Goal: Task Accomplishment & Management: Manage account settings

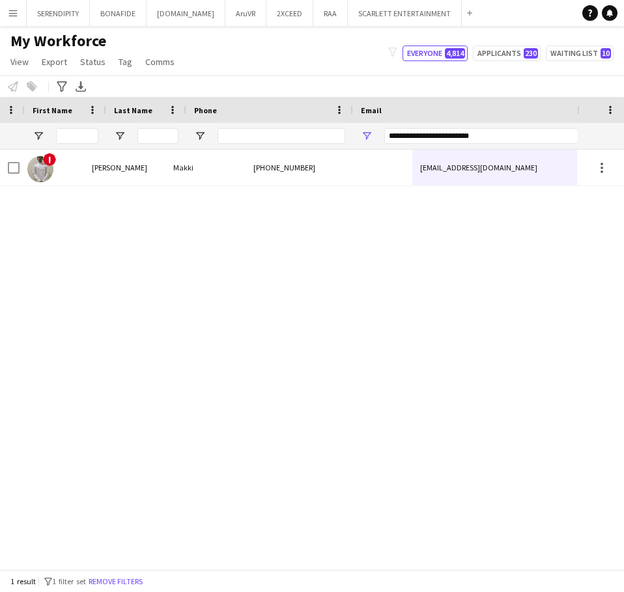
scroll to position [0, 59]
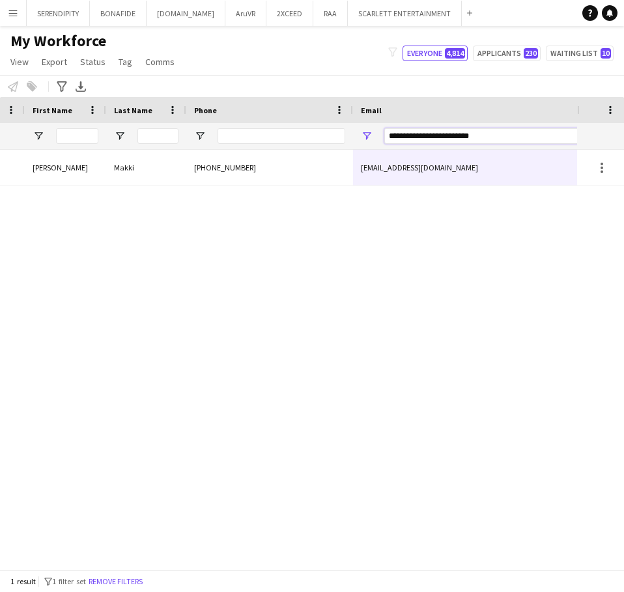
drag, startPoint x: 499, startPoint y: 136, endPoint x: 368, endPoint y: 133, distance: 130.9
click at [368, 133] on div "**********" at bounding box center [483, 136] width 260 height 26
paste input "Email Filter Input"
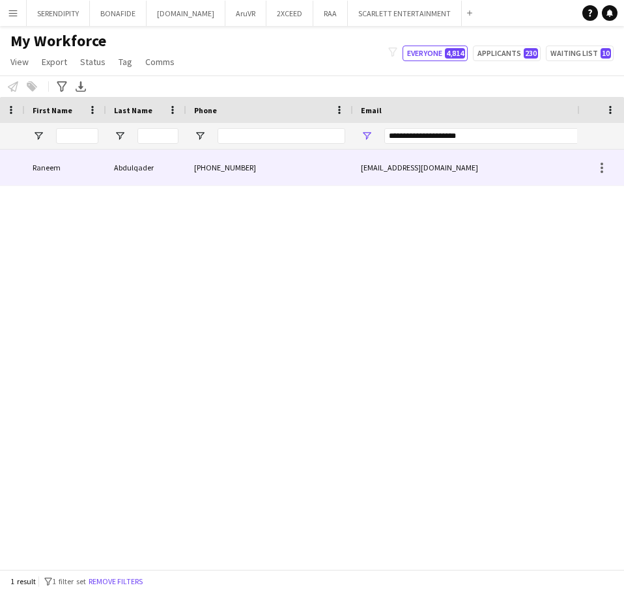
click at [365, 164] on div "raaaqader@outlook.com" at bounding box center [483, 168] width 260 height 36
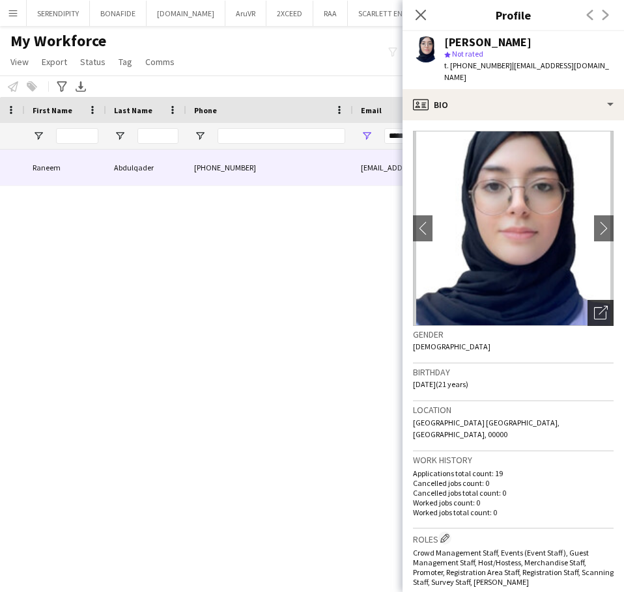
click at [598, 306] on icon at bounding box center [602, 310] width 9 height 9
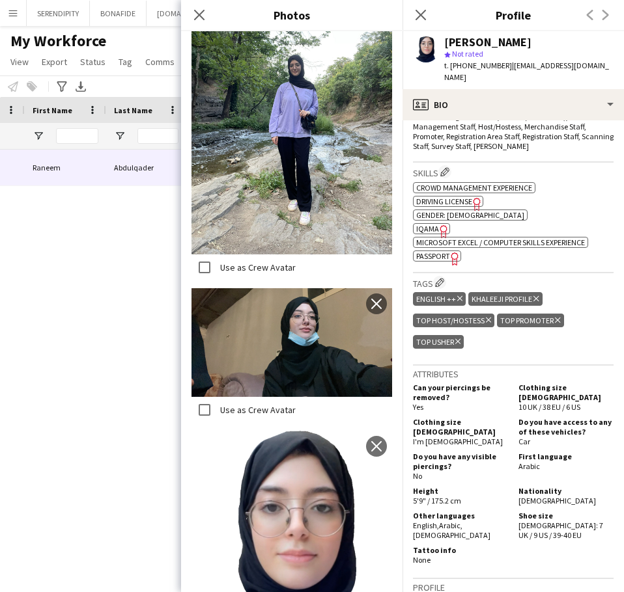
scroll to position [456, 0]
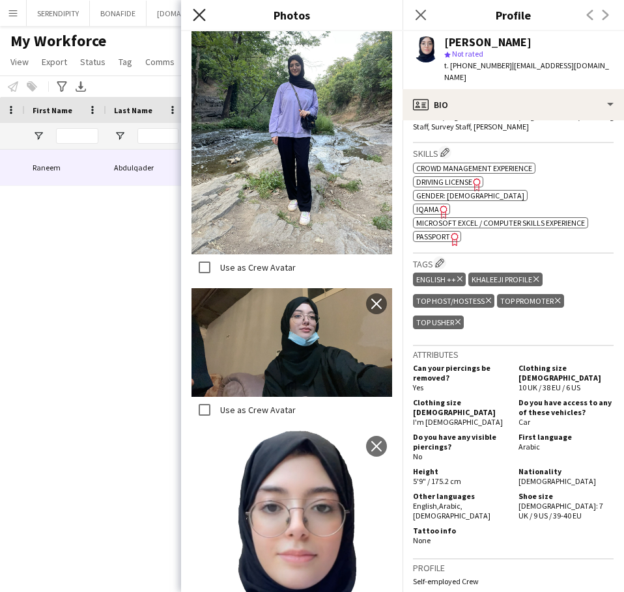
click at [199, 15] on icon at bounding box center [199, 14] width 12 height 12
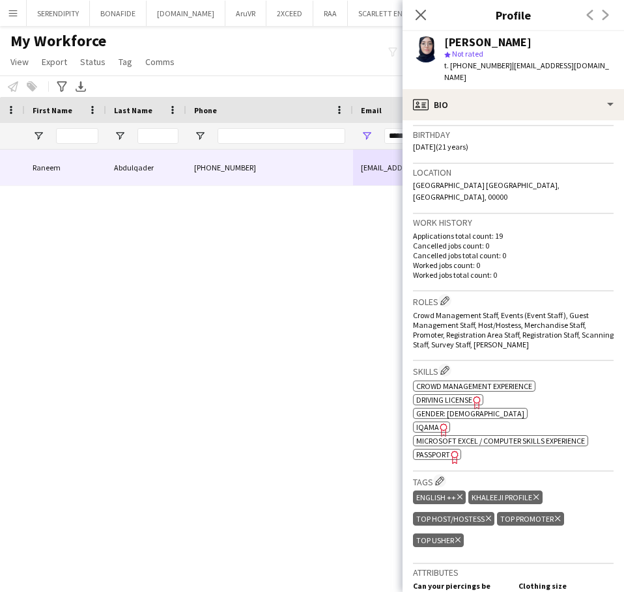
scroll to position [239, 0]
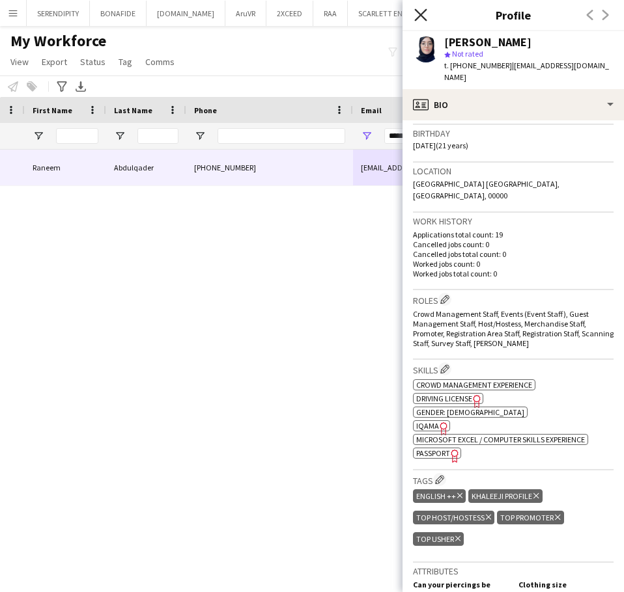
click at [422, 12] on icon "Close pop-in" at bounding box center [420, 14] width 12 height 12
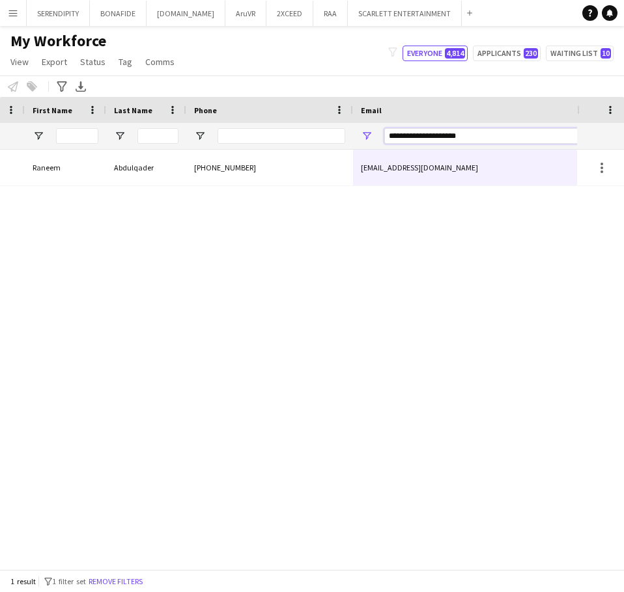
drag, startPoint x: 477, startPoint y: 137, endPoint x: 353, endPoint y: 113, distance: 125.9
paste input "**"
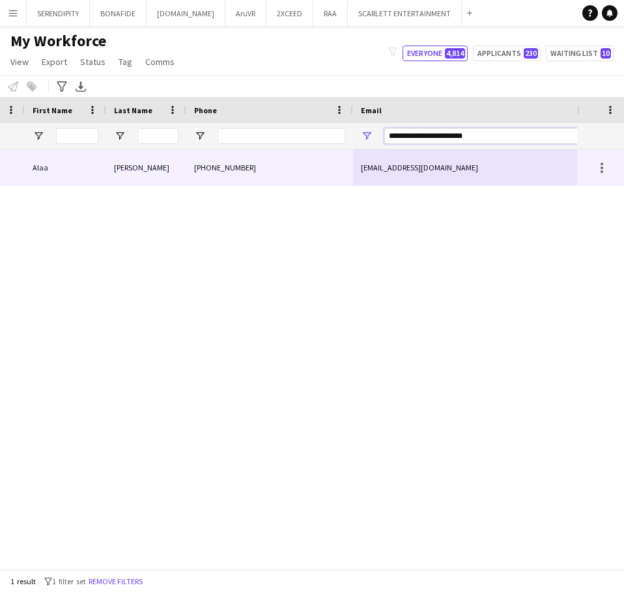
type input "**********"
click at [368, 167] on div "[EMAIL_ADDRESS][DOMAIN_NAME]" at bounding box center [483, 168] width 260 height 36
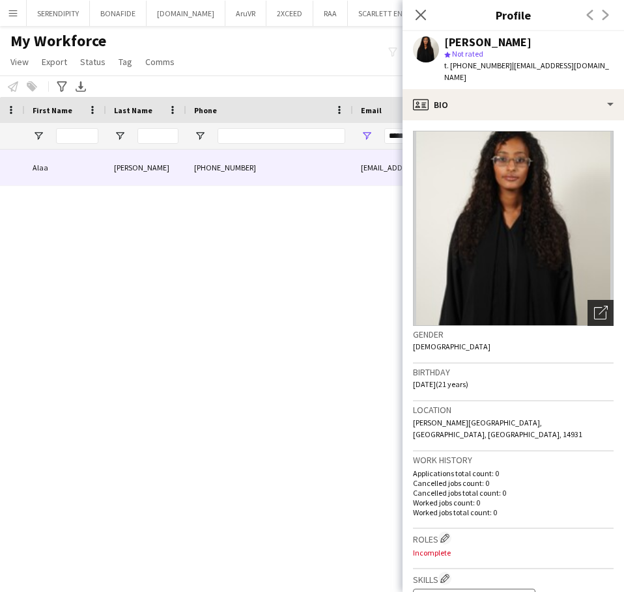
click at [587, 300] on div "Open photos pop-in" at bounding box center [600, 313] width 26 height 26
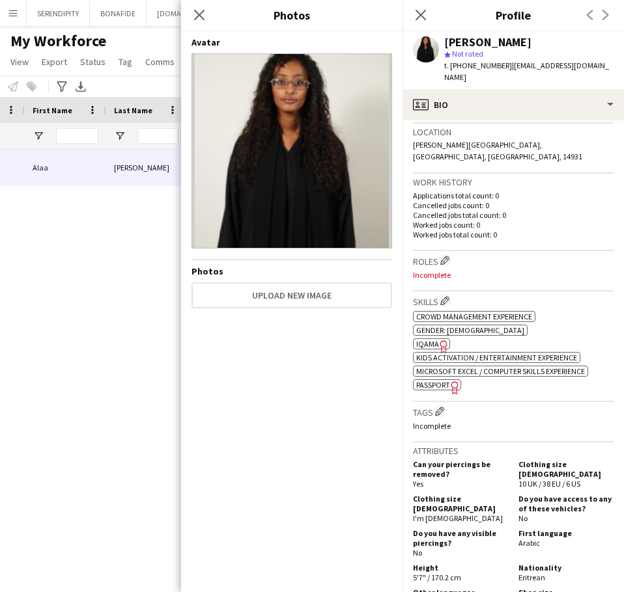
scroll to position [282, 0]
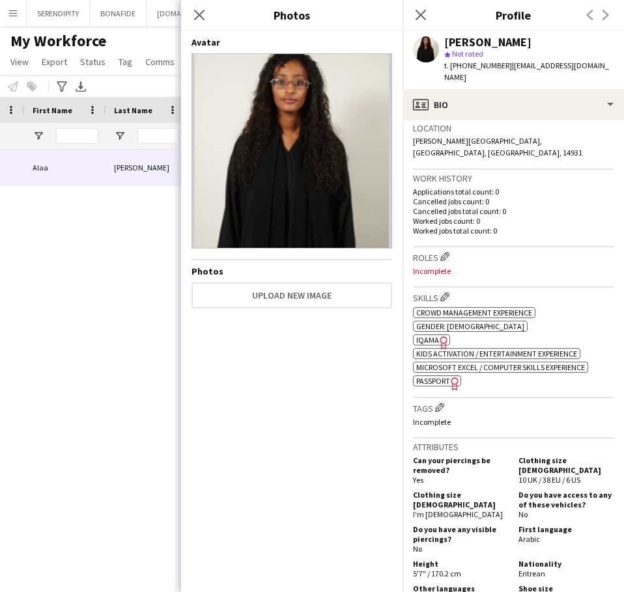
click at [320, 200] on img at bounding box center [291, 150] width 200 height 195
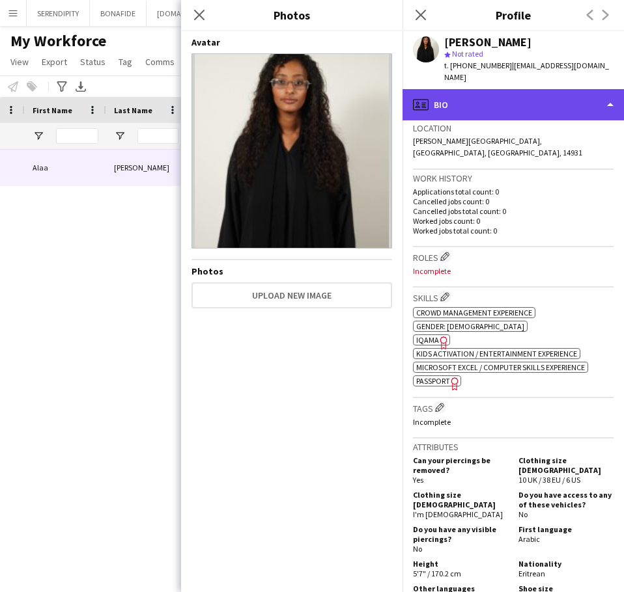
click at [549, 98] on div "profile Bio" at bounding box center [512, 104] width 221 height 31
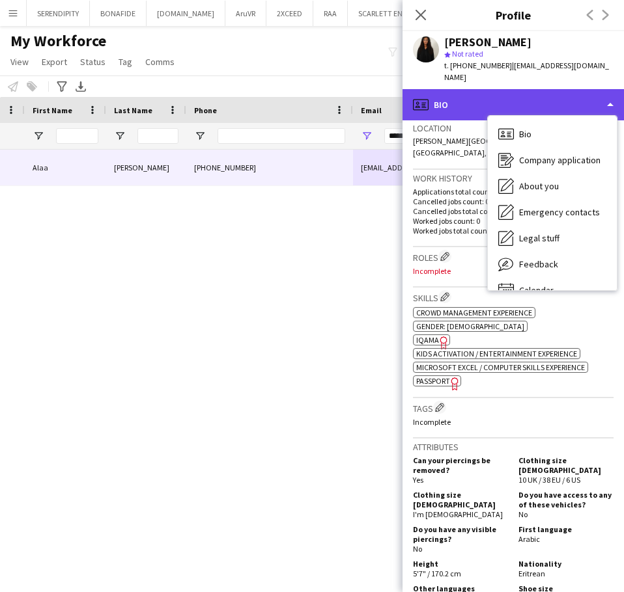
click at [490, 89] on div "profile Bio" at bounding box center [512, 104] width 221 height 31
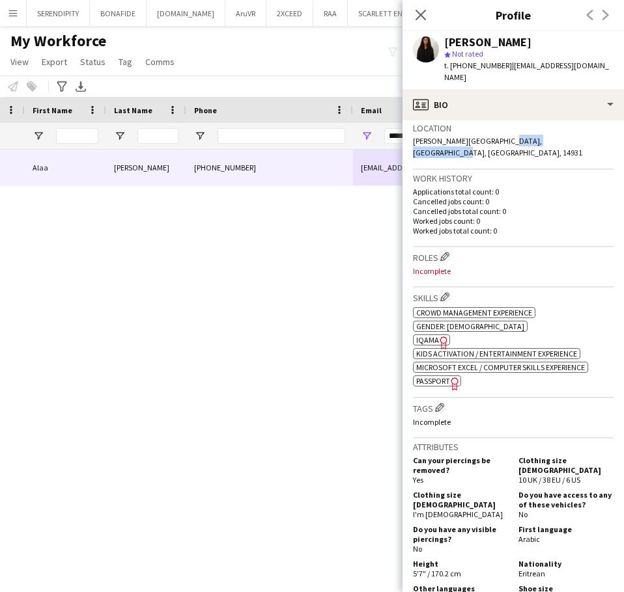
drag, startPoint x: 488, startPoint y: 130, endPoint x: 557, endPoint y: 131, distance: 69.7
click at [557, 136] on span "[PERSON_NAME][GEOGRAPHIC_DATA], [GEOGRAPHIC_DATA], [GEOGRAPHIC_DATA], 14931" at bounding box center [497, 146] width 169 height 21
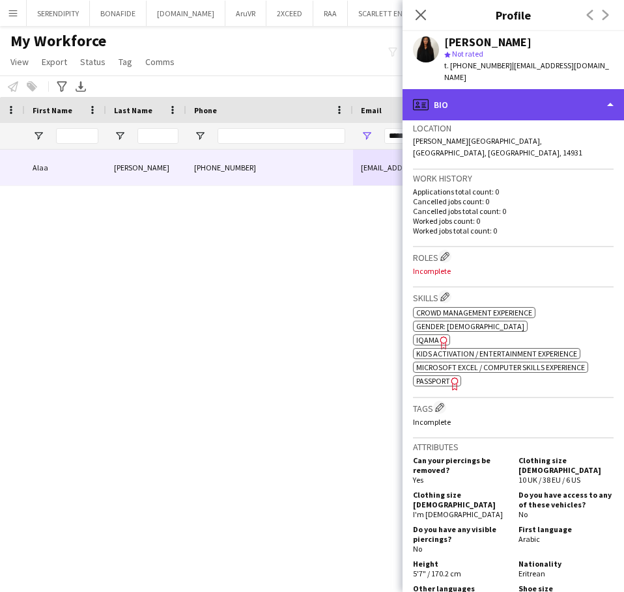
click at [465, 89] on div "profile Bio" at bounding box center [512, 104] width 221 height 31
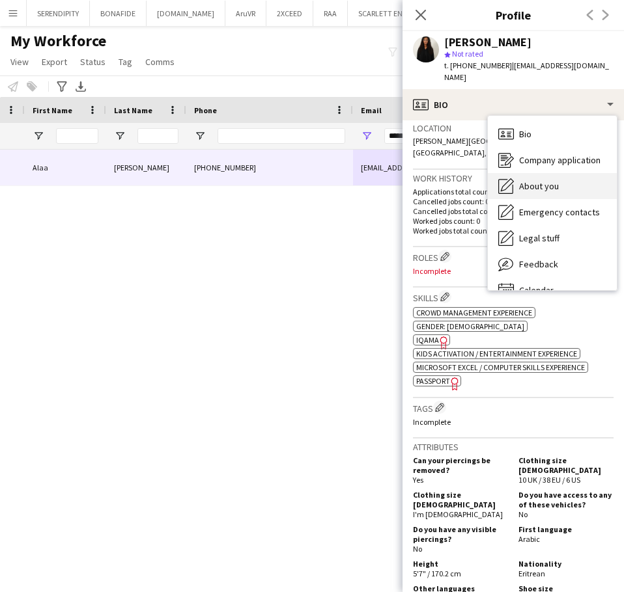
click at [563, 173] on div "About you About you" at bounding box center [552, 186] width 129 height 26
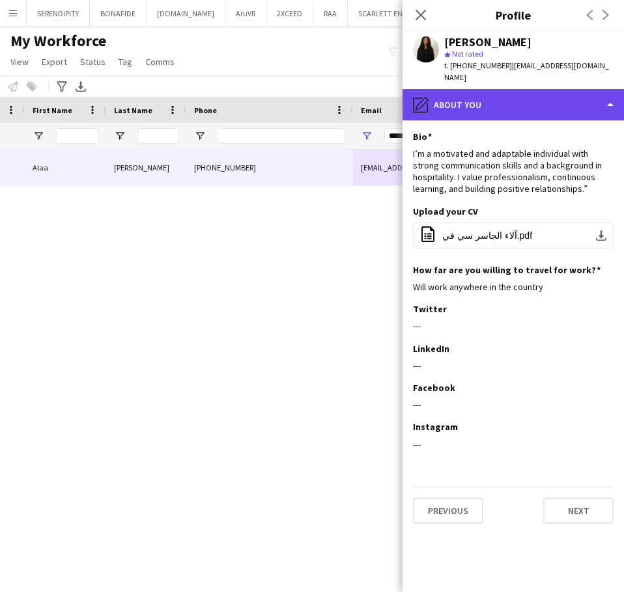
click at [493, 92] on div "pencil4 About you" at bounding box center [512, 104] width 221 height 31
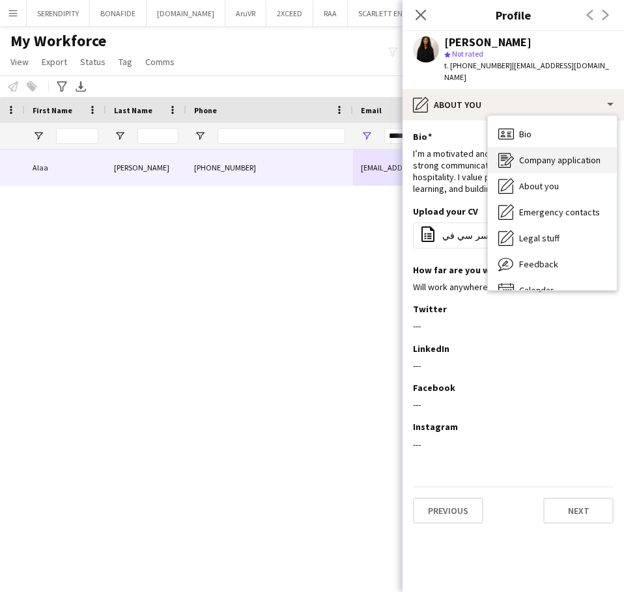
click at [556, 154] on span "Company application" at bounding box center [559, 160] width 81 height 12
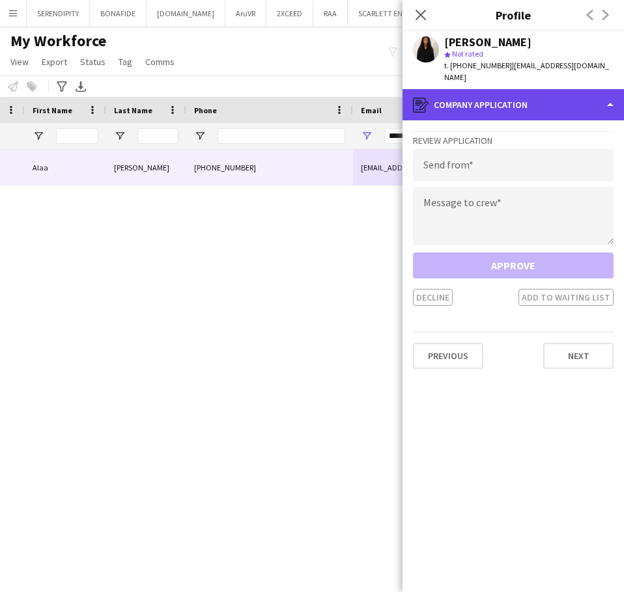
click at [524, 92] on div "register Company application" at bounding box center [512, 104] width 221 height 31
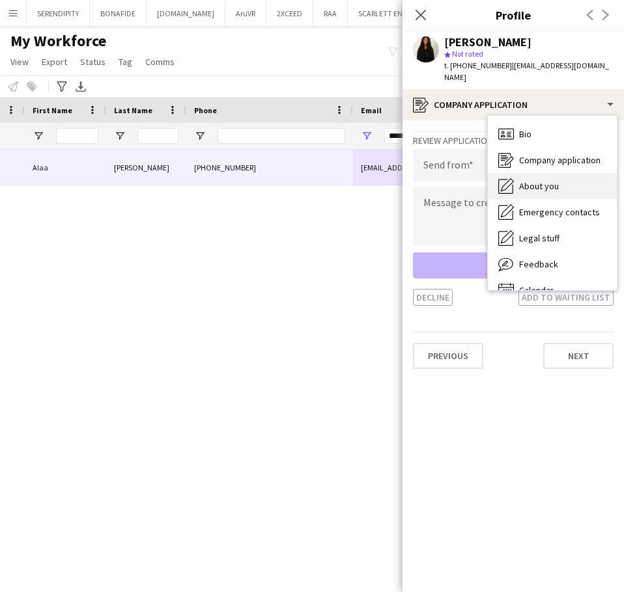
click at [562, 173] on div "About you About you" at bounding box center [552, 186] width 129 height 26
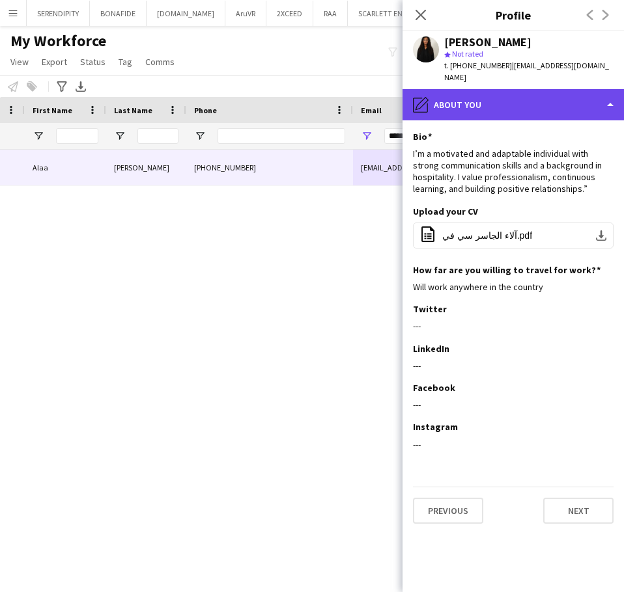
click at [522, 90] on div "pencil4 About you" at bounding box center [512, 104] width 221 height 31
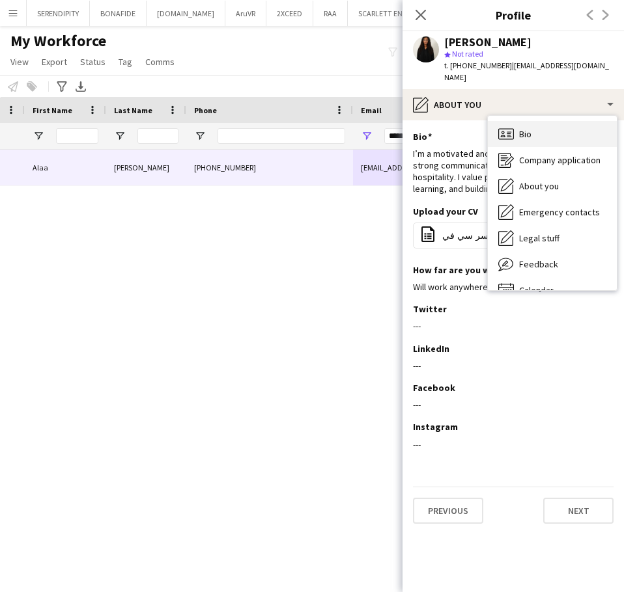
click at [559, 130] on div "Bio Bio" at bounding box center [552, 134] width 129 height 26
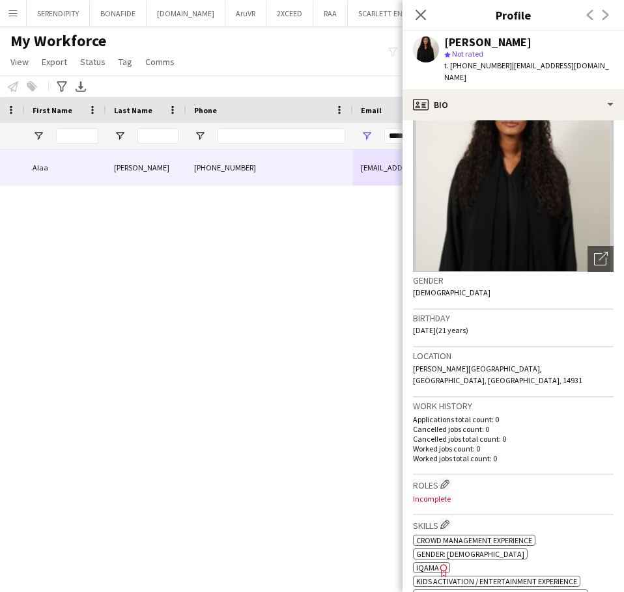
scroll to position [0, 0]
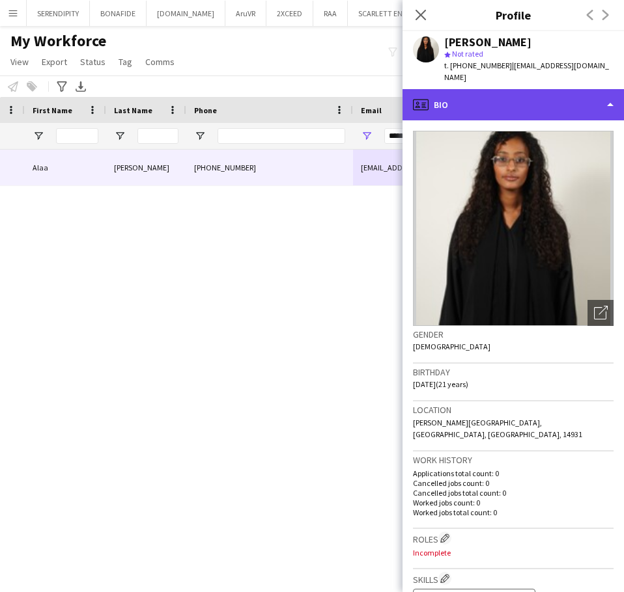
click at [565, 93] on div "profile Bio" at bounding box center [512, 104] width 221 height 31
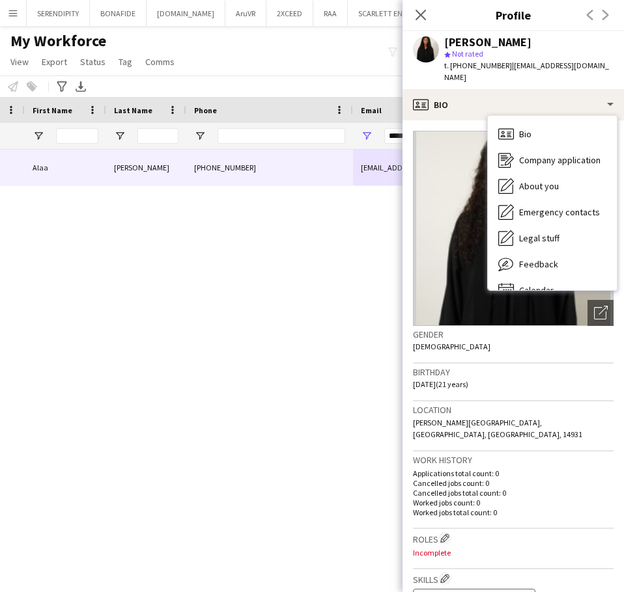
click at [475, 343] on div "Gender Female" at bounding box center [513, 345] width 200 height 38
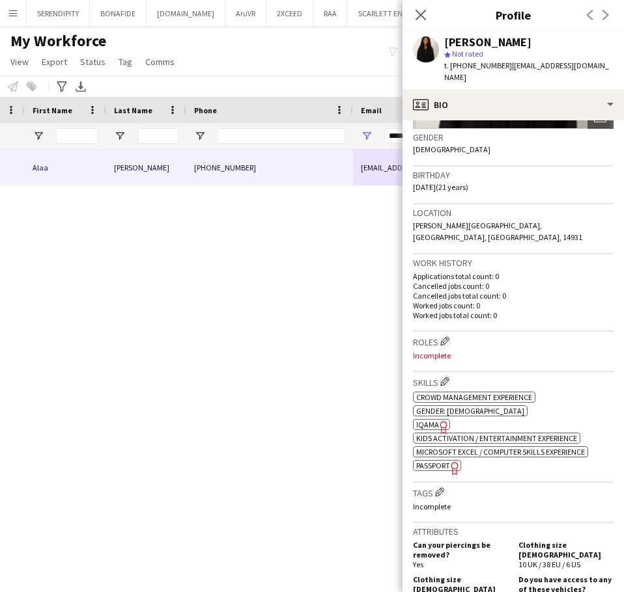
scroll to position [239, 0]
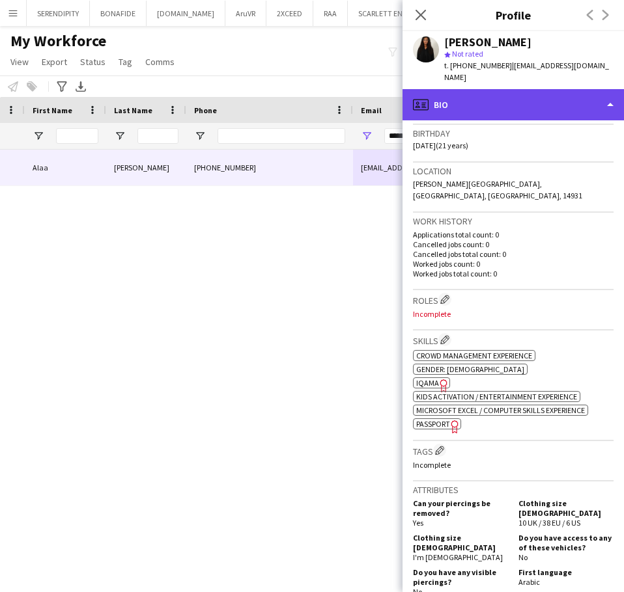
click at [555, 89] on div "profile Bio" at bounding box center [512, 104] width 221 height 31
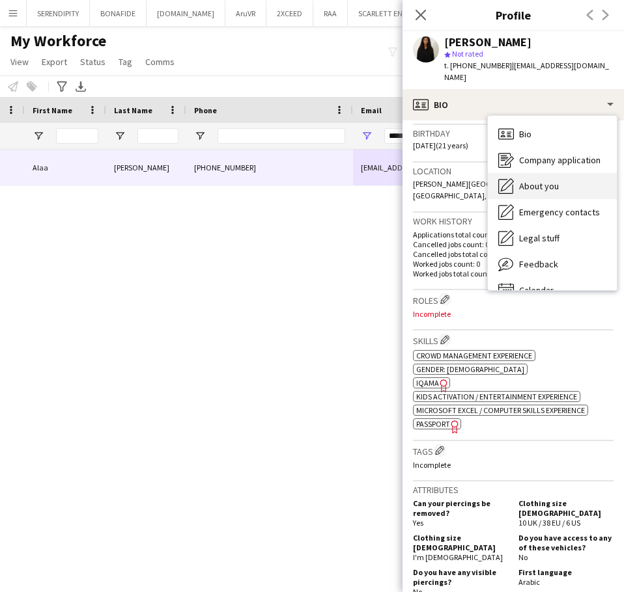
click at [562, 179] on div "About you About you" at bounding box center [552, 186] width 129 height 26
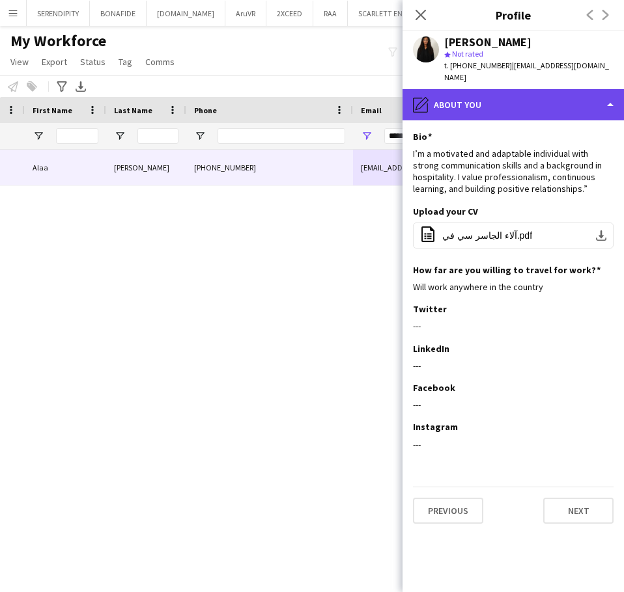
click at [527, 92] on div "pencil4 About you" at bounding box center [512, 104] width 221 height 31
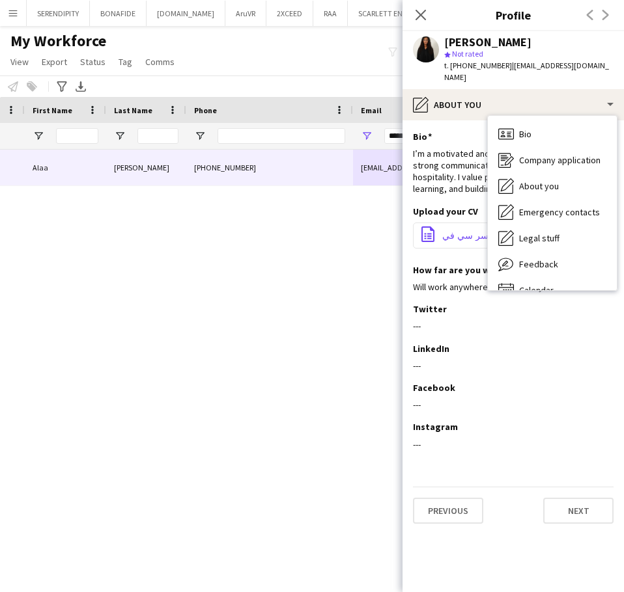
click at [453, 230] on span "آلاء الجاسر سي في.pdf" at bounding box center [487, 235] width 90 height 10
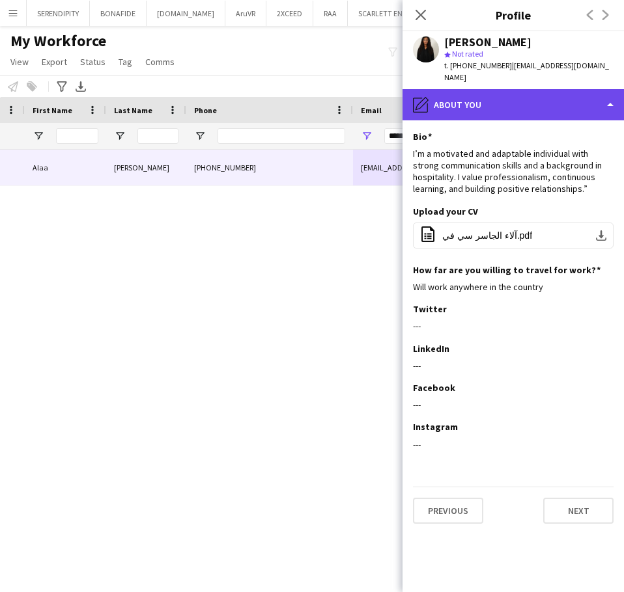
click at [564, 89] on div "pencil4 About you" at bounding box center [512, 104] width 221 height 31
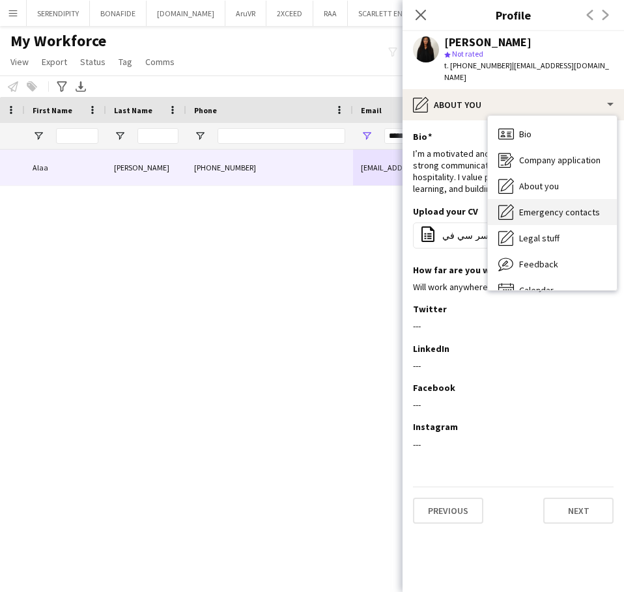
click at [575, 206] on span "Emergency contacts" at bounding box center [559, 212] width 81 height 12
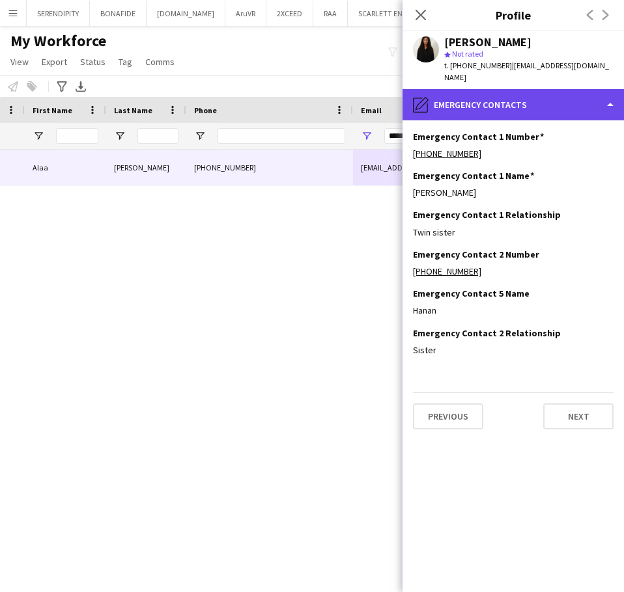
click at [495, 89] on div "pencil4 Emergency contacts" at bounding box center [512, 104] width 221 height 31
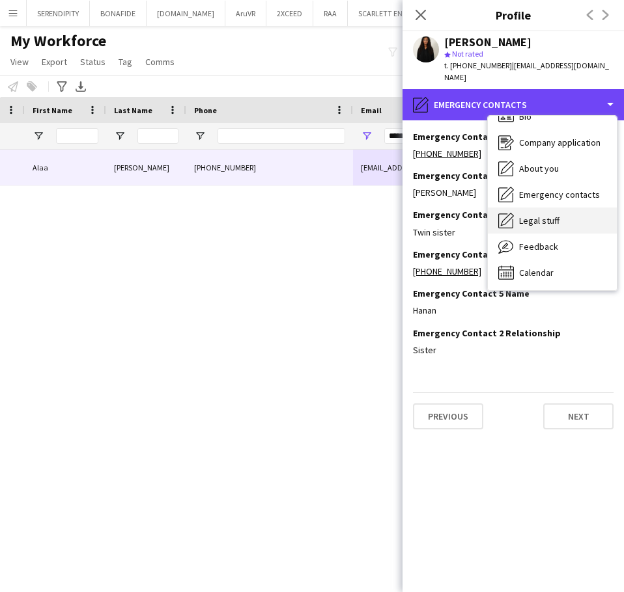
scroll to position [18, 0]
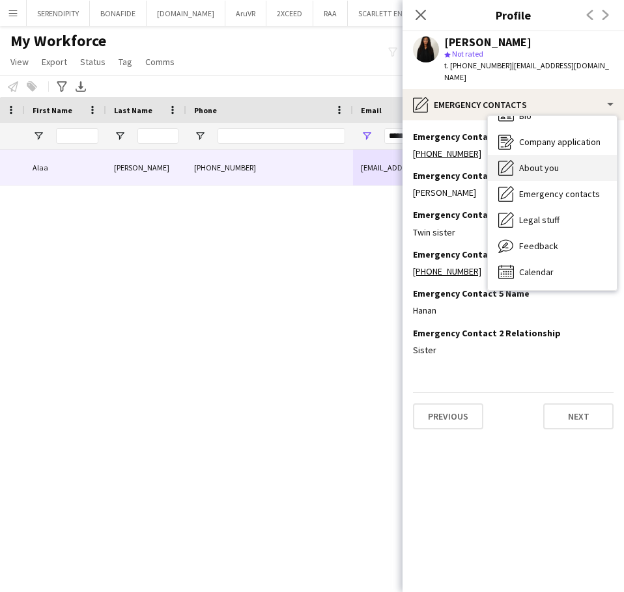
click at [551, 162] on span "About you" at bounding box center [539, 168] width 40 height 12
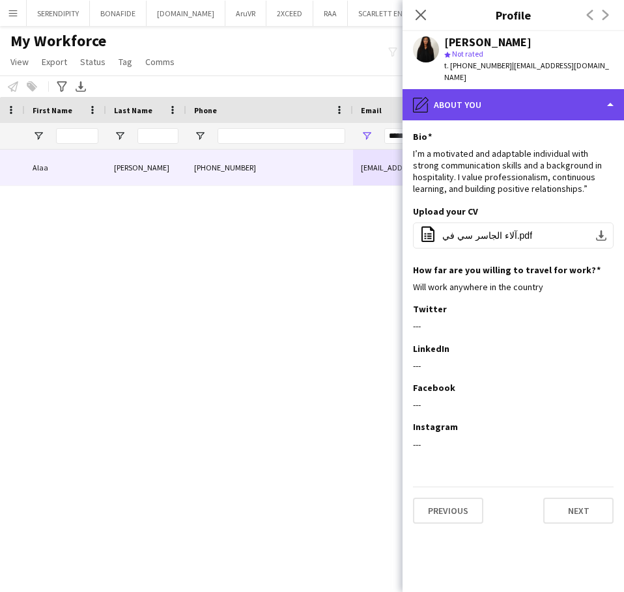
click at [510, 96] on div "pencil4 About you" at bounding box center [512, 104] width 221 height 31
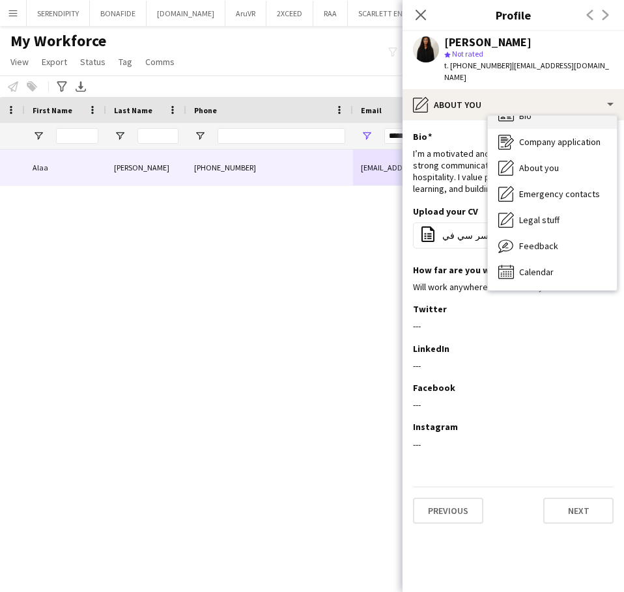
click at [545, 111] on div "Bio Bio" at bounding box center [552, 116] width 129 height 26
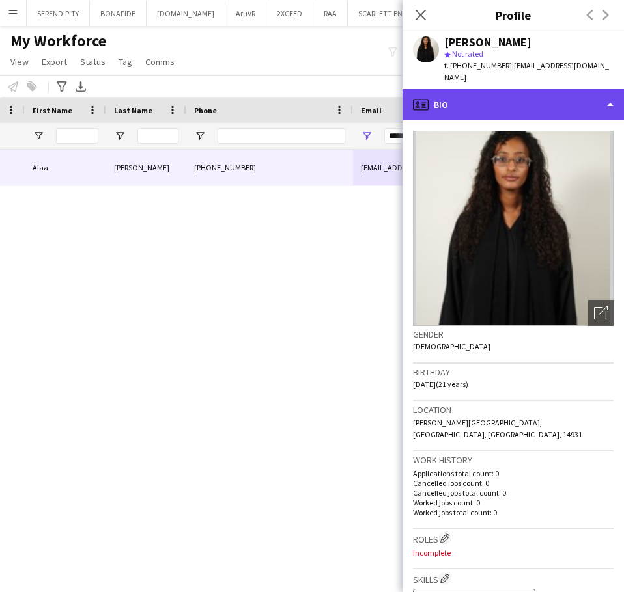
click at [462, 99] on div "profile Bio" at bounding box center [512, 104] width 221 height 31
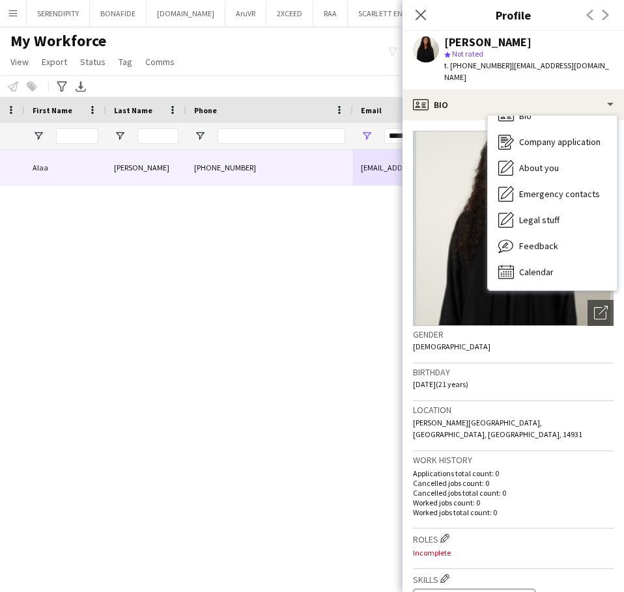
click at [519, 376] on div "Birthday 07-12-2003 (21 years)" at bounding box center [513, 383] width 200 height 38
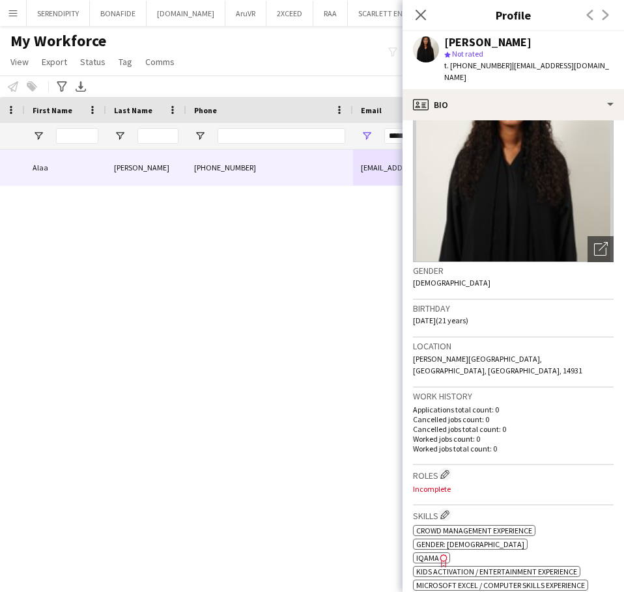
scroll to position [65, 0]
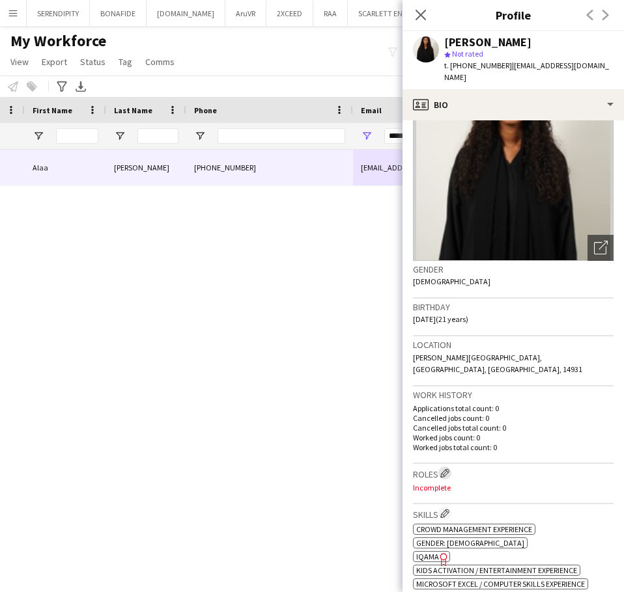
click at [447, 469] on app-icon "Edit crew company roles" at bounding box center [444, 473] width 9 height 9
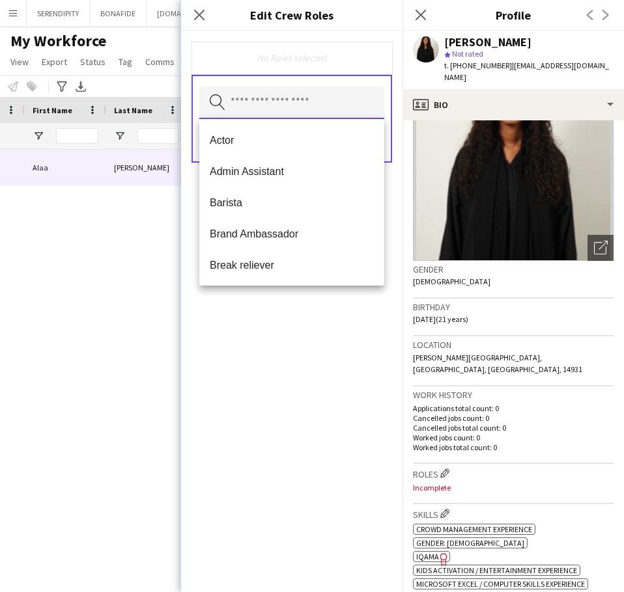
click at [288, 107] on input "text" at bounding box center [291, 103] width 185 height 33
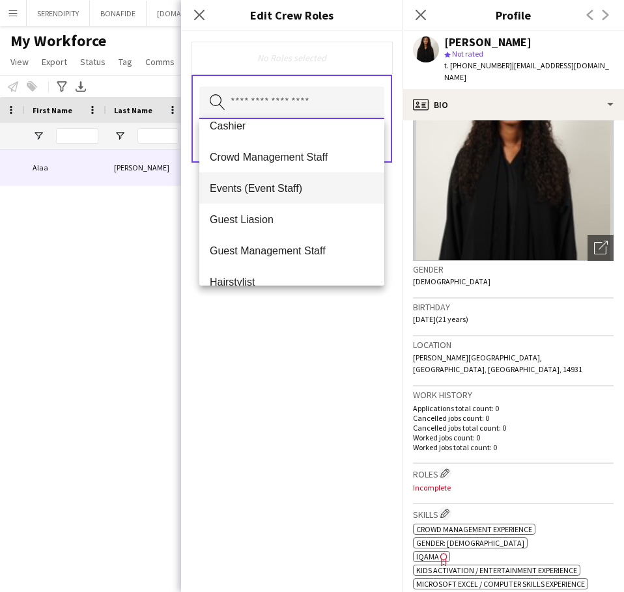
scroll to position [174, 0]
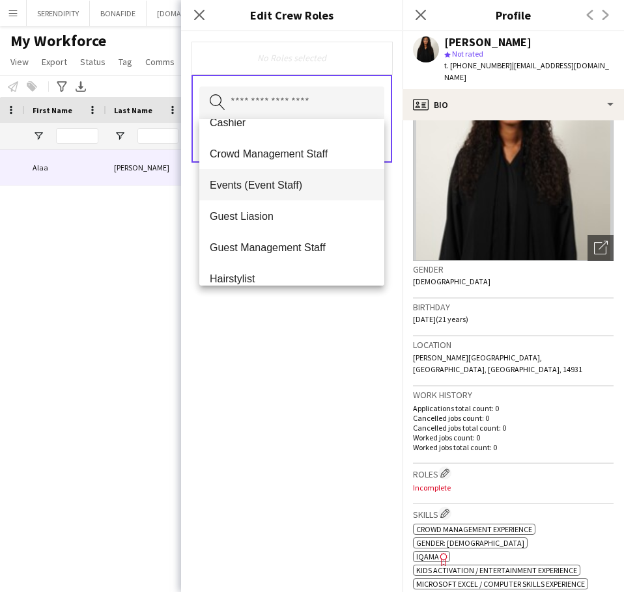
click at [312, 177] on mat-option "Events (Event Staff)" at bounding box center [291, 184] width 185 height 31
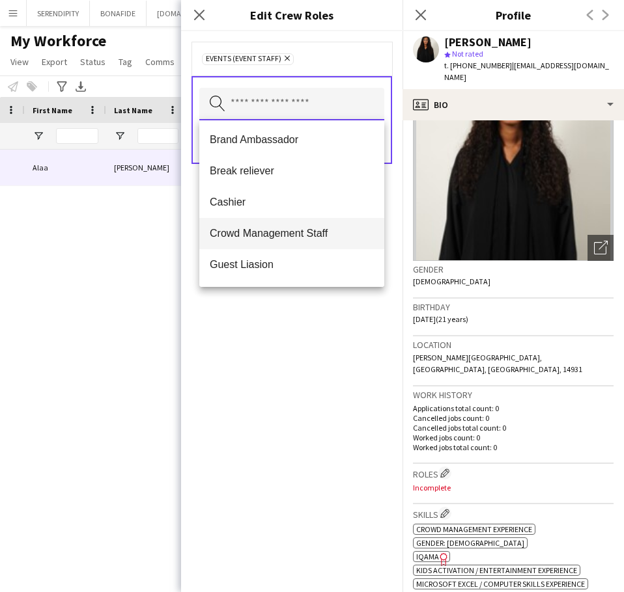
scroll to position [109, 0]
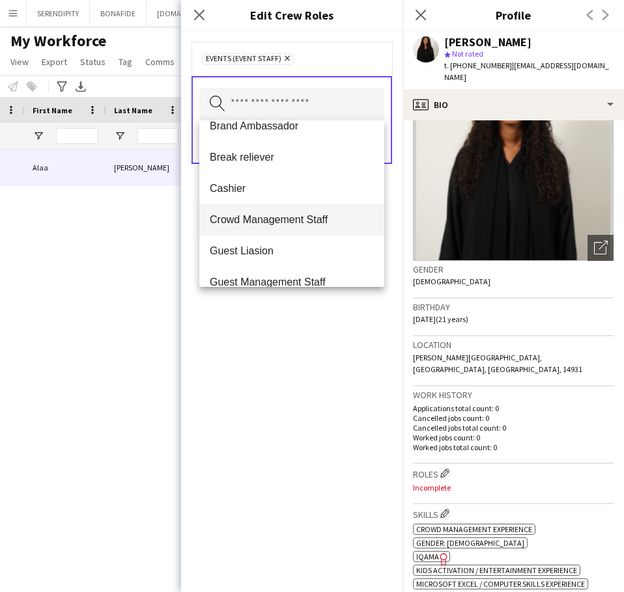
click at [318, 215] on span "Crowd Management Staff" at bounding box center [292, 220] width 164 height 12
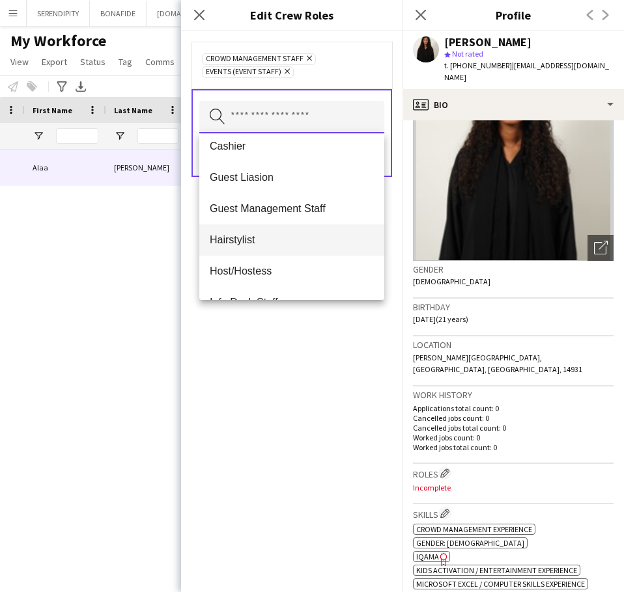
scroll to position [174, 0]
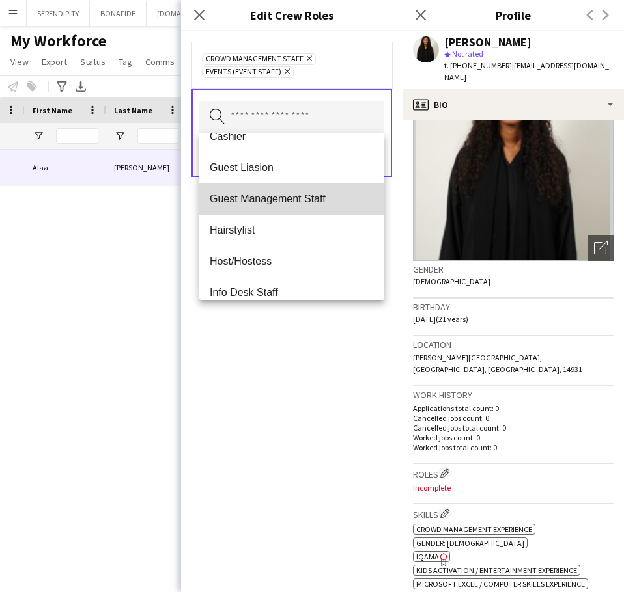
click at [316, 199] on span "Guest Management Staff" at bounding box center [292, 199] width 164 height 12
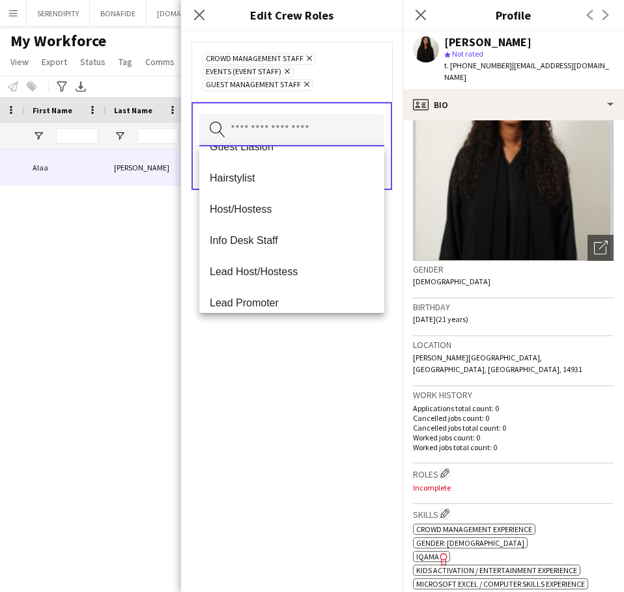
scroll to position [239, 0]
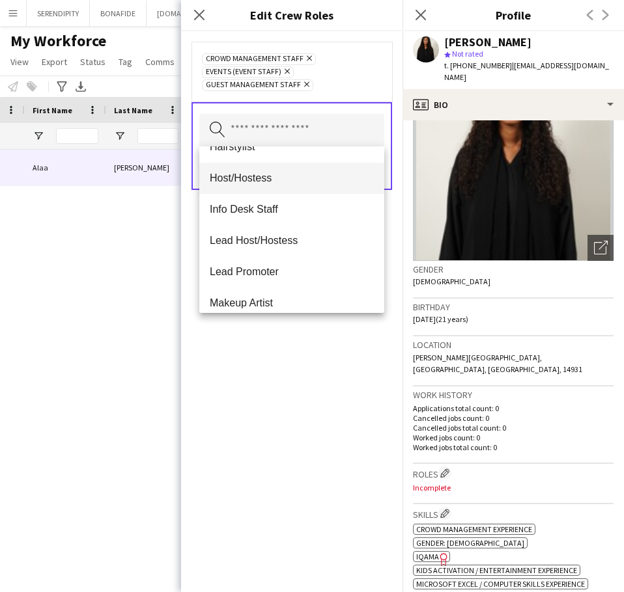
click at [304, 182] on span "Host/Hostess" at bounding box center [292, 178] width 164 height 12
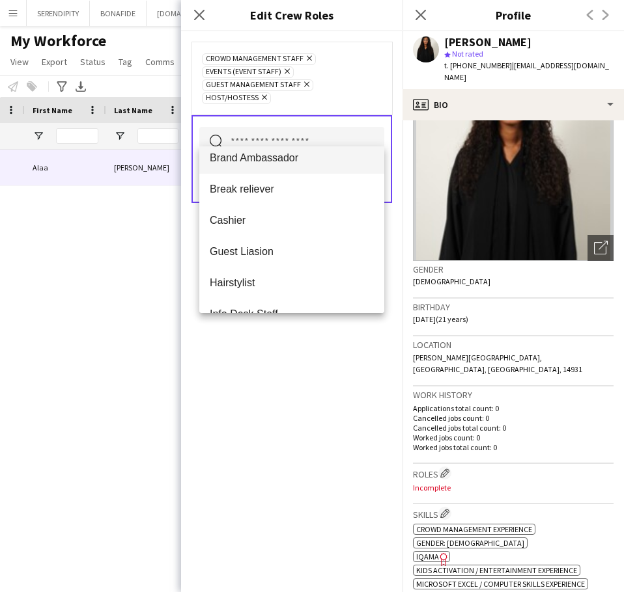
scroll to position [130, 0]
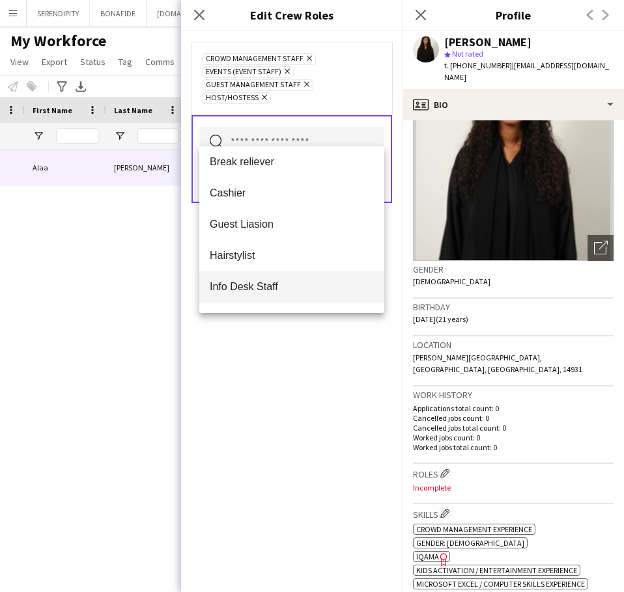
click at [306, 277] on mat-option "Info Desk Staff" at bounding box center [291, 286] width 185 height 31
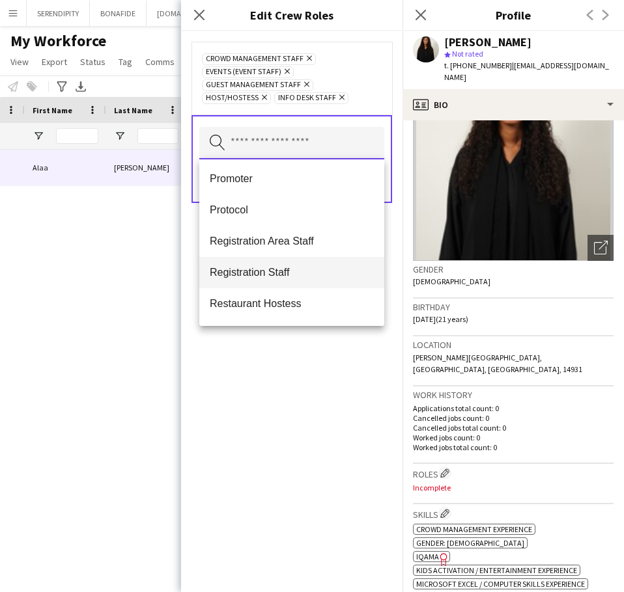
scroll to position [477, 0]
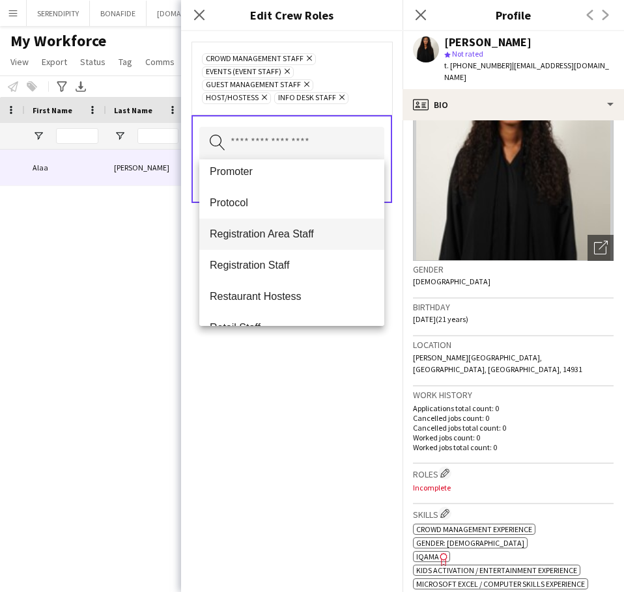
click at [318, 240] on span "Registration Area Staff" at bounding box center [292, 234] width 164 height 12
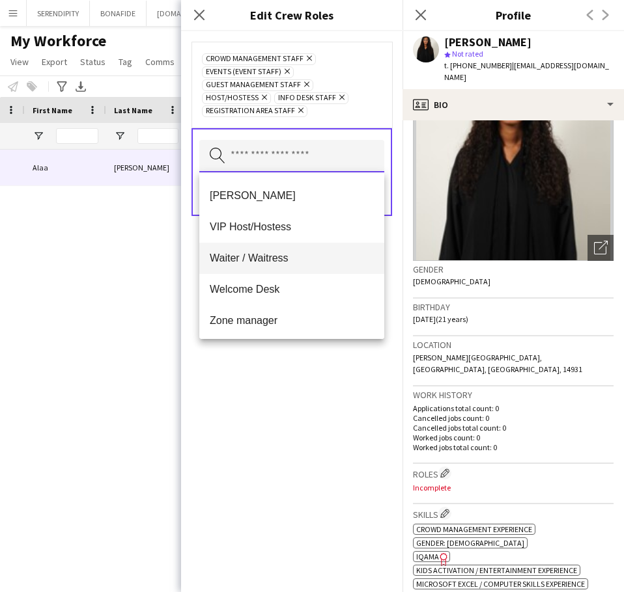
scroll to position [969, 0]
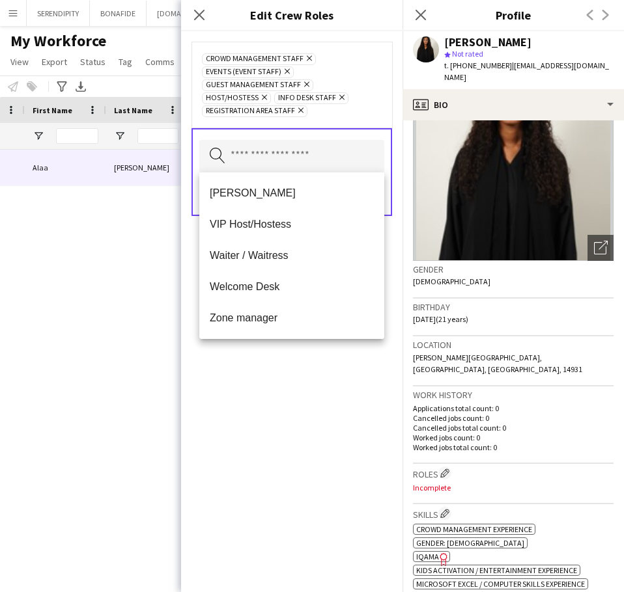
click at [303, 287] on span "Welcome Desk" at bounding box center [292, 287] width 164 height 12
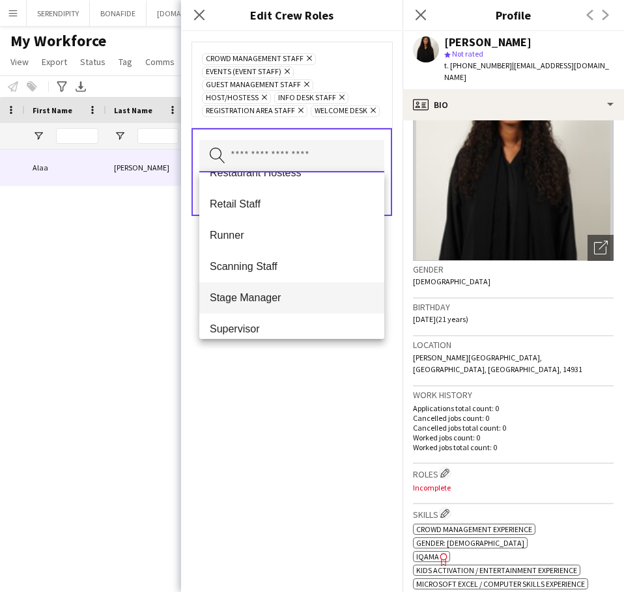
scroll to position [586, 0]
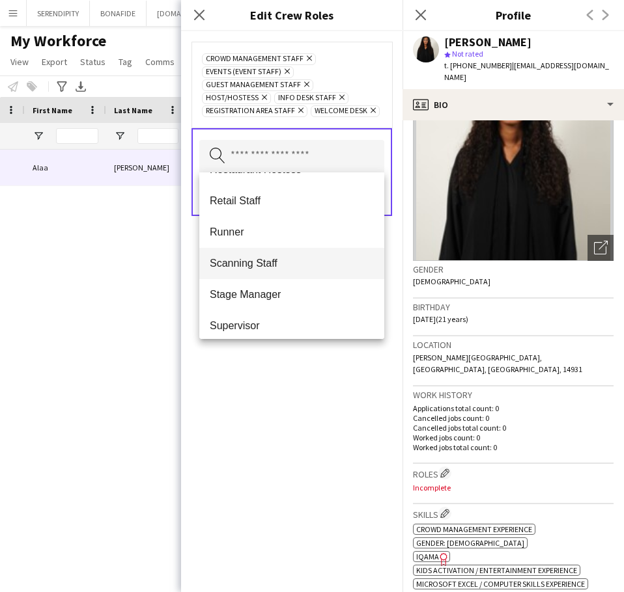
click at [248, 259] on span "Scanning Staff" at bounding box center [292, 263] width 164 height 12
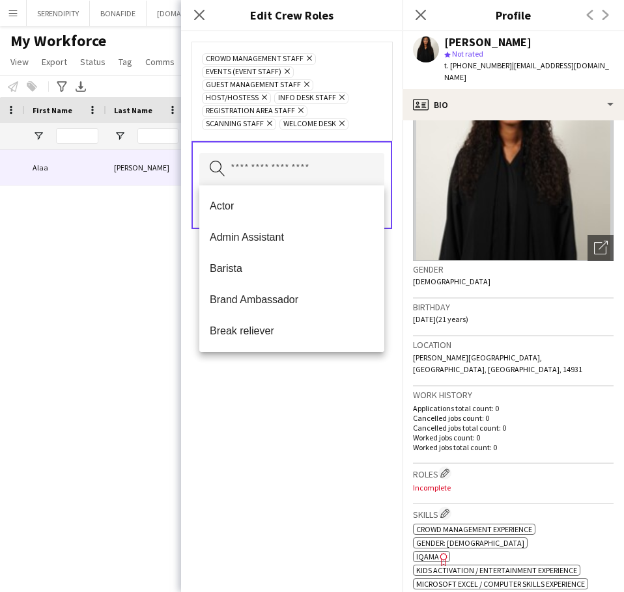
click at [355, 454] on div "Crowd Management Staff Remove Events (Event Staff) Remove Guest Management Staf…" at bounding box center [291, 311] width 221 height 561
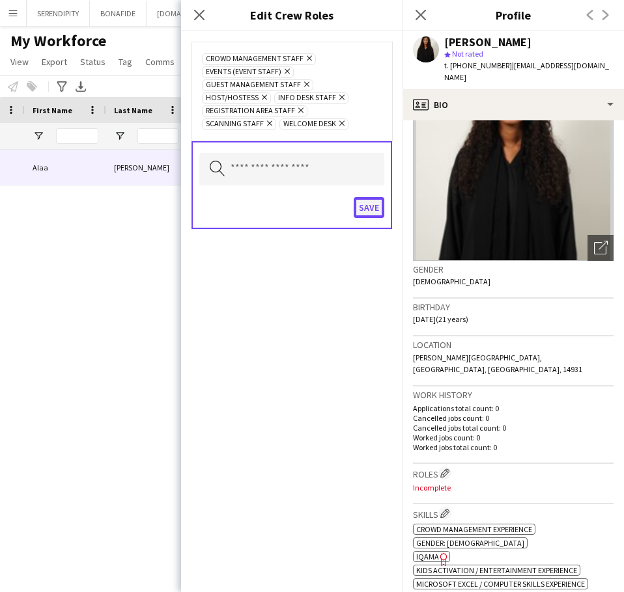
click at [367, 214] on button "Save" at bounding box center [368, 207] width 31 height 21
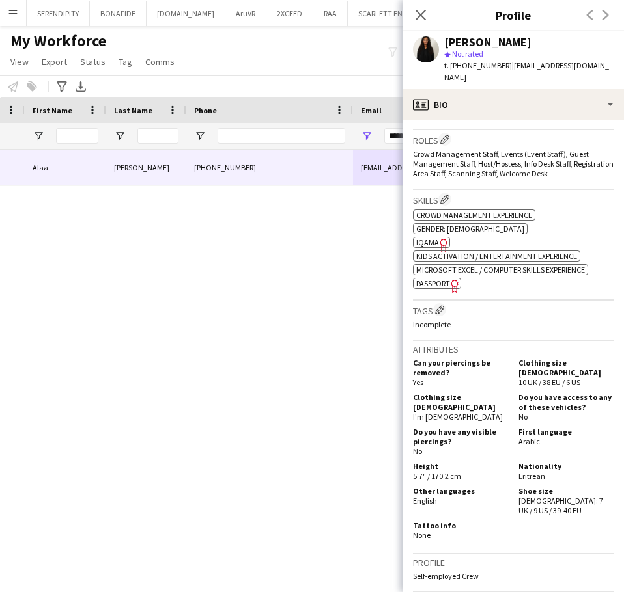
scroll to position [412, 0]
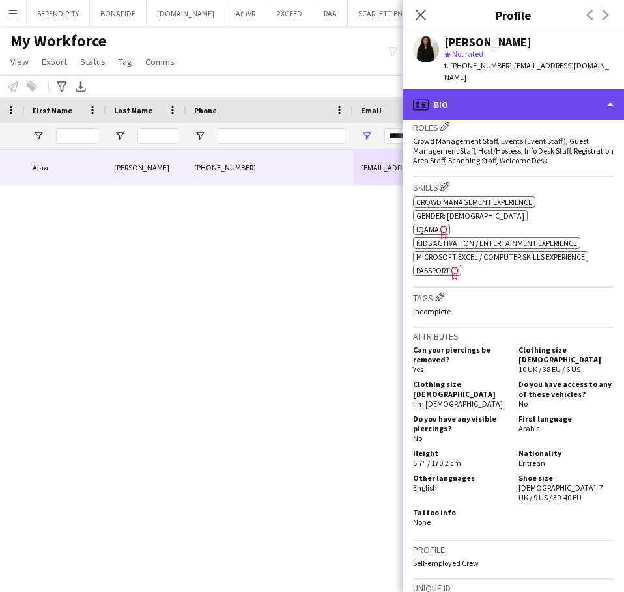
click at [497, 94] on div "profile Bio" at bounding box center [512, 104] width 221 height 31
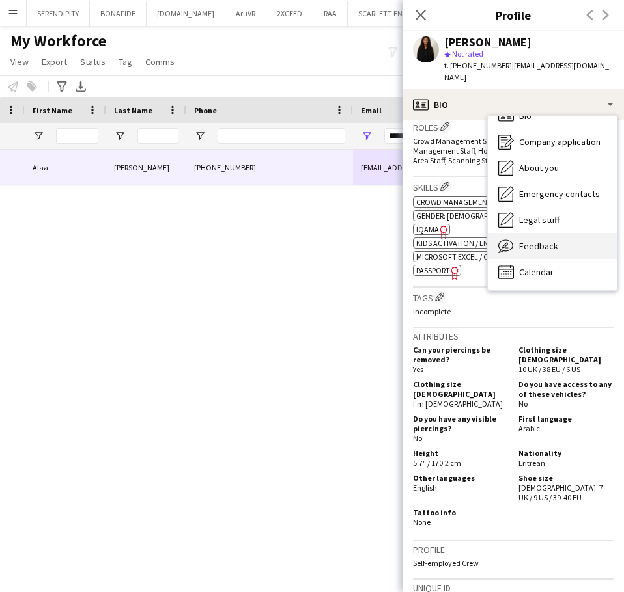
click at [568, 237] on div "Feedback Feedback" at bounding box center [552, 246] width 129 height 26
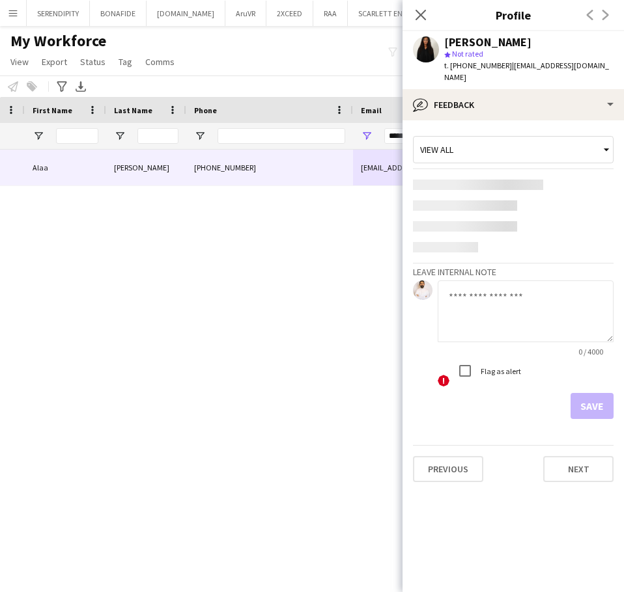
click at [491, 299] on div "0 / 4000 ! Flag as alert" at bounding box center [525, 335] width 176 height 108
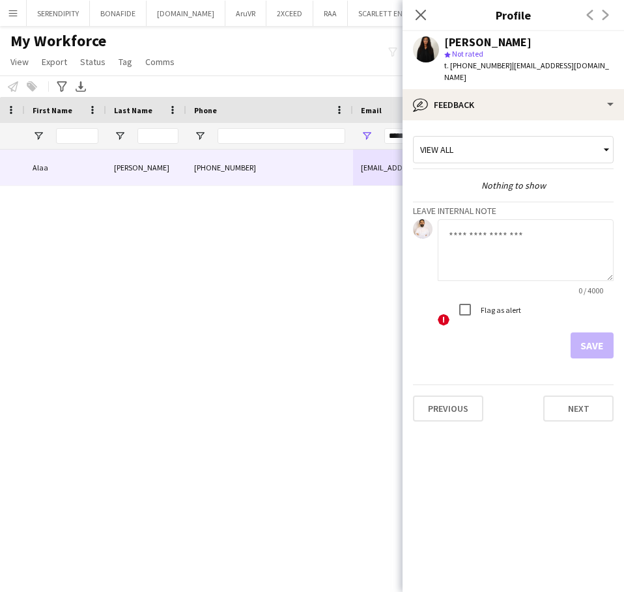
click at [512, 246] on textarea at bounding box center [525, 250] width 176 height 62
paste textarea "**********"
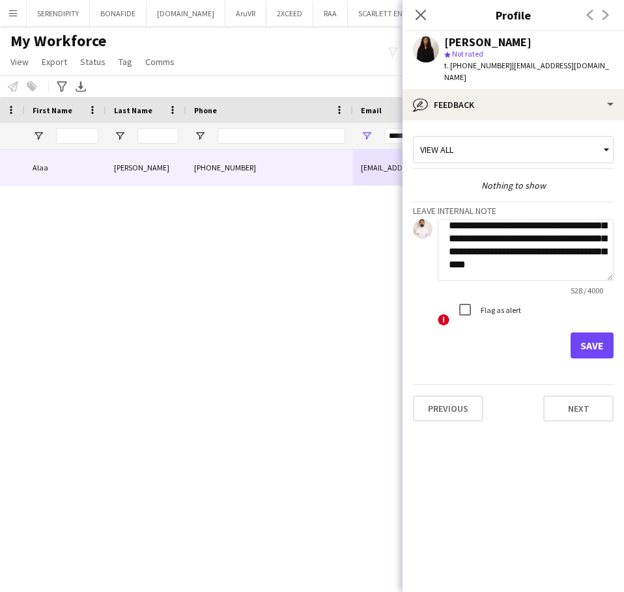
type textarea "**********"
click at [596, 339] on button "Save" at bounding box center [591, 346] width 43 height 26
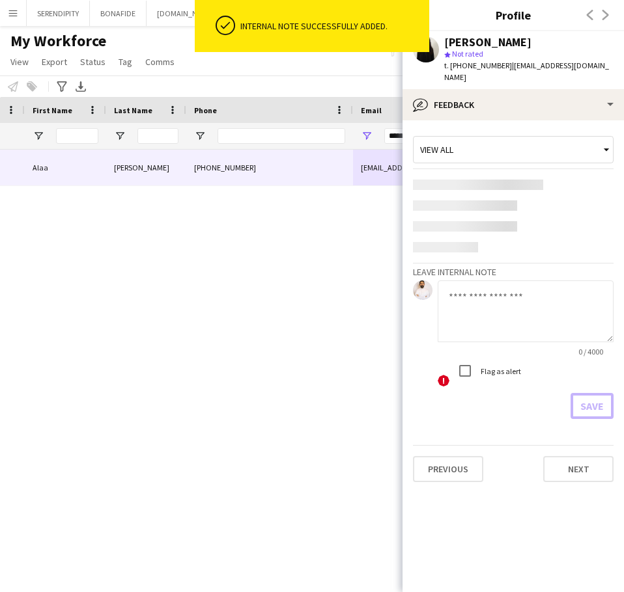
scroll to position [0, 0]
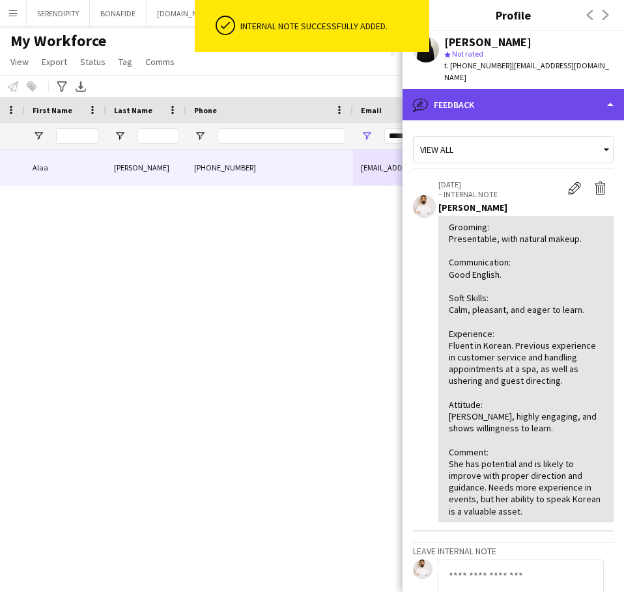
click at [504, 92] on div "bubble-pencil Feedback" at bounding box center [512, 104] width 221 height 31
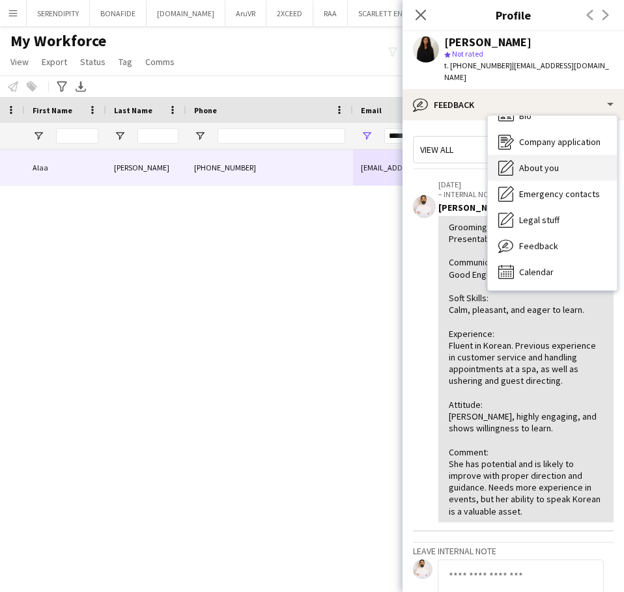
click at [553, 162] on span "About you" at bounding box center [539, 168] width 40 height 12
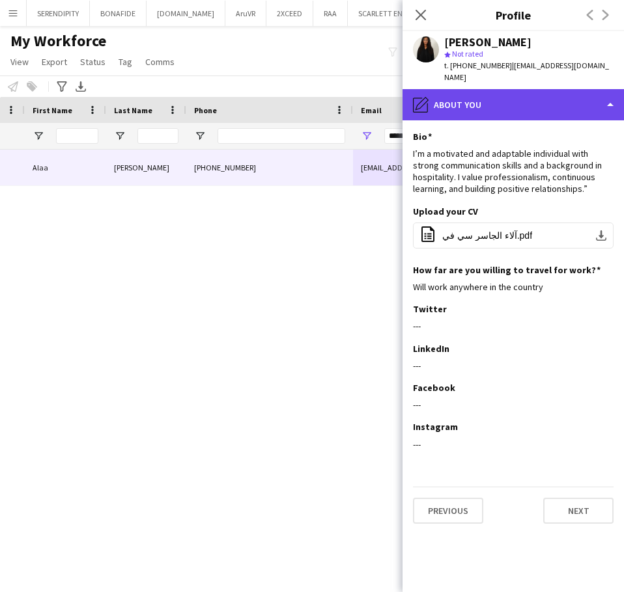
click at [519, 100] on div "pencil4 About you" at bounding box center [512, 104] width 221 height 31
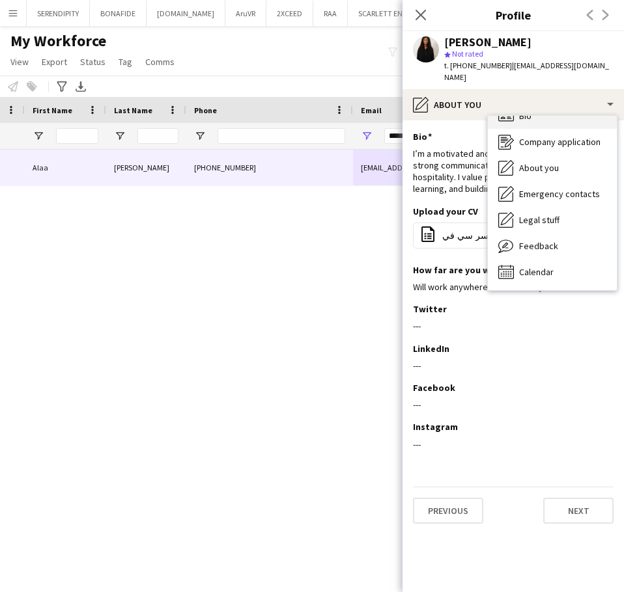
click at [557, 105] on div "Bio Bio" at bounding box center [552, 116] width 129 height 26
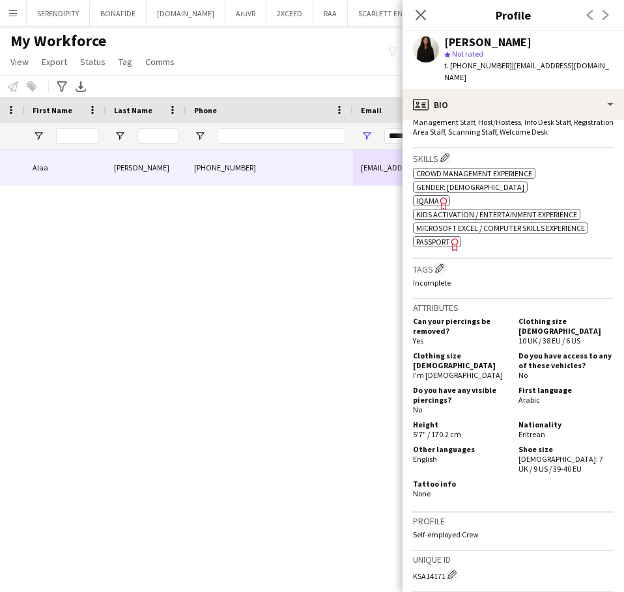
scroll to position [434, 0]
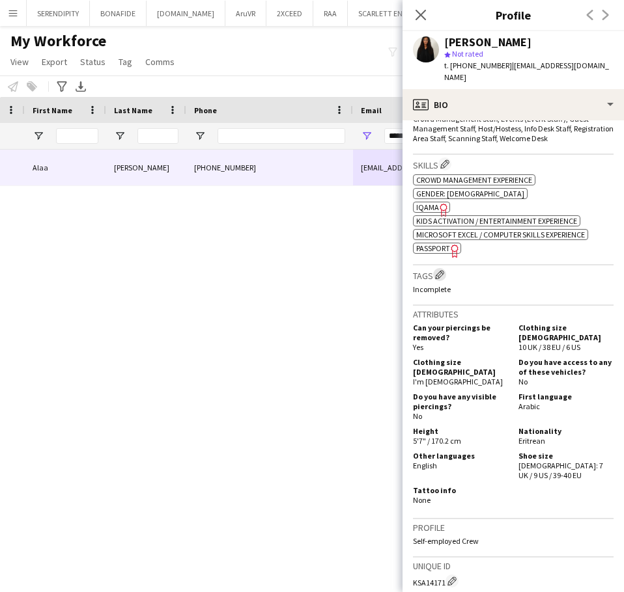
click at [443, 270] on app-icon "Edit crew company tags" at bounding box center [439, 274] width 9 height 9
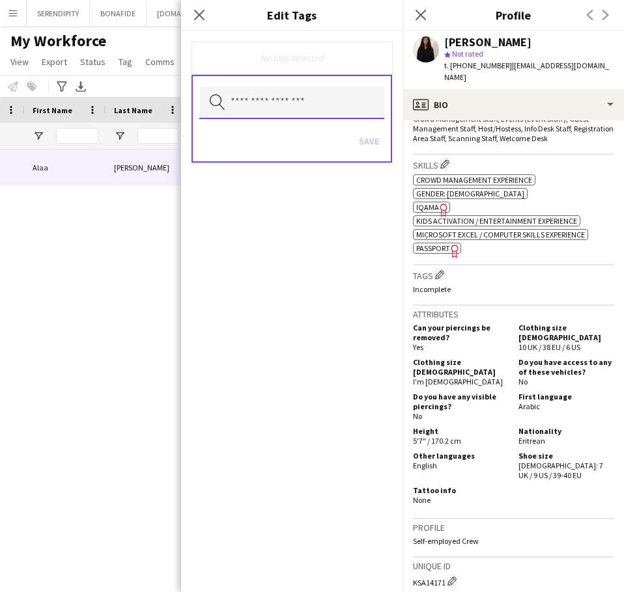
click at [303, 107] on input "text" at bounding box center [291, 103] width 185 height 33
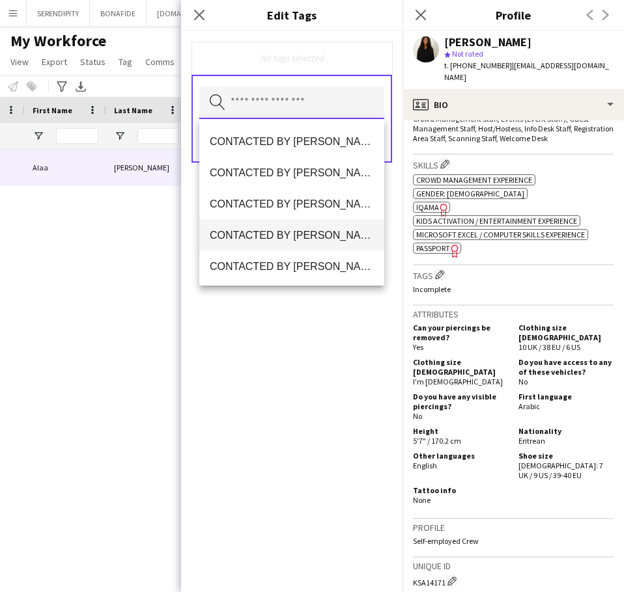
scroll to position [260, 0]
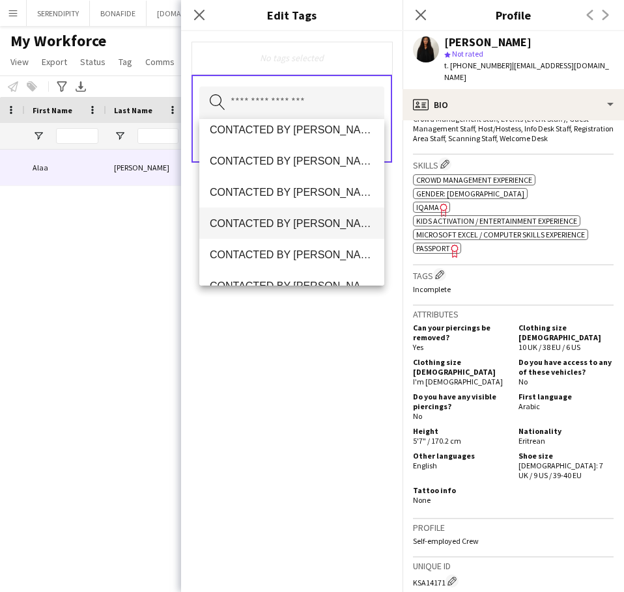
click at [318, 229] on span "CONTACTED BY [PERSON_NAME]" at bounding box center [292, 223] width 164 height 12
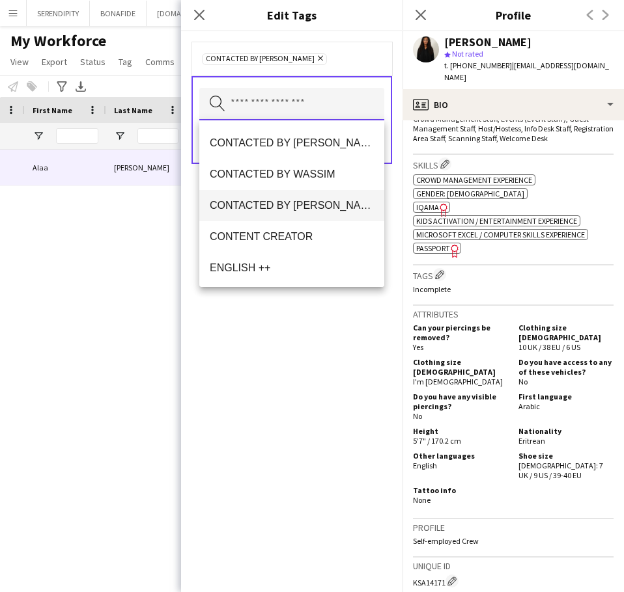
scroll to position [434, 0]
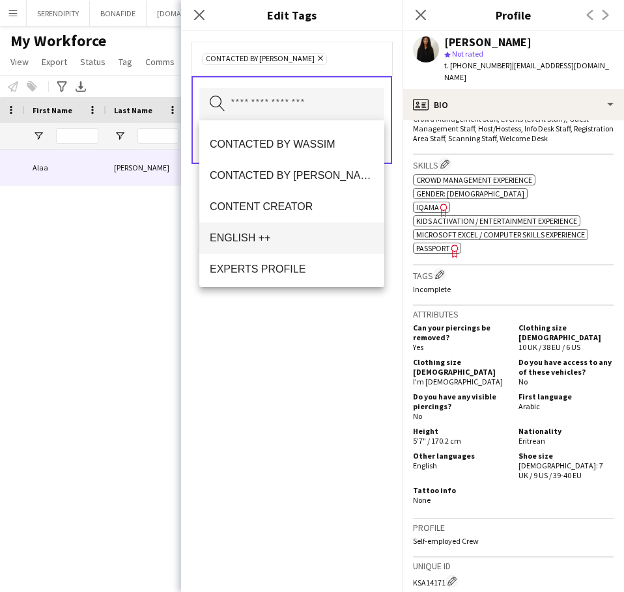
click at [261, 228] on mat-option "ENGLISH ++" at bounding box center [291, 238] width 185 height 31
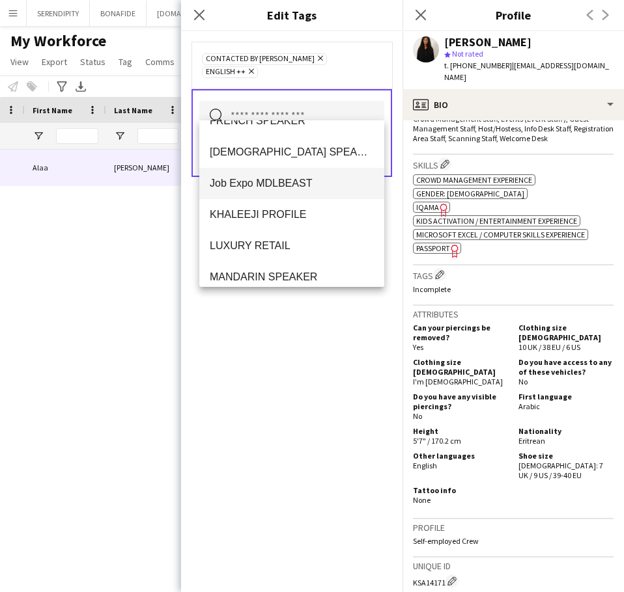
scroll to position [695, 0]
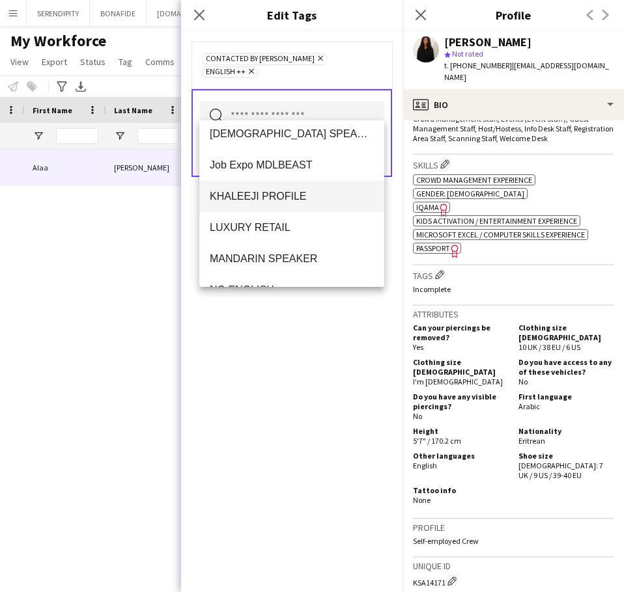
click at [284, 199] on span "KHALEEJI PROFILE" at bounding box center [292, 196] width 164 height 12
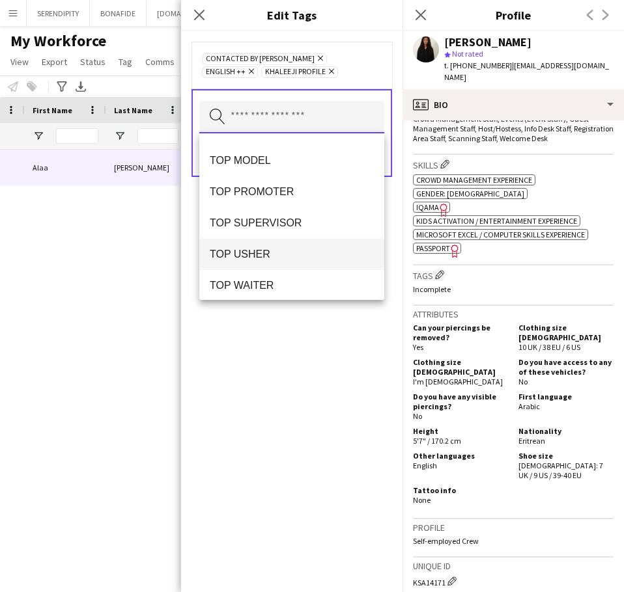
scroll to position [1215, 0]
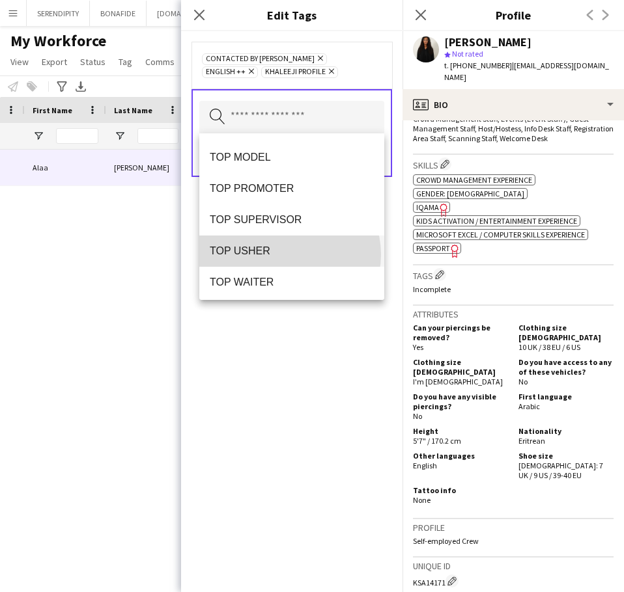
click at [289, 255] on span "TOP USHER" at bounding box center [292, 251] width 164 height 12
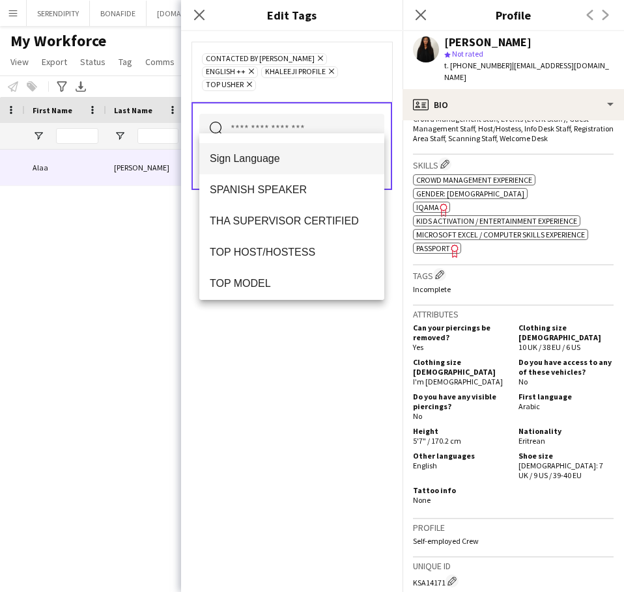
scroll to position [1107, 0]
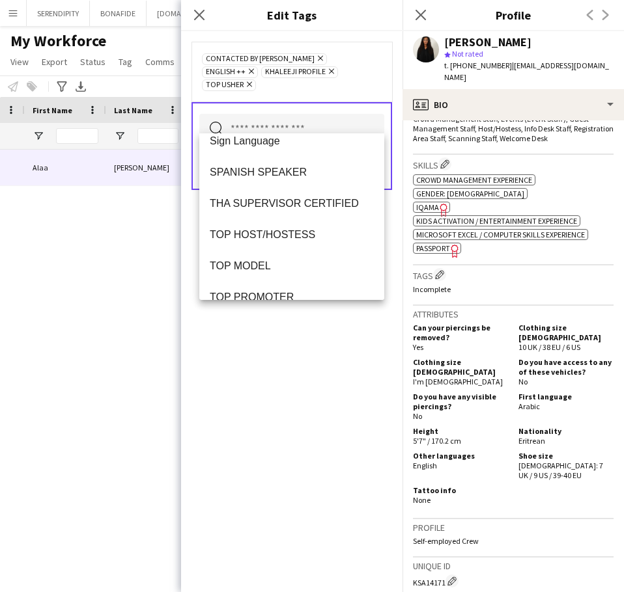
click at [278, 119] on input "text" at bounding box center [291, 130] width 185 height 33
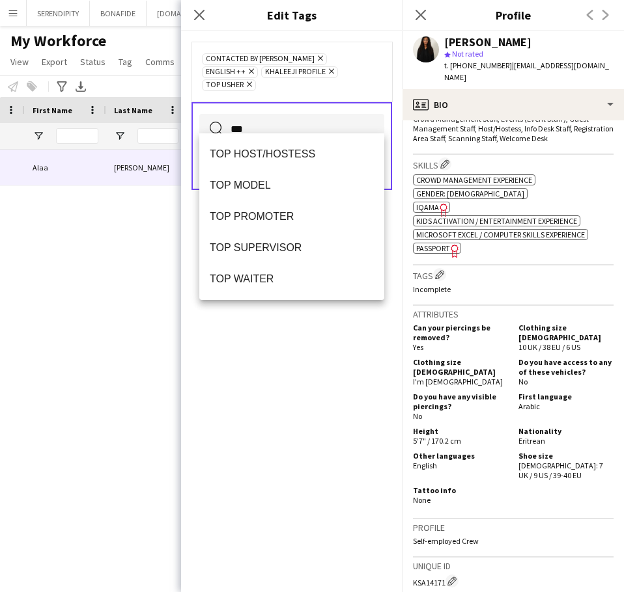
scroll to position [0, 0]
type input "***"
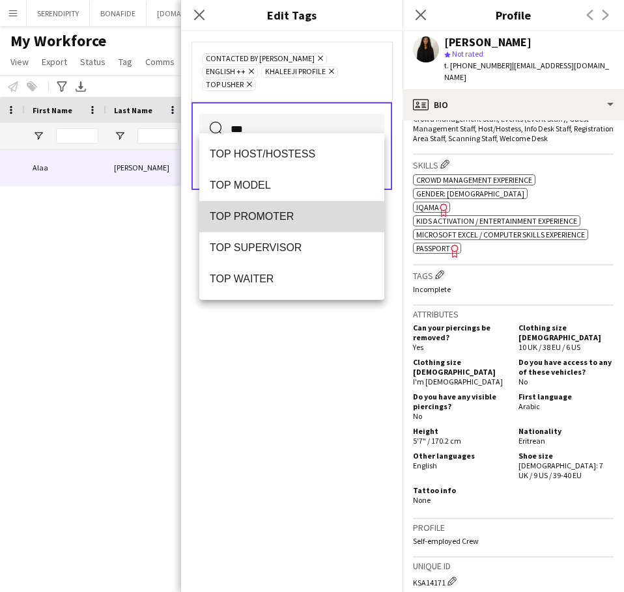
click at [299, 227] on mat-option "TOP PROMOTER" at bounding box center [291, 216] width 185 height 31
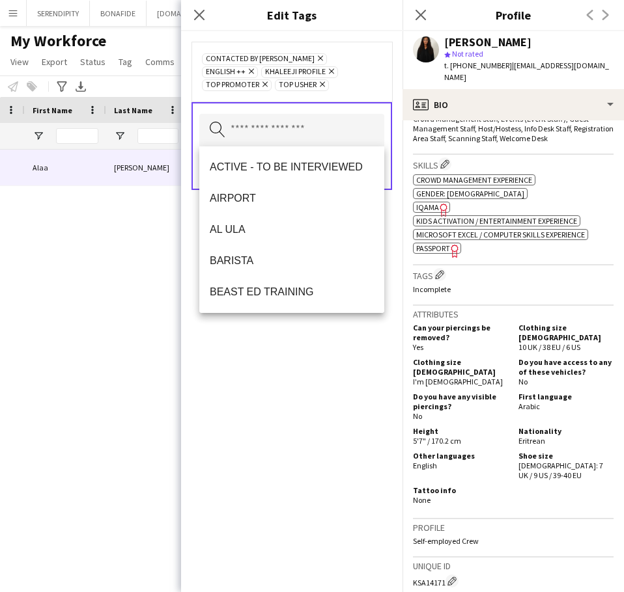
click at [324, 384] on div "CONTACTED BY OBADA Remove ENGLISH ++ Remove KHALEEJI PROFILE Remove TOP PROMOTE…" at bounding box center [291, 311] width 221 height 561
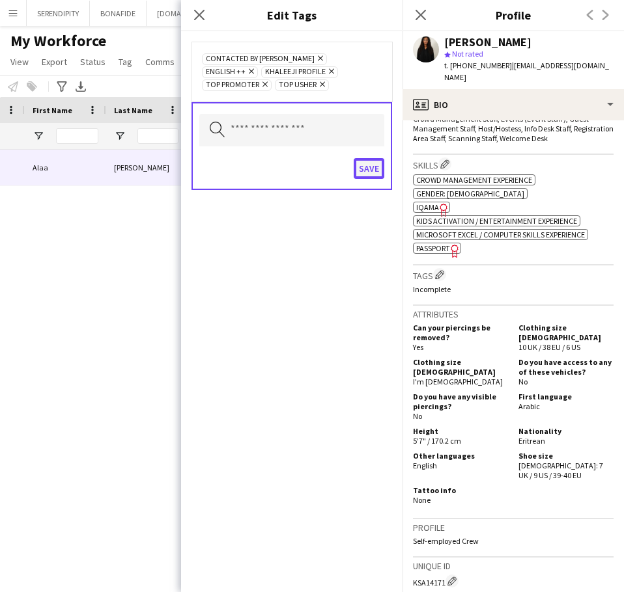
click at [373, 166] on button "Save" at bounding box center [368, 168] width 31 height 21
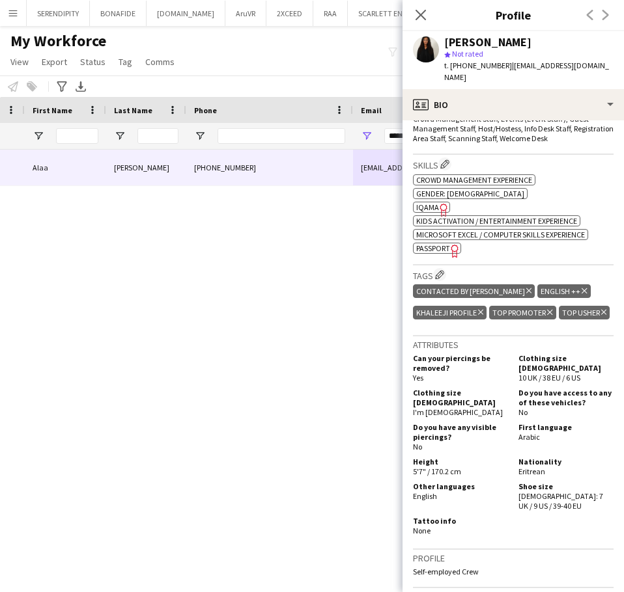
click at [312, 324] on div "Alaa Al jasser +966536764426 alaajasser310@gmail.com Applicant KSA14171" at bounding box center [288, 355] width 577 height 410
click at [421, 12] on icon "Close pop-in" at bounding box center [420, 14] width 12 height 12
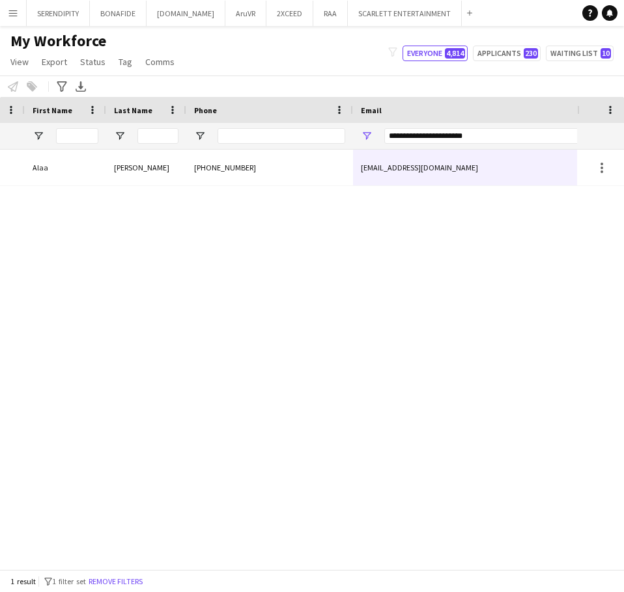
click at [310, 271] on div "Alaa Al jasser +966536764426 alaajasser310@gmail.com Applicant KSA14171" at bounding box center [288, 355] width 577 height 410
click at [484, 352] on div "Alaa Al jasser +966536764426 alaajasser310@gmail.com Applicant KSA14171" at bounding box center [288, 355] width 577 height 410
drag, startPoint x: 483, startPoint y: 134, endPoint x: 368, endPoint y: 130, distance: 114.6
click at [368, 130] on div "**********" at bounding box center [483, 136] width 260 height 26
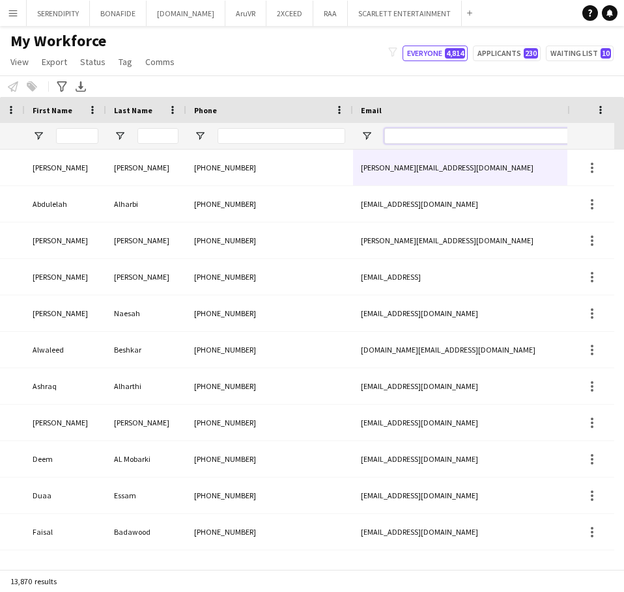
click at [426, 133] on input "Email Filter Input" at bounding box center [494, 136] width 221 height 16
paste input "**********"
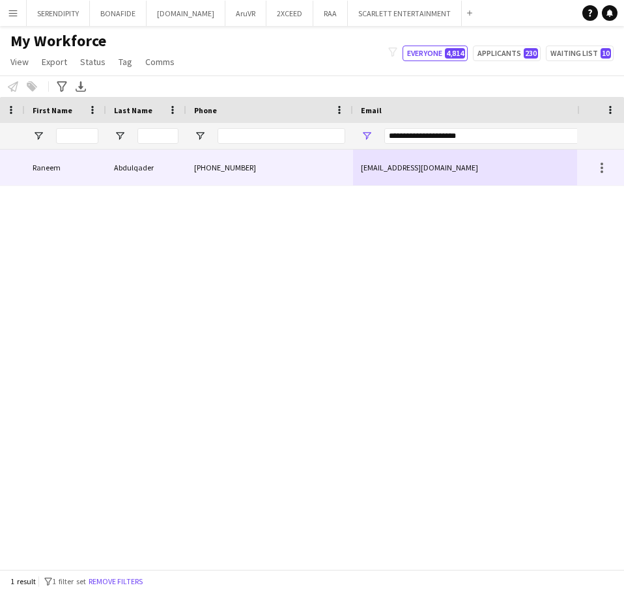
click at [295, 171] on div "+966559506866" at bounding box center [269, 168] width 167 height 36
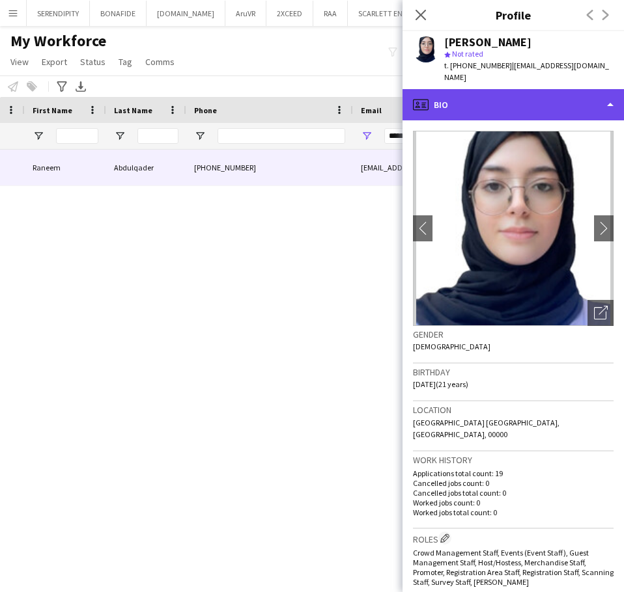
click at [549, 92] on div "profile Bio" at bounding box center [512, 104] width 221 height 31
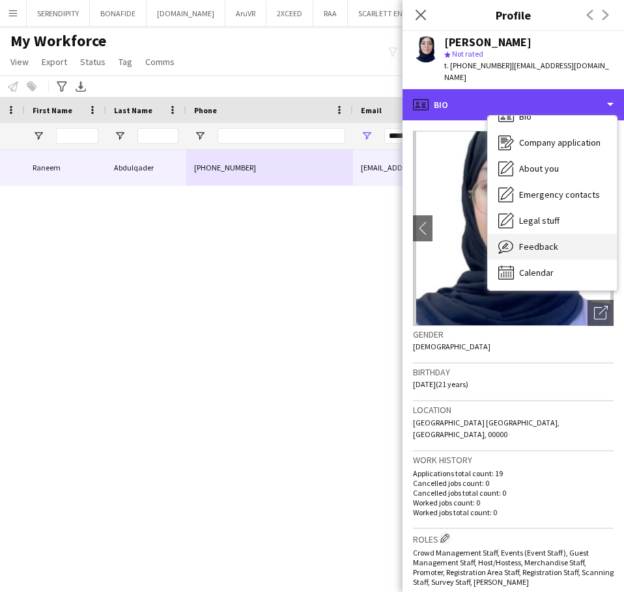
scroll to position [18, 0]
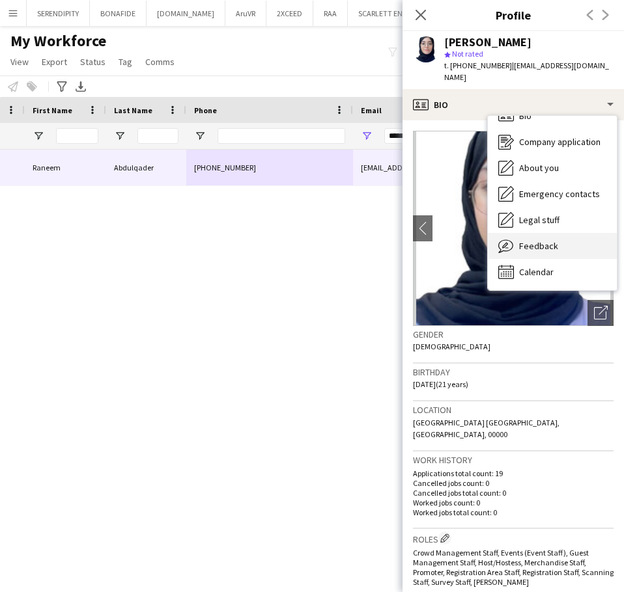
click at [562, 234] on div "Feedback Feedback" at bounding box center [552, 246] width 129 height 26
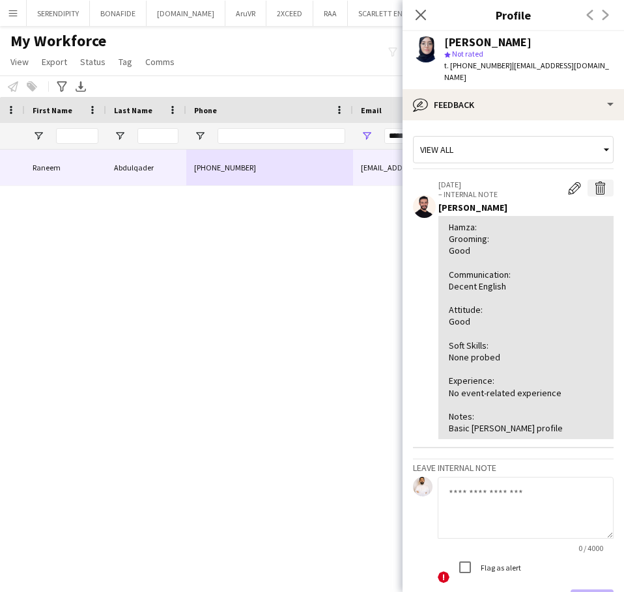
click at [591, 180] on button "Delete internal note" at bounding box center [600, 188] width 26 height 17
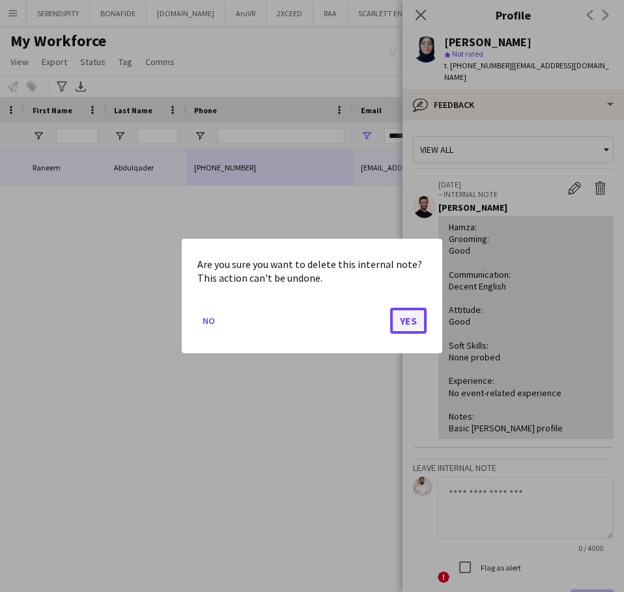
click at [408, 318] on button "Yes" at bounding box center [408, 321] width 36 height 26
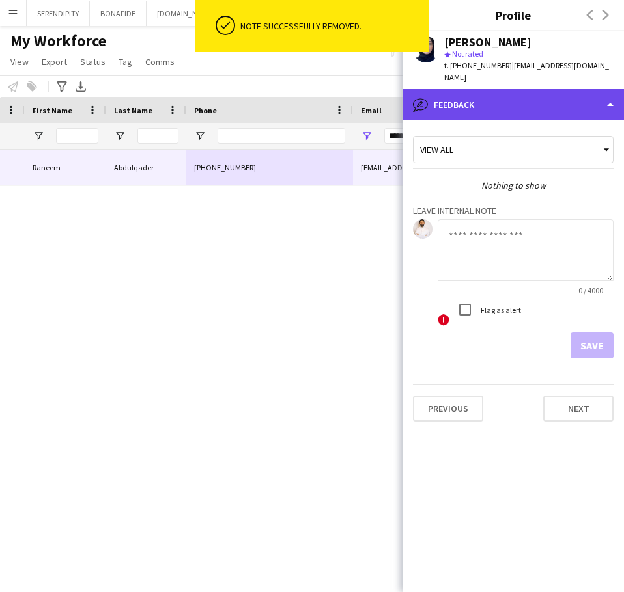
click at [520, 97] on div "bubble-pencil Feedback" at bounding box center [512, 104] width 221 height 31
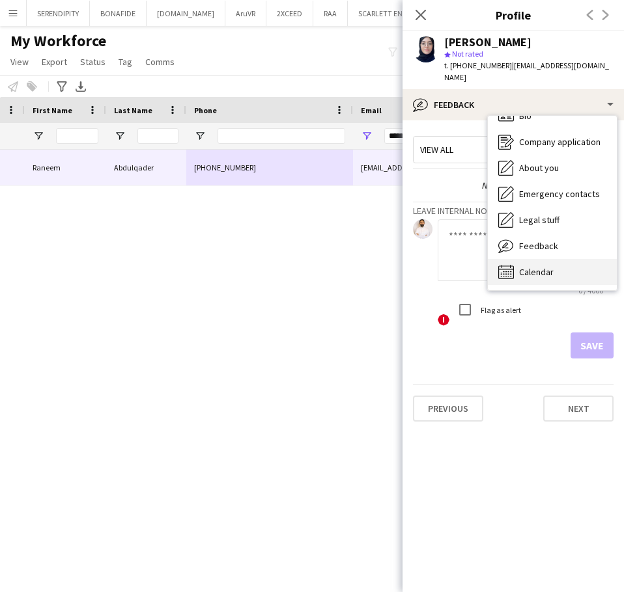
click at [577, 259] on div "Calendar Calendar" at bounding box center [552, 272] width 129 height 26
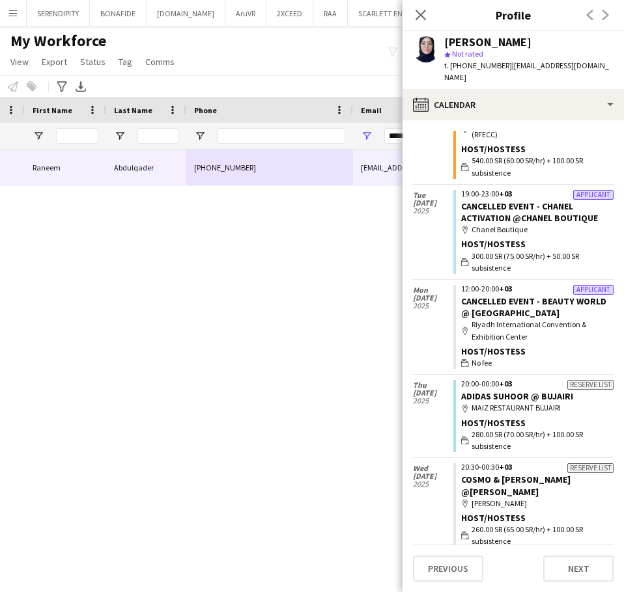
scroll to position [260, 0]
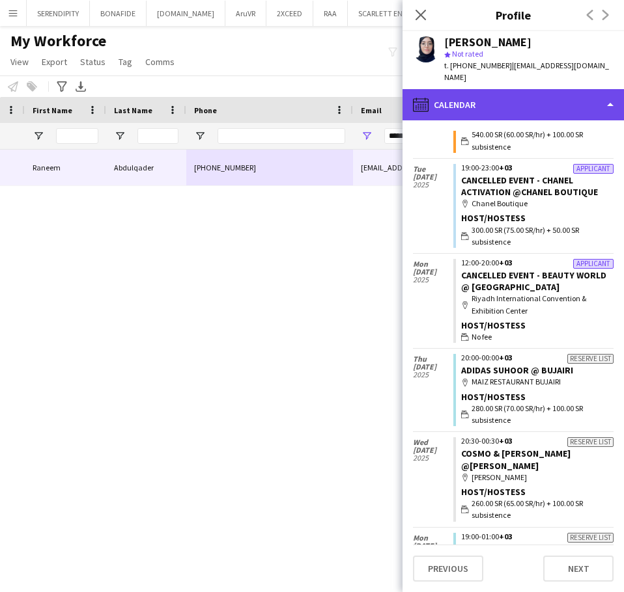
click at [513, 90] on div "calendar-full Calendar" at bounding box center [512, 104] width 221 height 31
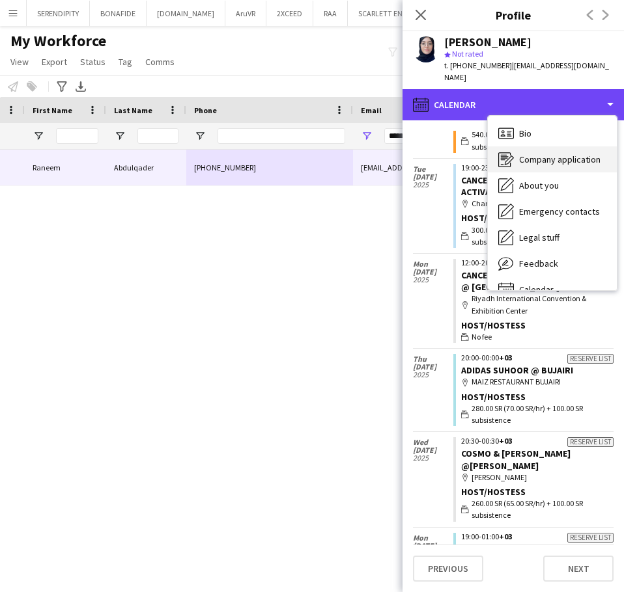
scroll to position [0, 0]
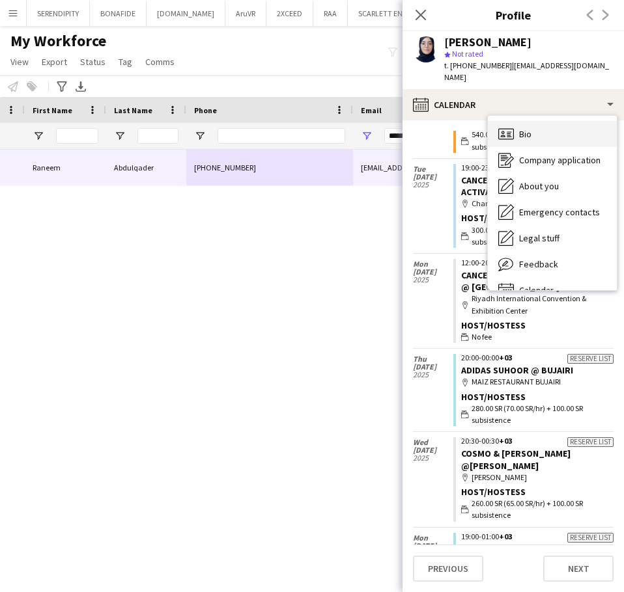
click at [542, 126] on div "Bio Bio" at bounding box center [552, 134] width 129 height 26
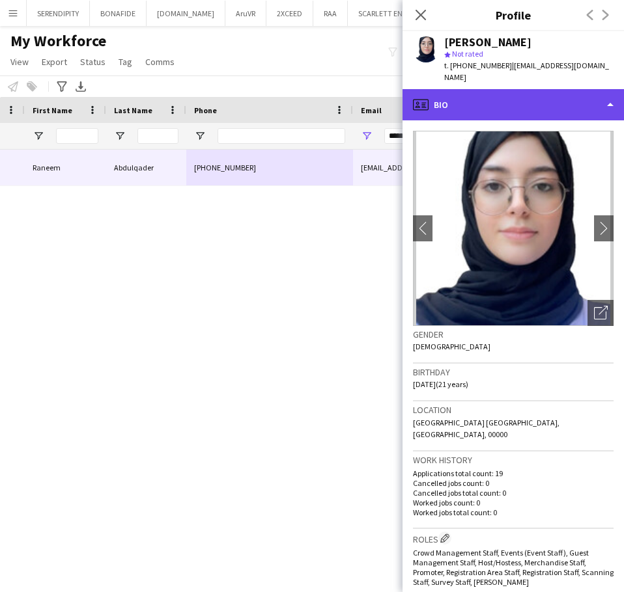
click at [555, 89] on div "profile Bio" at bounding box center [512, 104] width 221 height 31
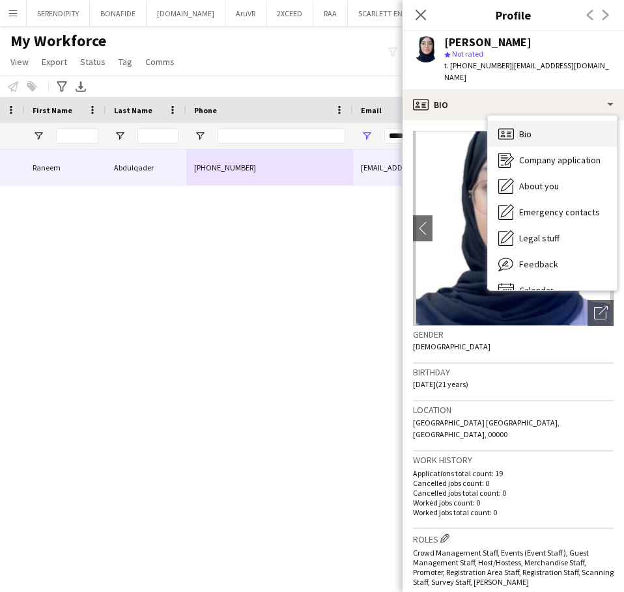
click at [550, 129] on div "Bio Bio" at bounding box center [552, 134] width 129 height 26
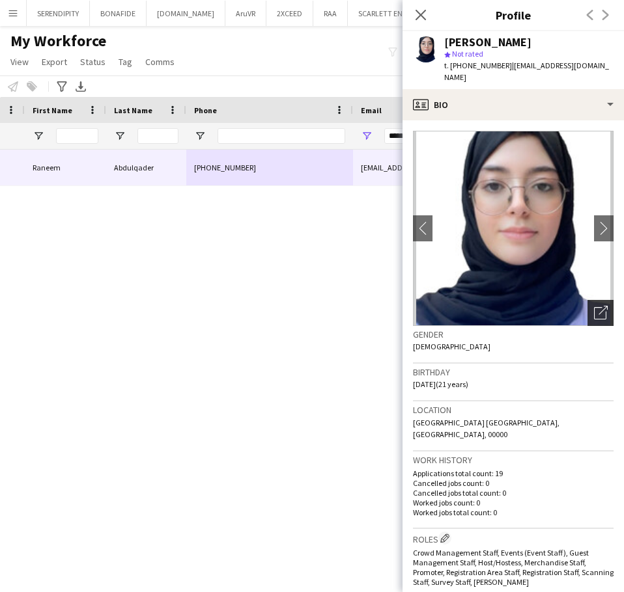
click at [598, 300] on div "Open photos pop-in" at bounding box center [600, 313] width 26 height 26
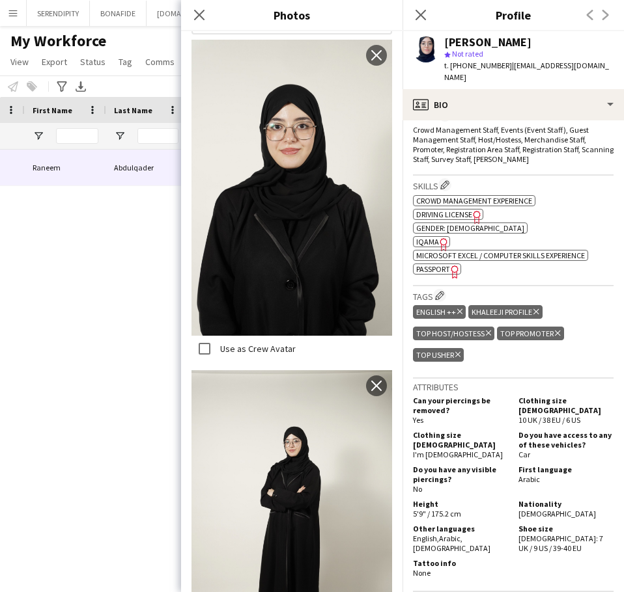
scroll to position [412, 0]
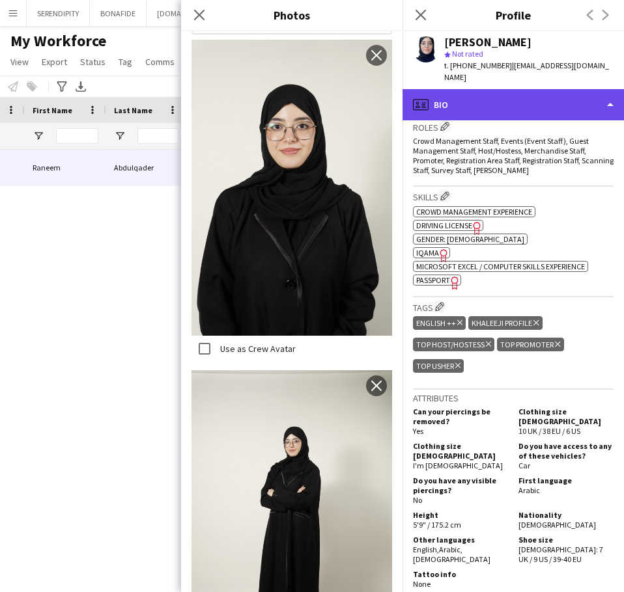
click at [500, 94] on div "profile Bio" at bounding box center [512, 104] width 221 height 31
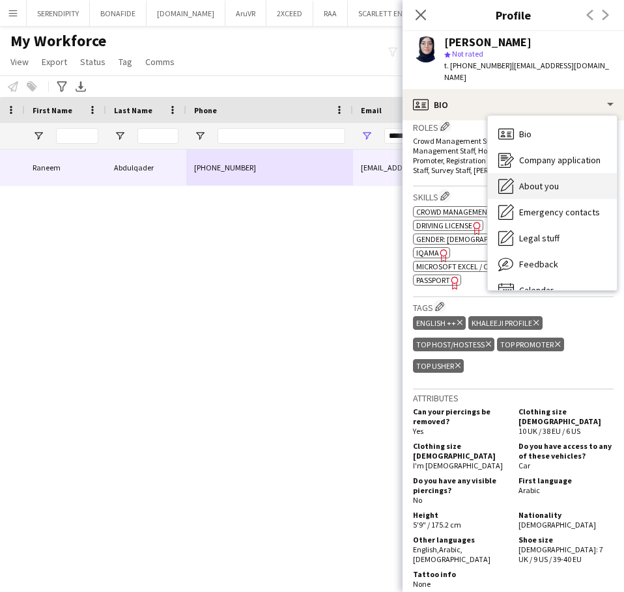
click at [544, 180] on span "About you" at bounding box center [539, 186] width 40 height 12
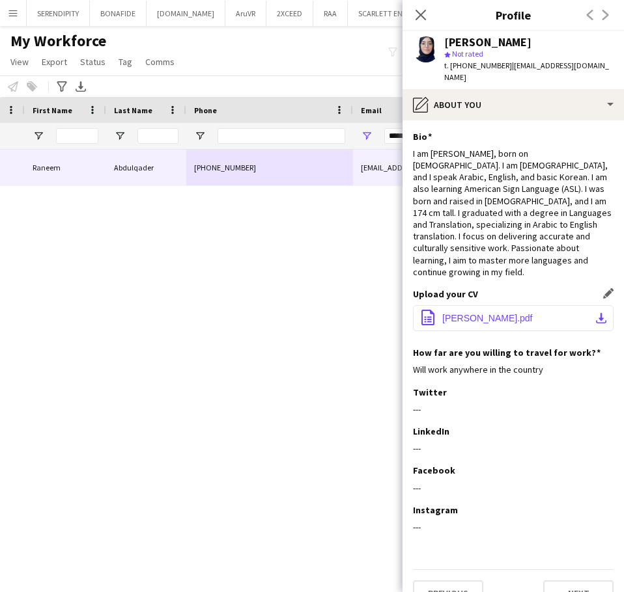
click at [532, 313] on span "Raneem-Ahmed-Abdulqader-Resume.pdf" at bounding box center [487, 318] width 90 height 10
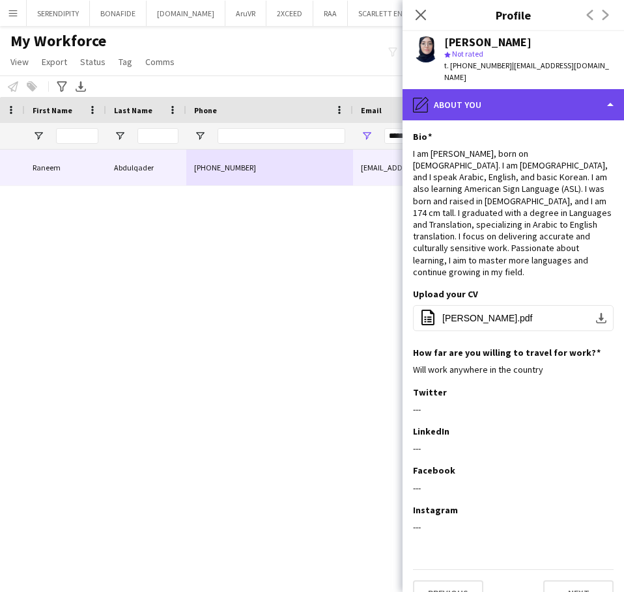
click at [500, 99] on div "pencil4 About you" at bounding box center [512, 104] width 221 height 31
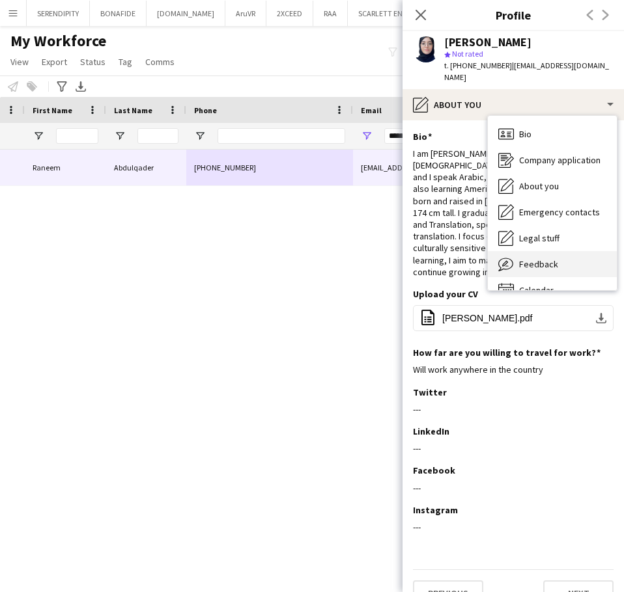
click at [568, 258] on div "Feedback Feedback" at bounding box center [552, 264] width 129 height 26
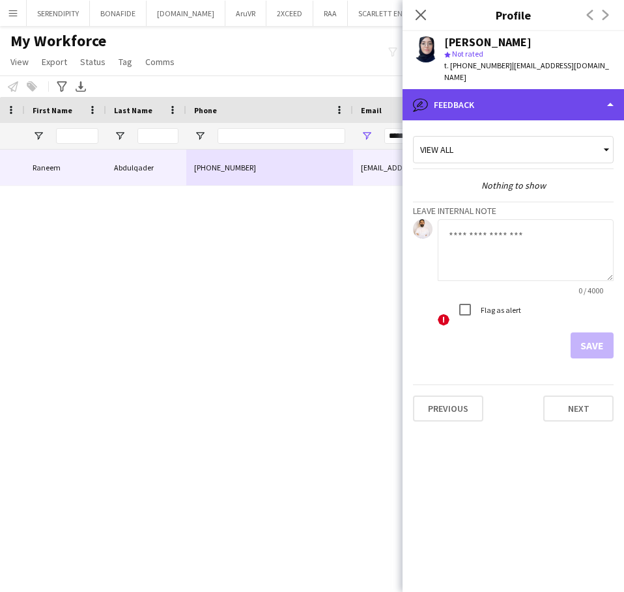
click at [500, 89] on div "bubble-pencil Feedback" at bounding box center [512, 104] width 221 height 31
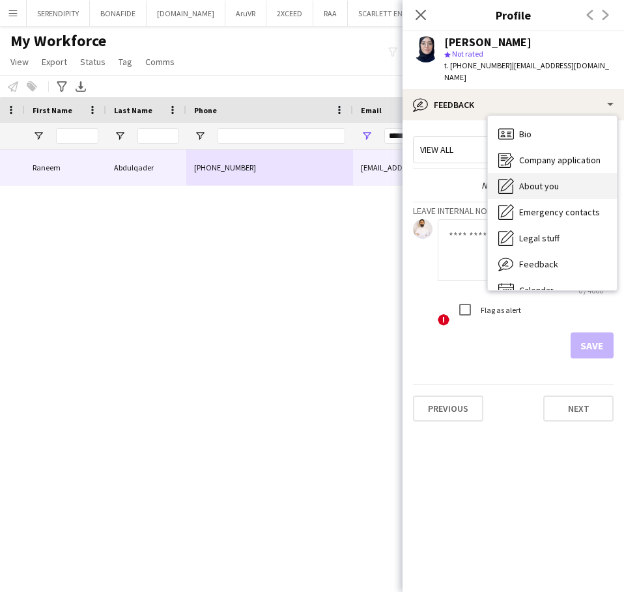
click at [561, 182] on div "About you About you" at bounding box center [552, 186] width 129 height 26
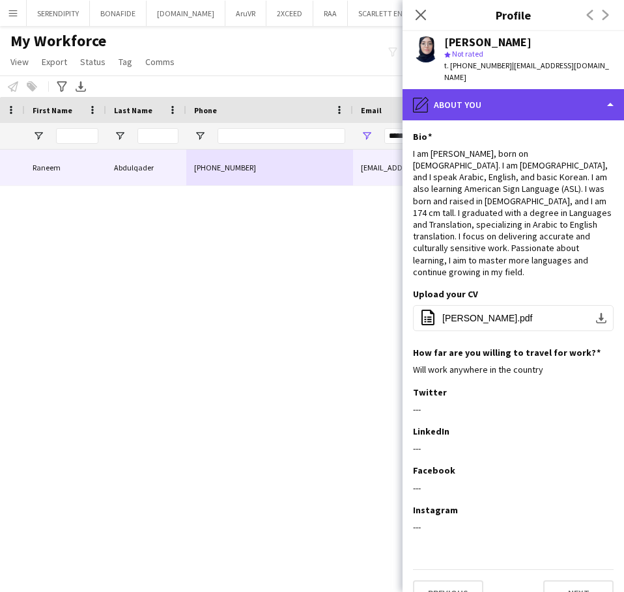
click at [538, 89] on div "pencil4 About you" at bounding box center [512, 104] width 221 height 31
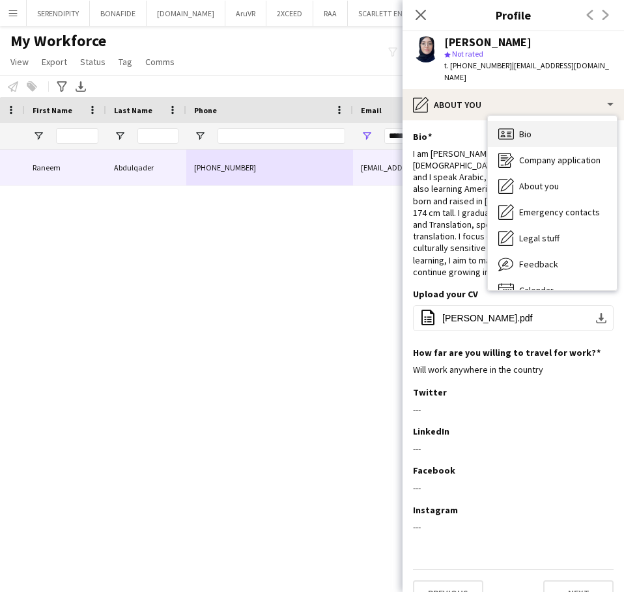
click at [560, 121] on div "Bio Bio" at bounding box center [552, 134] width 129 height 26
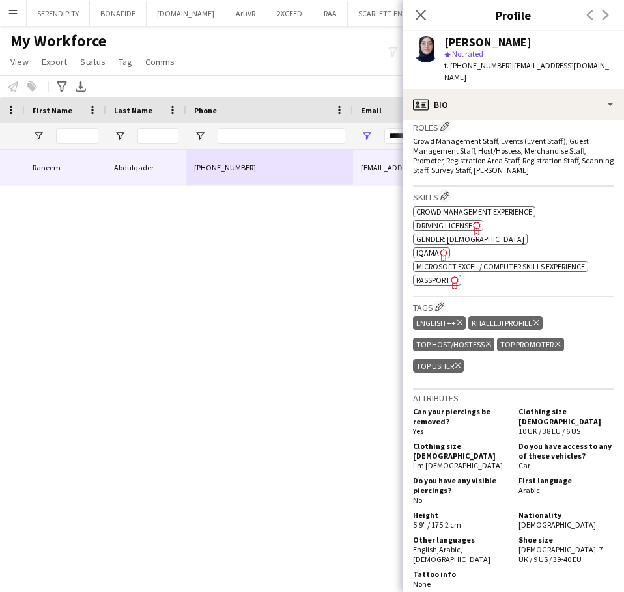
drag, startPoint x: 349, startPoint y: 260, endPoint x: 365, endPoint y: 237, distance: 28.5
click at [349, 260] on div "Raneem Abdulqader +966559506866 raaaqader@outlook.com Active KSA11749" at bounding box center [288, 355] width 577 height 410
click at [424, 16] on icon "Close pop-in" at bounding box center [420, 14] width 12 height 12
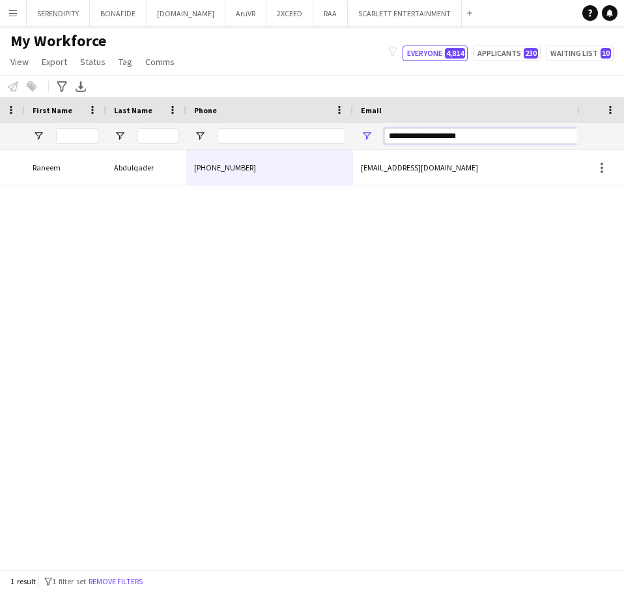
drag, startPoint x: 482, startPoint y: 138, endPoint x: 371, endPoint y: 131, distance: 111.5
click at [371, 131] on div "**********" at bounding box center [483, 136] width 260 height 26
paste input "**"
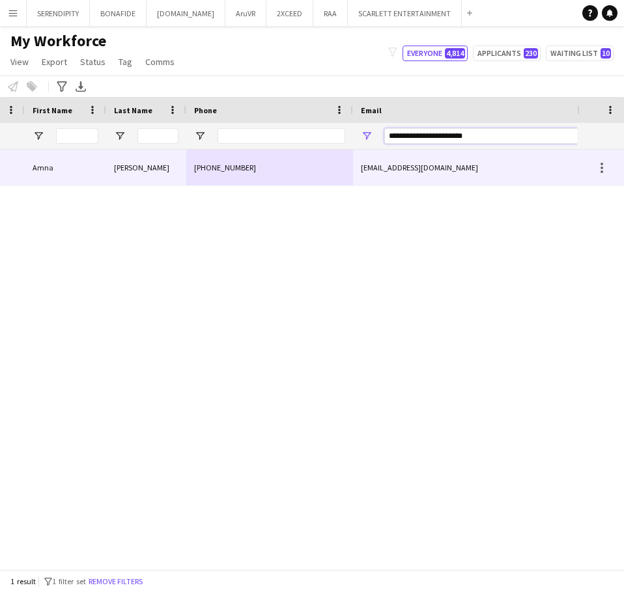
type input "**********"
click at [447, 167] on div "[EMAIL_ADDRESS][DOMAIN_NAME]" at bounding box center [483, 168] width 260 height 36
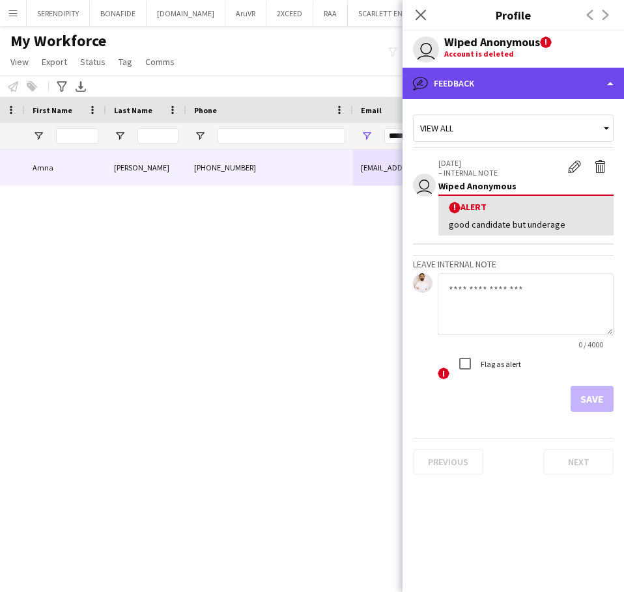
click at [551, 80] on div "bubble-pencil Feedback" at bounding box center [512, 83] width 221 height 31
click at [466, 85] on div "bubble-pencil Feedback" at bounding box center [512, 83] width 221 height 31
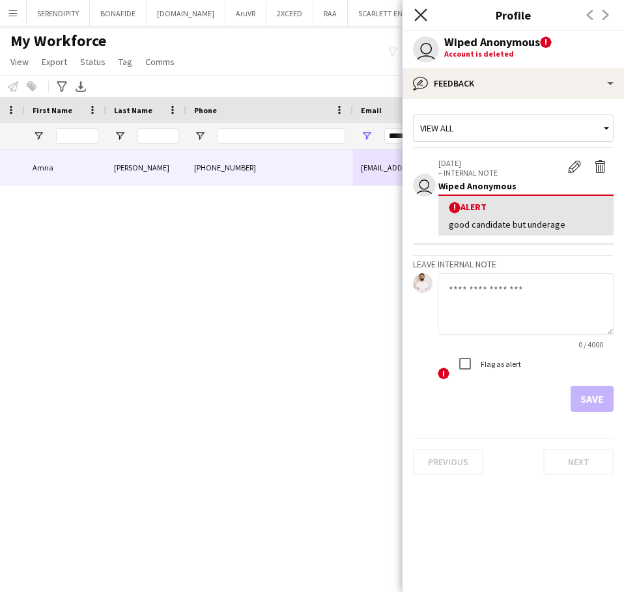
click at [421, 16] on icon at bounding box center [420, 14] width 12 height 12
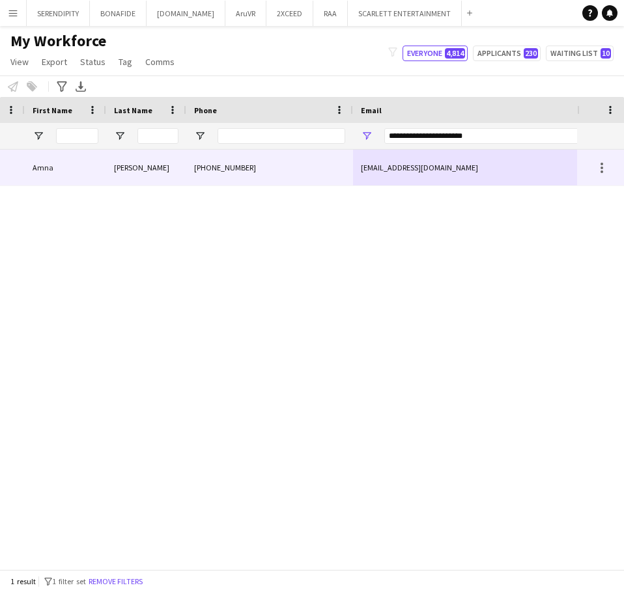
click at [277, 171] on div "+966568730151" at bounding box center [269, 168] width 167 height 36
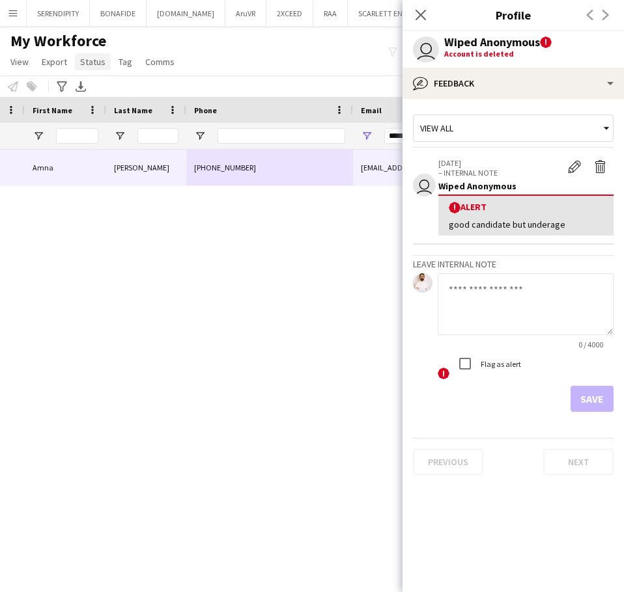
click at [87, 62] on span "Status" at bounding box center [92, 62] width 25 height 12
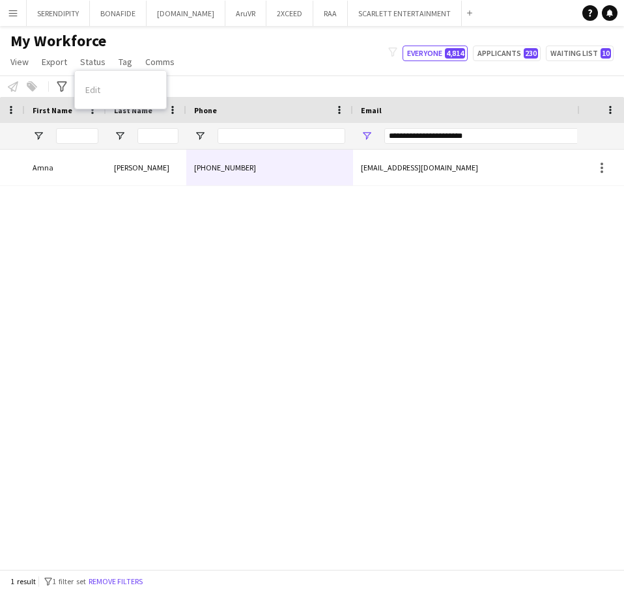
click at [104, 89] on div "Edit" at bounding box center [120, 89] width 91 height 27
click at [186, 225] on div "! Amna Abbas +966568730151 amnaabbase250@gmail.com Declined KSA910" at bounding box center [288, 355] width 577 height 410
drag, startPoint x: 493, startPoint y: 133, endPoint x: 371, endPoint y: 131, distance: 121.7
click at [371, 131] on div "**********" at bounding box center [483, 136] width 260 height 26
click at [310, 139] on input "Phone Filter Input" at bounding box center [281, 136] width 128 height 16
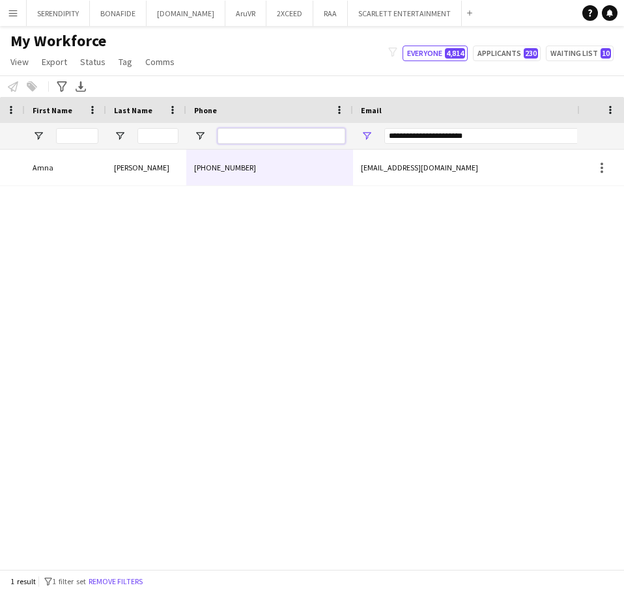
paste input "*********"
type input "*********"
drag, startPoint x: 493, startPoint y: 141, endPoint x: 361, endPoint y: 139, distance: 131.5
click at [361, 140] on div "**********" at bounding box center [483, 136] width 260 height 26
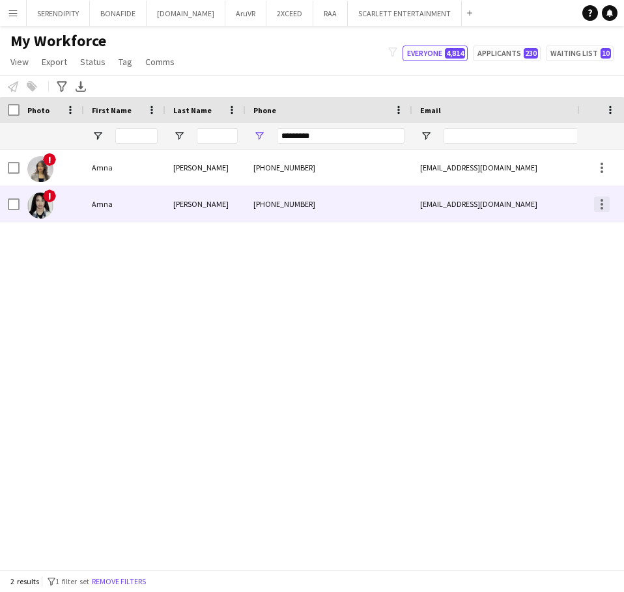
click at [604, 204] on div at bounding box center [602, 205] width 16 height 16
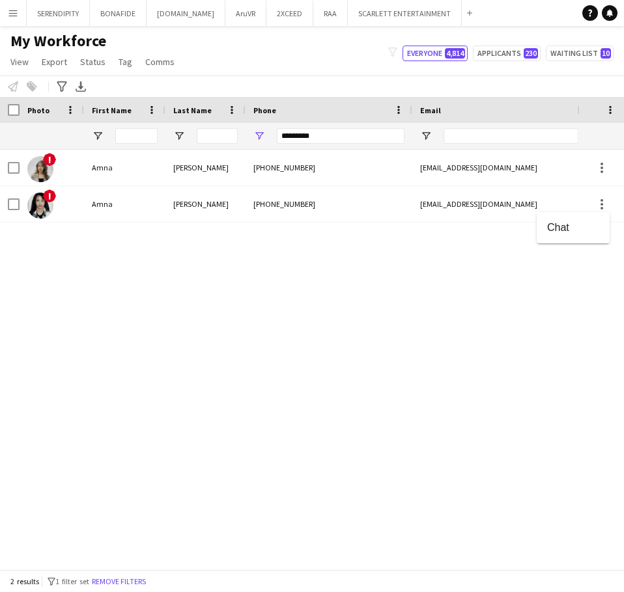
click at [525, 168] on div at bounding box center [312, 296] width 624 height 592
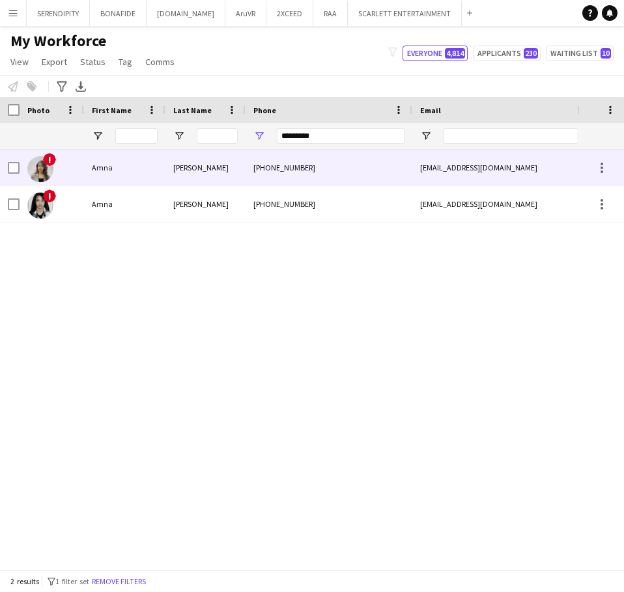
click at [420, 165] on div "amoonaabbas@icloud.com" at bounding box center [542, 168] width 260 height 36
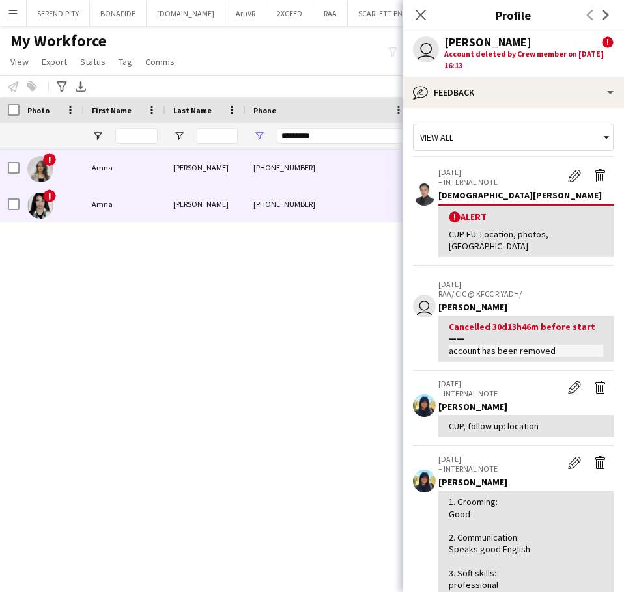
click at [266, 202] on div "+966568730151" at bounding box center [328, 204] width 167 height 36
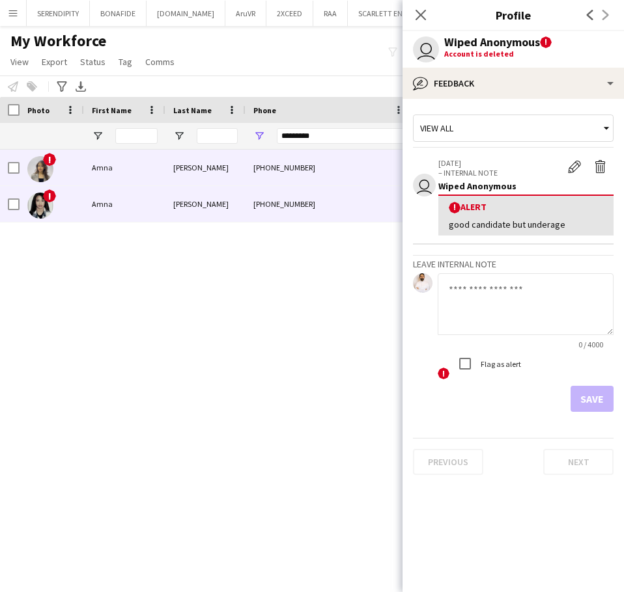
click at [327, 162] on div "+966568730151" at bounding box center [328, 168] width 167 height 36
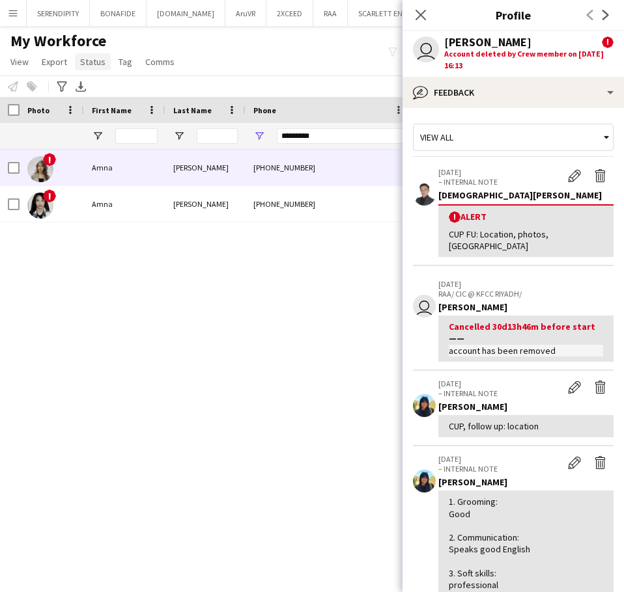
click at [94, 63] on span "Status" at bounding box center [92, 62] width 25 height 12
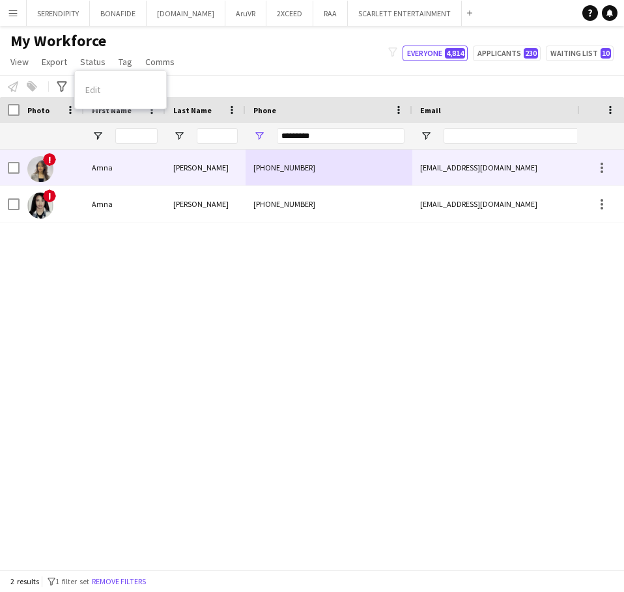
click at [12, 161] on div at bounding box center [14, 168] width 12 height 36
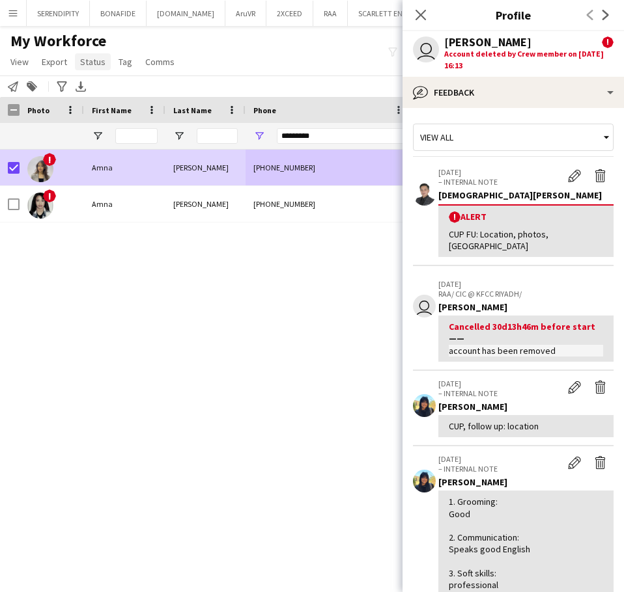
click at [101, 66] on span "Status" at bounding box center [92, 62] width 25 height 12
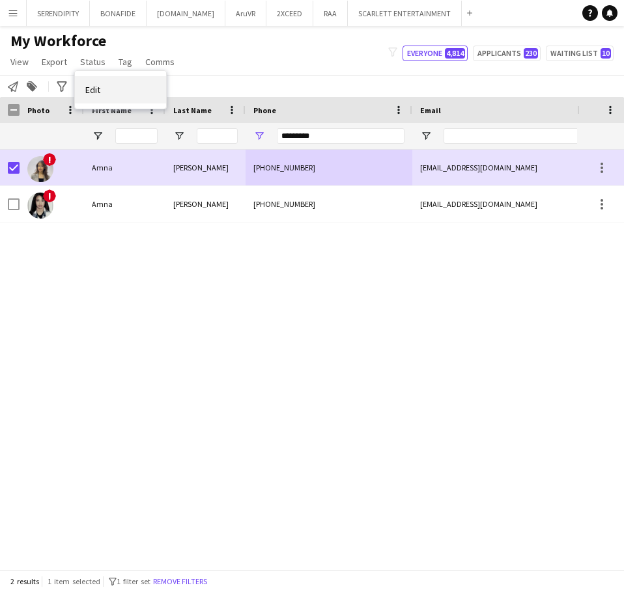
click at [101, 88] on link "Edit" at bounding box center [120, 89] width 91 height 27
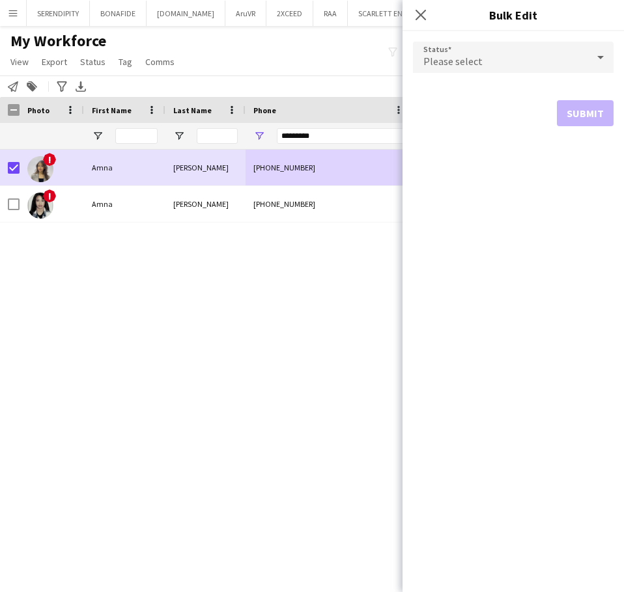
click at [499, 57] on div "Please select" at bounding box center [500, 57] width 174 height 31
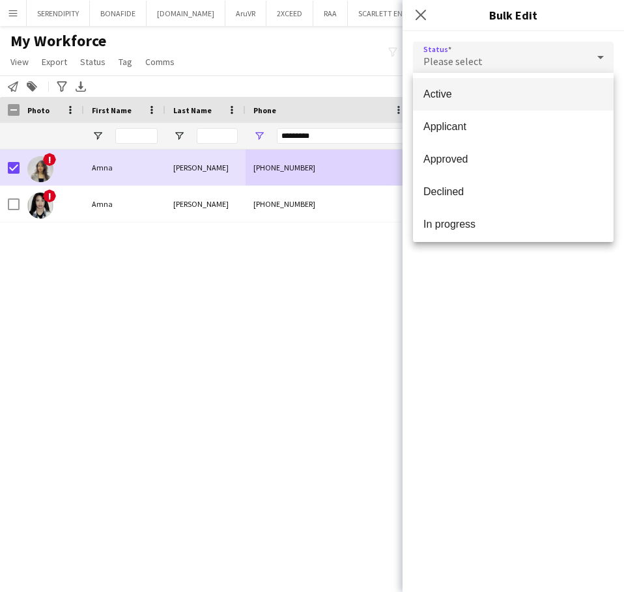
click at [499, 96] on span "Active" at bounding box center [513, 94] width 180 height 12
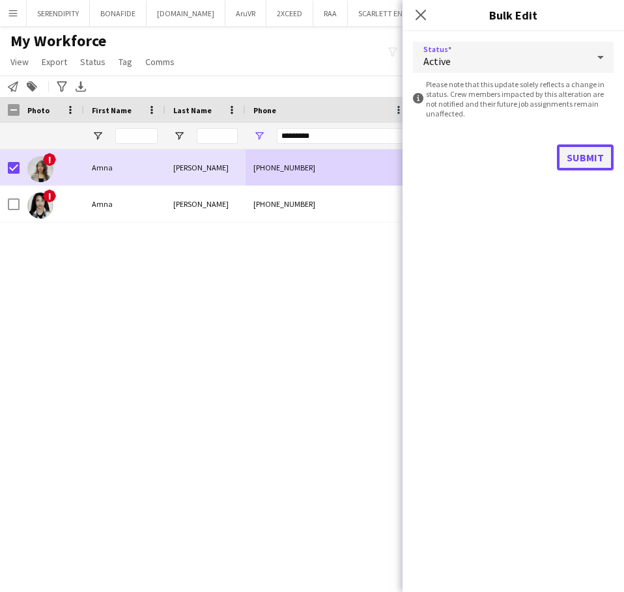
click at [583, 156] on button "Submit" at bounding box center [585, 158] width 57 height 26
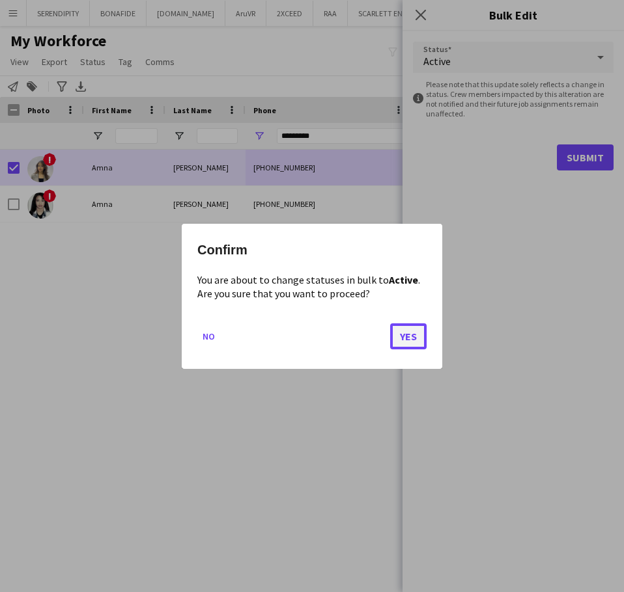
click at [406, 336] on button "Yes" at bounding box center [408, 336] width 36 height 26
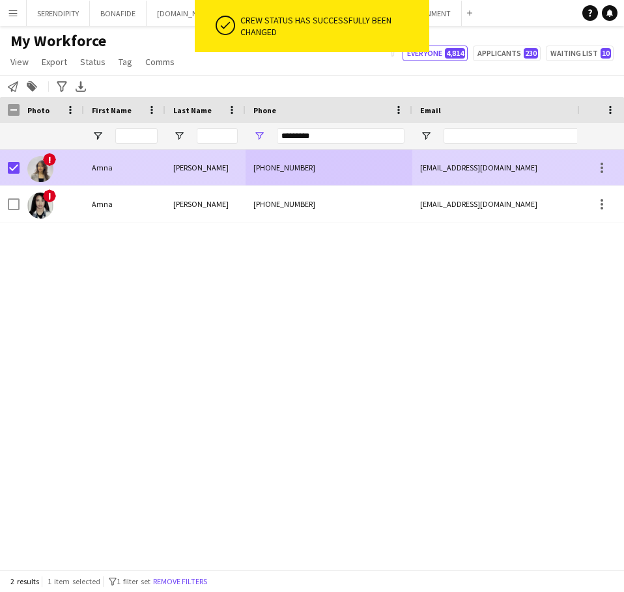
click at [385, 165] on div "+966568730151" at bounding box center [328, 168] width 167 height 36
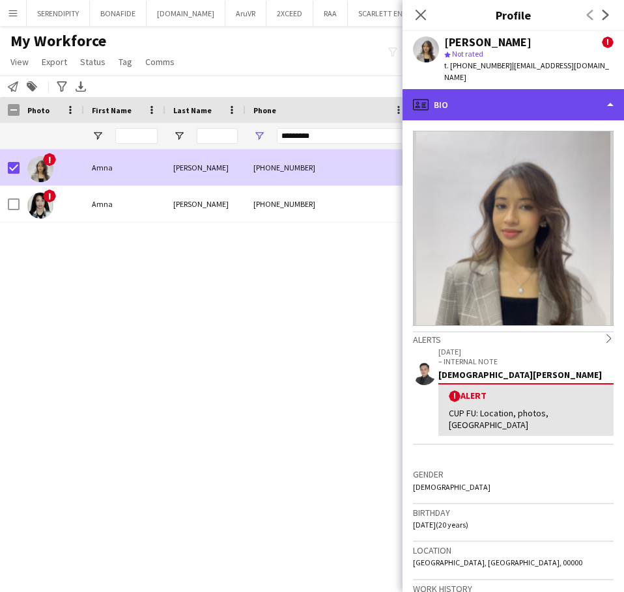
click at [517, 95] on div "profile Bio" at bounding box center [512, 104] width 221 height 31
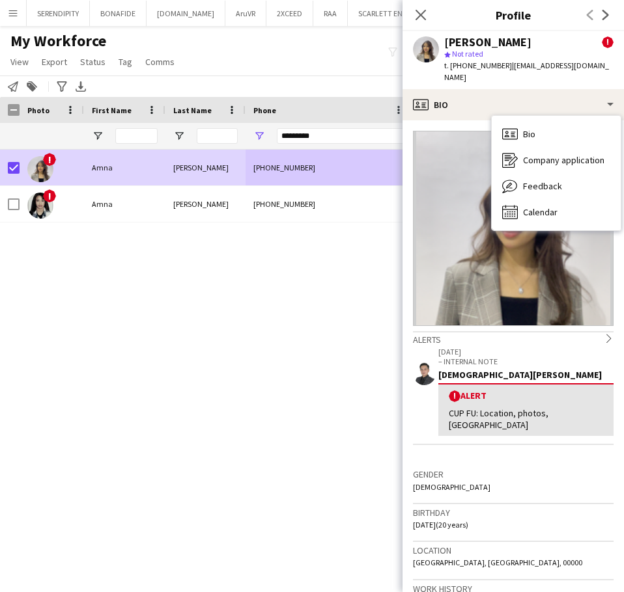
click at [547, 284] on img at bounding box center [513, 228] width 200 height 195
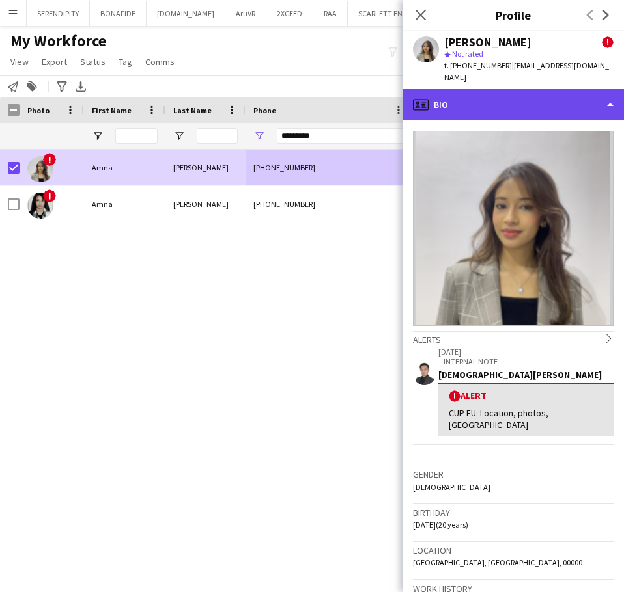
click at [542, 98] on div "profile Bio" at bounding box center [512, 104] width 221 height 31
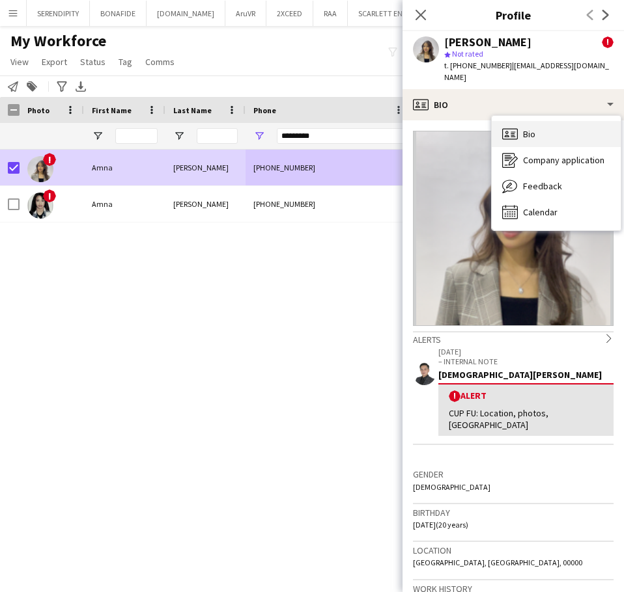
click at [570, 132] on div "Bio Bio" at bounding box center [555, 134] width 129 height 26
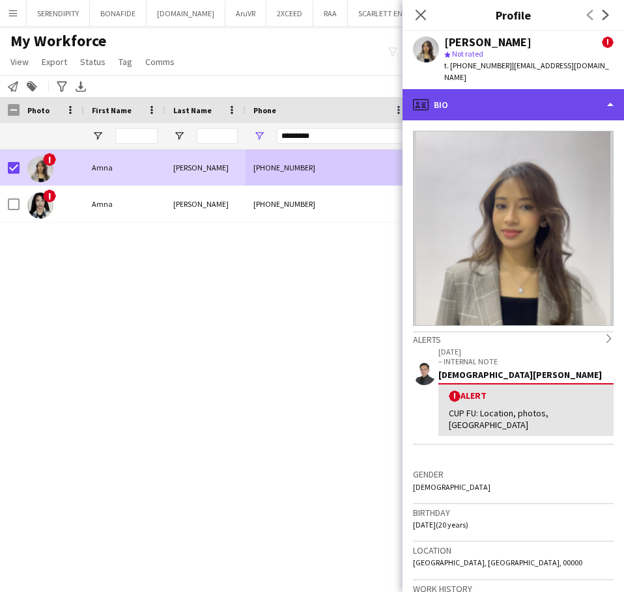
click at [550, 100] on div "profile Bio" at bounding box center [512, 104] width 221 height 31
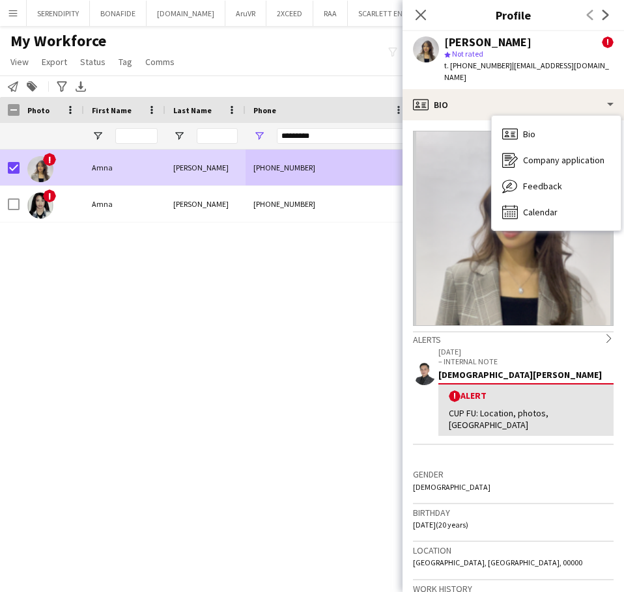
click at [344, 277] on div "! Amna Abbas +966568730151 amnaabbase250@gmail.com Declined ! Amna Abbas +96656…" at bounding box center [288, 355] width 577 height 410
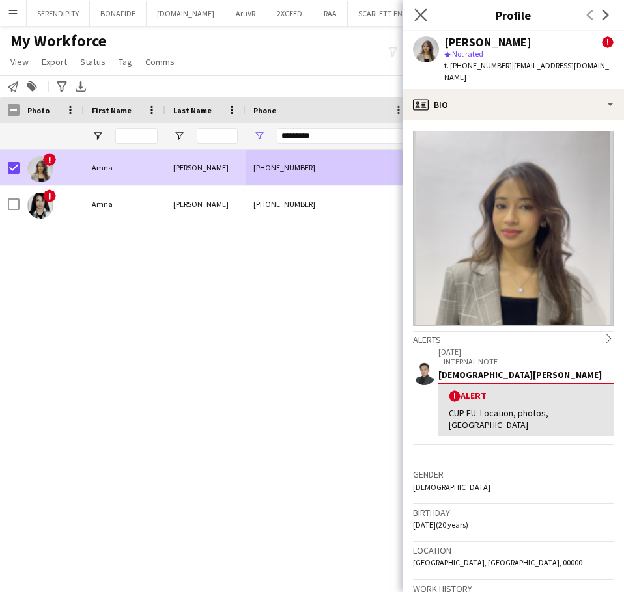
click at [427, 16] on app-icon "Close pop-in" at bounding box center [420, 15] width 19 height 19
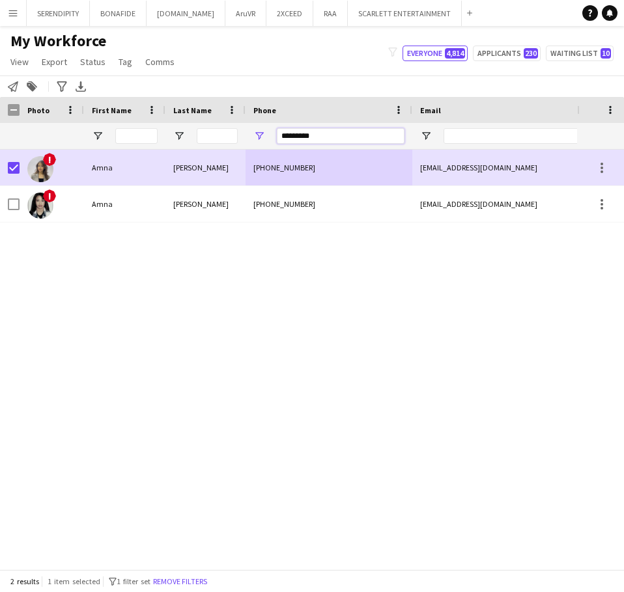
drag, startPoint x: 346, startPoint y: 139, endPoint x: 273, endPoint y: 143, distance: 73.7
click at [273, 143] on div "*********" at bounding box center [328, 136] width 167 height 26
click at [480, 139] on input "Email Filter Input" at bounding box center [553, 136] width 221 height 16
click at [484, 134] on input "Email Filter Input" at bounding box center [553, 136] width 221 height 16
click at [480, 134] on input "Email Filter Input" at bounding box center [553, 136] width 221 height 16
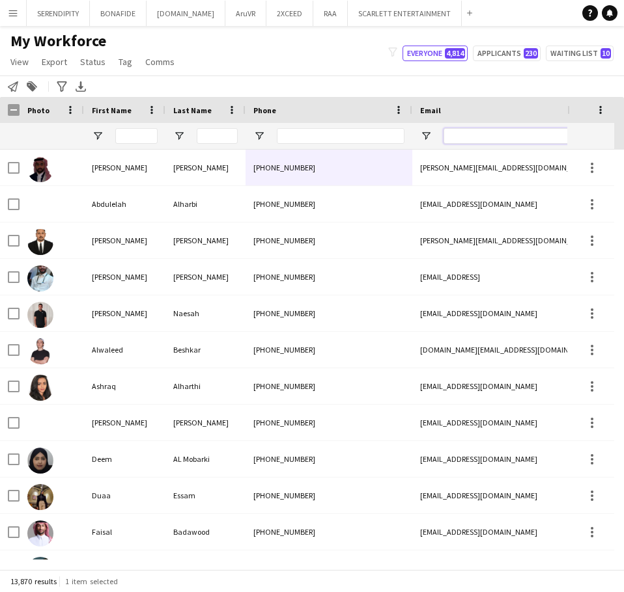
click at [475, 133] on input "Email Filter Input" at bounding box center [553, 136] width 221 height 16
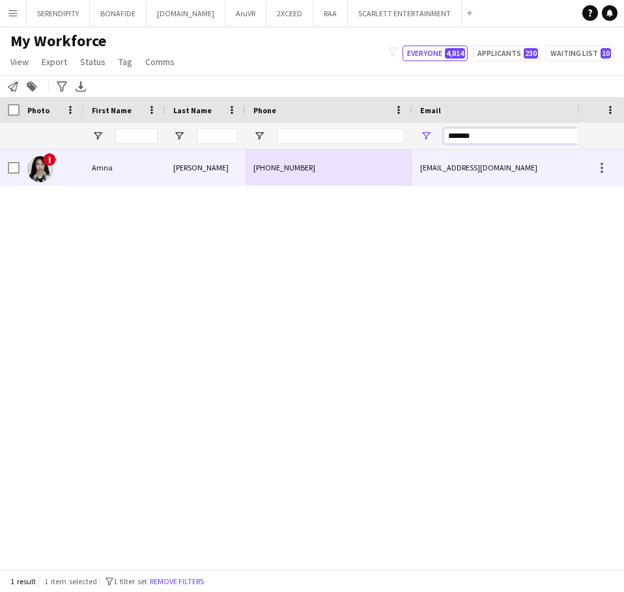
type input "*******"
click at [204, 173] on div "[PERSON_NAME]" at bounding box center [205, 168] width 80 height 36
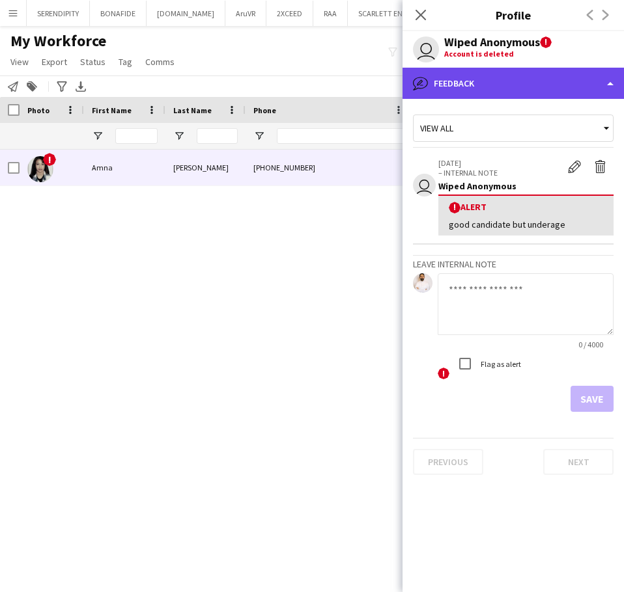
click at [546, 92] on div "bubble-pencil Feedback" at bounding box center [512, 83] width 221 height 31
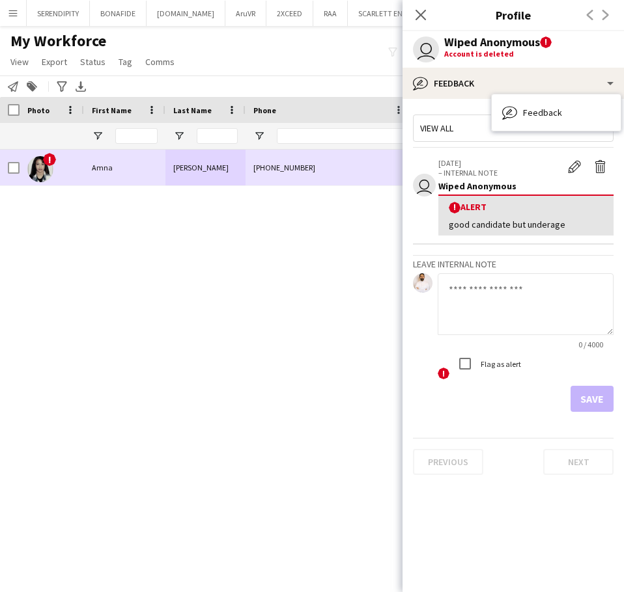
click at [66, 158] on div "!" at bounding box center [52, 168] width 64 height 36
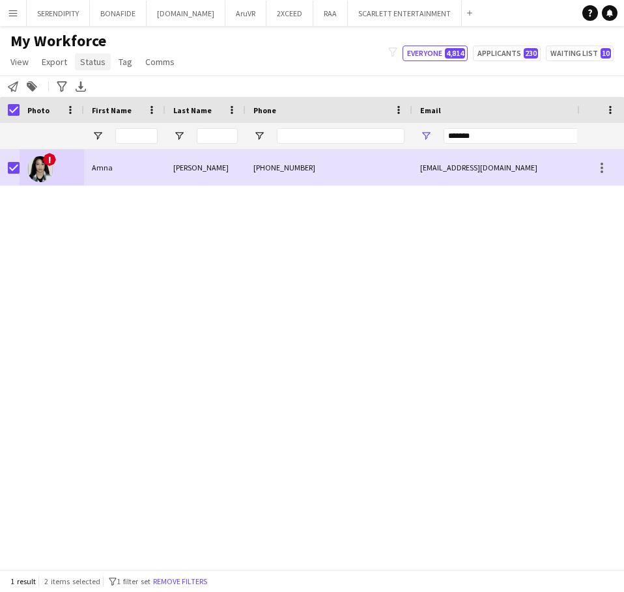
click at [87, 66] on span "Status" at bounding box center [92, 62] width 25 height 12
click at [105, 87] on link "Edit" at bounding box center [120, 89] width 91 height 27
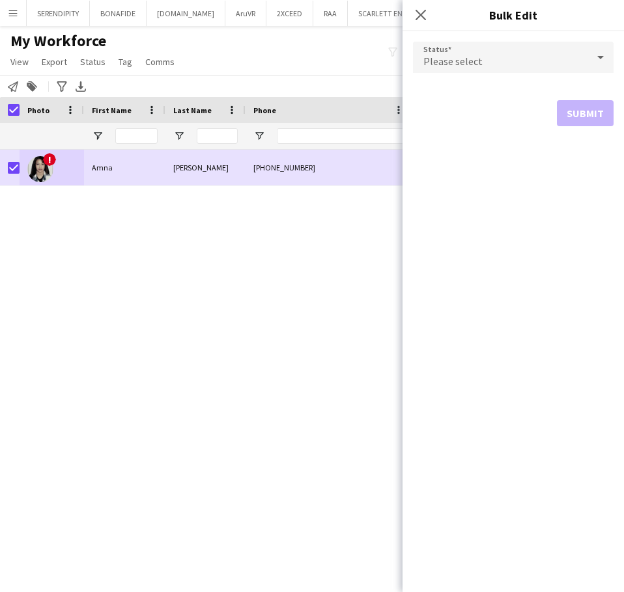
click at [482, 57] on div "Please select" at bounding box center [500, 57] width 174 height 31
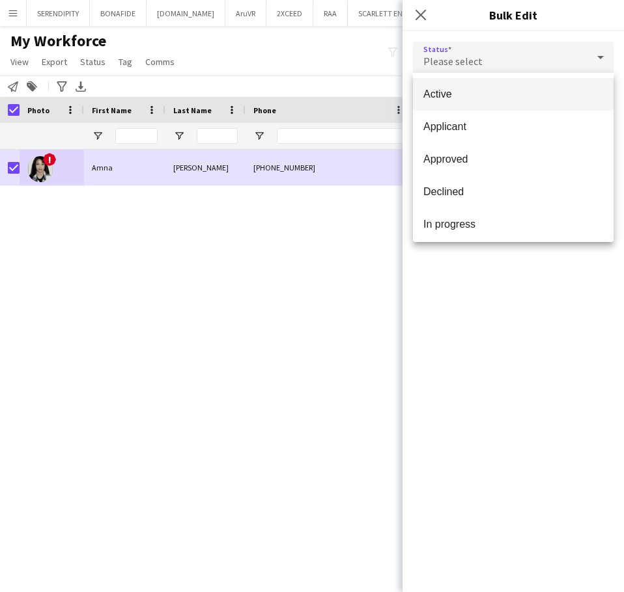
click at [511, 92] on span "Active" at bounding box center [513, 94] width 180 height 12
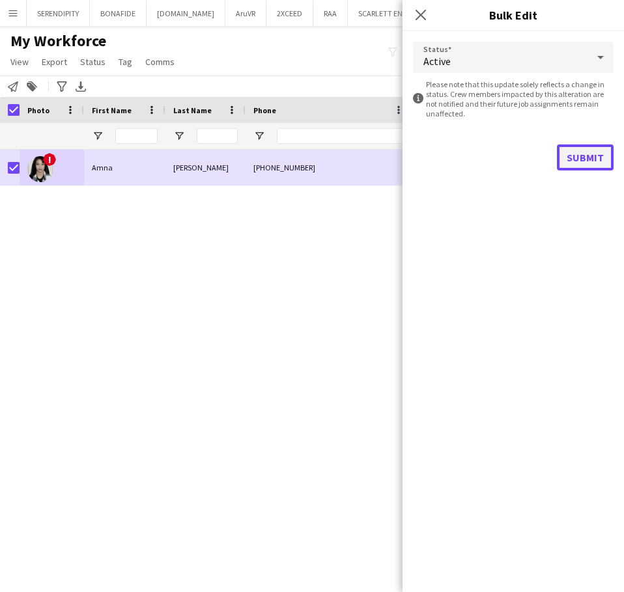
click at [590, 156] on button "Submit" at bounding box center [585, 158] width 57 height 26
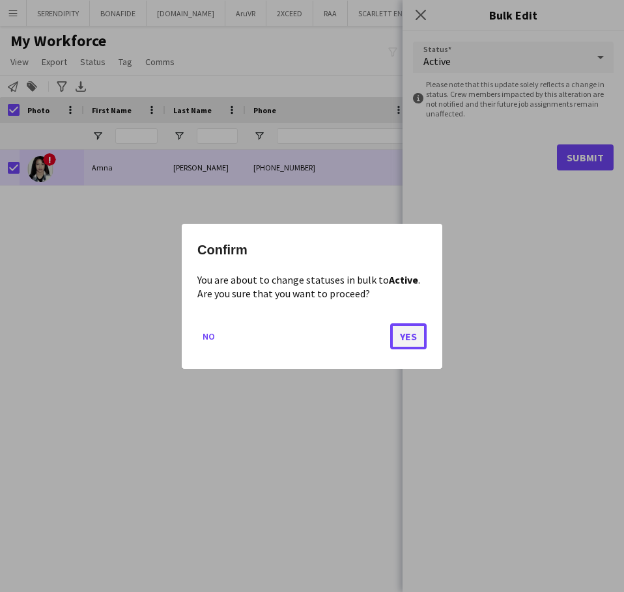
click at [404, 340] on button "Yes" at bounding box center [408, 336] width 36 height 26
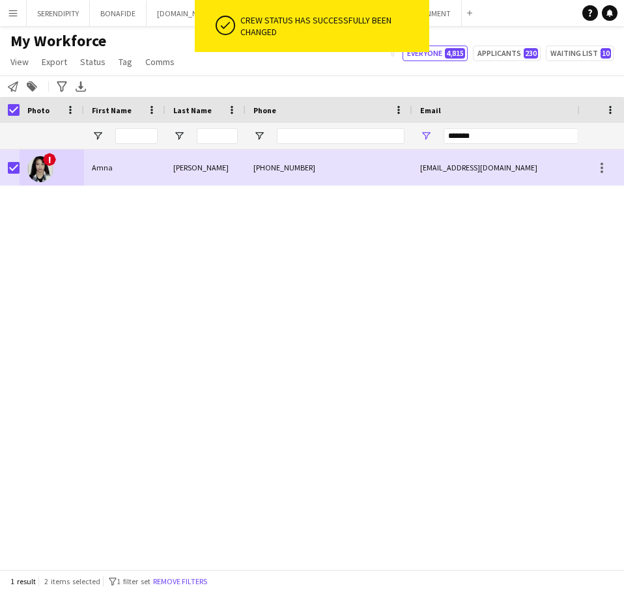
click at [342, 232] on div "! Amna Abbas +966568730151 amnaabbase250@gmail.com Active" at bounding box center [288, 355] width 577 height 410
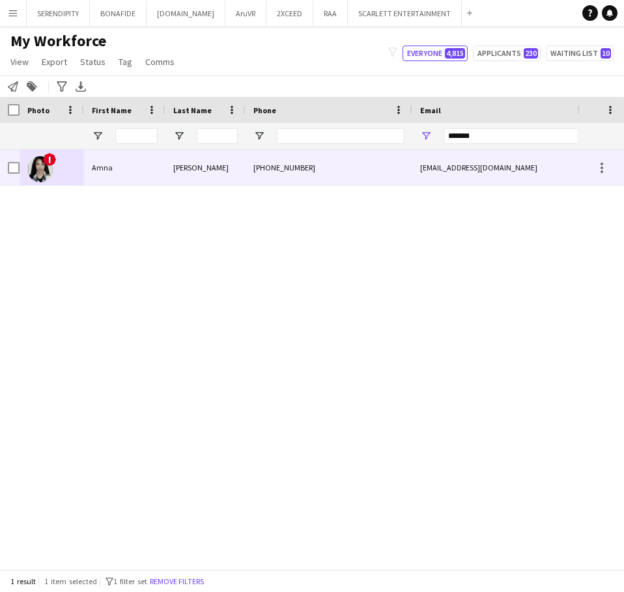
click at [164, 171] on div "Amna" at bounding box center [124, 168] width 81 height 36
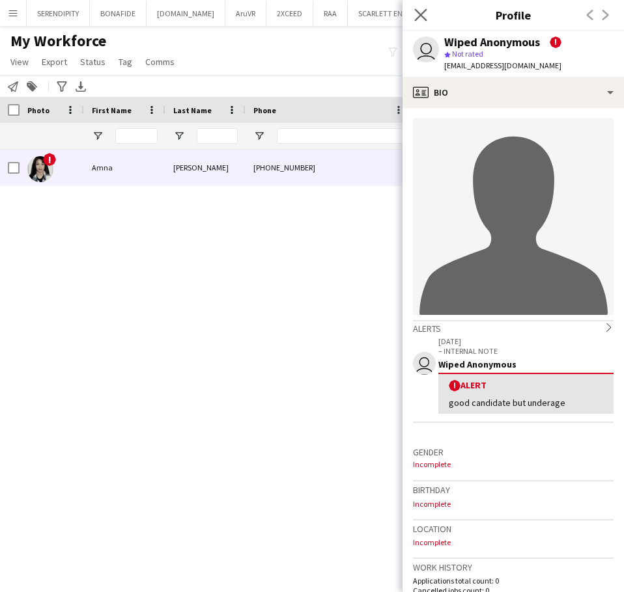
click at [423, 8] on icon "Close pop-in" at bounding box center [420, 14] width 12 height 12
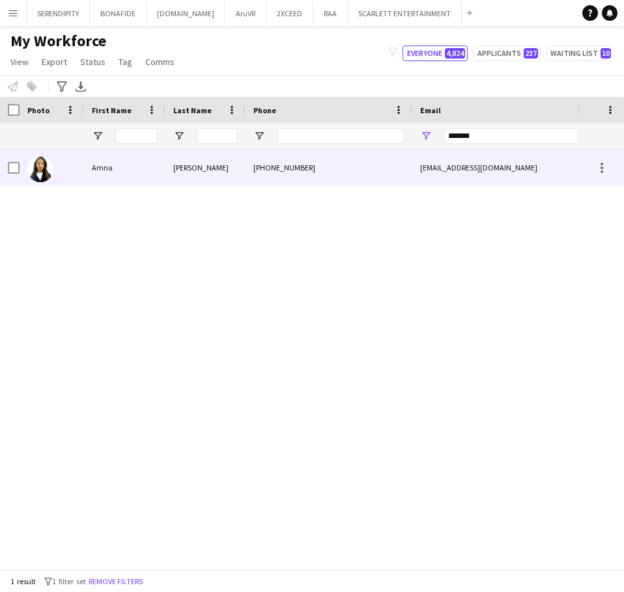
click at [390, 167] on div "[PHONE_NUMBER]" at bounding box center [328, 168] width 167 height 36
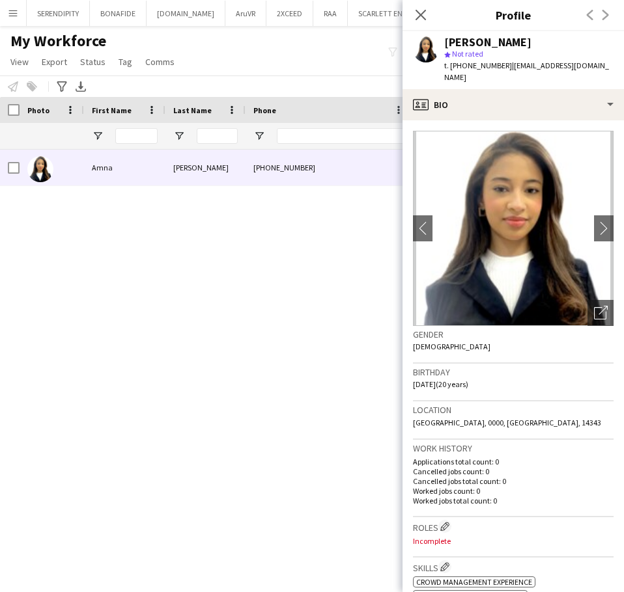
click at [296, 266] on div "[PERSON_NAME] [PHONE_NUMBER] [EMAIL_ADDRESS][DOMAIN_NAME] Applicant" at bounding box center [288, 355] width 577 height 410
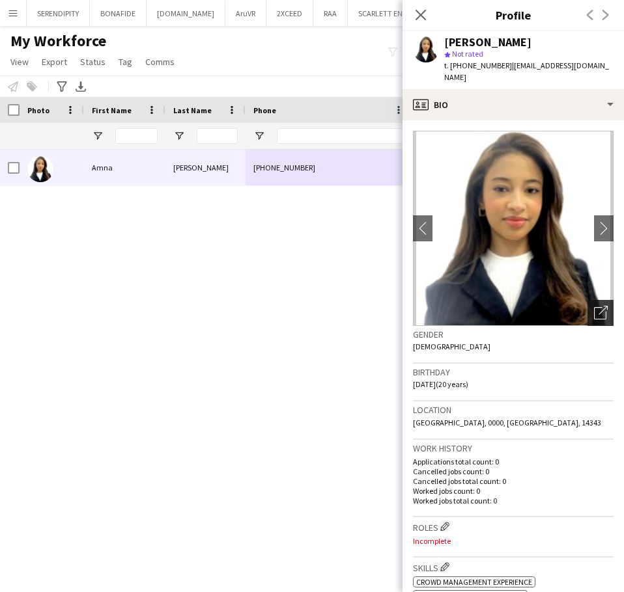
click at [594, 307] on icon at bounding box center [600, 313] width 12 height 12
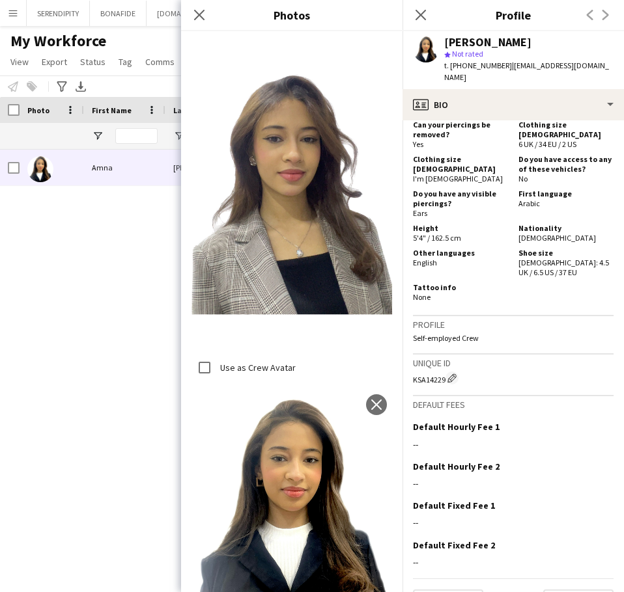
scroll to position [614, 0]
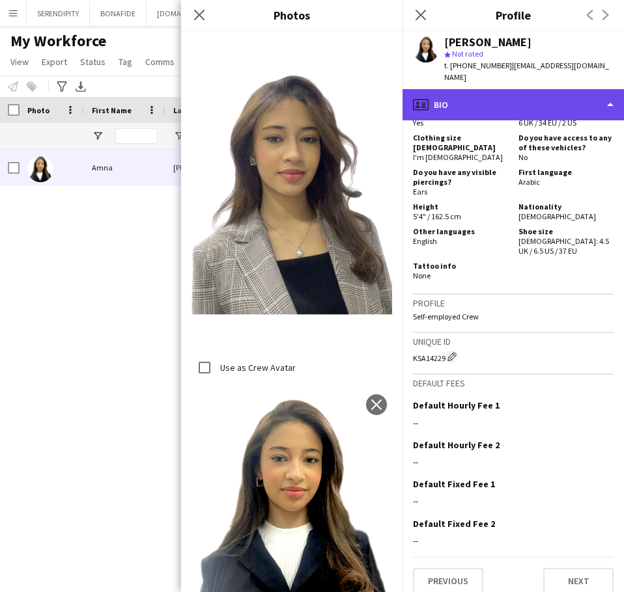
click at [536, 102] on div "profile Bio" at bounding box center [512, 104] width 221 height 31
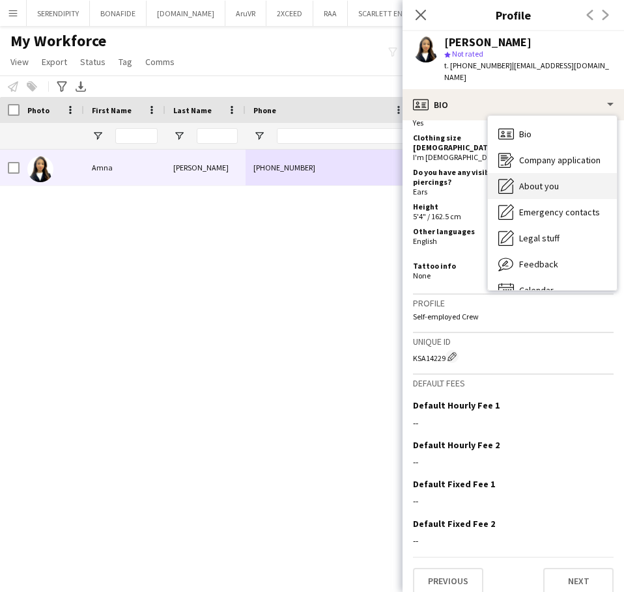
click at [559, 178] on div "About you About you" at bounding box center [552, 186] width 129 height 26
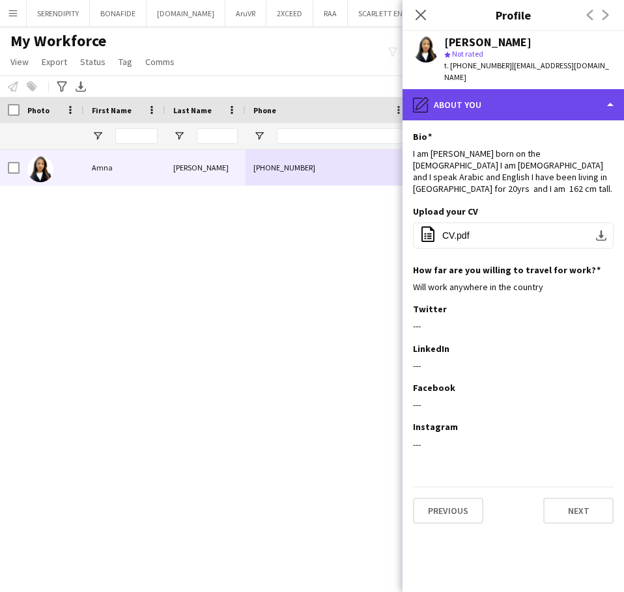
click at [545, 89] on div "pencil4 About you" at bounding box center [512, 104] width 221 height 31
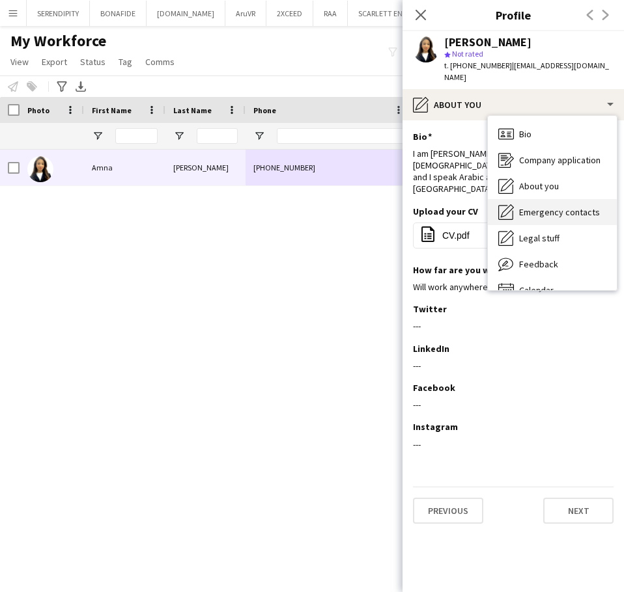
click at [562, 210] on div "Emergency contacts Emergency contacts" at bounding box center [552, 212] width 129 height 26
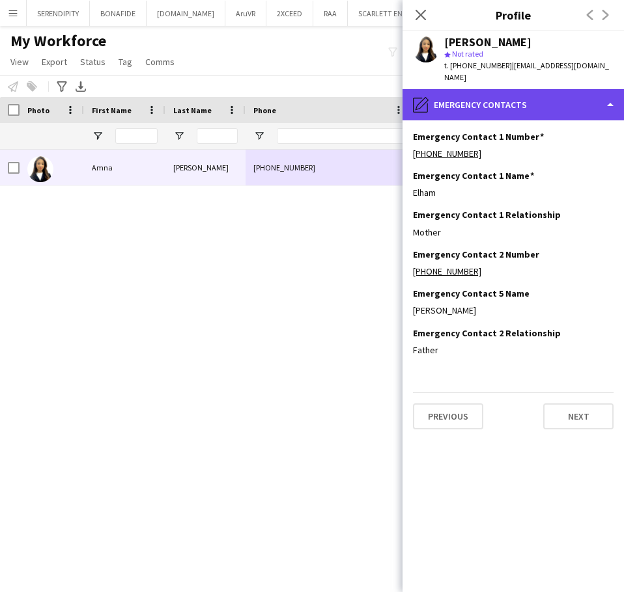
click at [531, 90] on div "pencil4 Emergency contacts" at bounding box center [512, 104] width 221 height 31
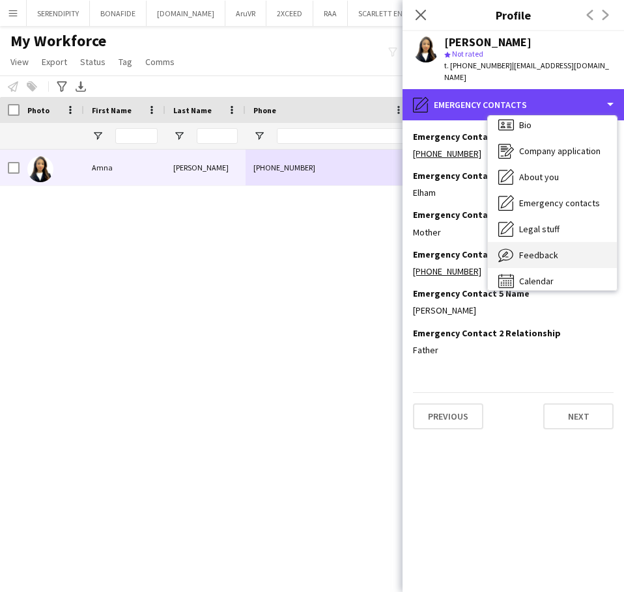
scroll to position [18, 0]
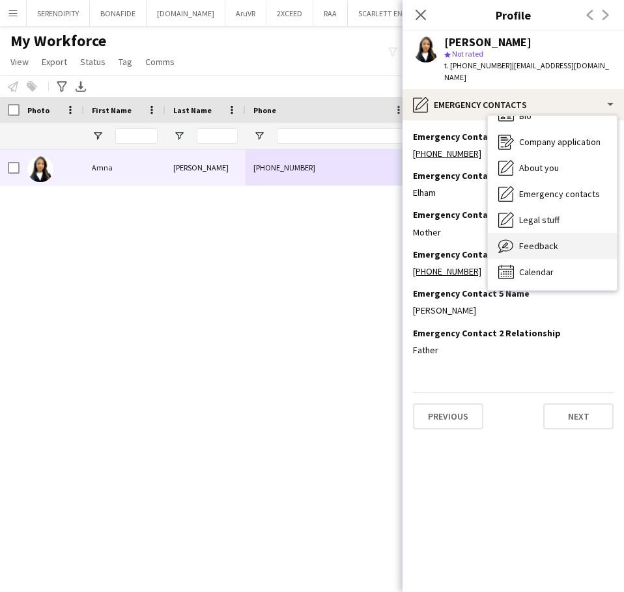
click at [560, 234] on div "Feedback Feedback" at bounding box center [552, 246] width 129 height 26
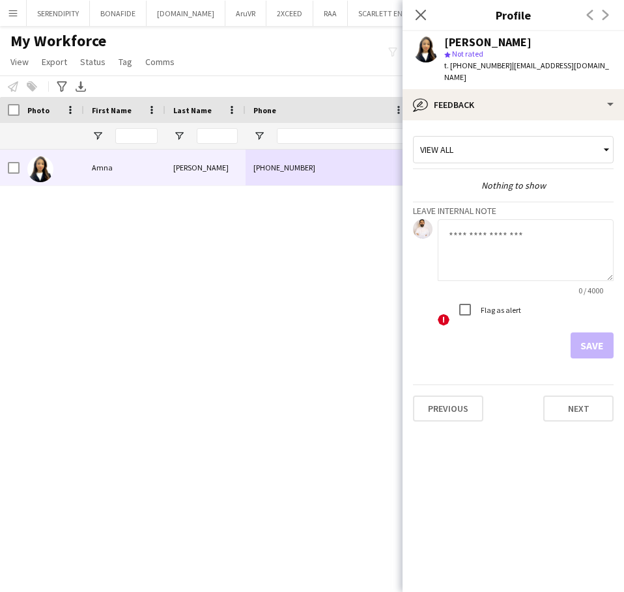
click at [571, 137] on div "View all" at bounding box center [506, 149] width 186 height 25
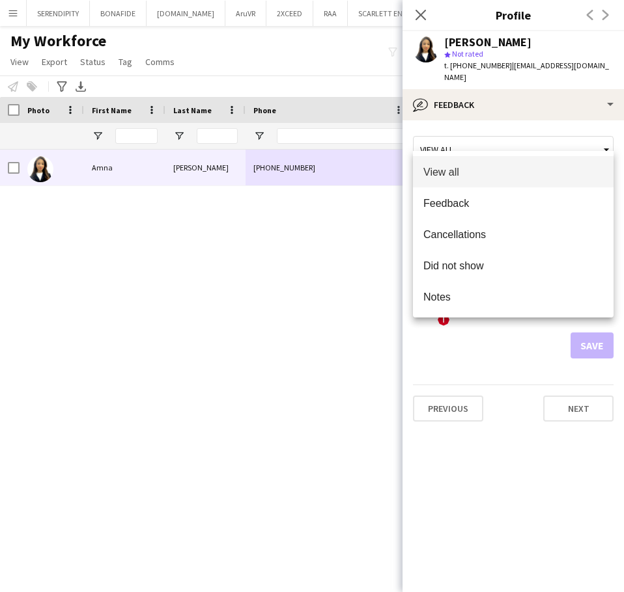
click at [571, 132] on div at bounding box center [312, 296] width 624 height 592
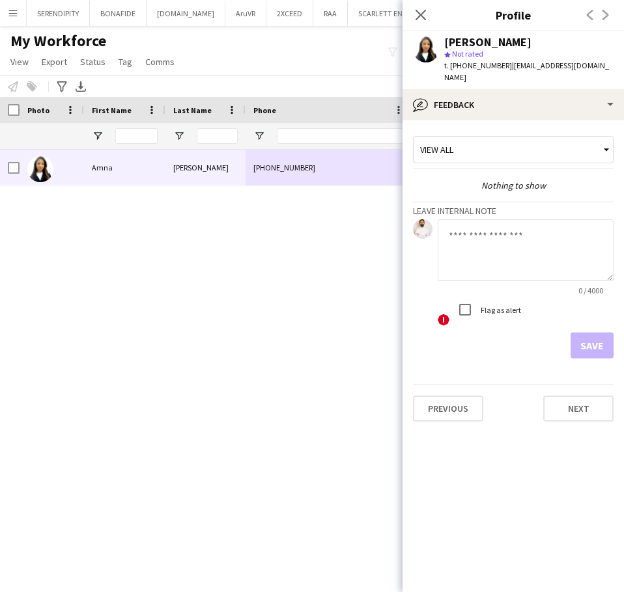
click at [518, 240] on textarea at bounding box center [525, 250] width 176 height 62
paste textarea "**********"
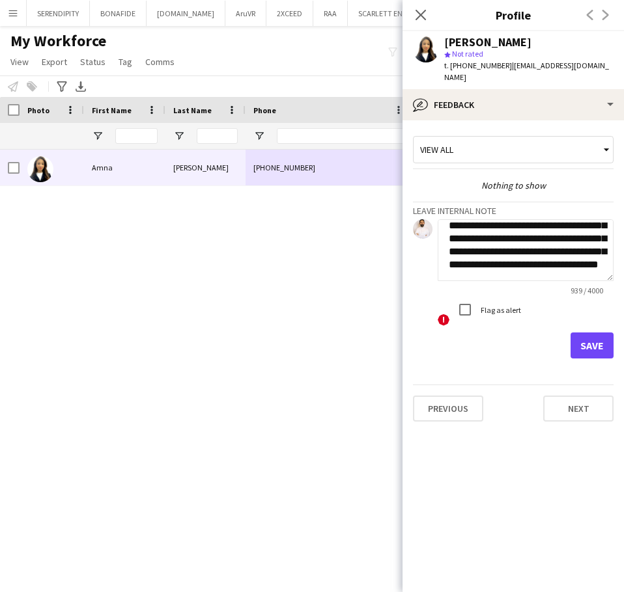
type textarea "**********"
click at [588, 334] on button "Save" at bounding box center [591, 346] width 43 height 26
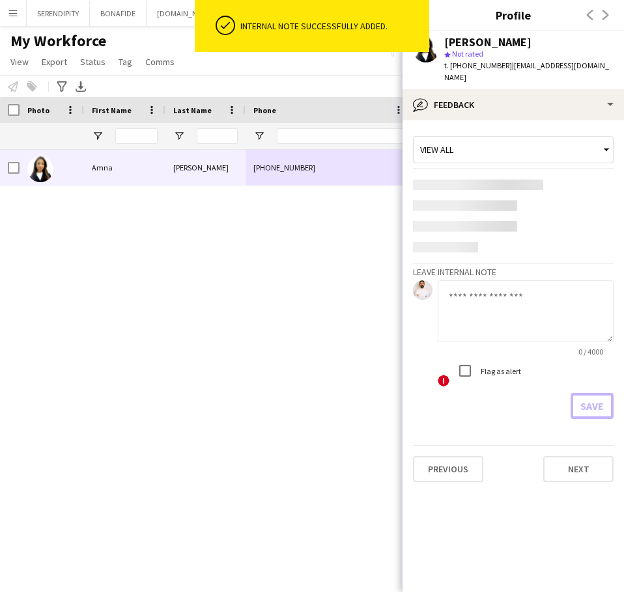
scroll to position [0, 0]
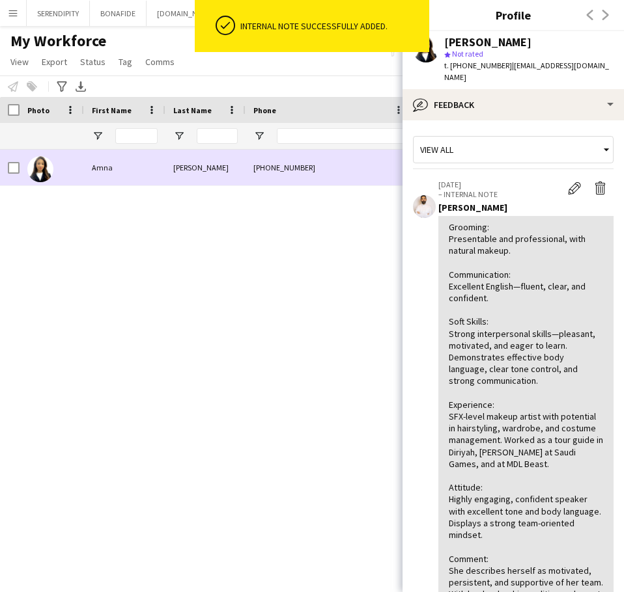
click at [320, 172] on div "[PHONE_NUMBER]" at bounding box center [328, 168] width 167 height 36
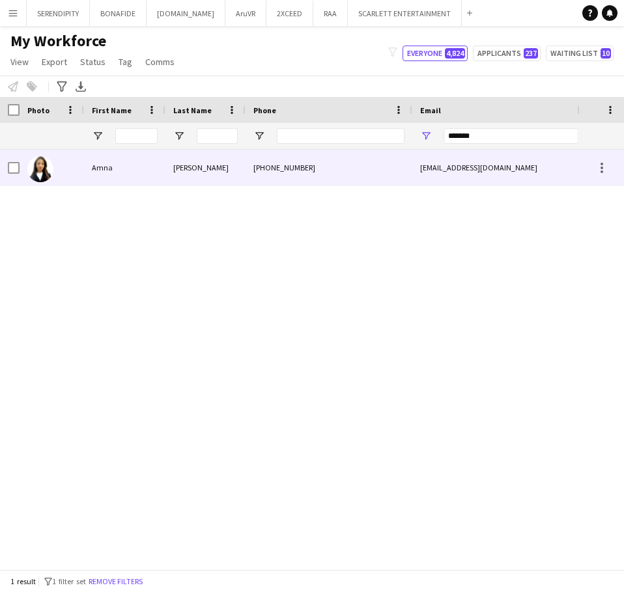
click at [460, 185] on div "[EMAIL_ADDRESS][DOMAIN_NAME]" at bounding box center [542, 168] width 260 height 36
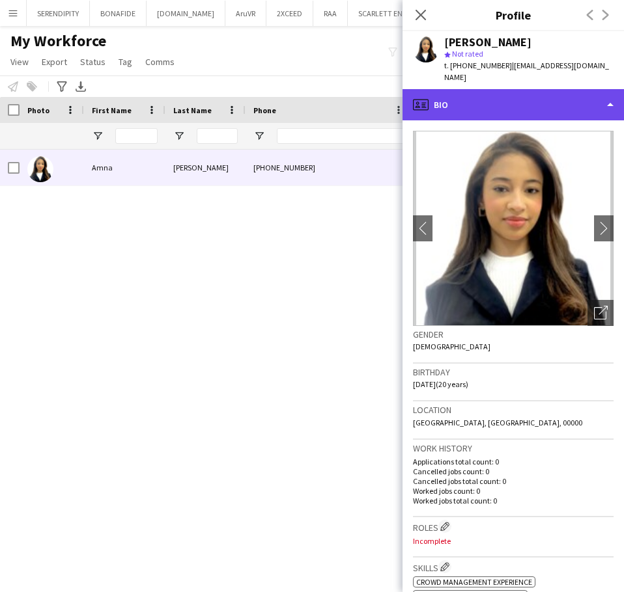
click at [539, 92] on div "profile Bio" at bounding box center [512, 104] width 221 height 31
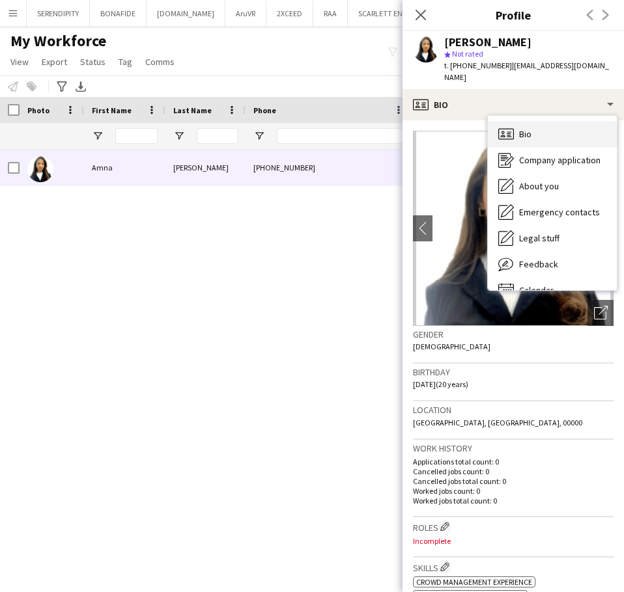
click at [559, 121] on div "Bio Bio" at bounding box center [552, 134] width 129 height 26
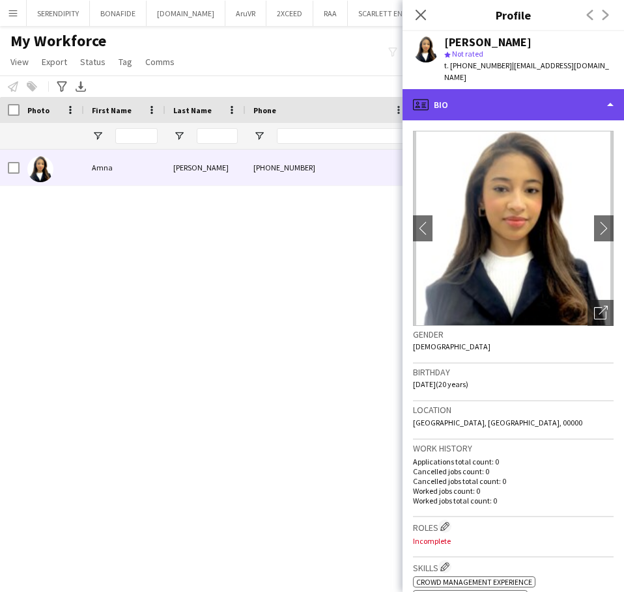
click at [545, 94] on div "profile Bio" at bounding box center [512, 104] width 221 height 31
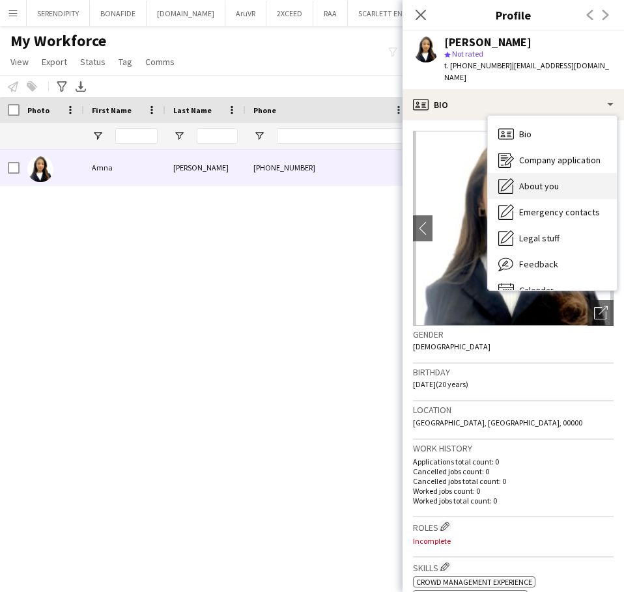
click at [562, 174] on div "About you About you" at bounding box center [552, 186] width 129 height 26
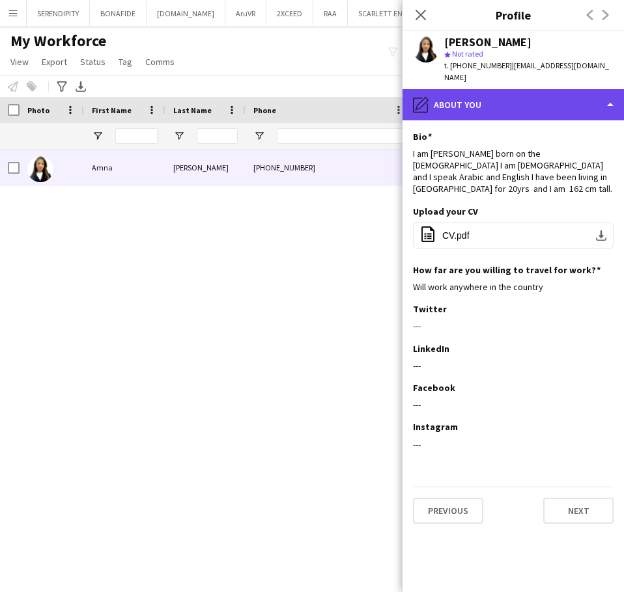
click at [555, 93] on div "pencil4 About you" at bounding box center [512, 104] width 221 height 31
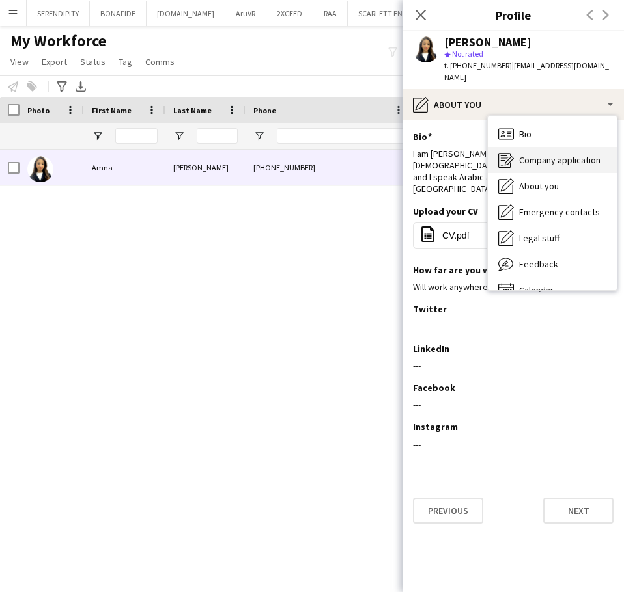
click at [579, 154] on span "Company application" at bounding box center [559, 160] width 81 height 12
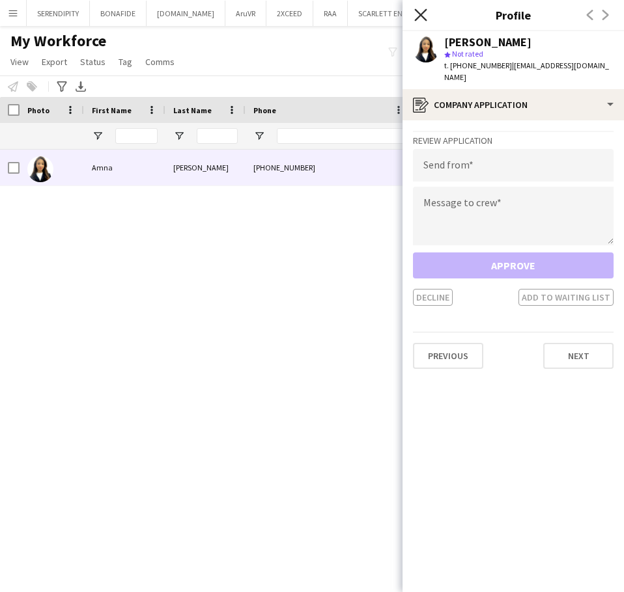
click at [423, 10] on icon "Close pop-in" at bounding box center [420, 14] width 12 height 12
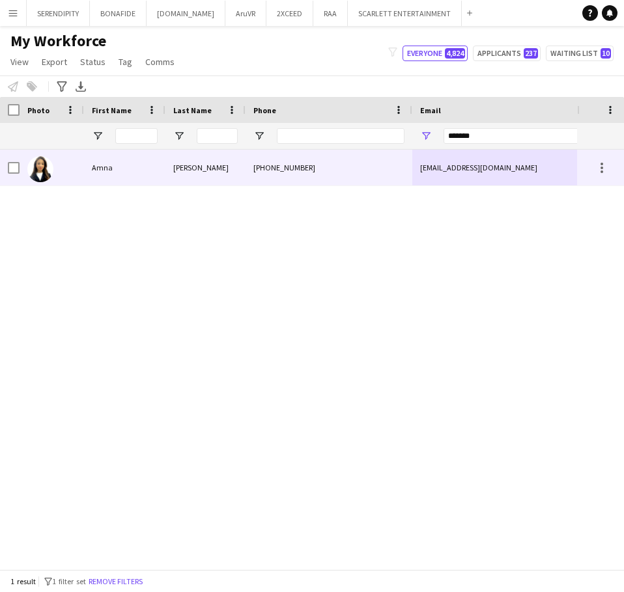
click at [436, 170] on div "[EMAIL_ADDRESS][DOMAIN_NAME]" at bounding box center [542, 168] width 260 height 36
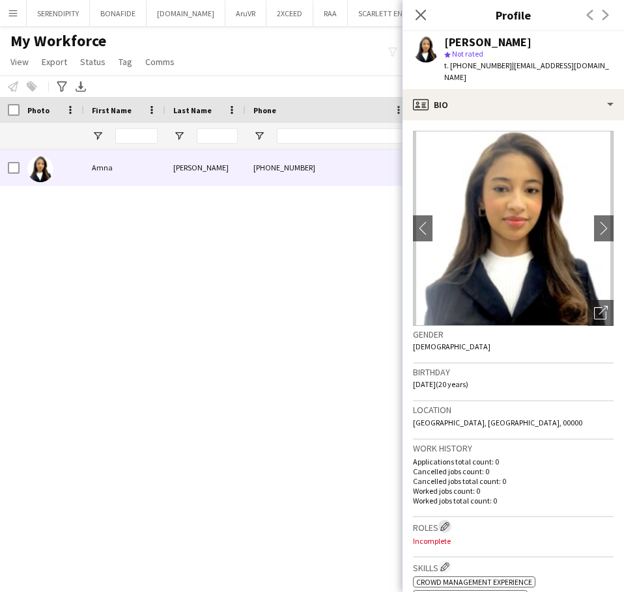
click at [449, 522] on app-icon "Edit crew company roles" at bounding box center [444, 526] width 9 height 9
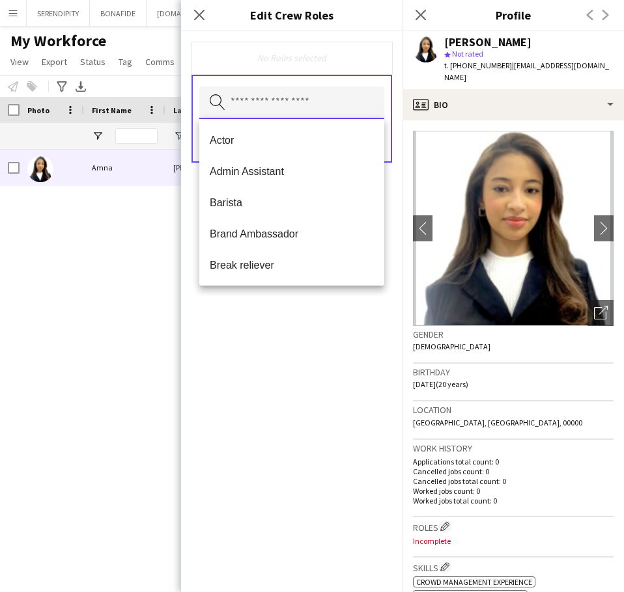
click at [314, 106] on input "text" at bounding box center [291, 103] width 185 height 33
click at [266, 143] on span "Actor" at bounding box center [292, 140] width 164 height 12
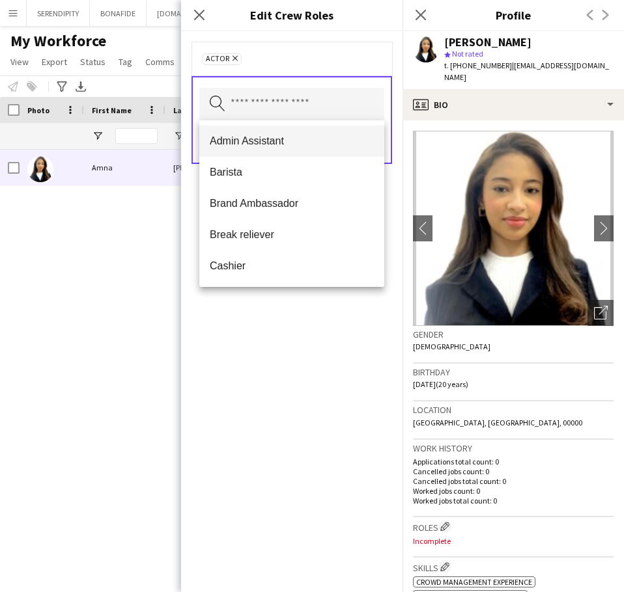
click at [290, 139] on span "Admin Assistant" at bounding box center [292, 141] width 164 height 12
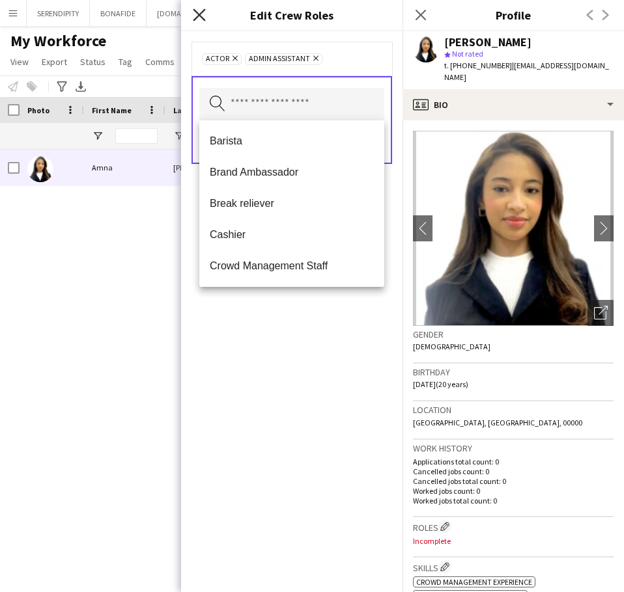
click at [195, 16] on icon "Close pop-in" at bounding box center [199, 14] width 12 height 12
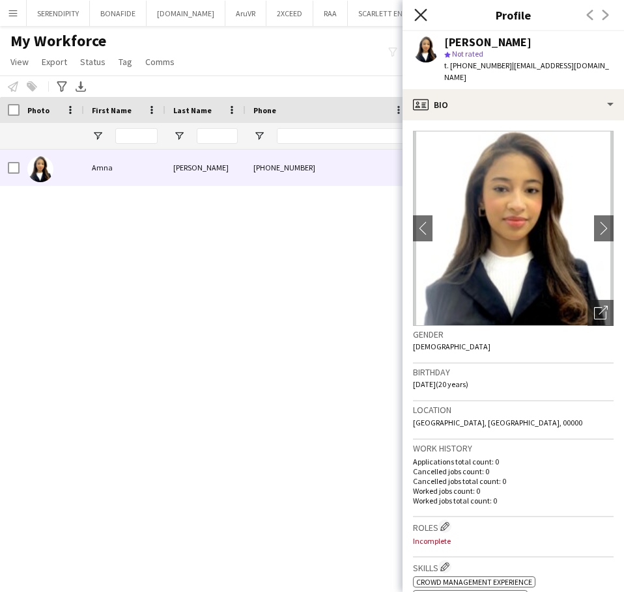
click at [425, 15] on icon "Close pop-in" at bounding box center [420, 14] width 12 height 12
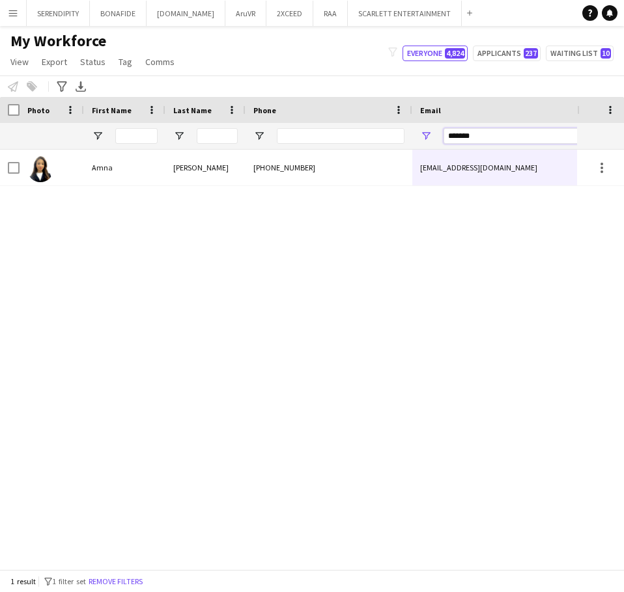
drag, startPoint x: 445, startPoint y: 132, endPoint x: 368, endPoint y: 130, distance: 76.9
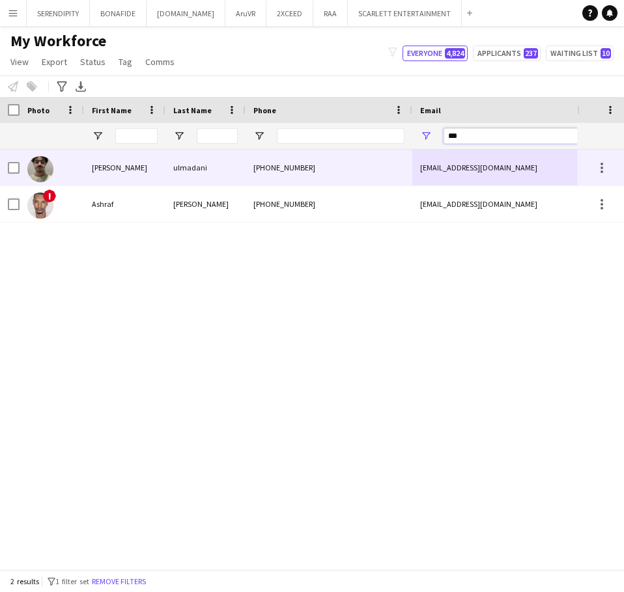
type input "***"
click at [292, 170] on div "[PHONE_NUMBER]" at bounding box center [328, 168] width 167 height 36
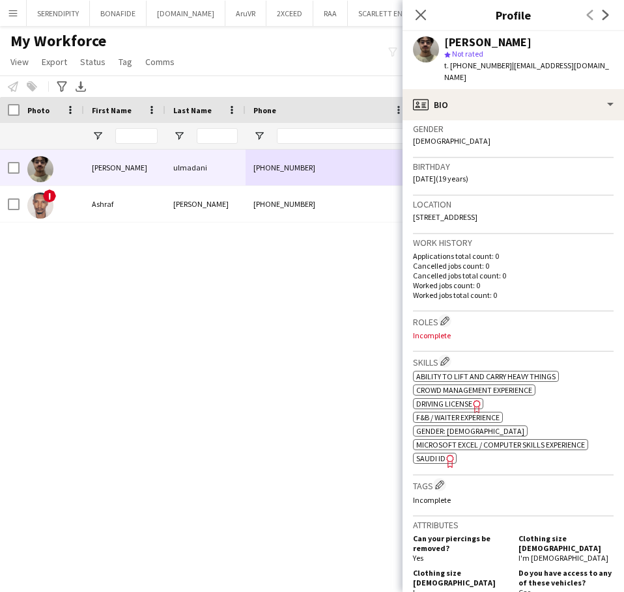
scroll to position [195, 0]
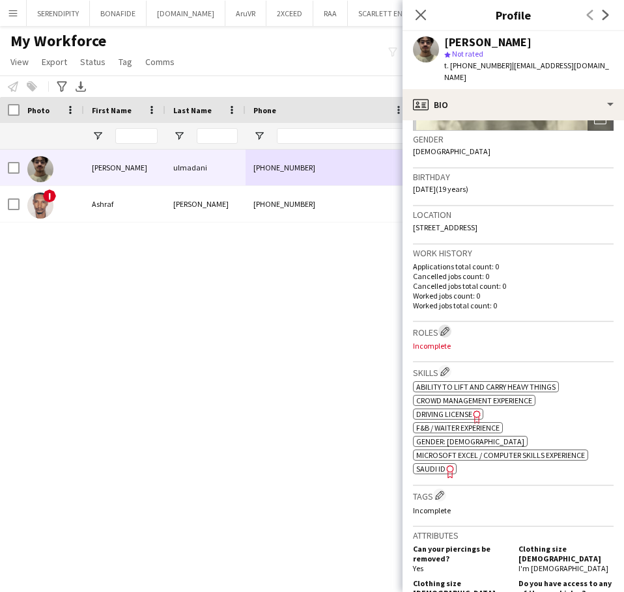
click at [448, 327] on app-icon "Edit crew company roles" at bounding box center [444, 331] width 9 height 9
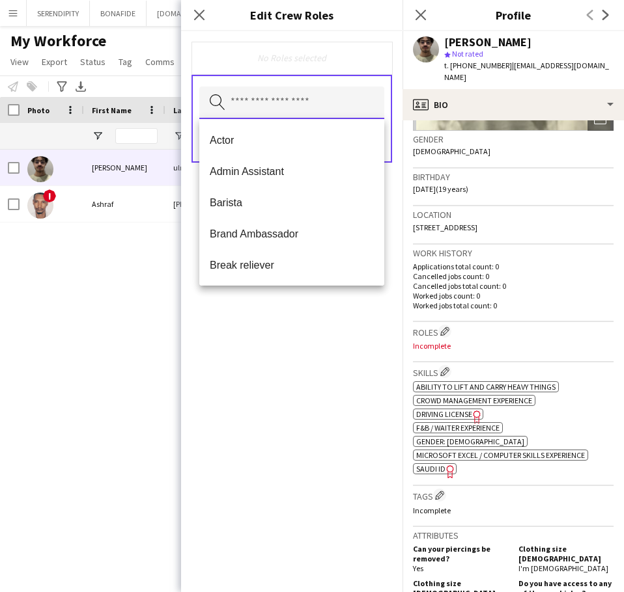
click at [307, 111] on input "text" at bounding box center [291, 103] width 185 height 33
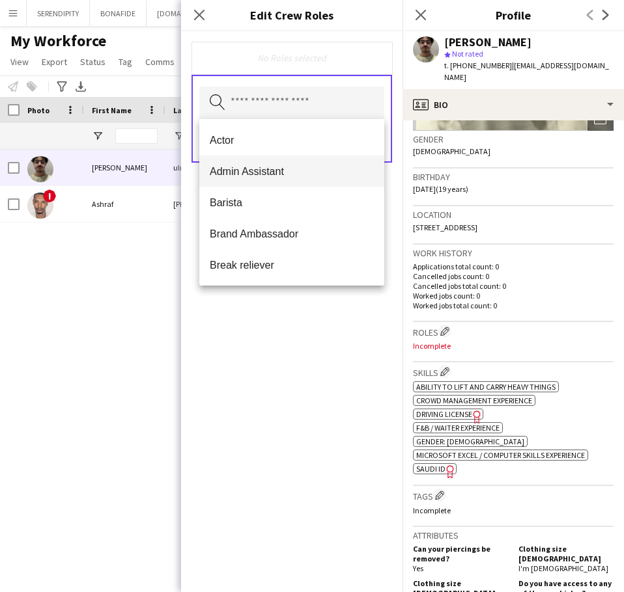
click at [292, 167] on span "Admin Assistant" at bounding box center [292, 171] width 164 height 12
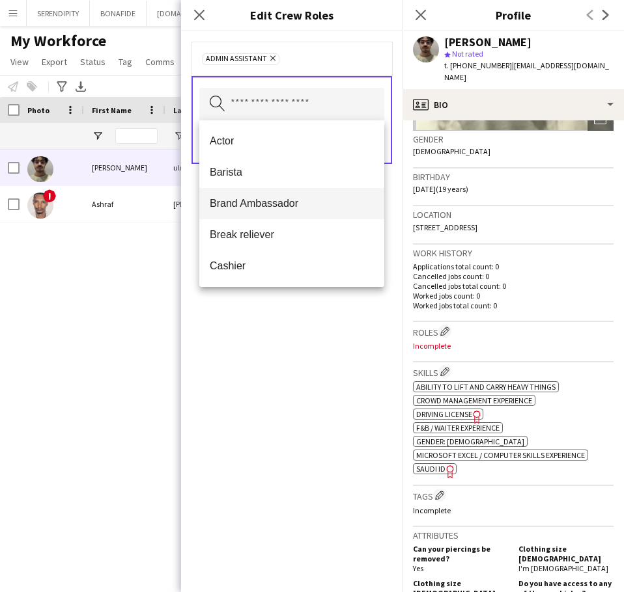
click at [277, 207] on span "Brand Ambassador" at bounding box center [292, 203] width 164 height 12
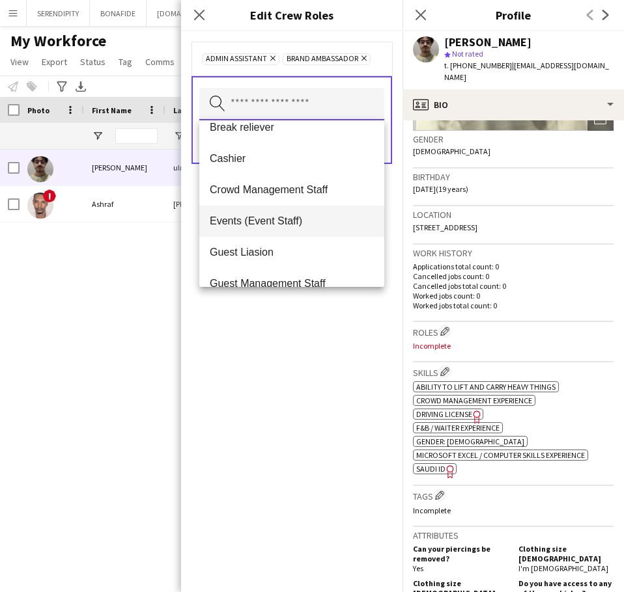
scroll to position [65, 0]
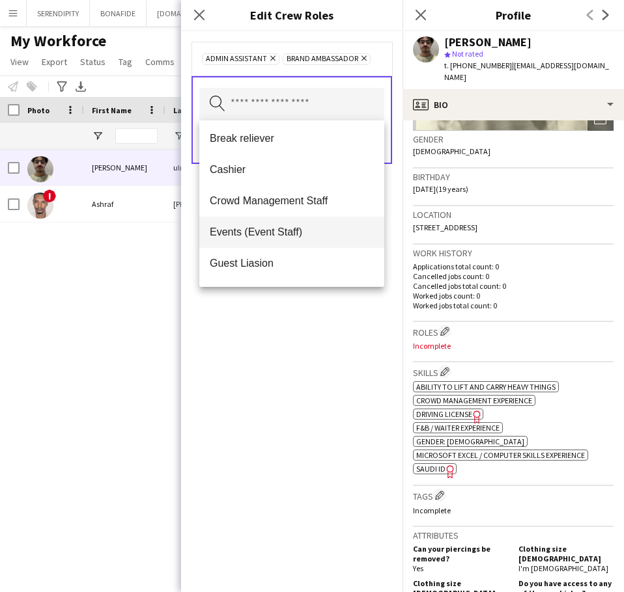
click at [281, 217] on mat-option "Events (Event Staff)" at bounding box center [291, 232] width 185 height 31
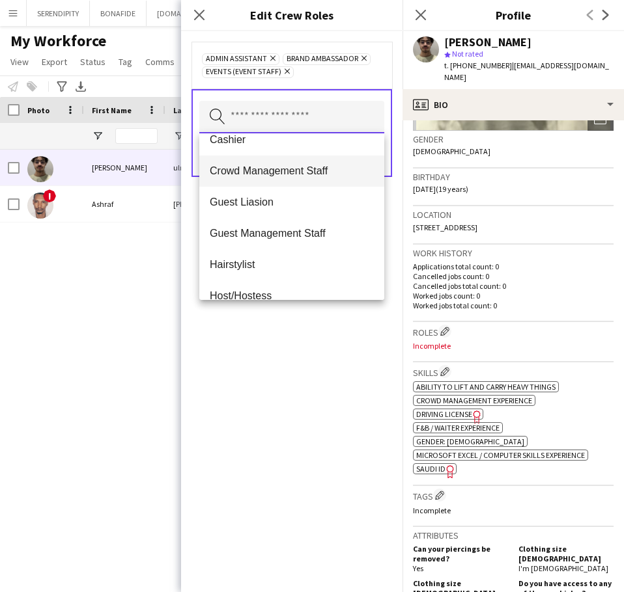
scroll to position [109, 0]
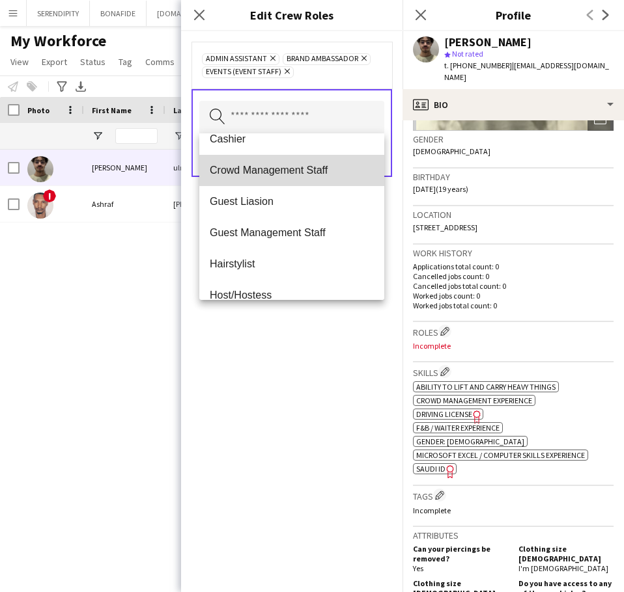
click at [308, 171] on span "Crowd Management Staff" at bounding box center [292, 170] width 164 height 12
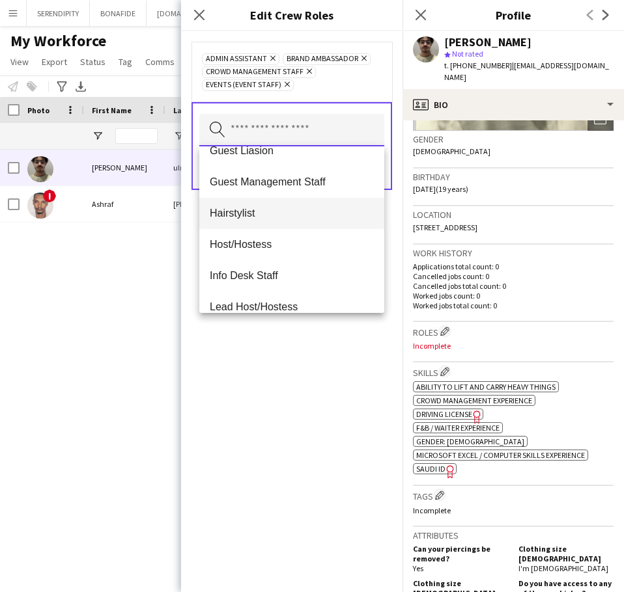
scroll to position [152, 0]
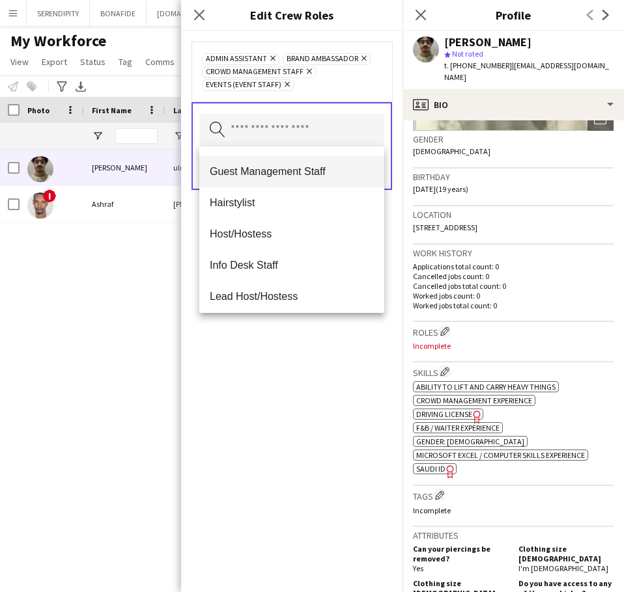
click at [286, 176] on span "Guest Management Staff" at bounding box center [292, 171] width 164 height 12
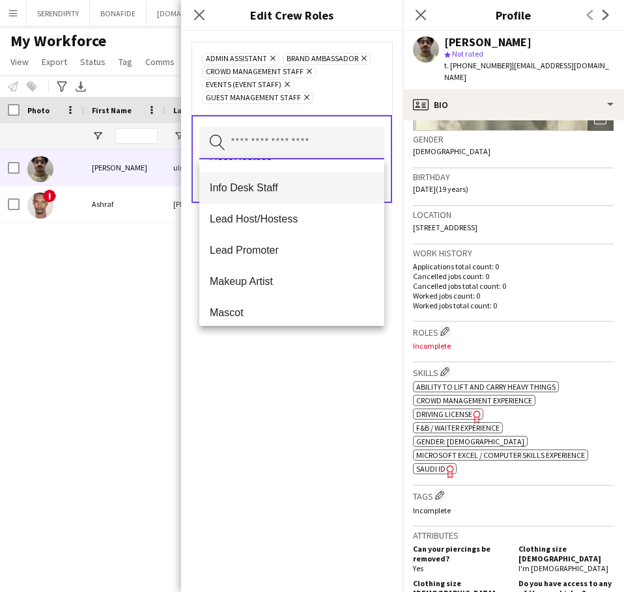
scroll to position [217, 0]
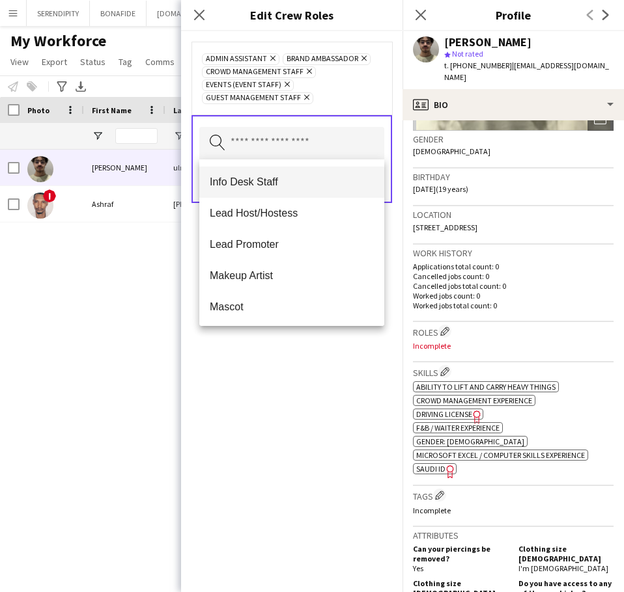
click at [284, 185] on span "Info Desk Staff" at bounding box center [292, 182] width 164 height 12
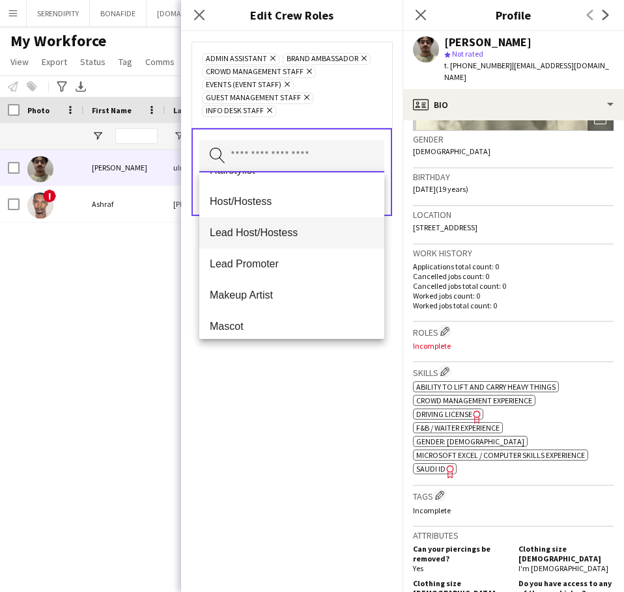
scroll to position [195, 0]
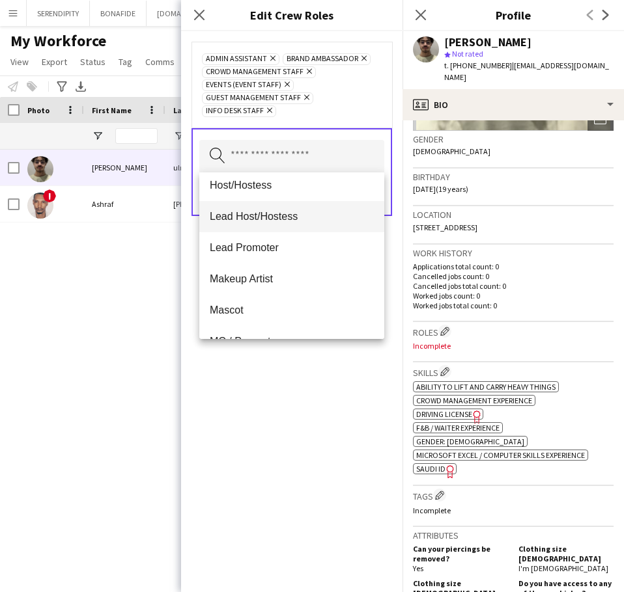
click at [297, 216] on span "Lead Host/Hostess" at bounding box center [292, 216] width 164 height 12
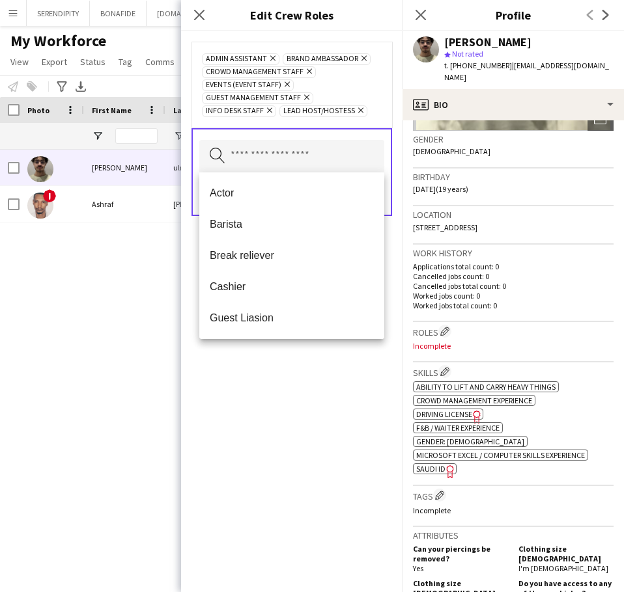
click at [357, 111] on icon "Remove" at bounding box center [359, 110] width 8 height 8
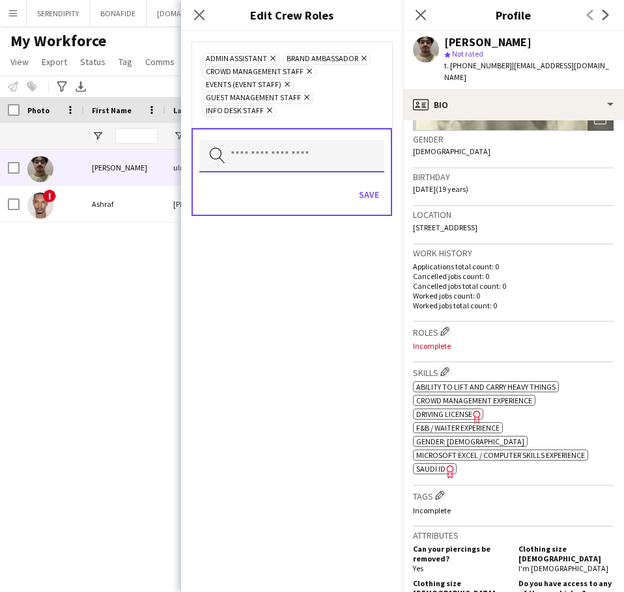
click at [293, 158] on input "text" at bounding box center [291, 156] width 185 height 33
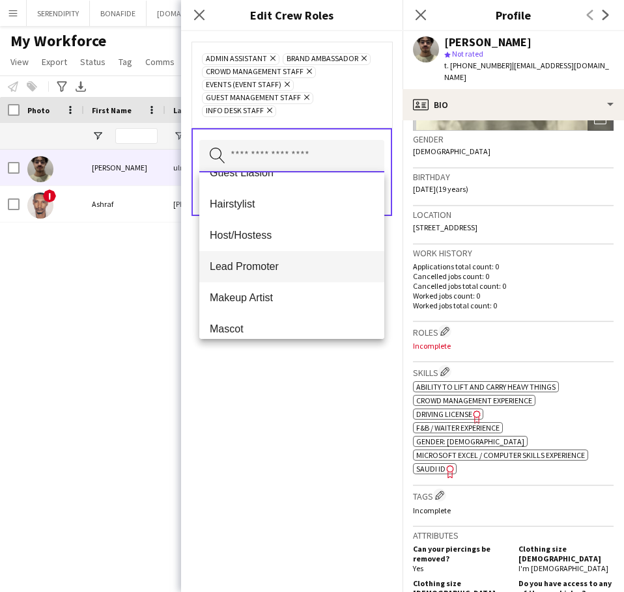
scroll to position [152, 0]
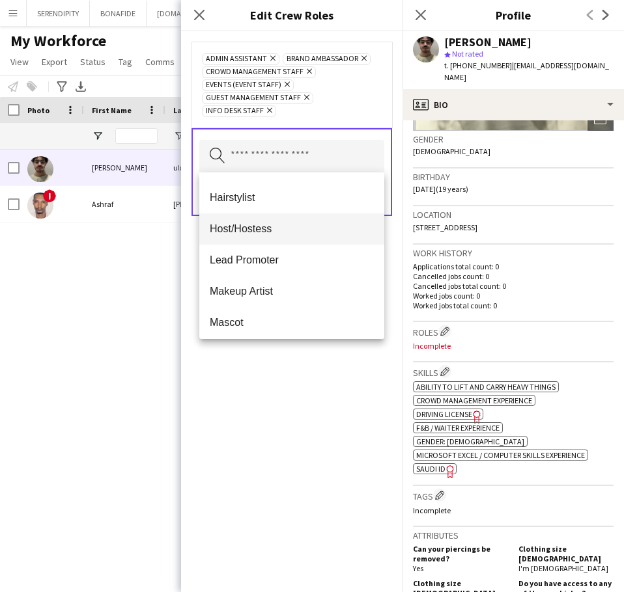
click at [291, 233] on span "Host/Hostess" at bounding box center [292, 229] width 164 height 12
click at [289, 231] on span "Lead Promoter" at bounding box center [292, 229] width 164 height 12
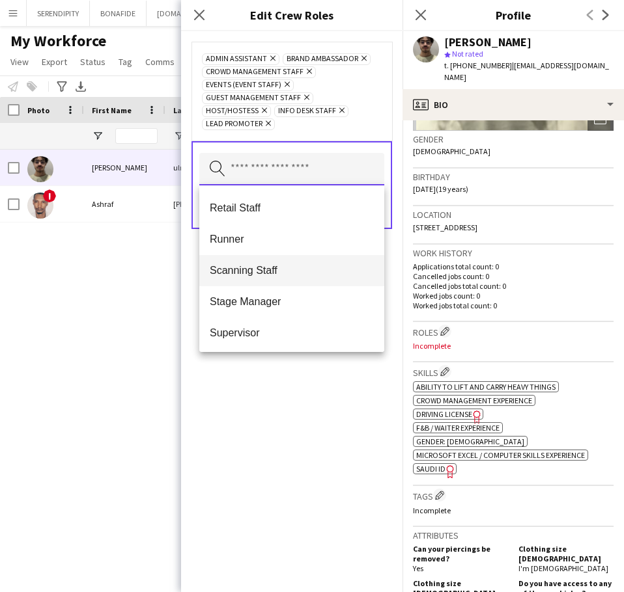
scroll to position [499, 0]
click at [312, 265] on span "Scanning Staff" at bounding box center [292, 269] width 164 height 12
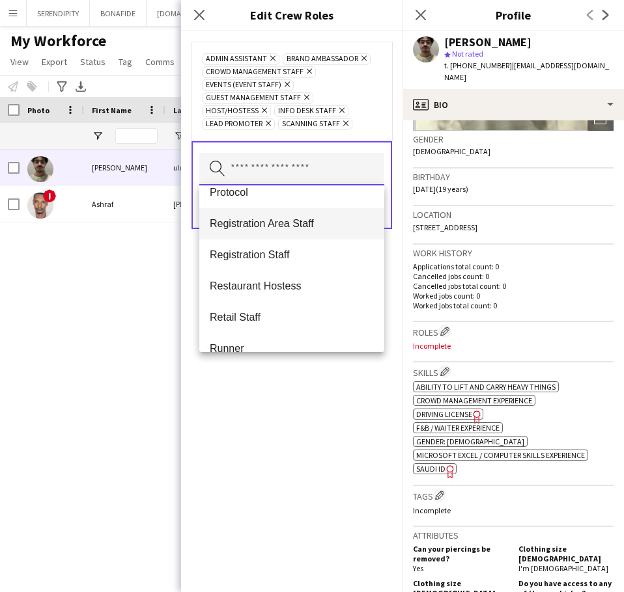
scroll to position [391, 0]
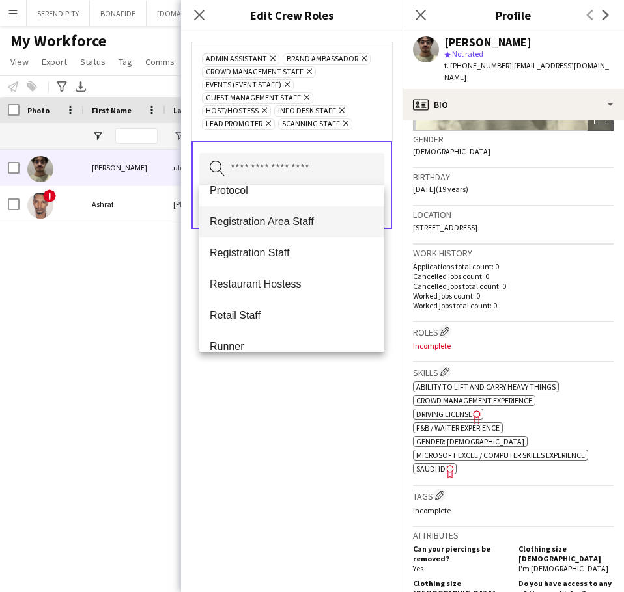
click at [308, 225] on span "Registration Area Staff" at bounding box center [292, 221] width 164 height 12
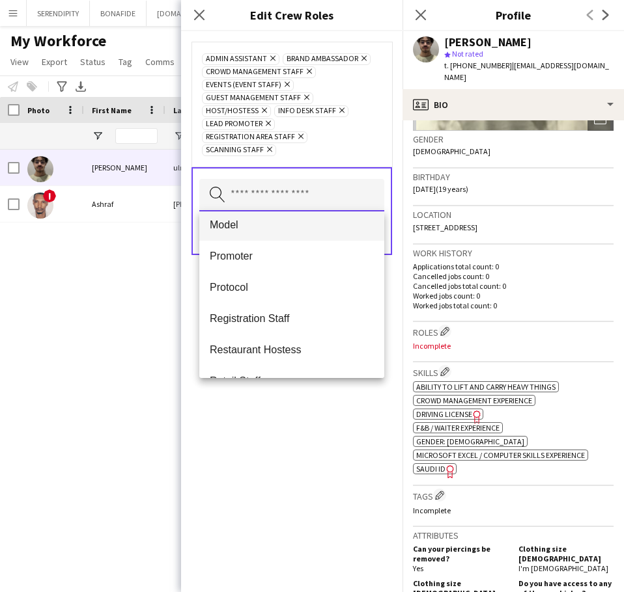
scroll to position [369, 0]
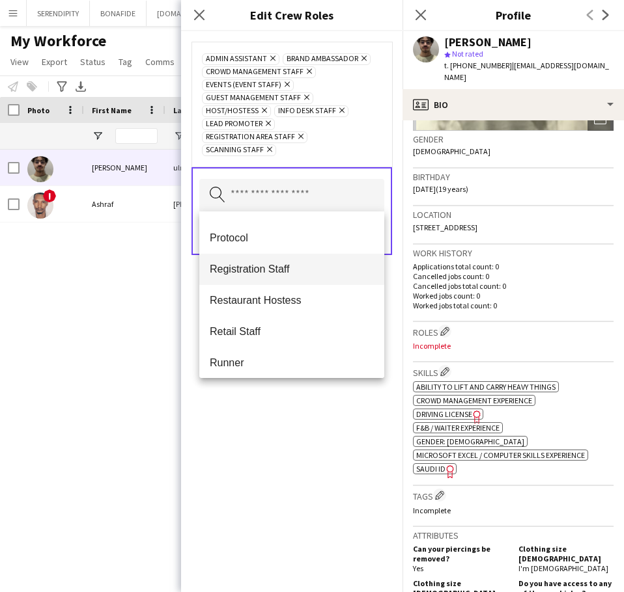
click at [307, 276] on mat-option "Registration Staff" at bounding box center [291, 269] width 185 height 31
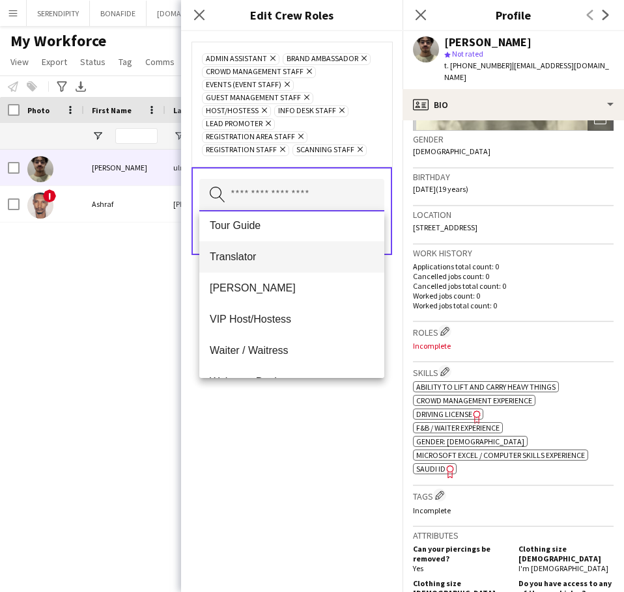
scroll to position [738, 0]
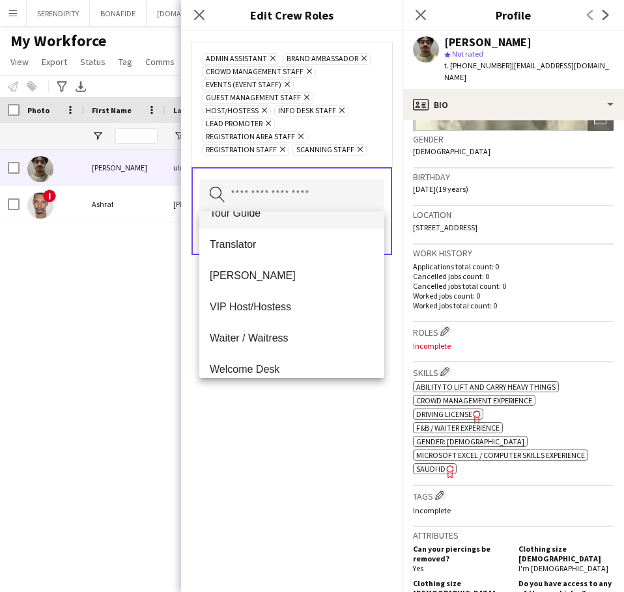
click at [314, 224] on mat-option "Tour Guide" at bounding box center [291, 213] width 185 height 31
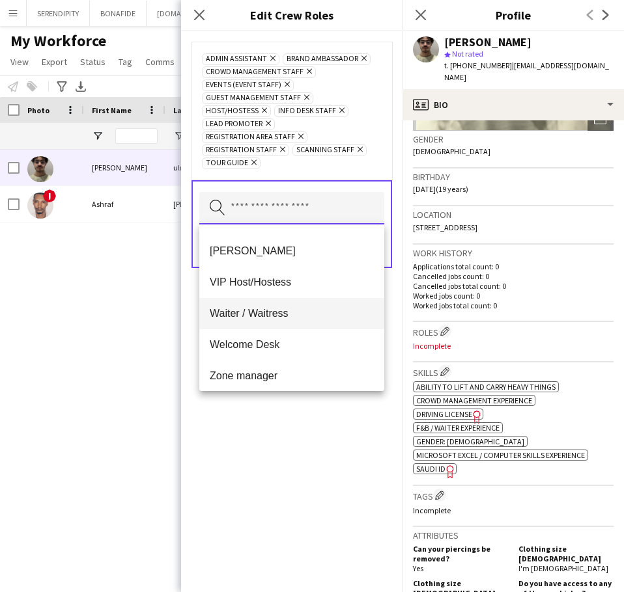
scroll to position [750, 0]
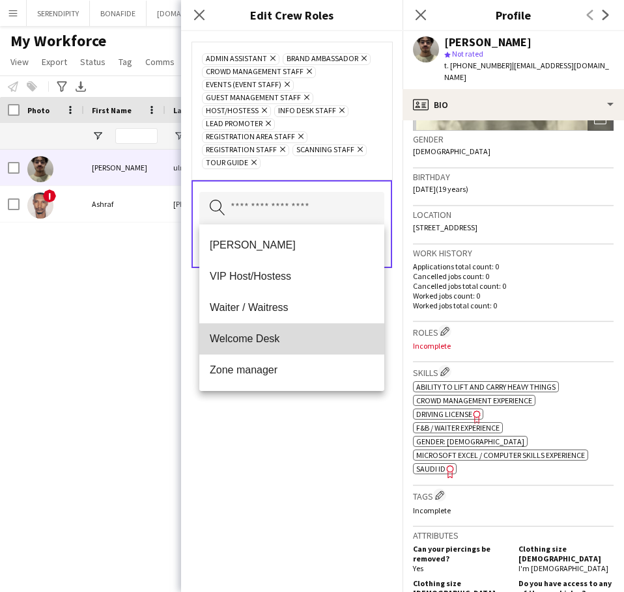
click at [299, 342] on span "Welcome Desk" at bounding box center [292, 339] width 164 height 12
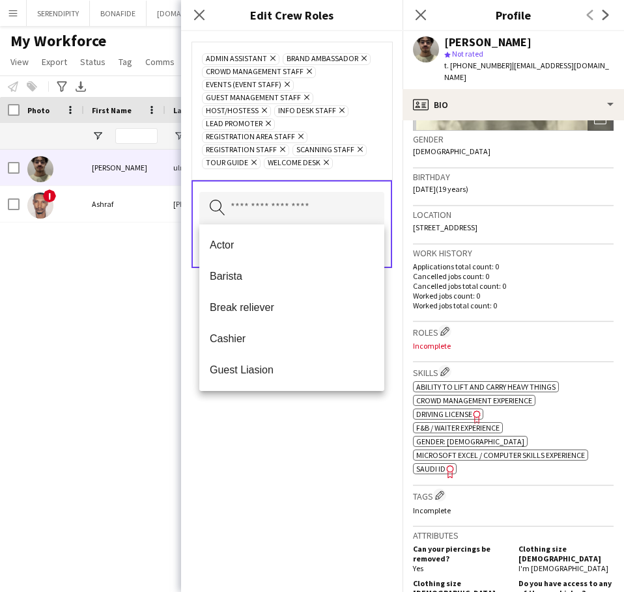
click at [335, 441] on div "Admin Assistant Remove Brand Ambassador Remove Crowd Management Staff Remove Ev…" at bounding box center [291, 311] width 221 height 561
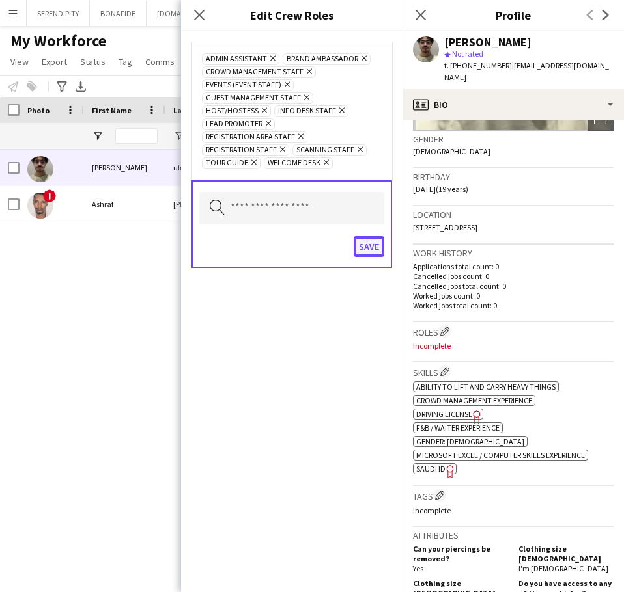
click at [370, 254] on button "Save" at bounding box center [368, 246] width 31 height 21
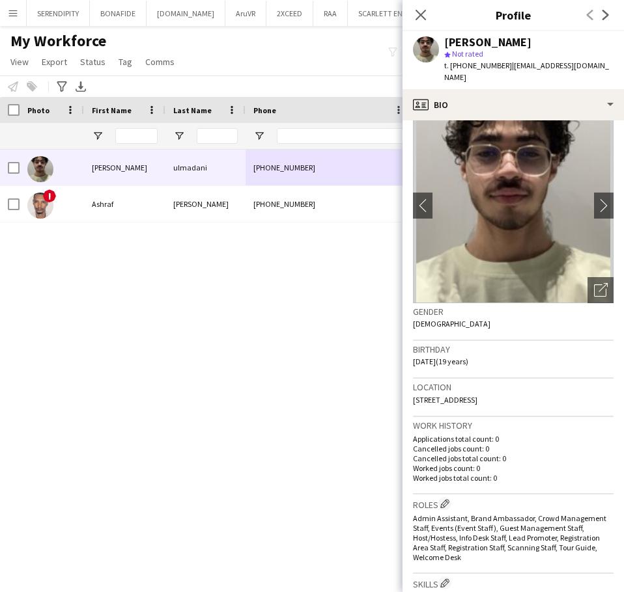
scroll to position [0, 0]
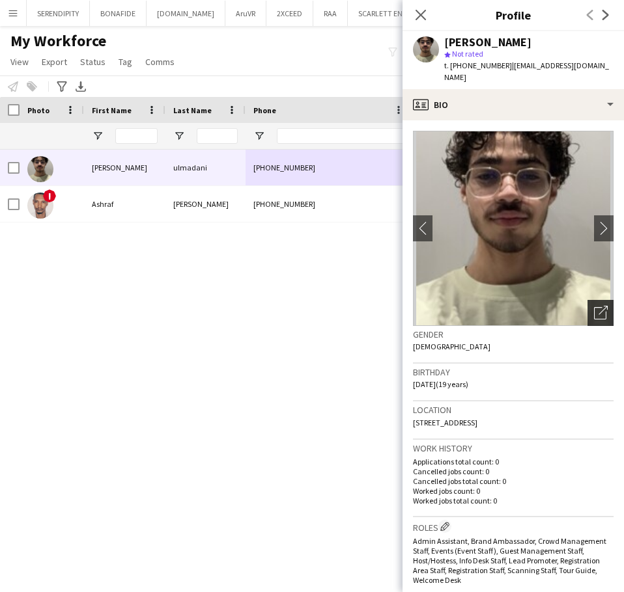
click at [598, 306] on icon at bounding box center [602, 310] width 9 height 9
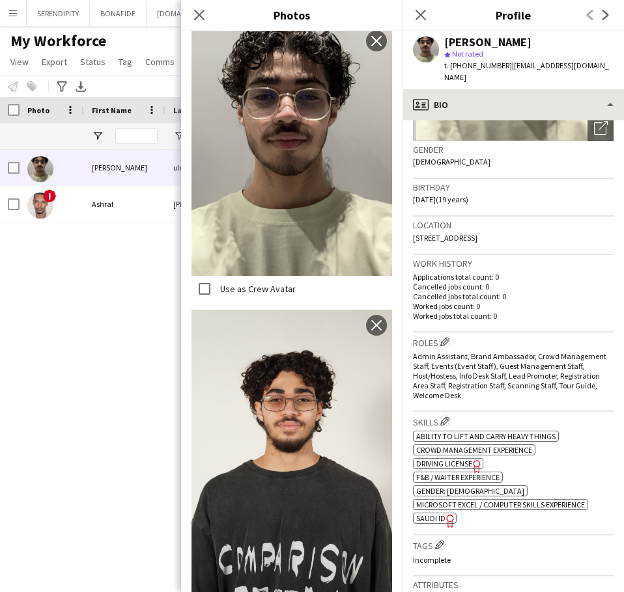
scroll to position [182, 0]
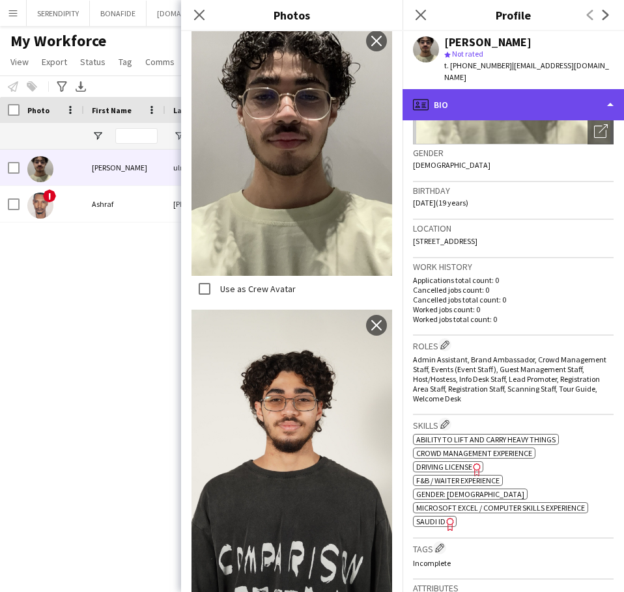
click at [515, 89] on div "profile Bio" at bounding box center [512, 104] width 221 height 31
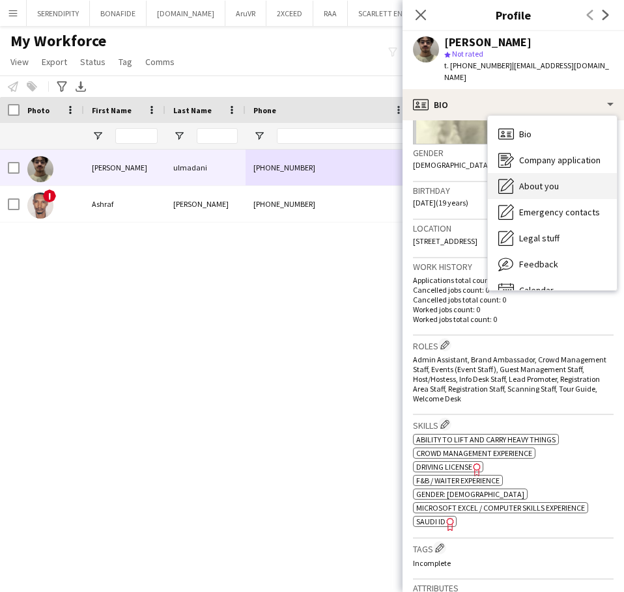
click at [549, 180] on span "About you" at bounding box center [539, 186] width 40 height 12
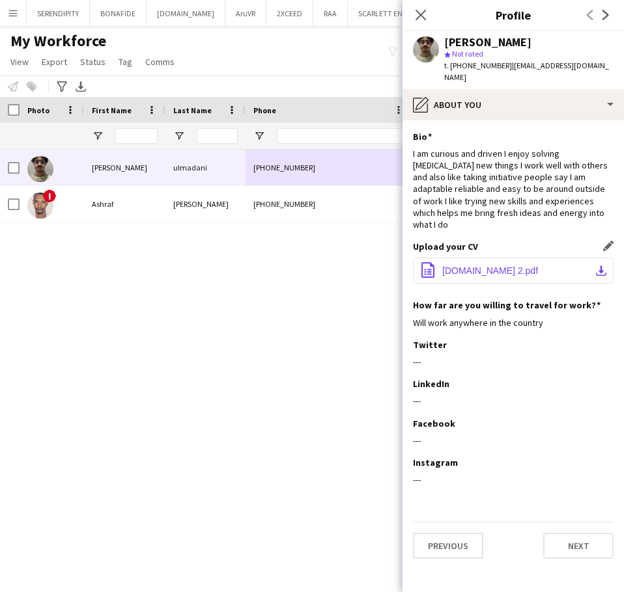
click at [530, 266] on span "[DOMAIN_NAME] 2.pdf" at bounding box center [490, 271] width 96 height 10
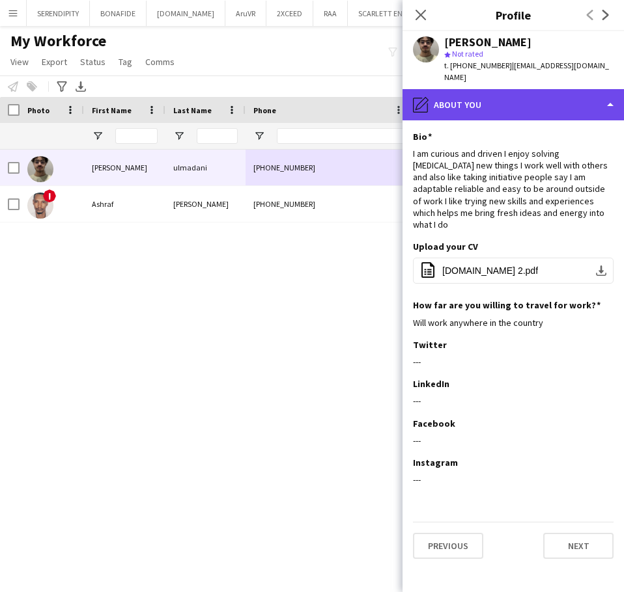
click at [529, 89] on div "pencil4 About you" at bounding box center [512, 104] width 221 height 31
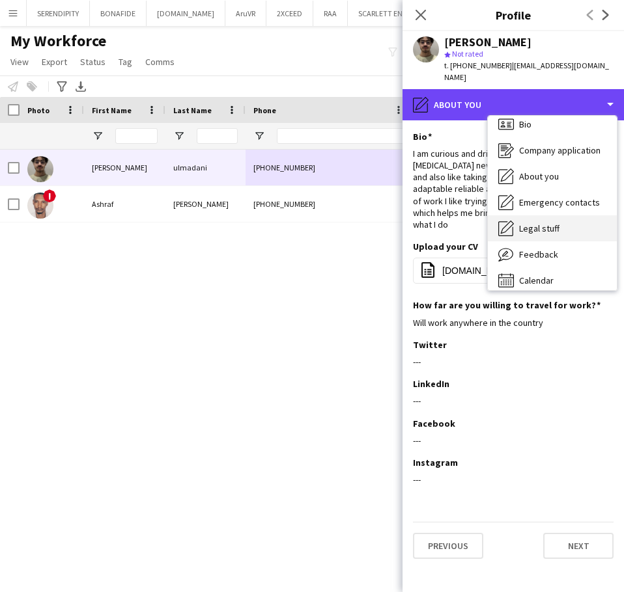
scroll to position [18, 0]
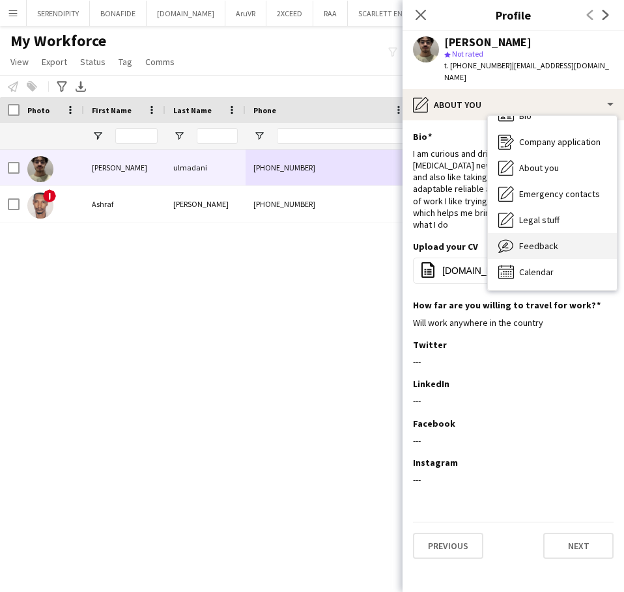
click at [559, 236] on div "Feedback Feedback" at bounding box center [552, 246] width 129 height 26
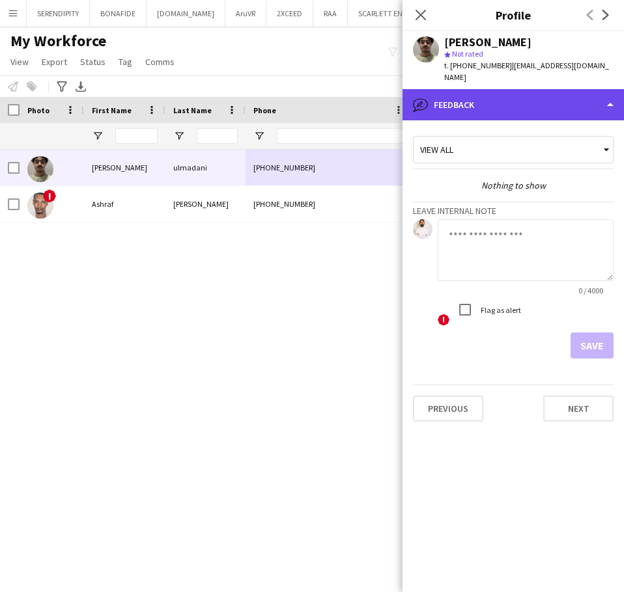
click at [545, 105] on div "bubble-pencil Feedback" at bounding box center [512, 104] width 221 height 31
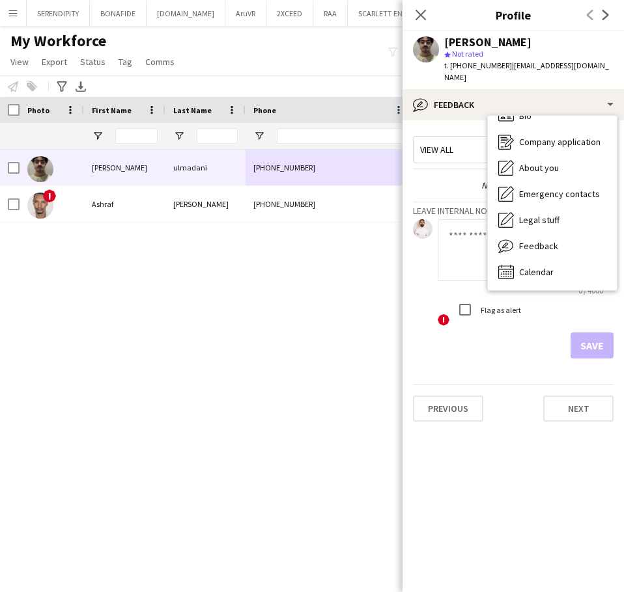
click at [458, 234] on textarea at bounding box center [525, 250] width 176 height 62
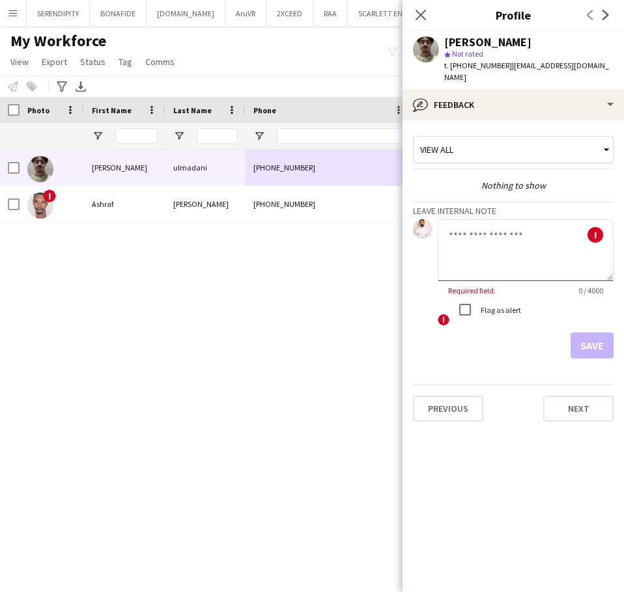
click at [510, 228] on textarea at bounding box center [525, 250] width 176 height 62
paste textarea "**********"
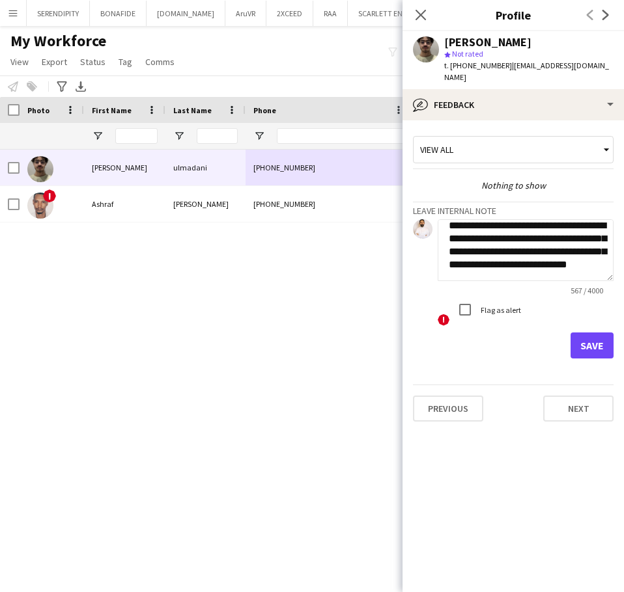
type textarea "**********"
click at [585, 333] on button "Save" at bounding box center [591, 346] width 43 height 26
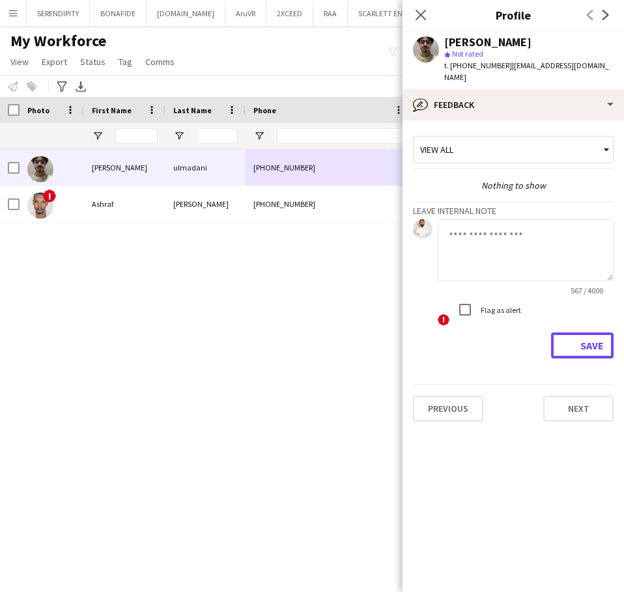
scroll to position [0, 0]
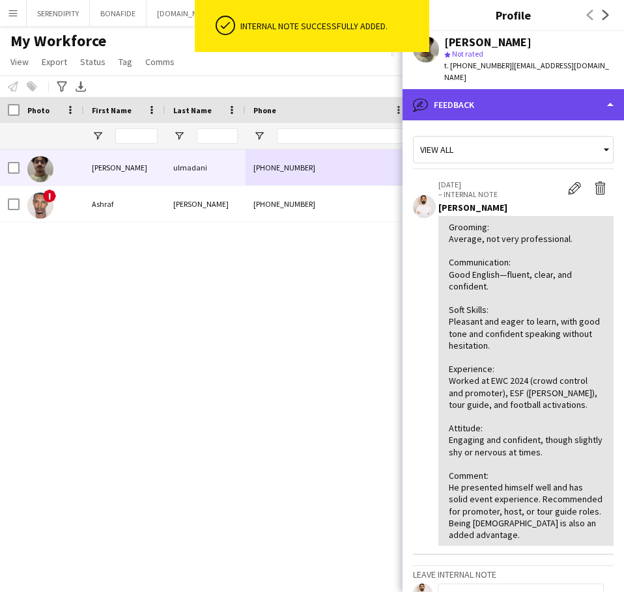
click at [483, 93] on div "bubble-pencil Feedback" at bounding box center [512, 104] width 221 height 31
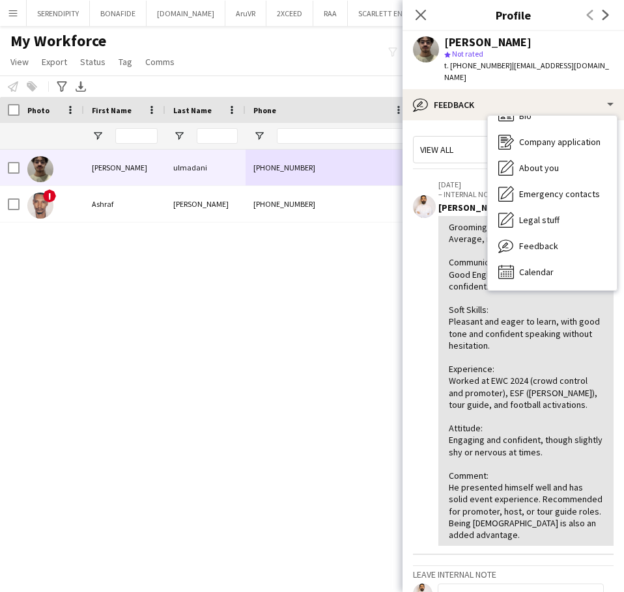
click at [351, 292] on div "[PERSON_NAME] [PHONE_NUMBER] [EMAIL_ADDRESS][DOMAIN_NAME] Applicant ! [PERSON_N…" at bounding box center [288, 355] width 577 height 410
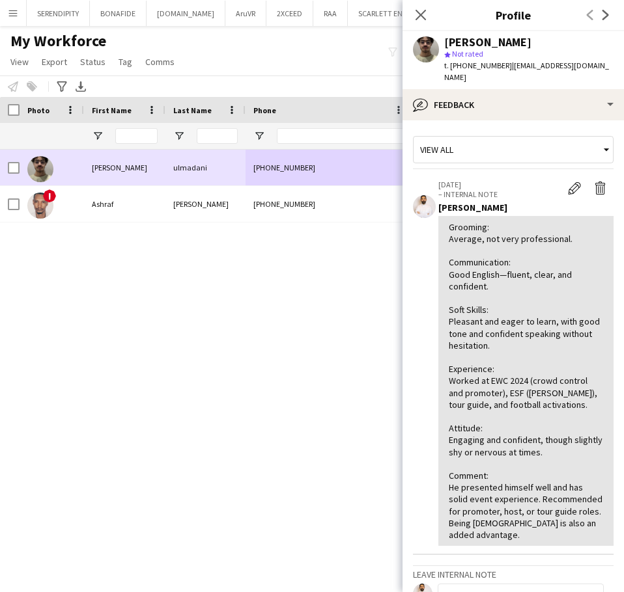
click at [368, 165] on div "[PHONE_NUMBER]" at bounding box center [328, 168] width 167 height 36
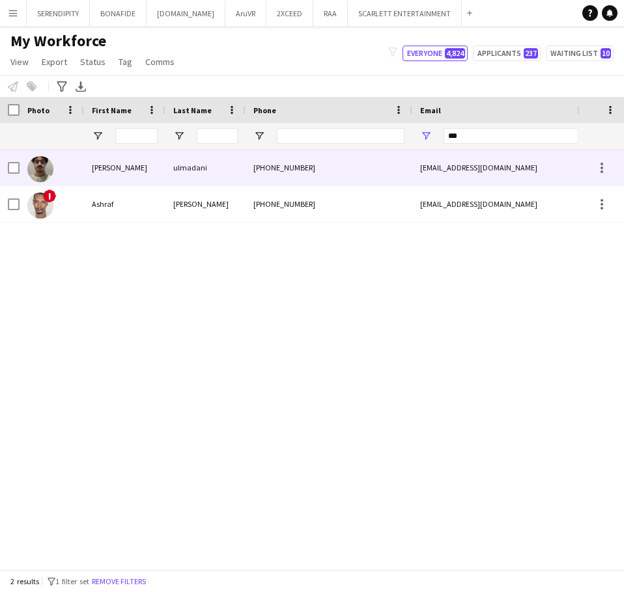
click at [368, 165] on div "[PHONE_NUMBER]" at bounding box center [328, 168] width 167 height 36
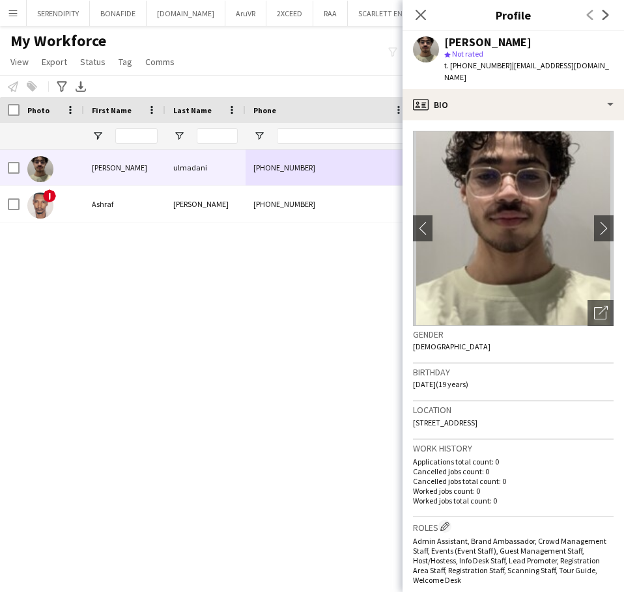
click at [340, 301] on div "[PERSON_NAME] [PHONE_NUMBER] [EMAIL_ADDRESS][DOMAIN_NAME] Applicant ! [PERSON_N…" at bounding box center [288, 355] width 577 height 410
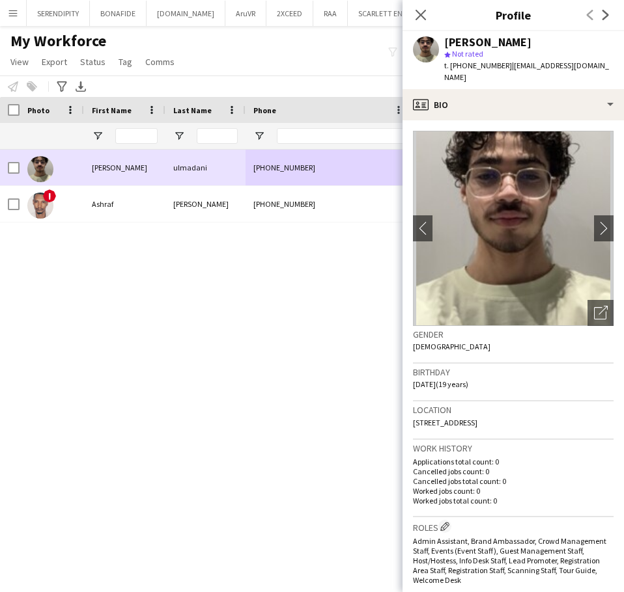
click at [346, 167] on div "[PHONE_NUMBER]" at bounding box center [328, 168] width 167 height 36
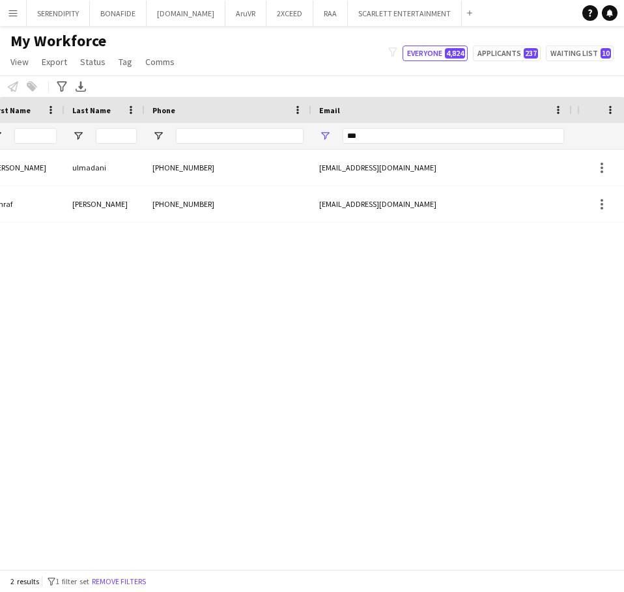
scroll to position [0, 227]
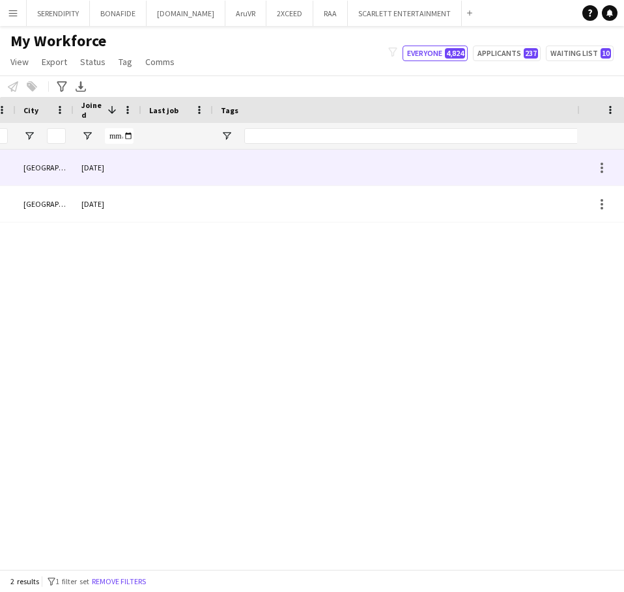
click at [305, 167] on div at bounding box center [426, 168] width 426 height 36
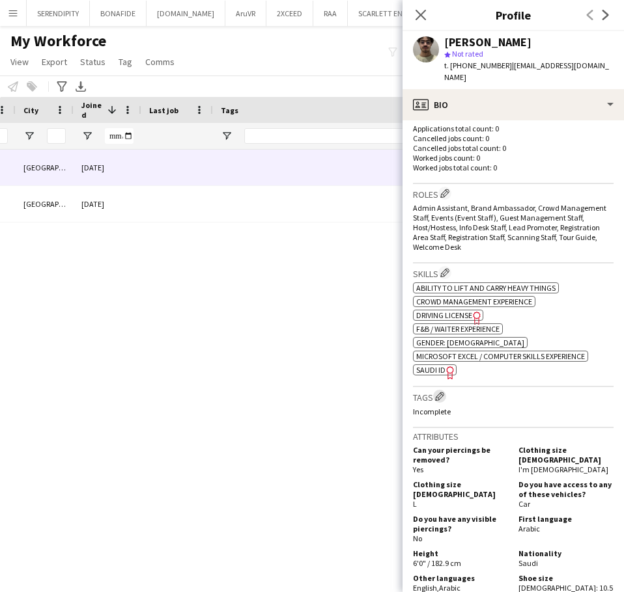
click at [441, 392] on app-icon "Edit crew company tags" at bounding box center [439, 396] width 9 height 9
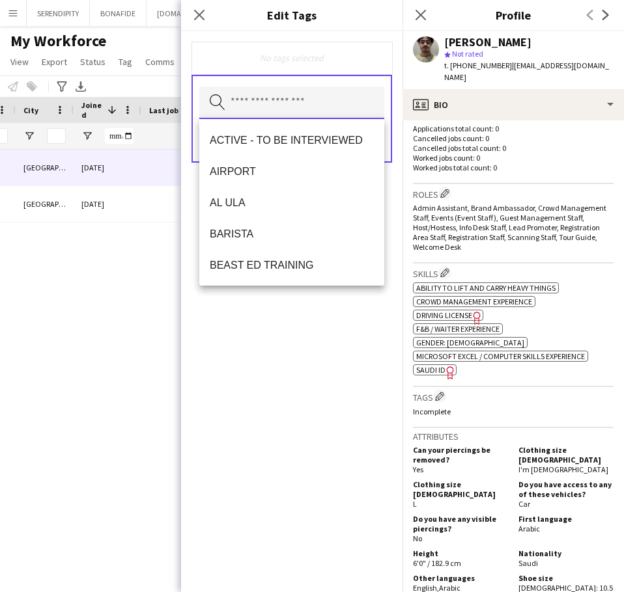
click at [268, 99] on input "text" at bounding box center [291, 103] width 185 height 33
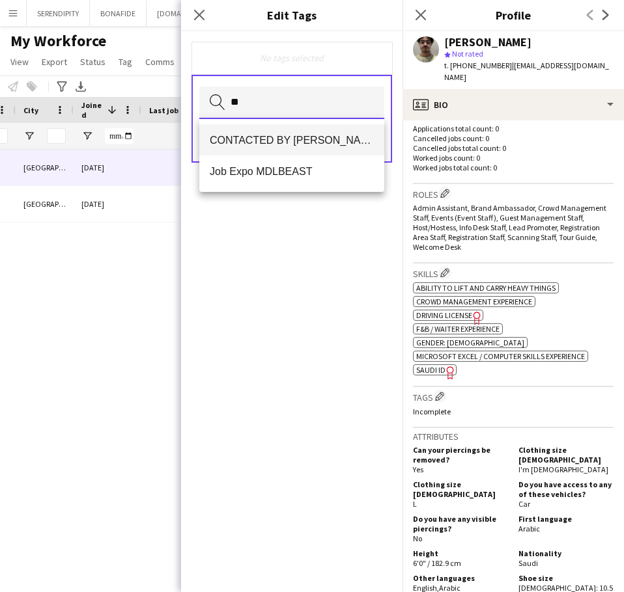
type input "**"
click at [279, 150] on mat-option "CONTACTED BY [PERSON_NAME]" at bounding box center [291, 139] width 185 height 31
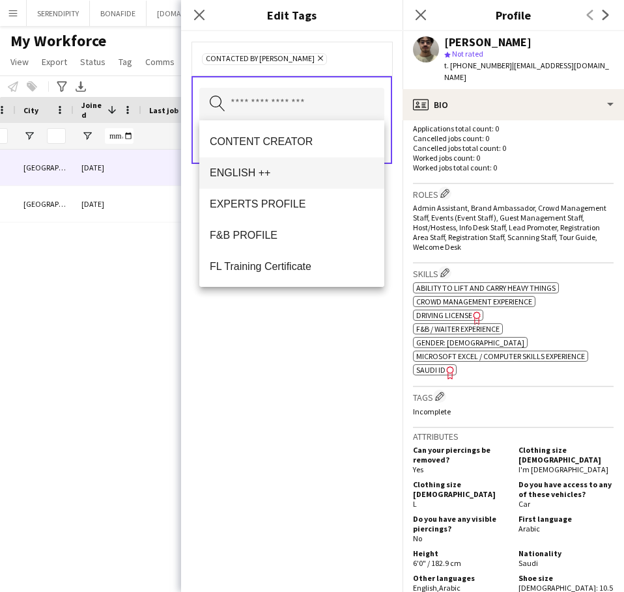
click at [258, 176] on span "ENGLISH ++" at bounding box center [292, 173] width 164 height 12
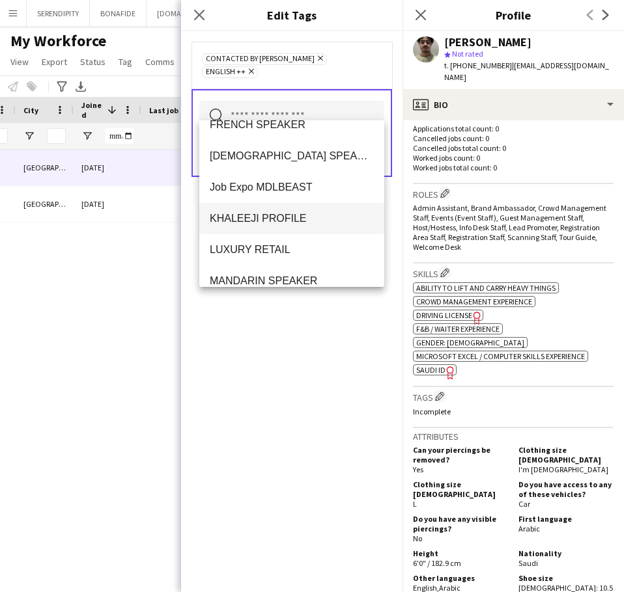
click at [269, 219] on span "KHALEEJI PROFILE" at bounding box center [292, 218] width 164 height 12
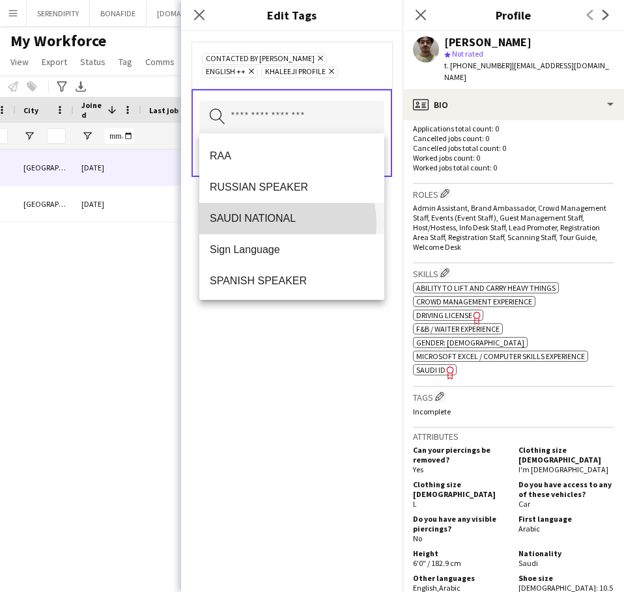
click at [264, 224] on span "SAUDI NATIONAL" at bounding box center [292, 218] width 164 height 12
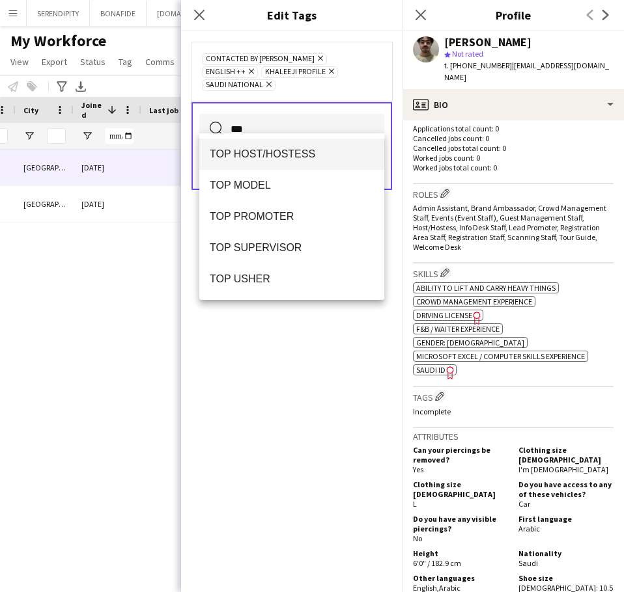
type input "***"
click at [276, 155] on span "TOP HOST/HOSTESS" at bounding box center [292, 154] width 164 height 12
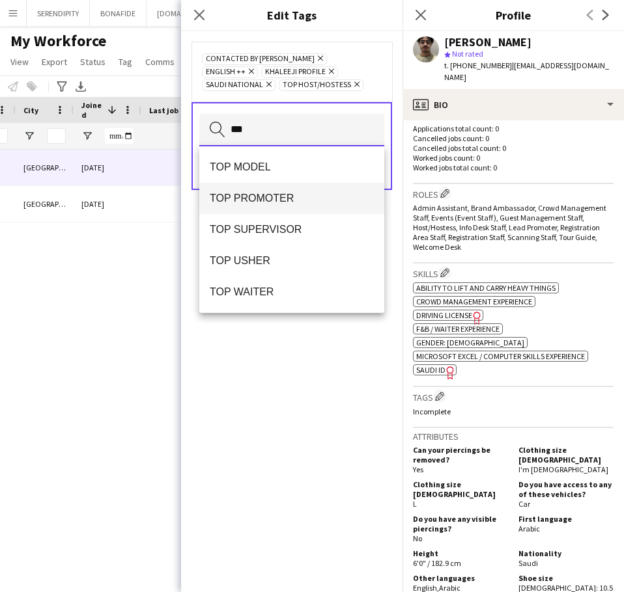
type input "***"
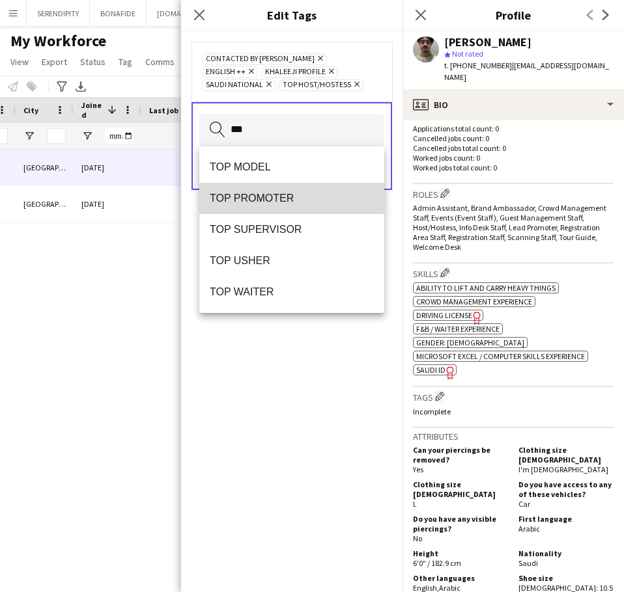
click at [287, 197] on span "TOP PROMOTER" at bounding box center [292, 198] width 164 height 12
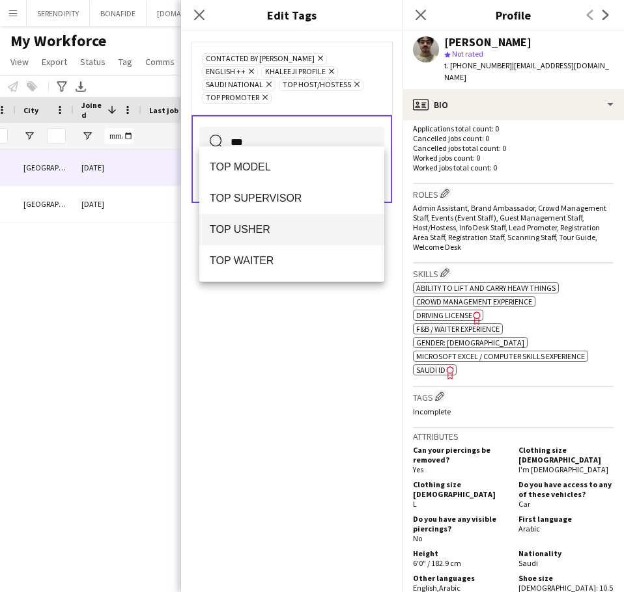
type input "***"
click at [311, 232] on span "TOP USHER" at bounding box center [292, 229] width 164 height 12
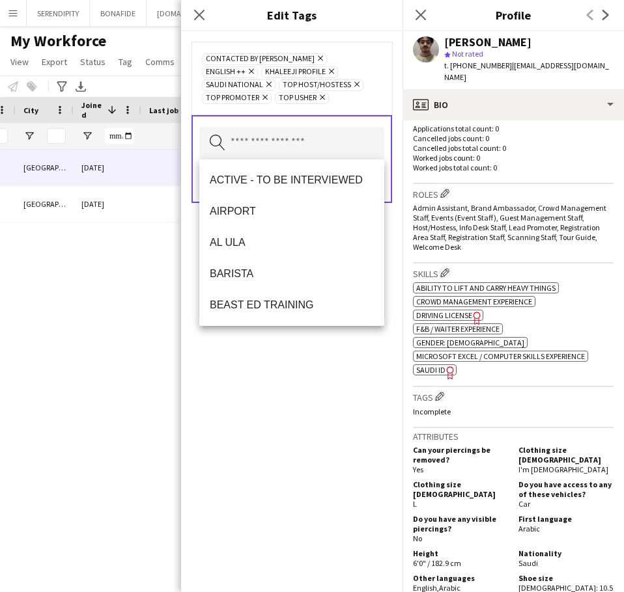
drag, startPoint x: 283, startPoint y: 397, endPoint x: 287, endPoint y: 366, distance: 31.6
click at [283, 396] on div "CONTACTED BY [PERSON_NAME] Remove ENGLISH ++ Remove KHALEEJI PROFILE Remove [DE…" at bounding box center [291, 311] width 221 height 561
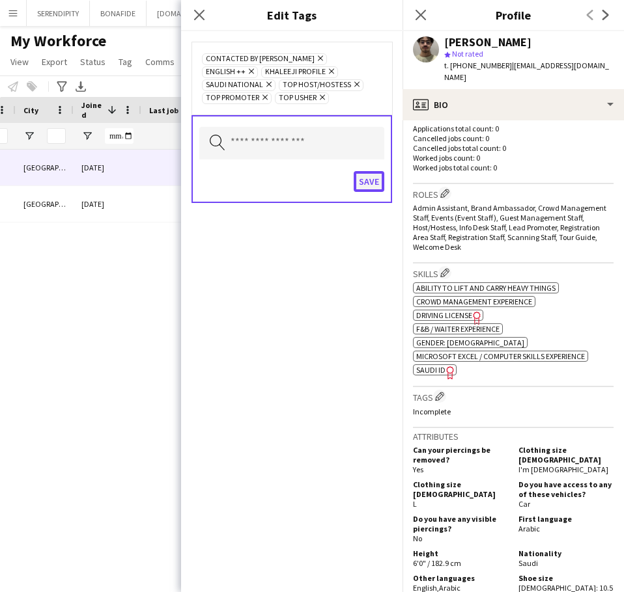
click at [367, 187] on button "Save" at bounding box center [368, 181] width 31 height 21
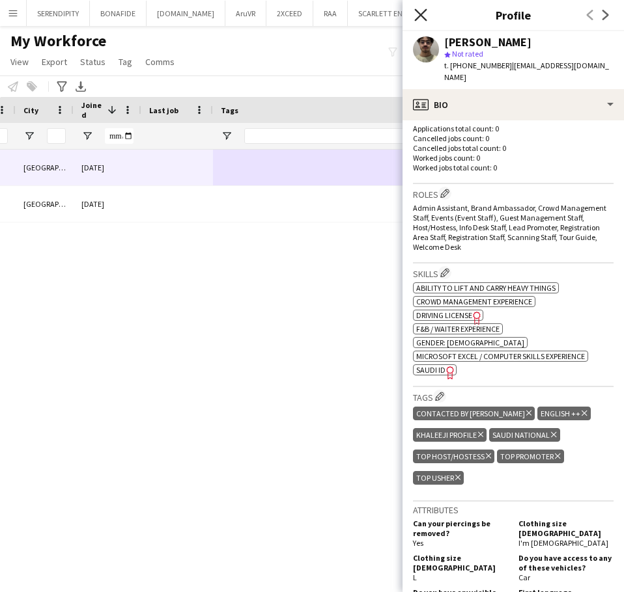
click at [424, 19] on icon at bounding box center [420, 14] width 12 height 12
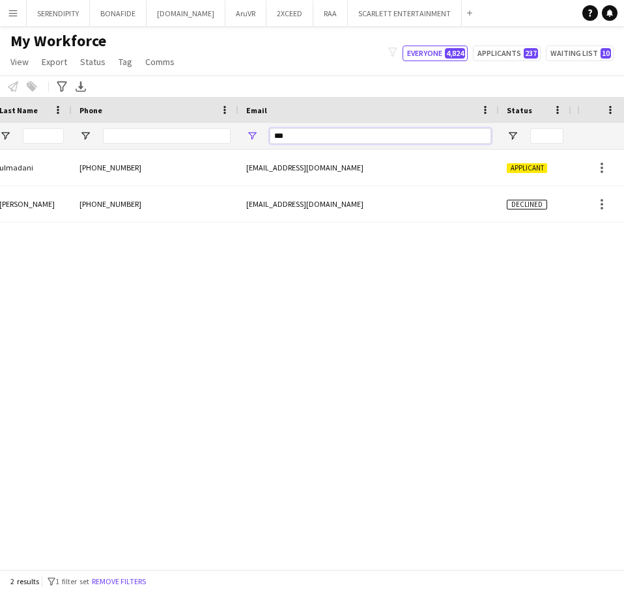
drag, startPoint x: 296, startPoint y: 137, endPoint x: 227, endPoint y: 126, distance: 69.9
paste input "**********"
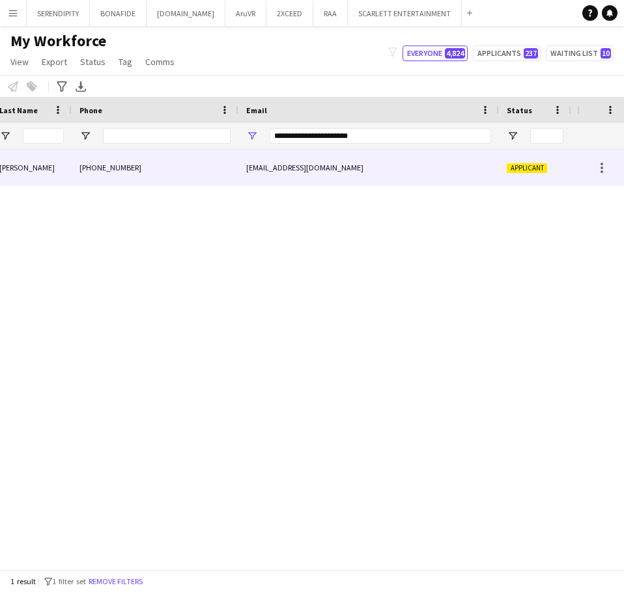
click at [441, 175] on div "[EMAIL_ADDRESS][DOMAIN_NAME]" at bounding box center [368, 168] width 260 height 36
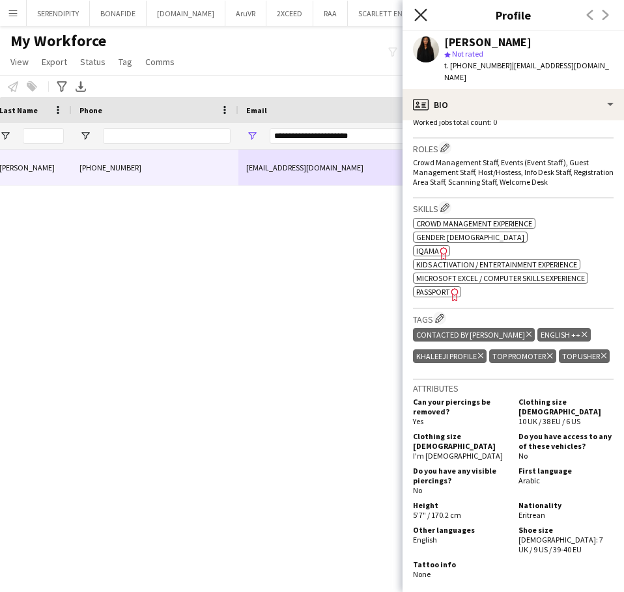
click at [423, 12] on icon at bounding box center [420, 14] width 12 height 12
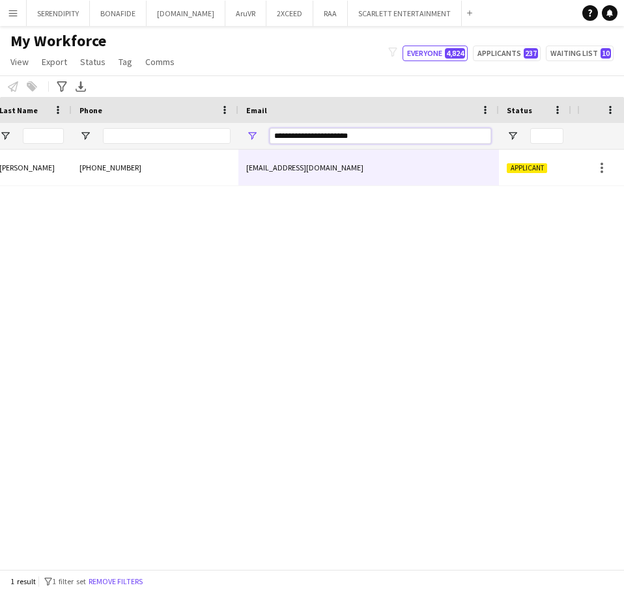
drag, startPoint x: 372, startPoint y: 136, endPoint x: 272, endPoint y: 134, distance: 99.6
click at [272, 134] on input "**********" at bounding box center [379, 136] width 221 height 16
paste input "Email Filter Input"
type input "**********"
drag, startPoint x: 365, startPoint y: 141, endPoint x: 231, endPoint y: 146, distance: 134.2
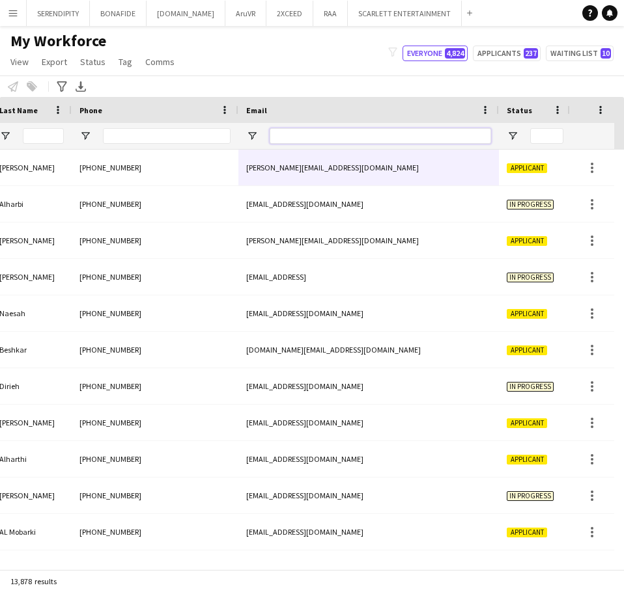
click at [315, 130] on input "Email Filter Input" at bounding box center [379, 136] width 221 height 16
paste input "**********"
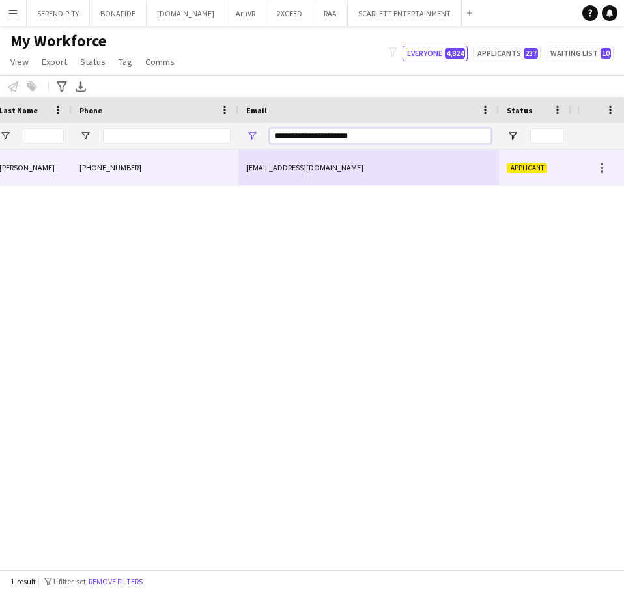
type input "**********"
click at [344, 167] on div "[EMAIL_ADDRESS][DOMAIN_NAME]" at bounding box center [368, 168] width 260 height 36
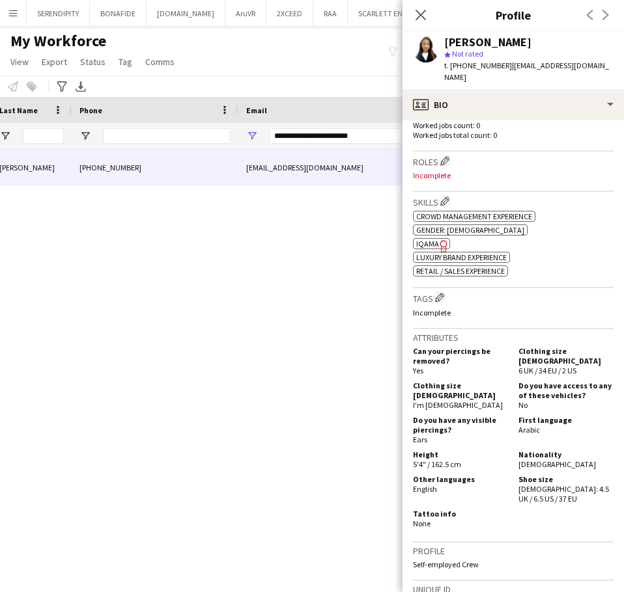
scroll to position [369, 0]
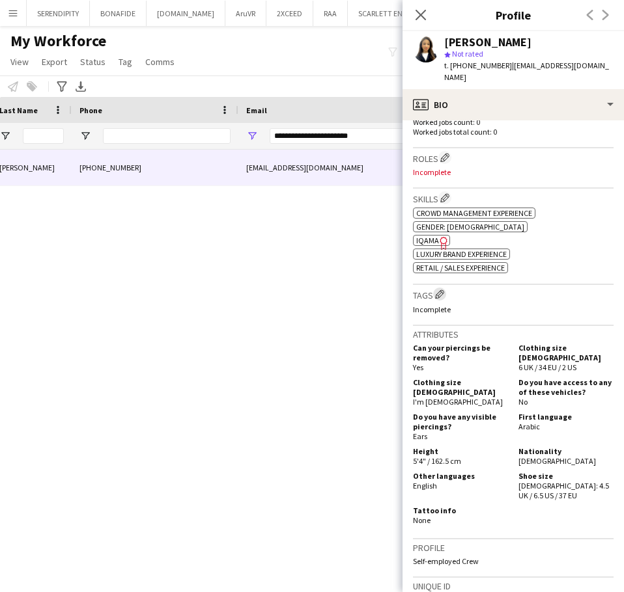
click at [441, 290] on app-icon "Edit crew company tags" at bounding box center [439, 294] width 9 height 9
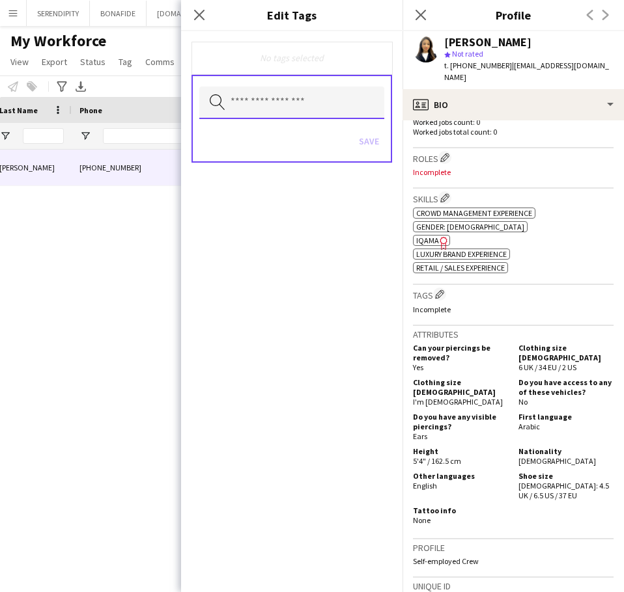
click at [305, 107] on input "text" at bounding box center [291, 103] width 185 height 33
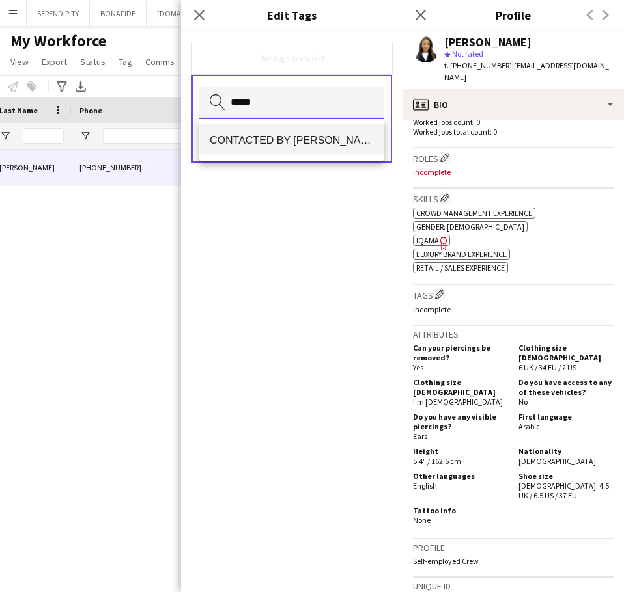
type input "*****"
click at [309, 142] on span "CONTACTED BY [PERSON_NAME]" at bounding box center [292, 140] width 164 height 12
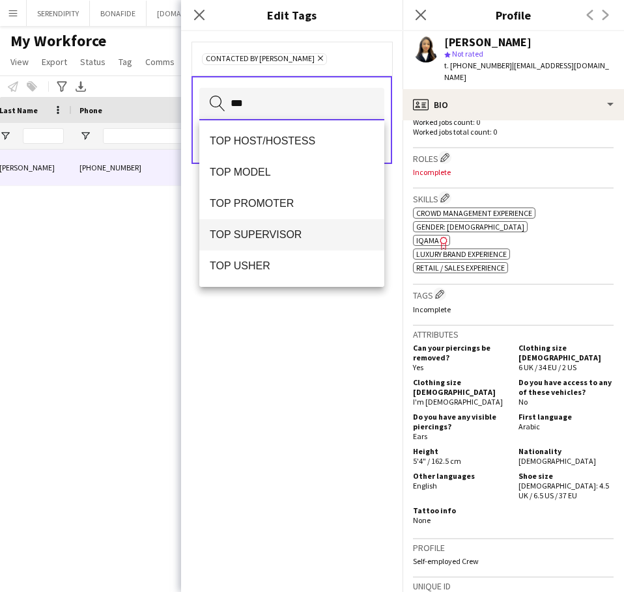
type input "***"
click at [304, 228] on span "TOP SUPERVISOR" at bounding box center [292, 234] width 164 height 12
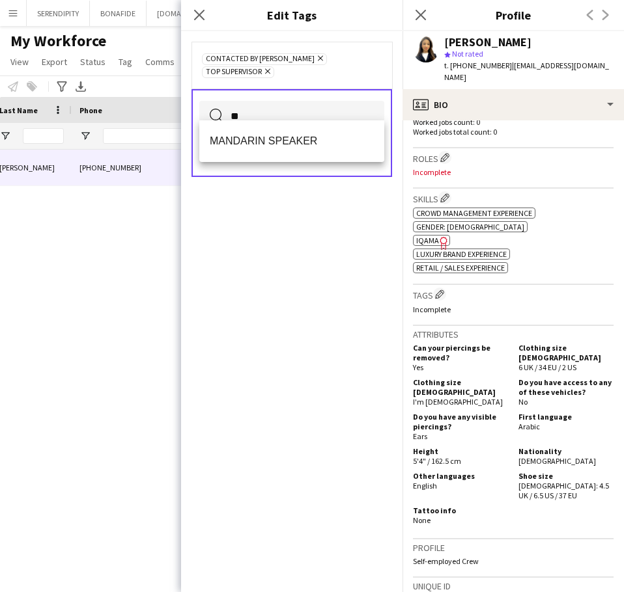
type input "*"
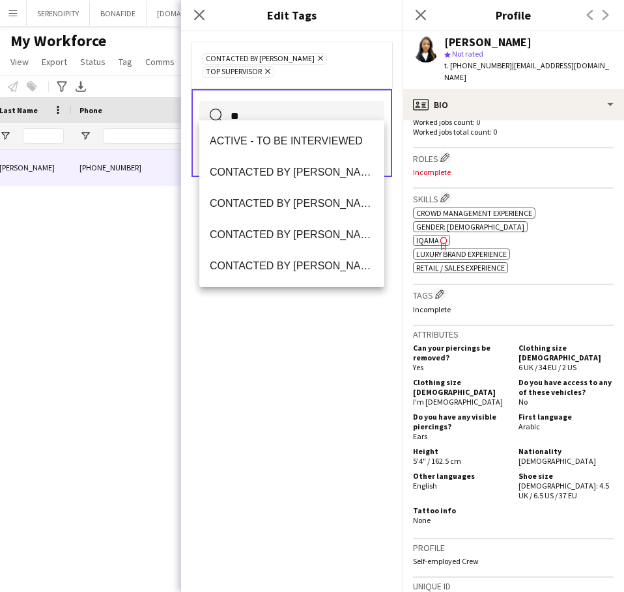
type input "*"
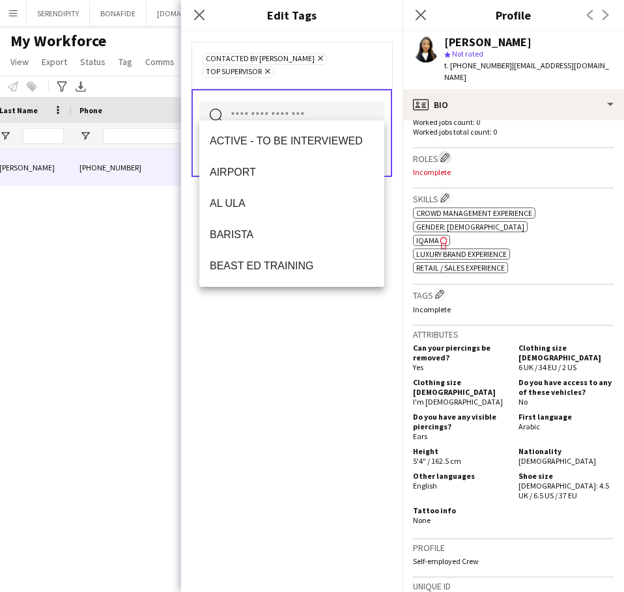
click at [444, 153] on app-icon "Edit crew company roles" at bounding box center [444, 157] width 9 height 9
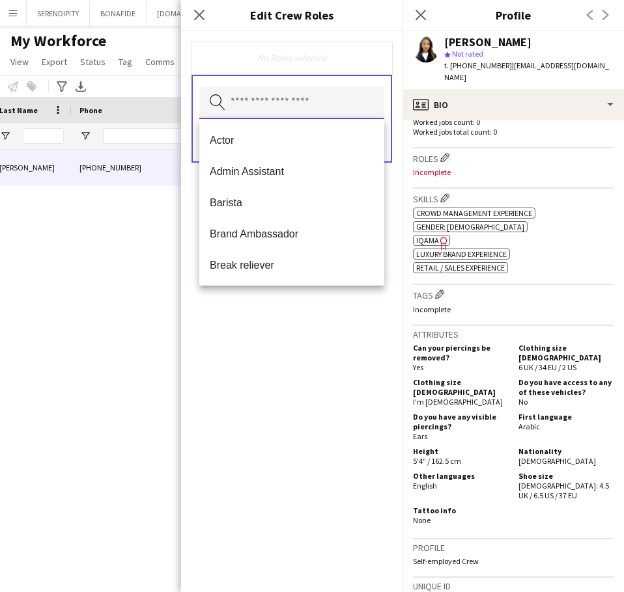
click at [242, 114] on input "text" at bounding box center [291, 103] width 185 height 33
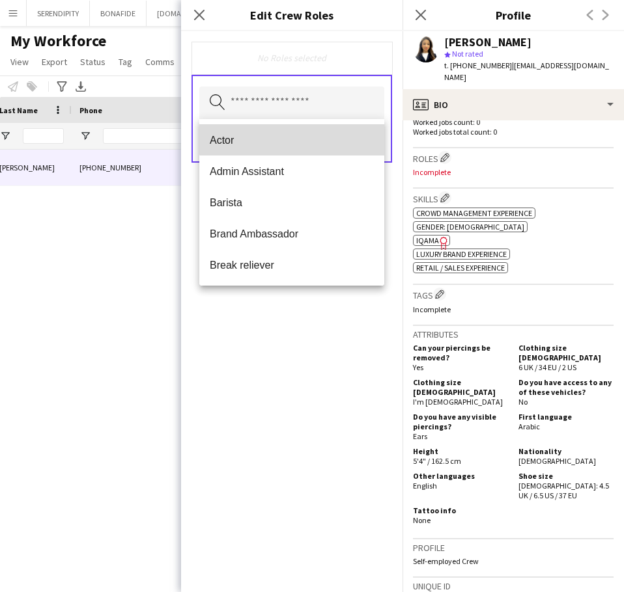
click at [302, 134] on span "Actor" at bounding box center [292, 140] width 164 height 12
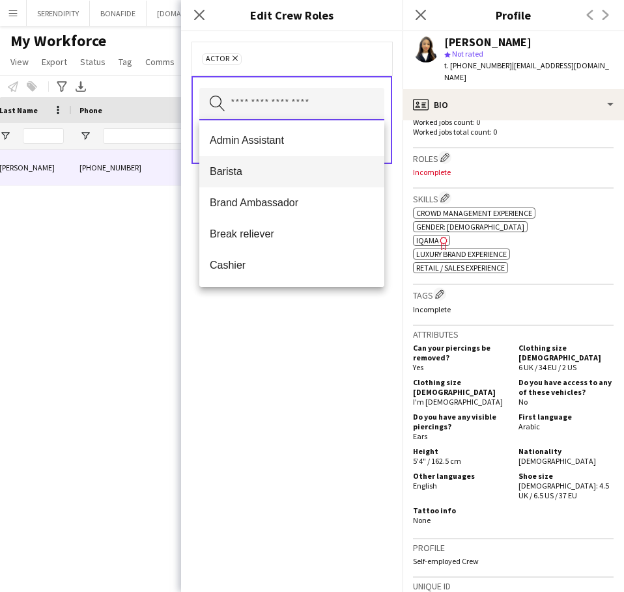
scroll to position [0, 0]
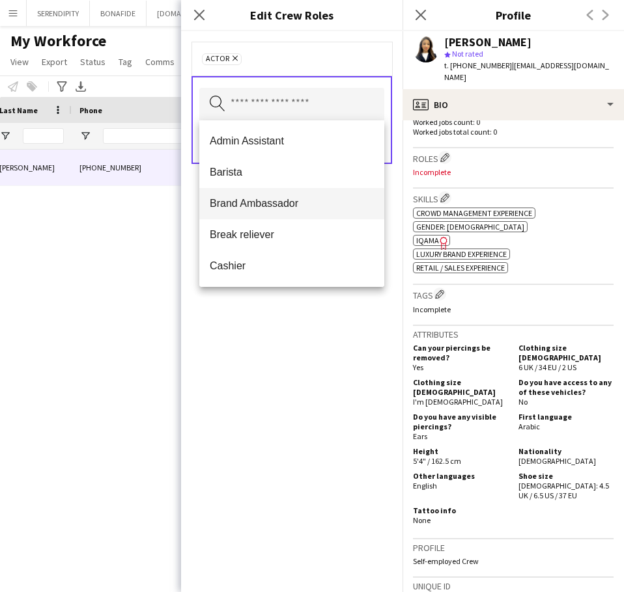
click at [299, 206] on span "Brand Ambassador" at bounding box center [292, 203] width 164 height 12
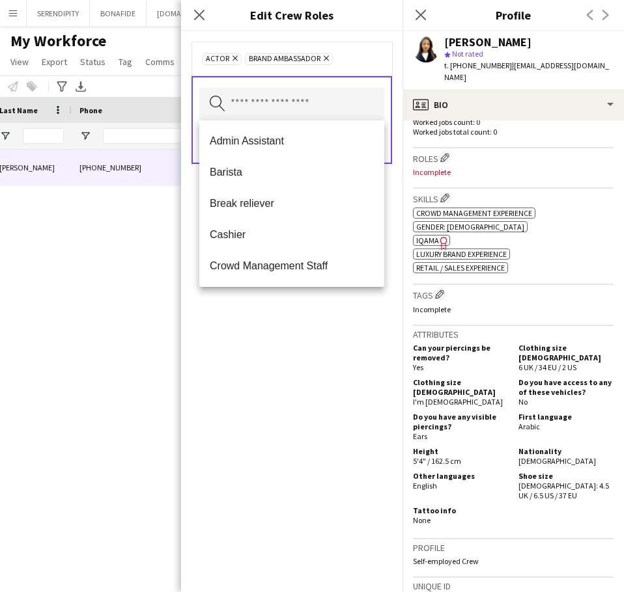
drag, startPoint x: 306, startPoint y: 404, endPoint x: 312, endPoint y: 309, distance: 94.6
click at [305, 400] on div "Actor Remove Brand Ambassador Remove Search by role type Save" at bounding box center [291, 311] width 221 height 561
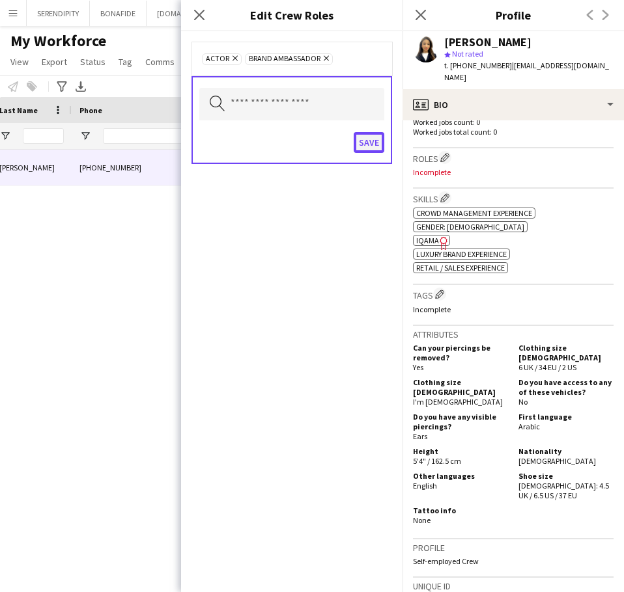
click at [368, 143] on button "Save" at bounding box center [368, 142] width 31 height 21
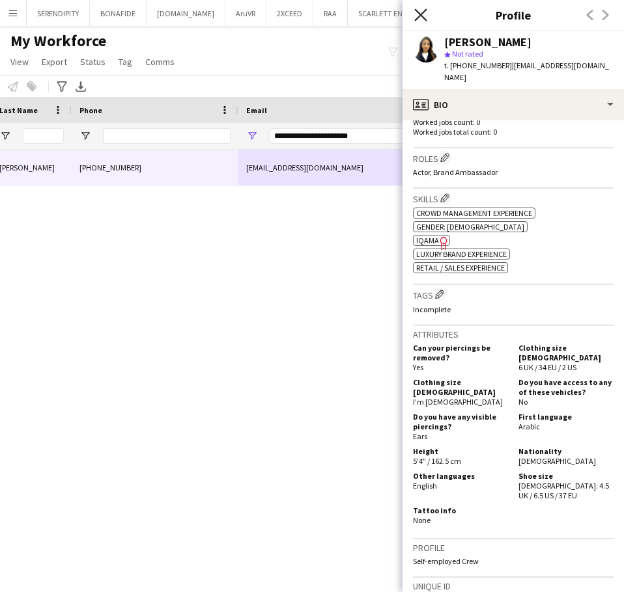
click at [420, 15] on icon at bounding box center [420, 14] width 12 height 12
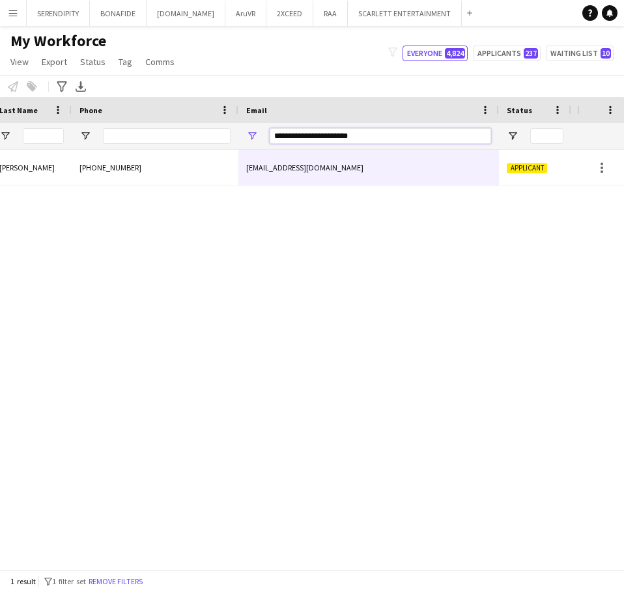
drag, startPoint x: 388, startPoint y: 134, endPoint x: 220, endPoint y: 146, distance: 168.3
paste input "Email Filter Input"
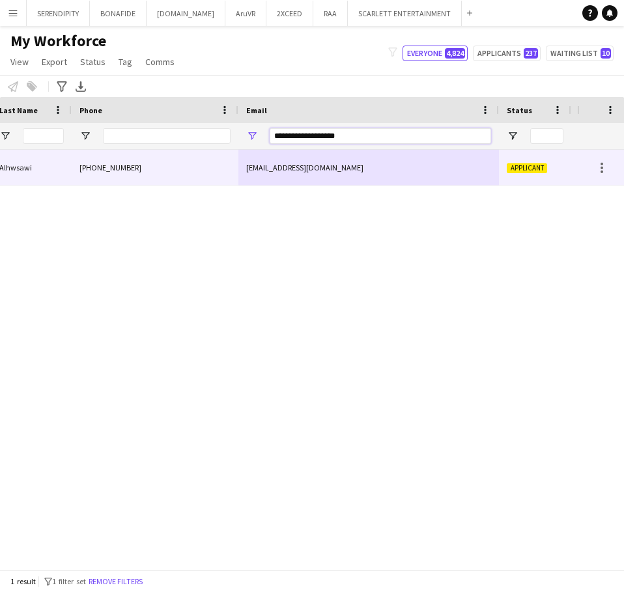
type input "**********"
click at [298, 169] on div "[EMAIL_ADDRESS][DOMAIN_NAME]" at bounding box center [368, 168] width 260 height 36
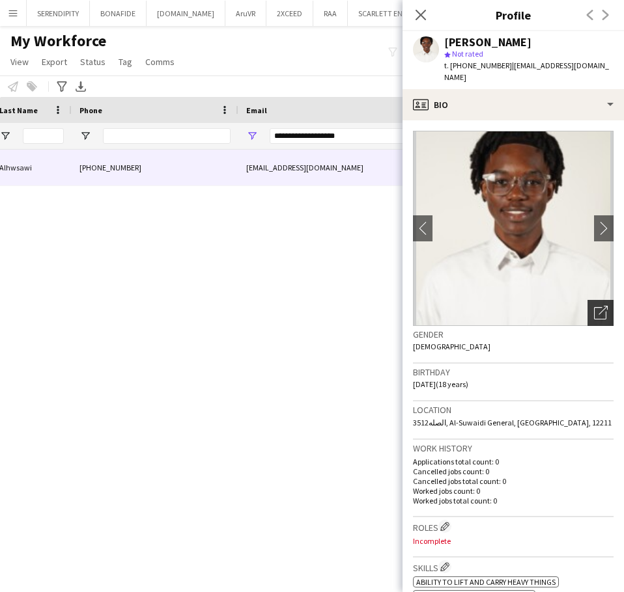
click at [594, 306] on icon "Open photos pop-in" at bounding box center [601, 313] width 14 height 14
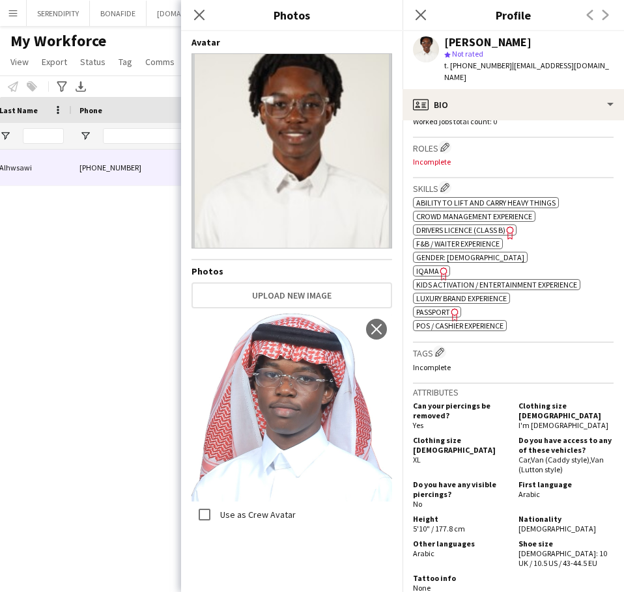
scroll to position [347, 0]
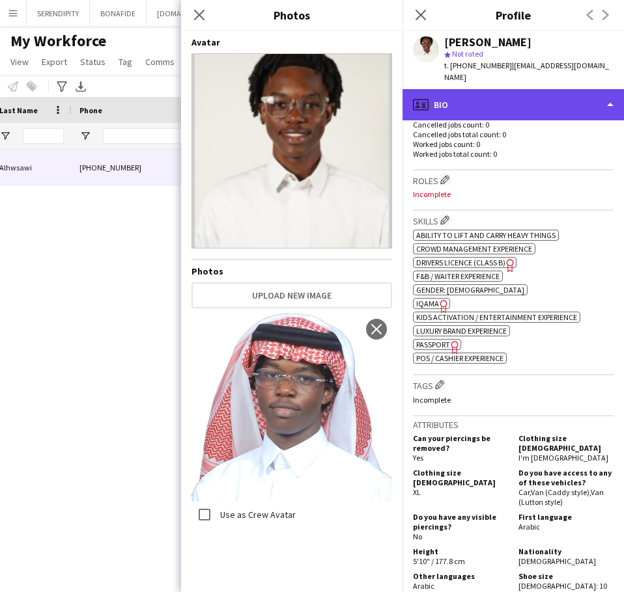
click at [505, 89] on div "profile Bio" at bounding box center [512, 104] width 221 height 31
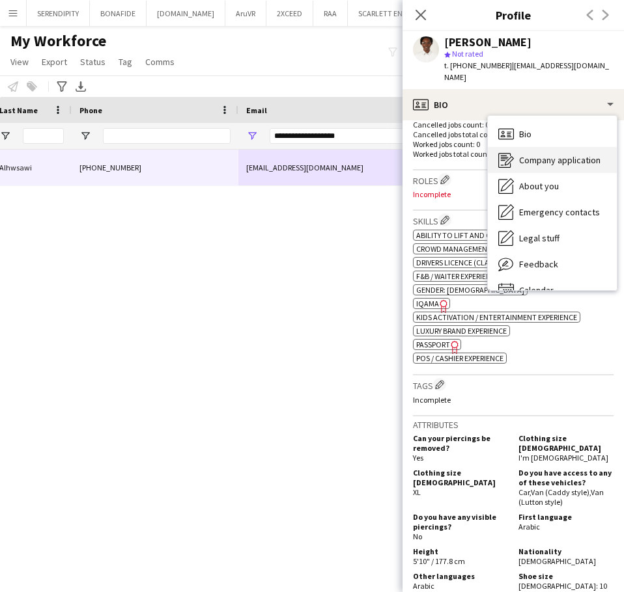
click at [539, 157] on div "Company application Company application" at bounding box center [552, 160] width 129 height 26
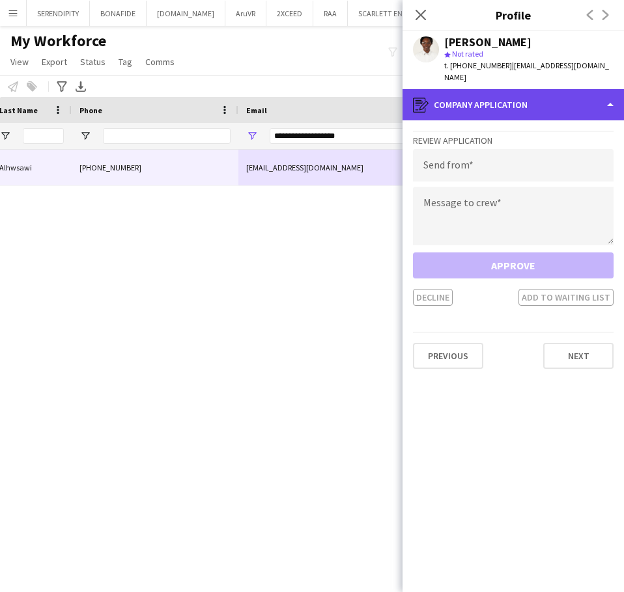
click at [495, 95] on div "register Company application" at bounding box center [512, 104] width 221 height 31
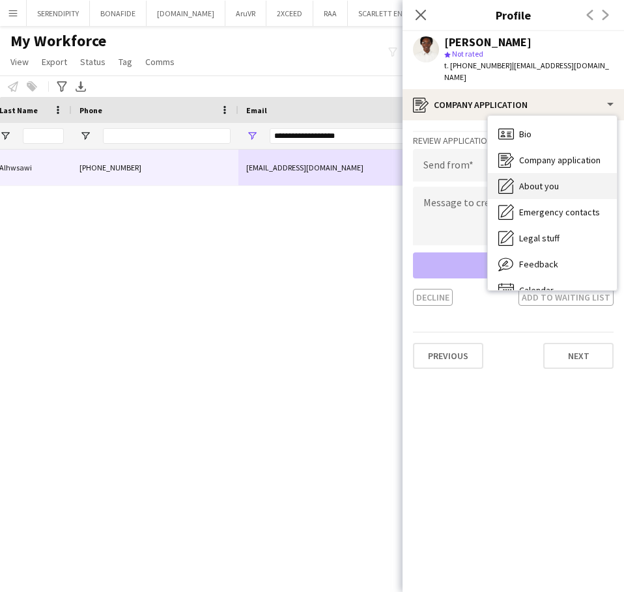
click at [543, 180] on span "About you" at bounding box center [539, 186] width 40 height 12
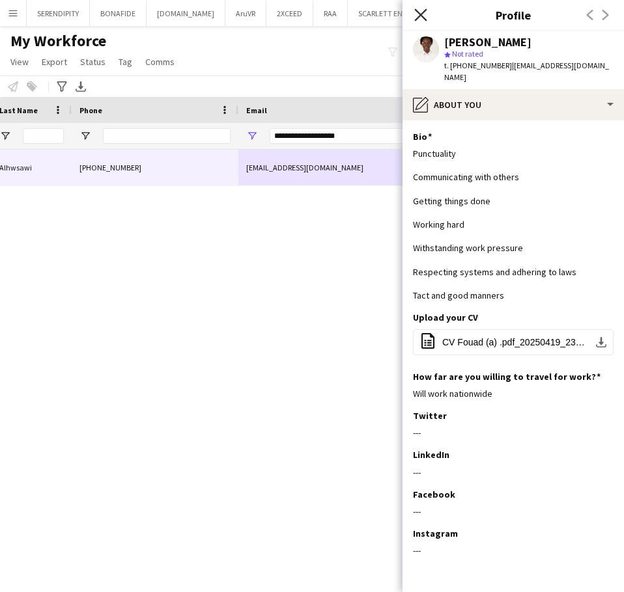
click at [424, 15] on icon "Close pop-in" at bounding box center [420, 14] width 12 height 12
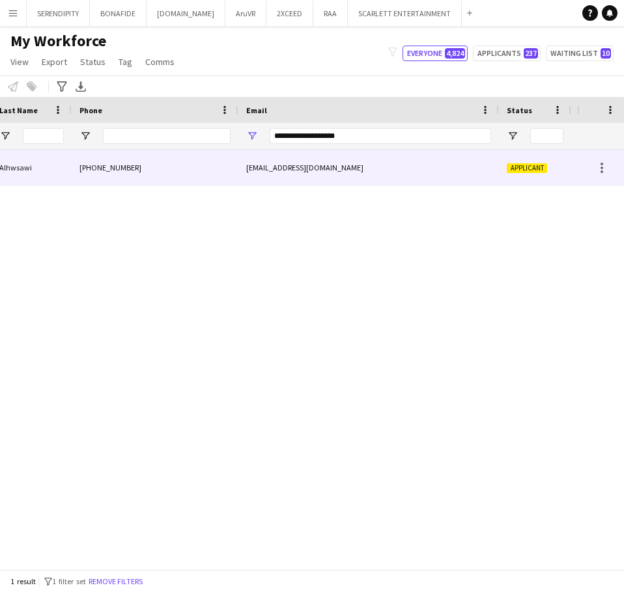
click at [182, 172] on div "[PHONE_NUMBER]" at bounding box center [155, 168] width 167 height 36
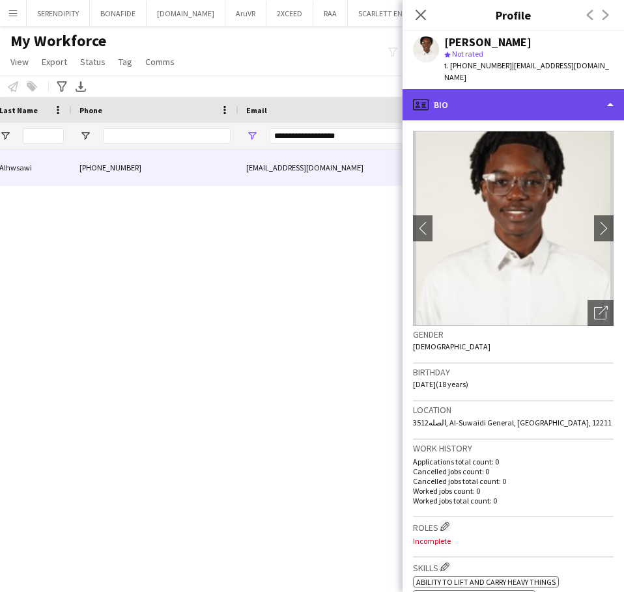
click at [535, 89] on div "profile Bio" at bounding box center [512, 104] width 221 height 31
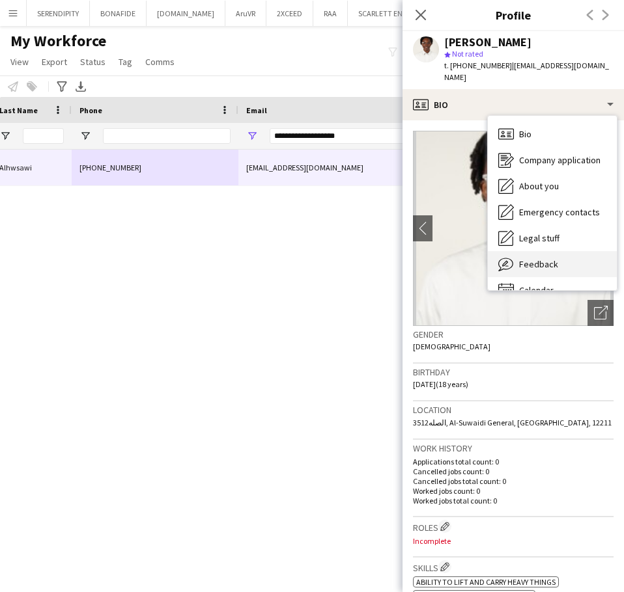
click at [566, 251] on div "Feedback Feedback" at bounding box center [552, 264] width 129 height 26
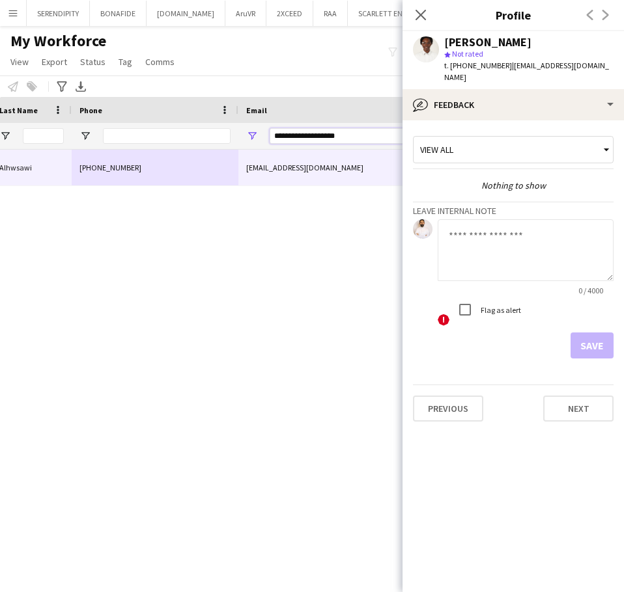
drag, startPoint x: 356, startPoint y: 137, endPoint x: 299, endPoint y: 130, distance: 57.0
click at [299, 130] on input "**********" at bounding box center [379, 136] width 221 height 16
click at [504, 236] on textarea at bounding box center [525, 250] width 176 height 62
paste textarea "**********"
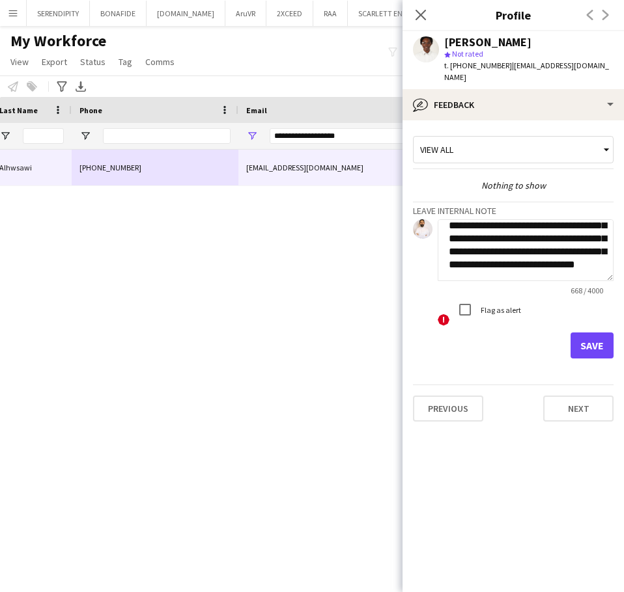
type textarea "**********"
click at [589, 335] on button "Save" at bounding box center [591, 346] width 43 height 26
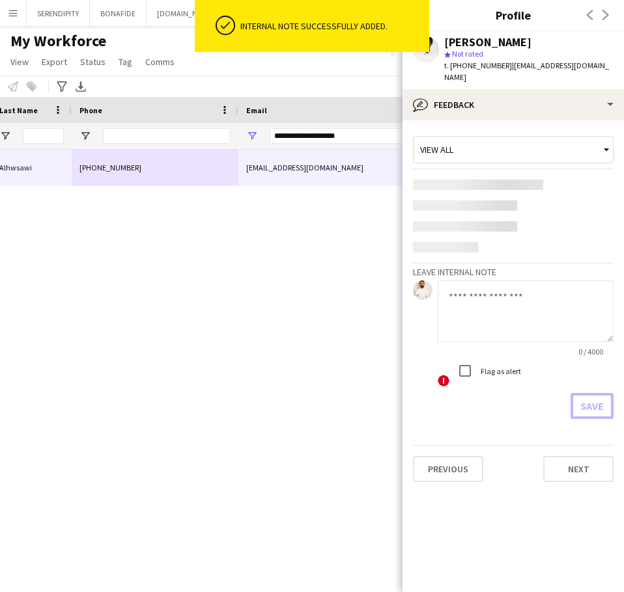
scroll to position [0, 0]
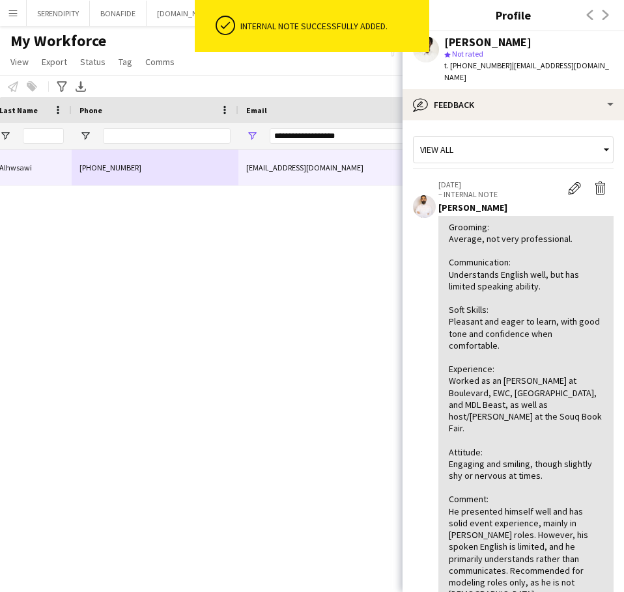
drag, startPoint x: 292, startPoint y: 330, endPoint x: 307, endPoint y: 309, distance: 25.7
click at [293, 330] on div "[PERSON_NAME] [PHONE_NUMBER] [EMAIL_ADDRESS][DOMAIN_NAME] Applicant KSA14125 [G…" at bounding box center [288, 355] width 577 height 410
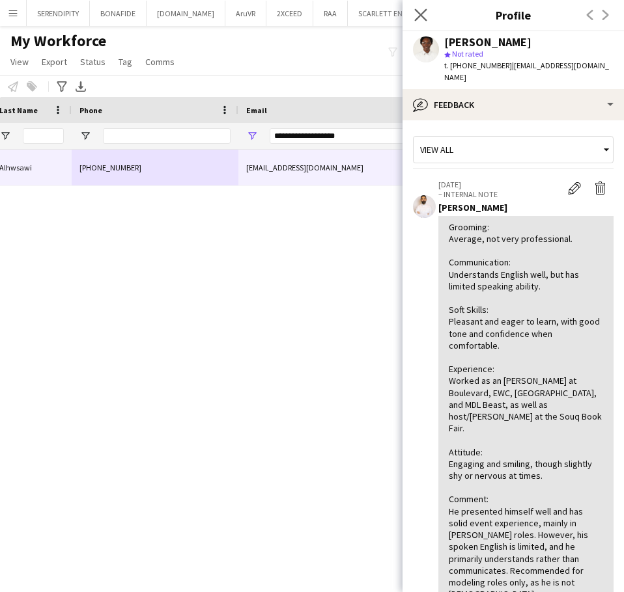
click at [421, 18] on icon "Close pop-in" at bounding box center [420, 14] width 12 height 12
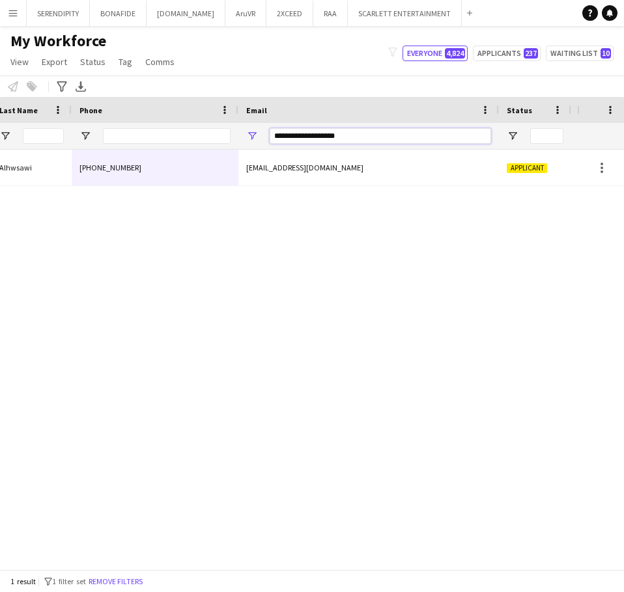
drag, startPoint x: 395, startPoint y: 132, endPoint x: 260, endPoint y: 129, distance: 134.8
click at [260, 129] on div "**********" at bounding box center [368, 136] width 260 height 26
paste input "*"
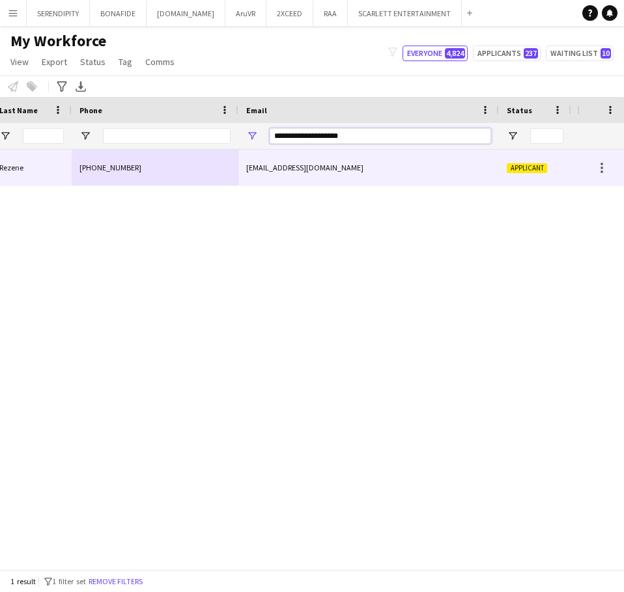
type input "**********"
click at [342, 163] on div "[EMAIL_ADDRESS][DOMAIN_NAME]" at bounding box center [368, 168] width 260 height 36
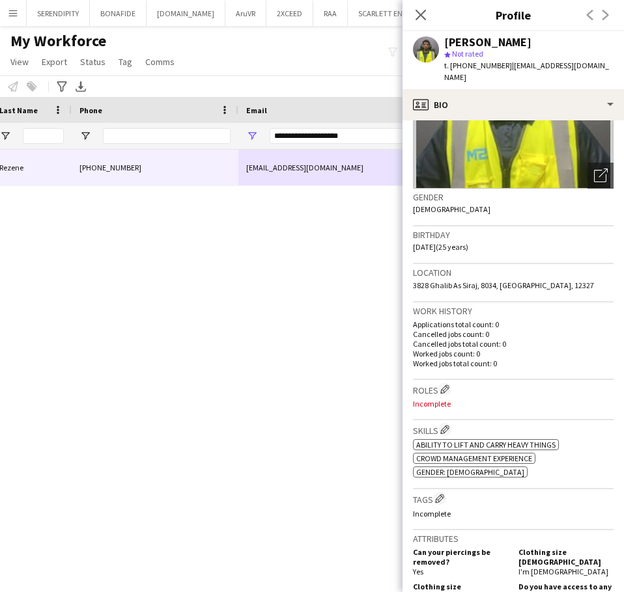
scroll to position [130, 0]
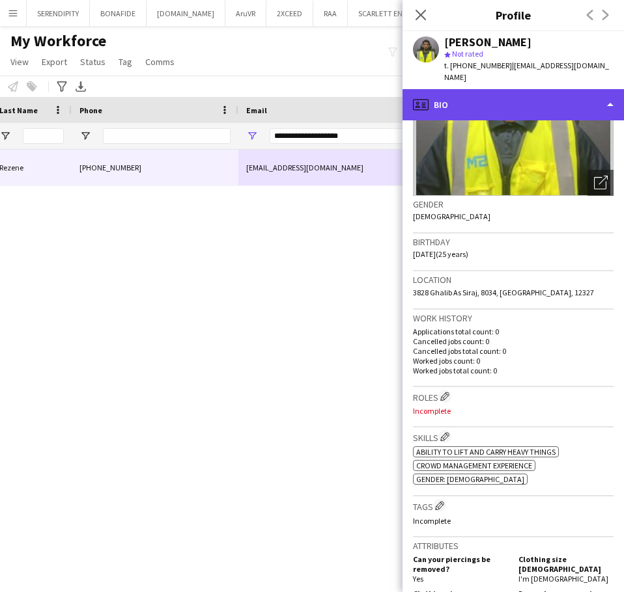
click at [570, 89] on div "profile Bio" at bounding box center [512, 104] width 221 height 31
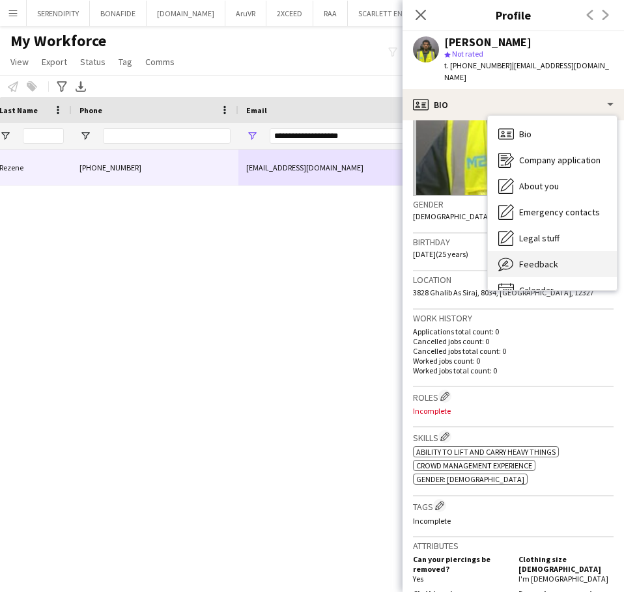
click at [573, 251] on div "Feedback Feedback" at bounding box center [552, 264] width 129 height 26
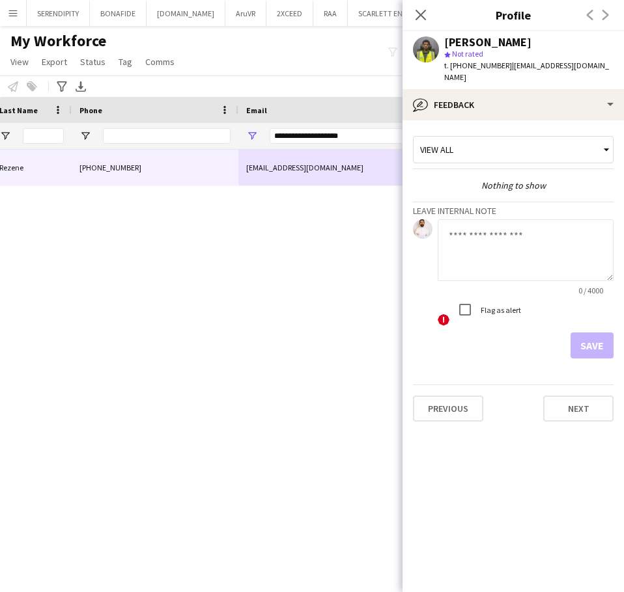
click at [510, 219] on textarea at bounding box center [525, 250] width 176 height 62
paste textarea "**********"
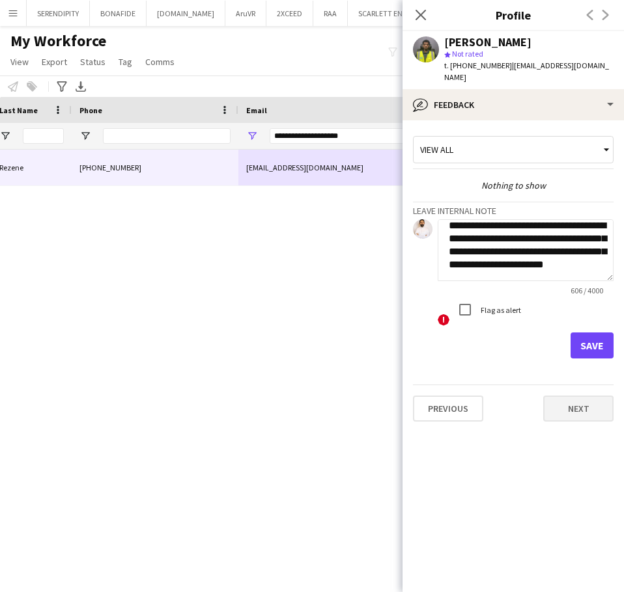
type textarea "**********"
click at [573, 396] on button "Next" at bounding box center [578, 409] width 70 height 26
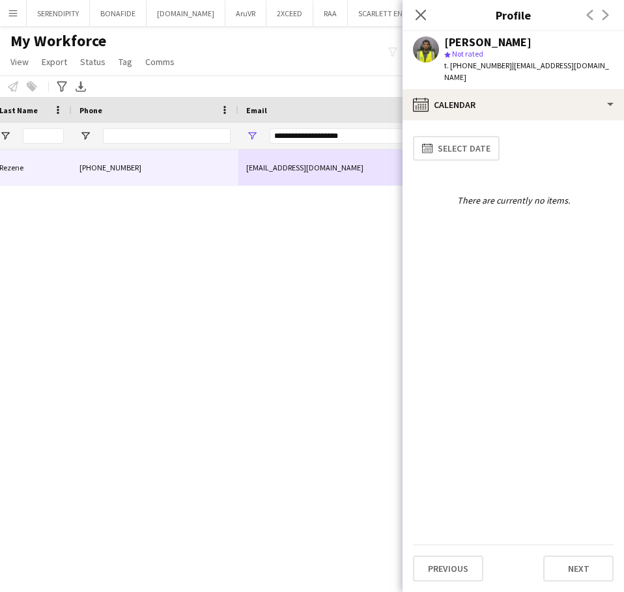
click at [322, 282] on div "[PERSON_NAME] [PHONE_NUMBER] [EMAIL_ADDRESS][DOMAIN_NAME] Applicant KSA13102 [G…" at bounding box center [288, 355] width 577 height 410
click at [419, 14] on icon "Close pop-in" at bounding box center [420, 14] width 12 height 12
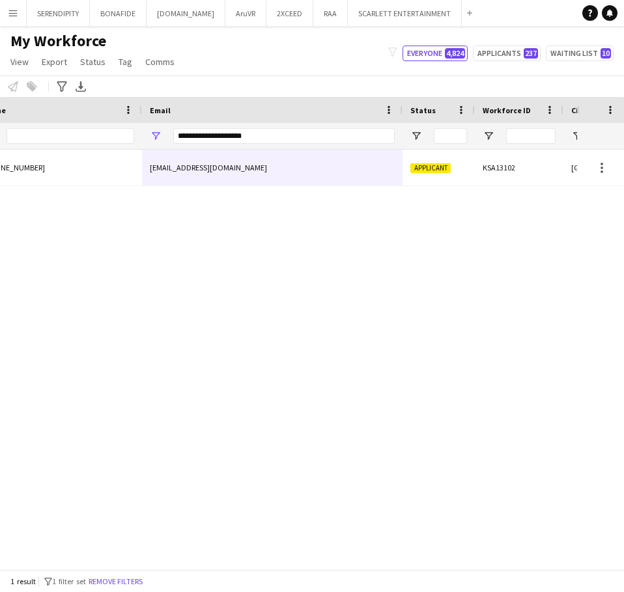
scroll to position [0, 507]
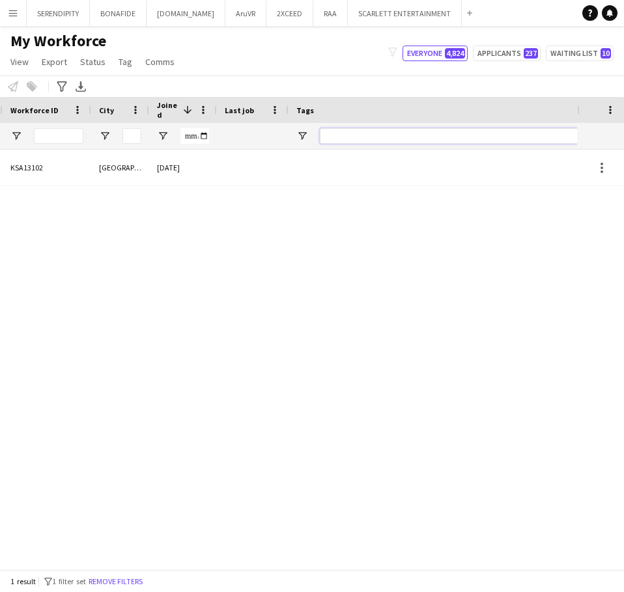
click at [370, 129] on input "Tags Filter Input" at bounding box center [513, 136] width 387 height 16
type input "*****"
drag, startPoint x: 389, startPoint y: 133, endPoint x: 315, endPoint y: 132, distance: 73.6
click at [315, 132] on div "*****" at bounding box center [501, 136] width 426 height 26
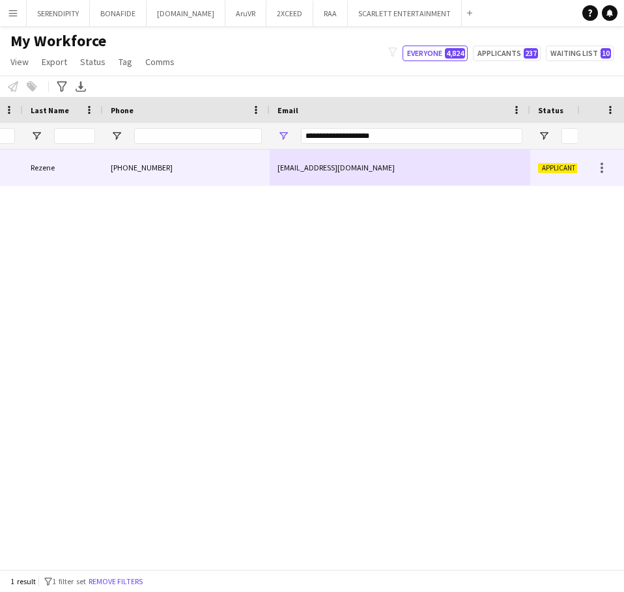
click at [204, 170] on div "[PHONE_NUMBER]" at bounding box center [186, 168] width 167 height 36
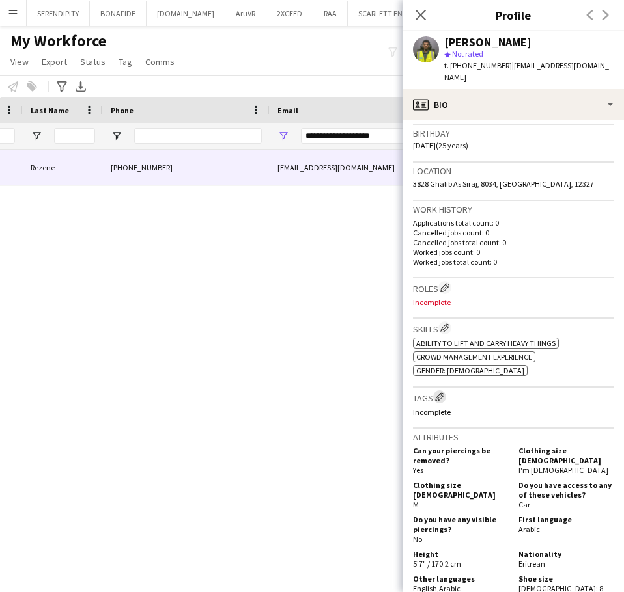
click at [443, 393] on app-icon "Edit crew company tags" at bounding box center [439, 397] width 9 height 9
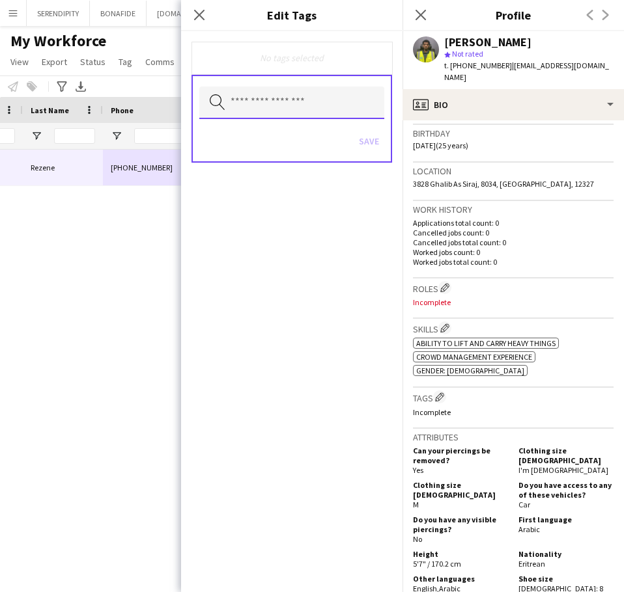
click at [266, 104] on input "text" at bounding box center [291, 103] width 185 height 33
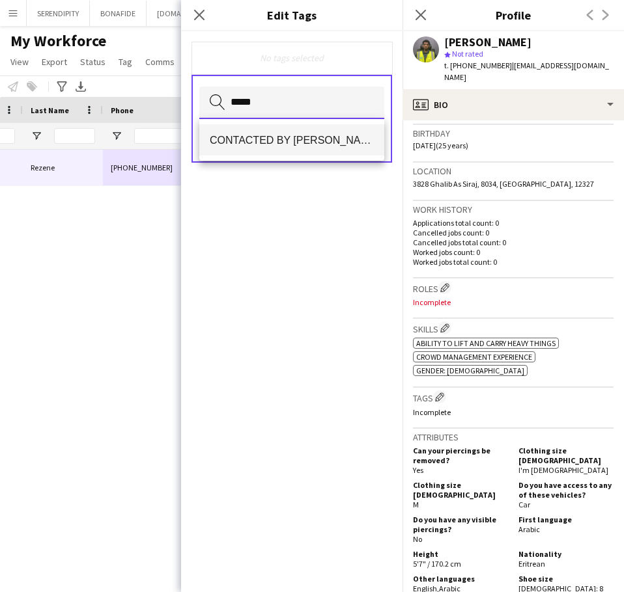
type input "*****"
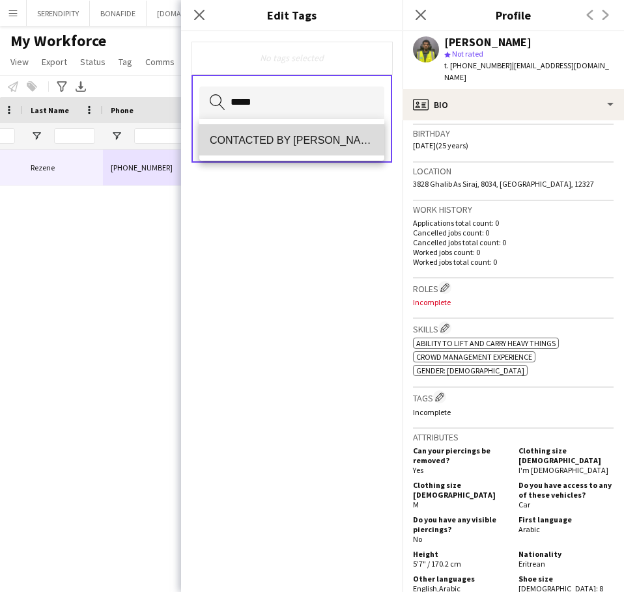
click at [291, 134] on span "CONTACTED BY [PERSON_NAME]" at bounding box center [292, 140] width 164 height 12
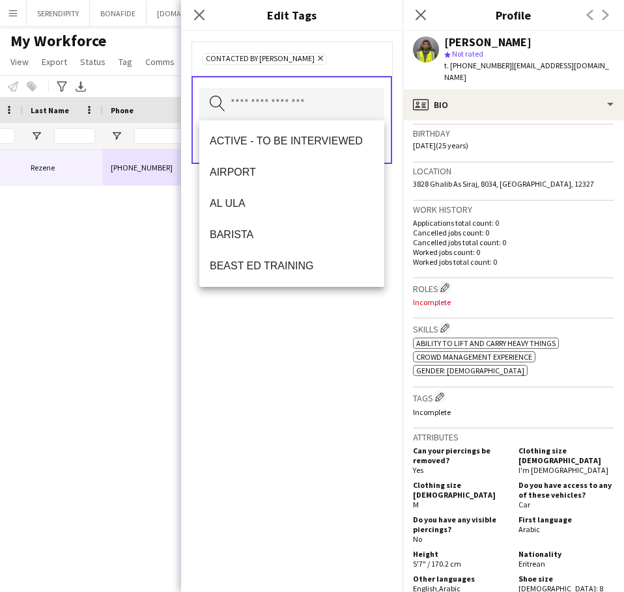
click at [200, 344] on div "CONTACTED BY [PERSON_NAME] Remove Search by tag name Save" at bounding box center [291, 311] width 221 height 561
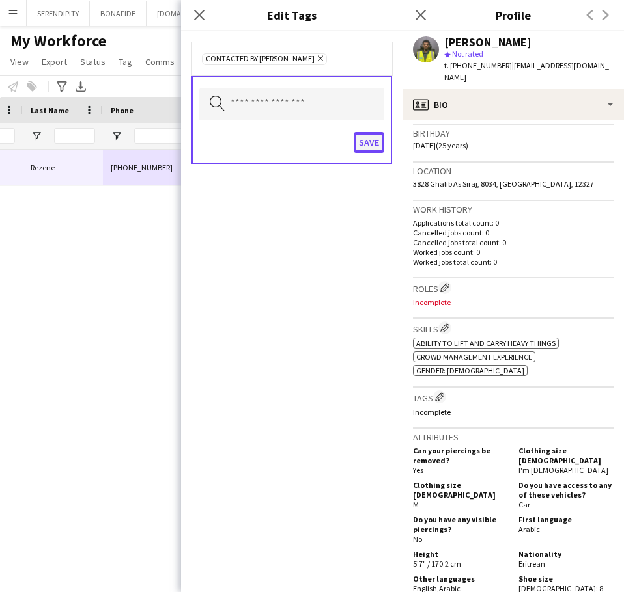
click at [359, 144] on button "Save" at bounding box center [368, 142] width 31 height 21
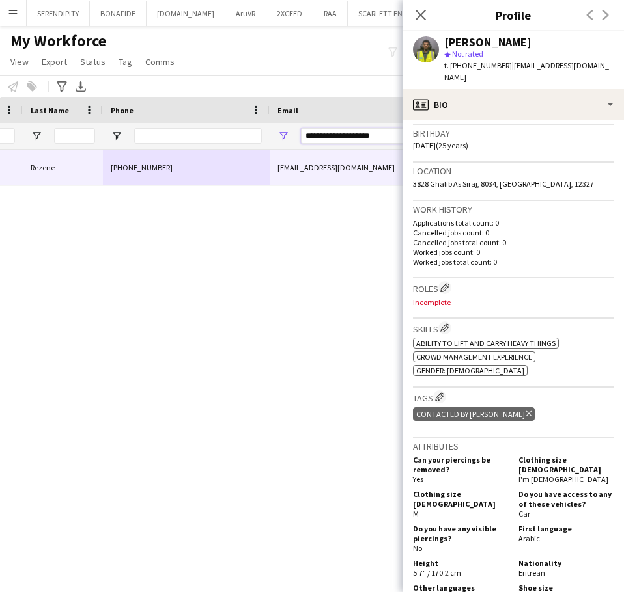
click at [383, 139] on input "**********" at bounding box center [411, 136] width 221 height 16
drag, startPoint x: 387, startPoint y: 139, endPoint x: 299, endPoint y: 139, distance: 87.2
click at [299, 139] on div "**********" at bounding box center [399, 136] width 260 height 26
paste input "******"
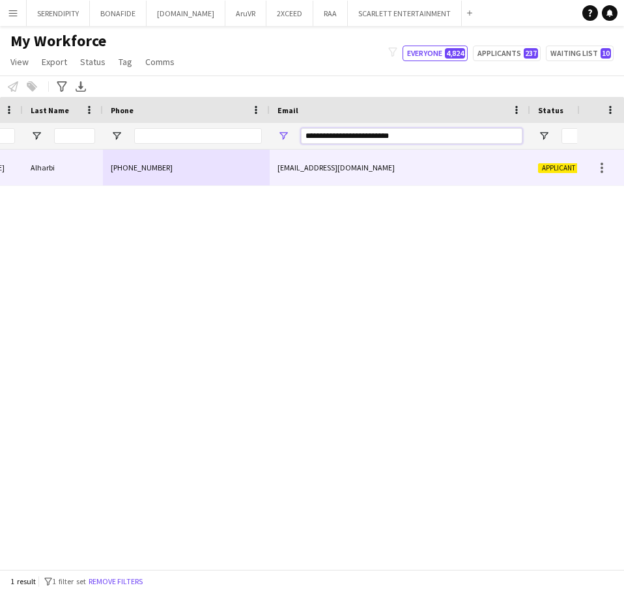
type input "**********"
click at [409, 159] on div "[EMAIL_ADDRESS][DOMAIN_NAME]" at bounding box center [399, 168] width 260 height 36
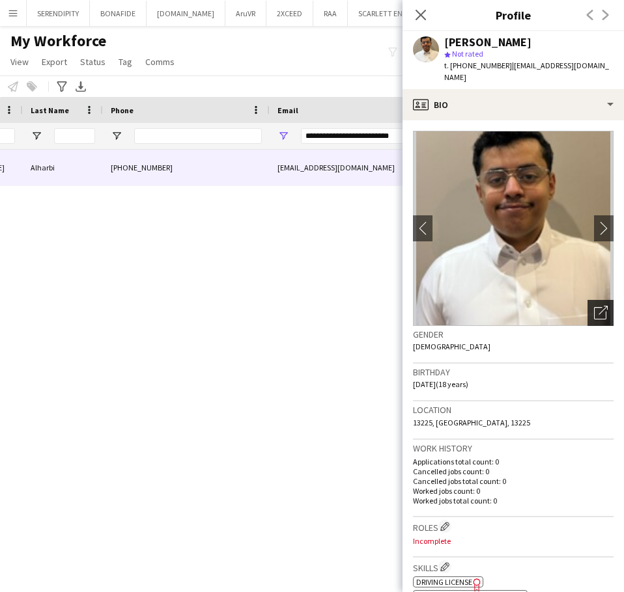
click at [594, 307] on icon at bounding box center [600, 313] width 12 height 12
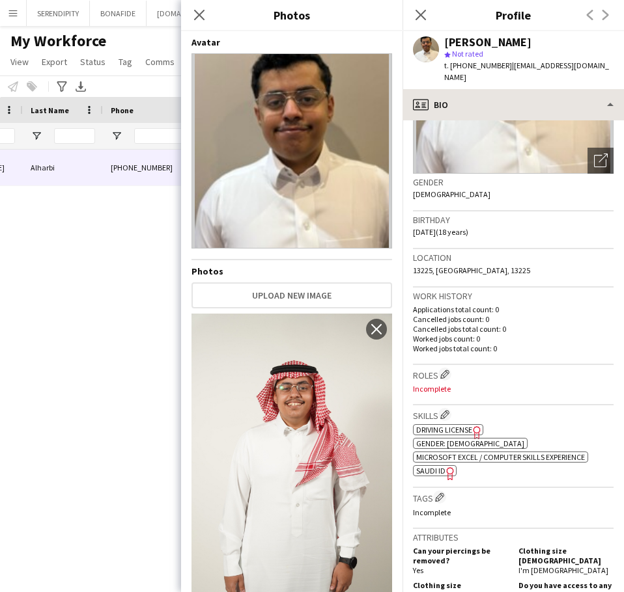
scroll to position [152, 0]
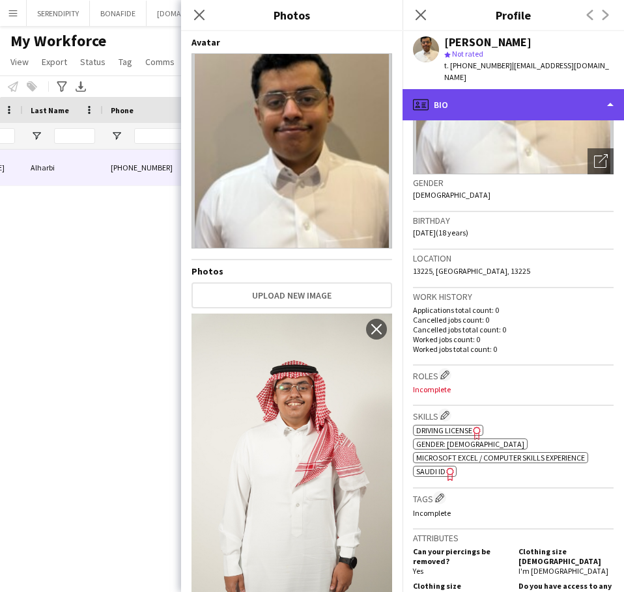
click at [520, 94] on div "profile Bio" at bounding box center [512, 104] width 221 height 31
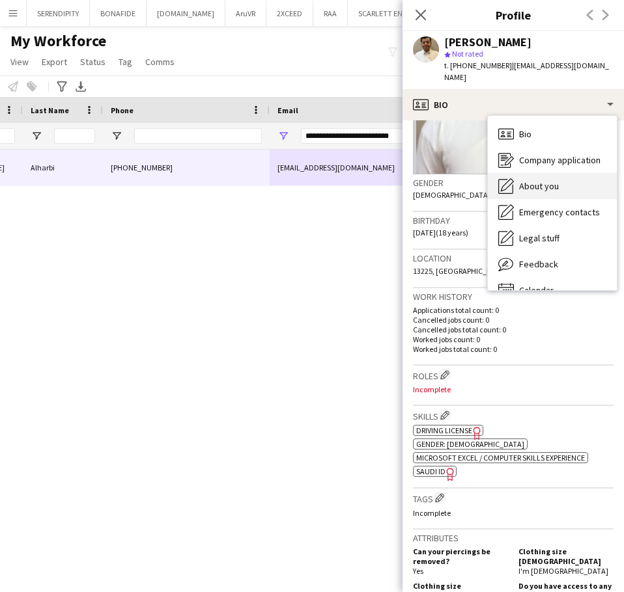
click at [549, 180] on span "About you" at bounding box center [539, 186] width 40 height 12
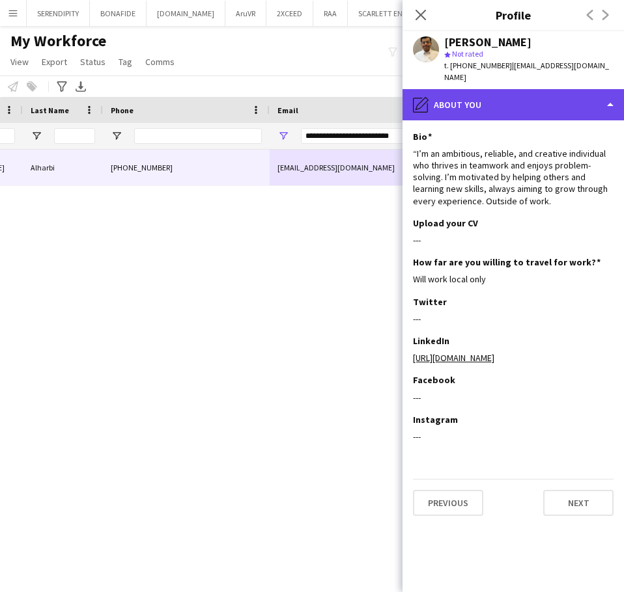
click at [538, 89] on div "pencil4 About you" at bounding box center [512, 104] width 221 height 31
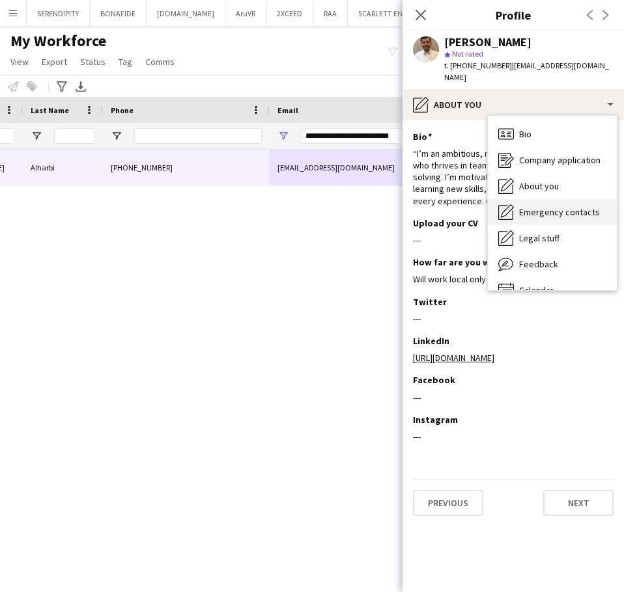
click at [581, 199] on div "Emergency contacts Emergency contacts" at bounding box center [552, 212] width 129 height 26
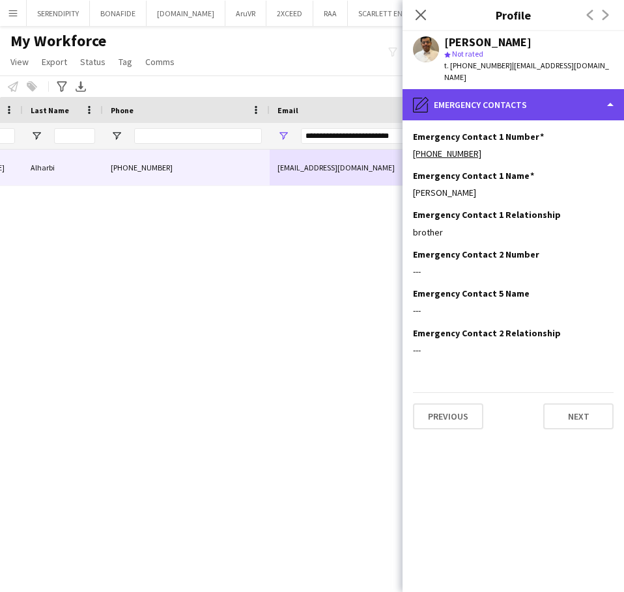
click at [559, 89] on div "pencil4 Emergency contacts" at bounding box center [512, 104] width 221 height 31
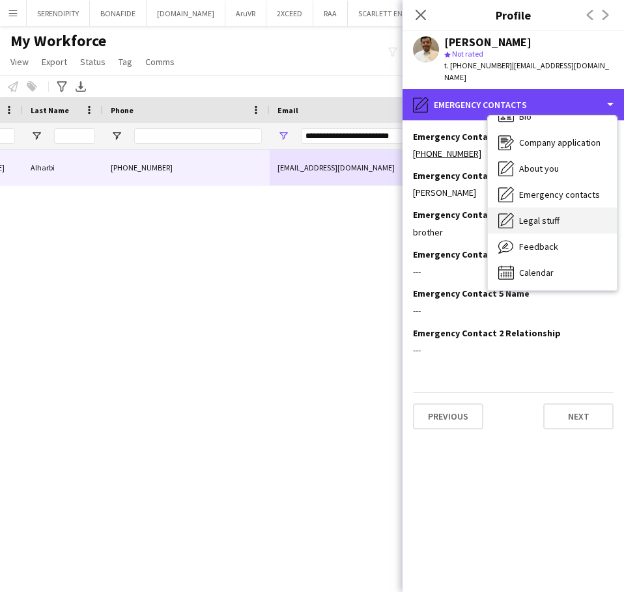
scroll to position [18, 0]
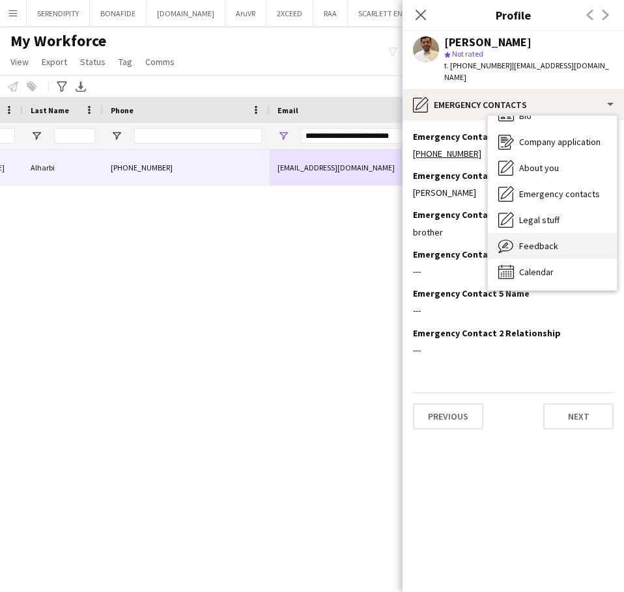
click at [540, 241] on div "Feedback Feedback" at bounding box center [552, 246] width 129 height 26
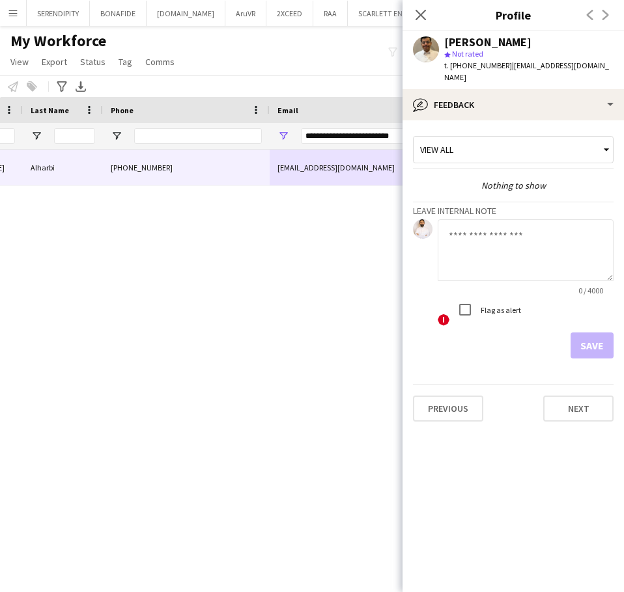
click at [466, 230] on textarea at bounding box center [525, 250] width 176 height 62
paste textarea "**********"
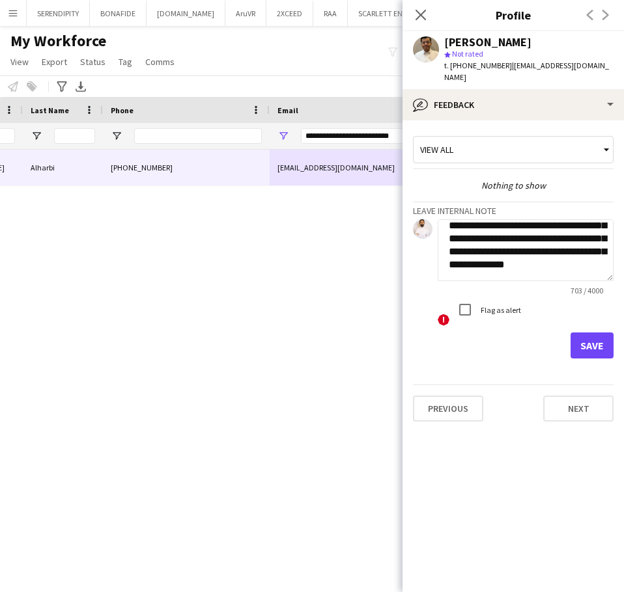
type textarea "**********"
click at [586, 338] on button "Save" at bounding box center [591, 346] width 43 height 26
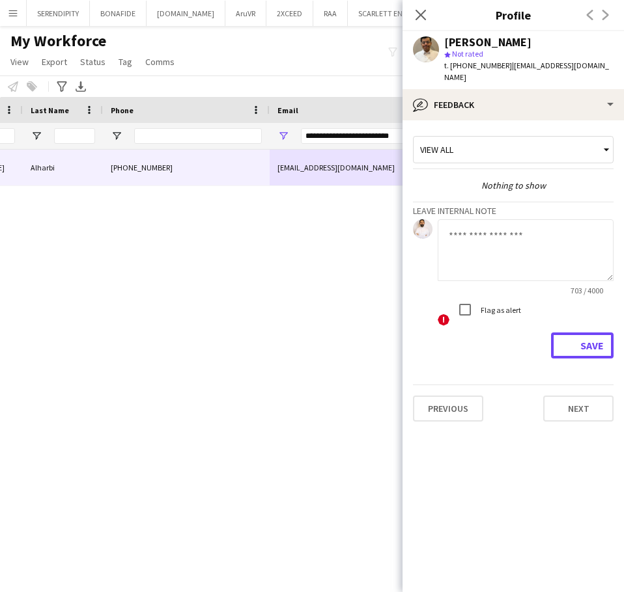
scroll to position [0, 0]
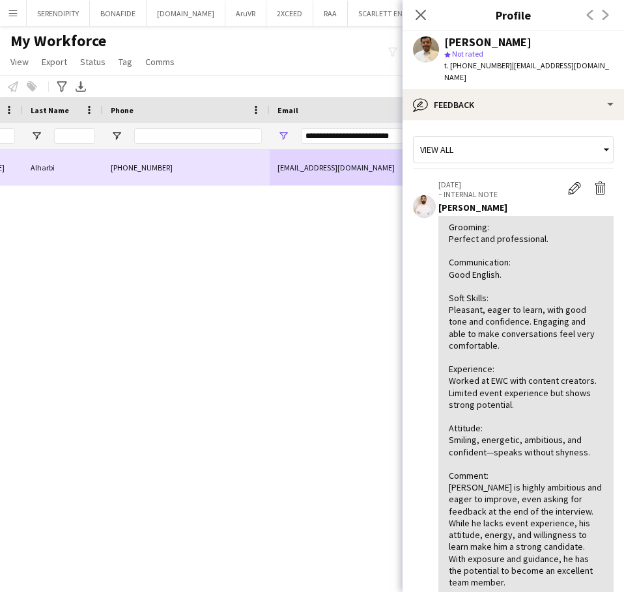
click at [312, 162] on div "[EMAIL_ADDRESS][DOMAIN_NAME]" at bounding box center [399, 168] width 260 height 36
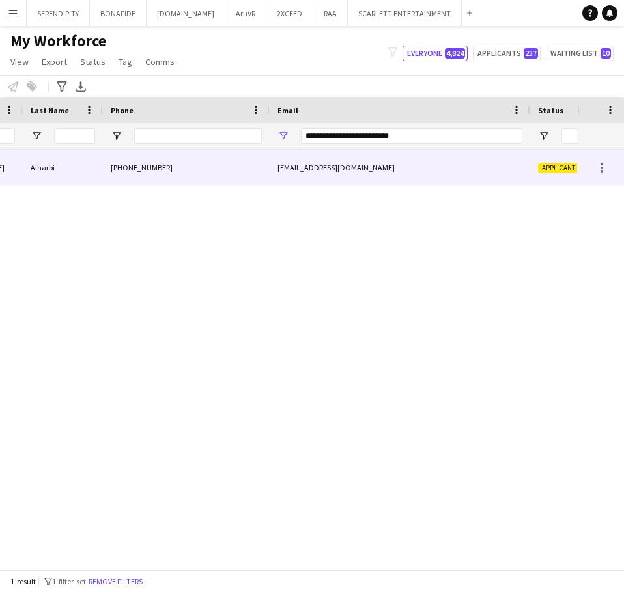
click at [499, 170] on div "[EMAIL_ADDRESS][DOMAIN_NAME]" at bounding box center [399, 168] width 260 height 36
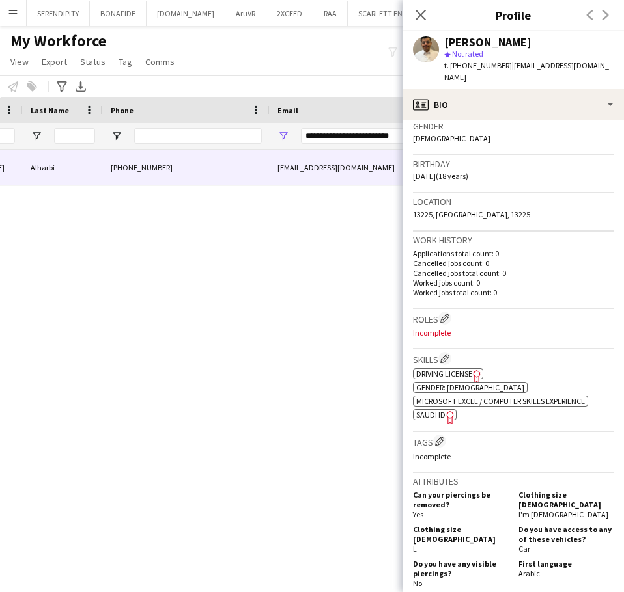
scroll to position [217, 0]
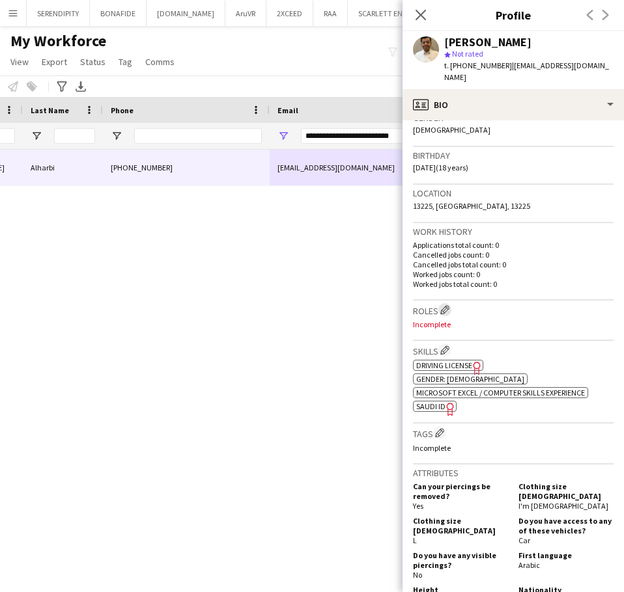
click at [441, 305] on app-icon "Edit crew company roles" at bounding box center [444, 309] width 9 height 9
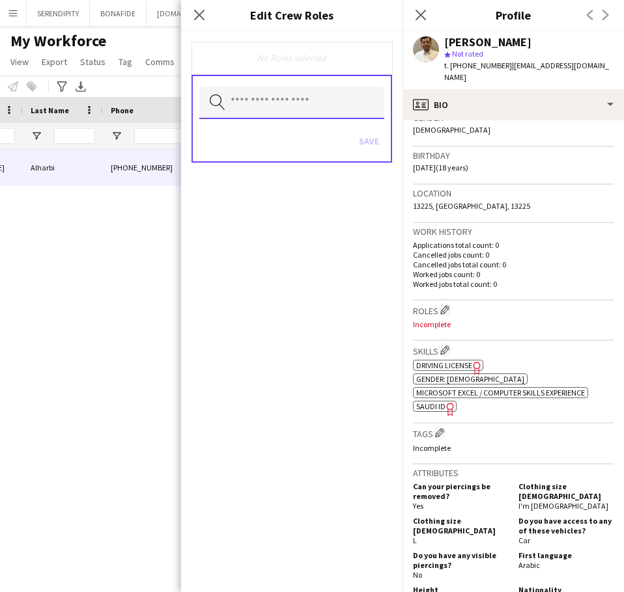
click at [257, 97] on input "text" at bounding box center [291, 103] width 185 height 33
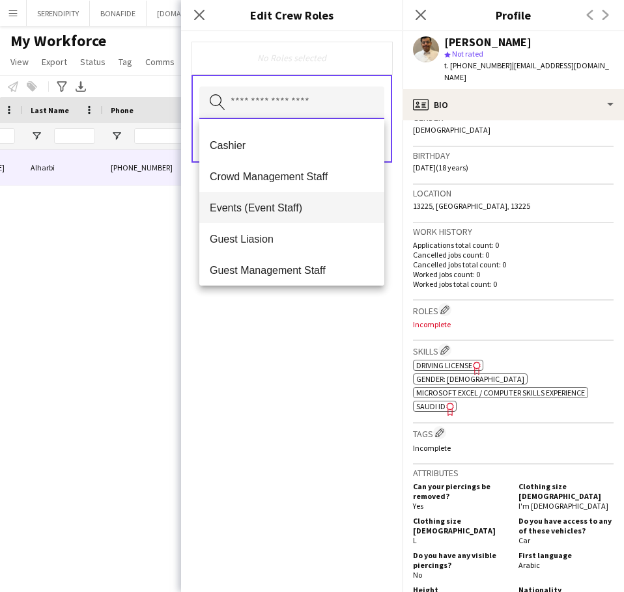
scroll to position [152, 0]
click at [296, 199] on mat-option "Events (Event Staff)" at bounding box center [291, 206] width 185 height 31
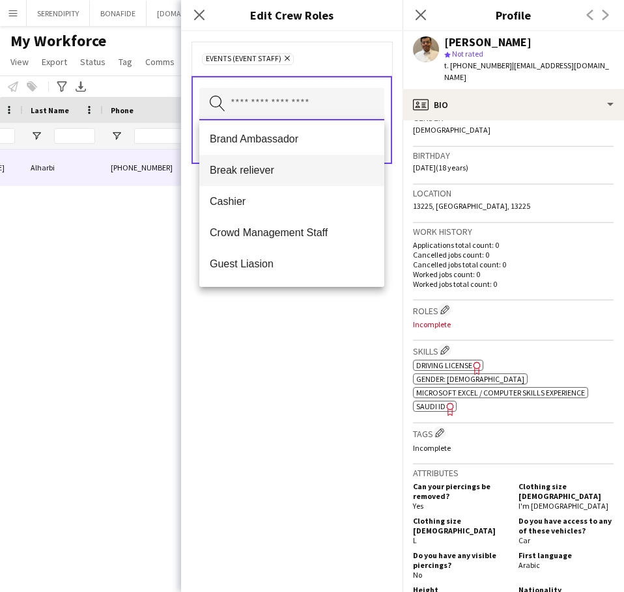
scroll to position [130, 0]
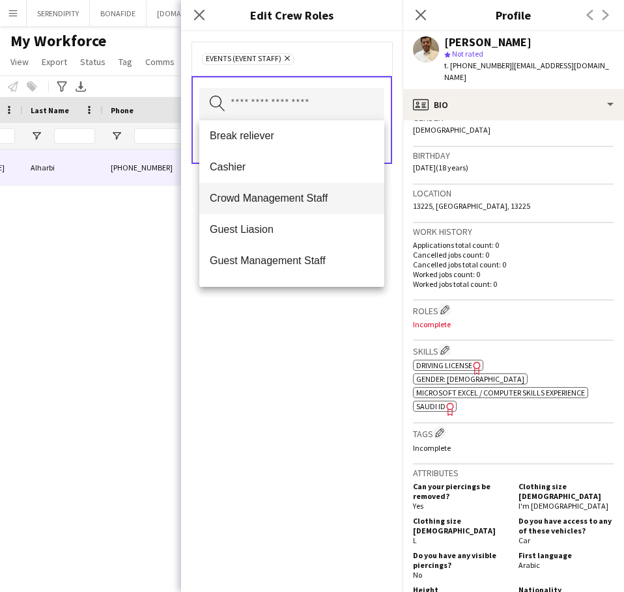
click at [301, 193] on span "Crowd Management Staff" at bounding box center [292, 198] width 164 height 12
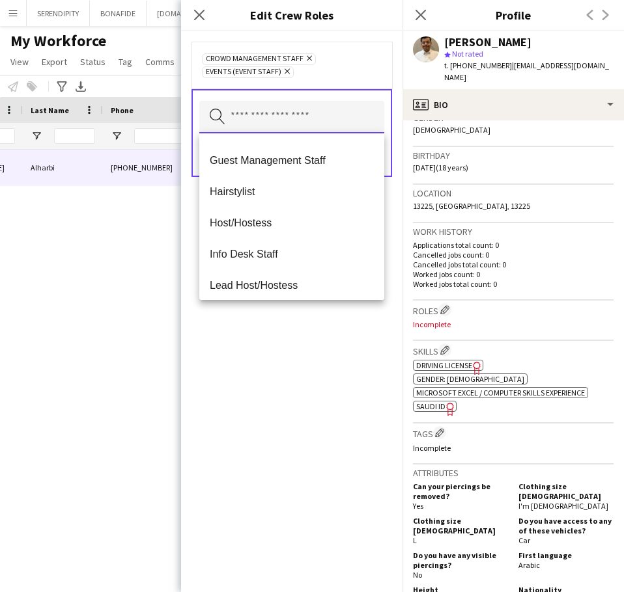
scroll to position [217, 0]
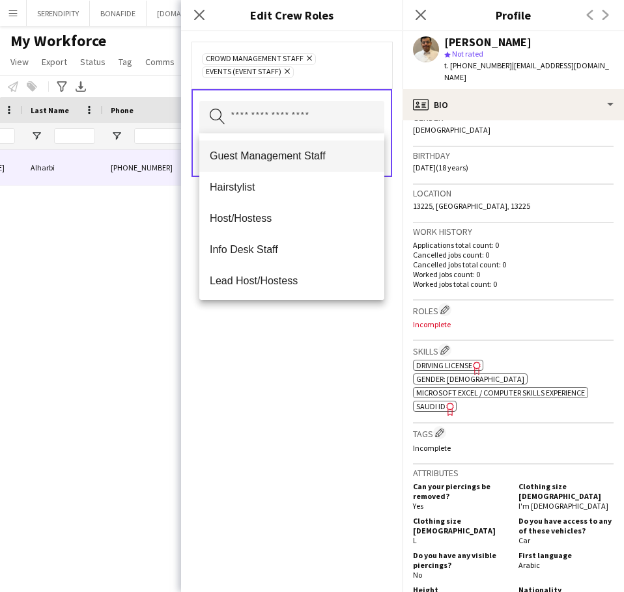
click at [301, 163] on mat-option "Guest Management Staff" at bounding box center [291, 156] width 185 height 31
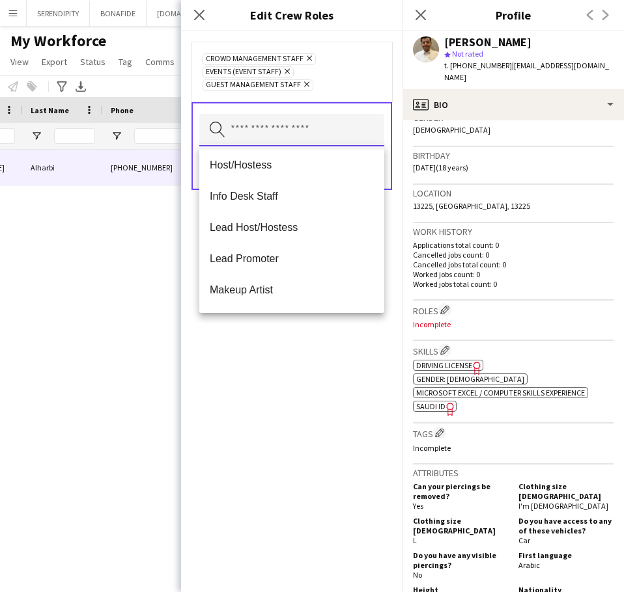
scroll to position [260, 0]
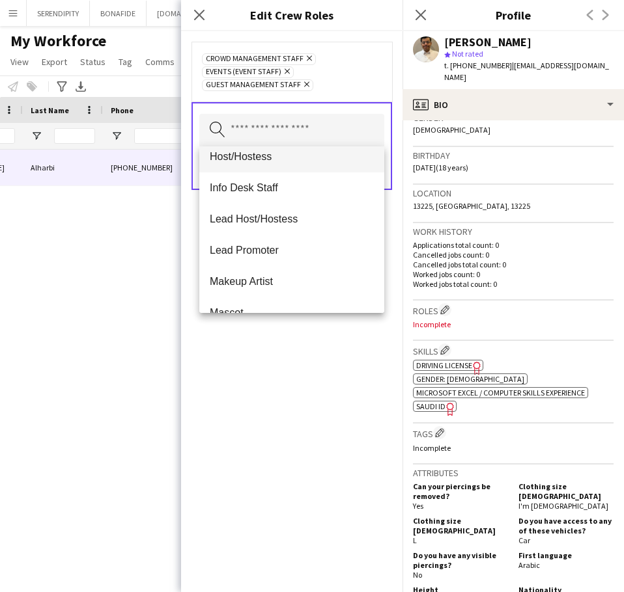
click at [298, 167] on mat-option "Host/Hostess" at bounding box center [291, 156] width 185 height 31
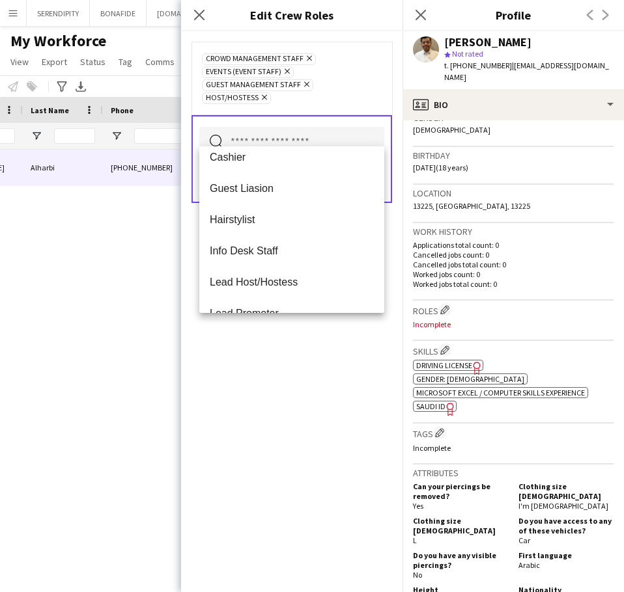
scroll to position [195, 0]
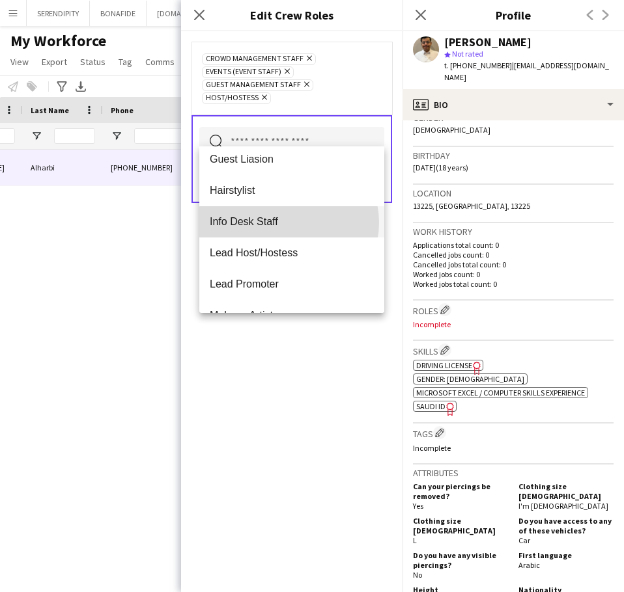
click at [288, 223] on span "Info Desk Staff" at bounding box center [292, 221] width 164 height 12
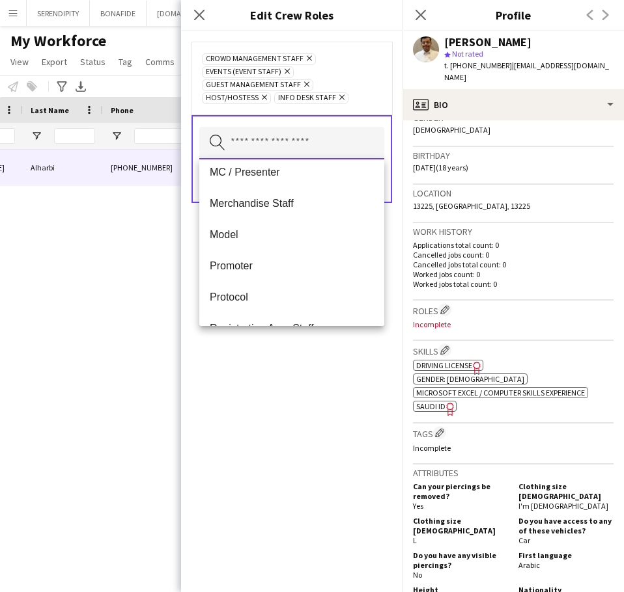
scroll to position [412, 0]
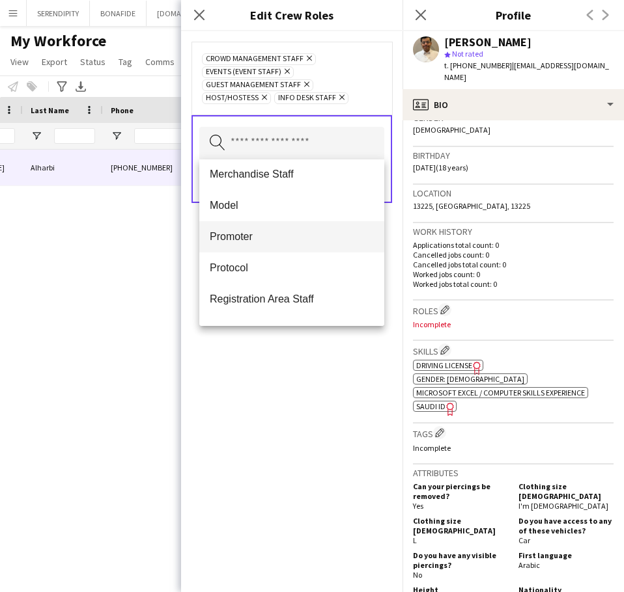
click at [267, 235] on span "Promoter" at bounding box center [292, 236] width 164 height 12
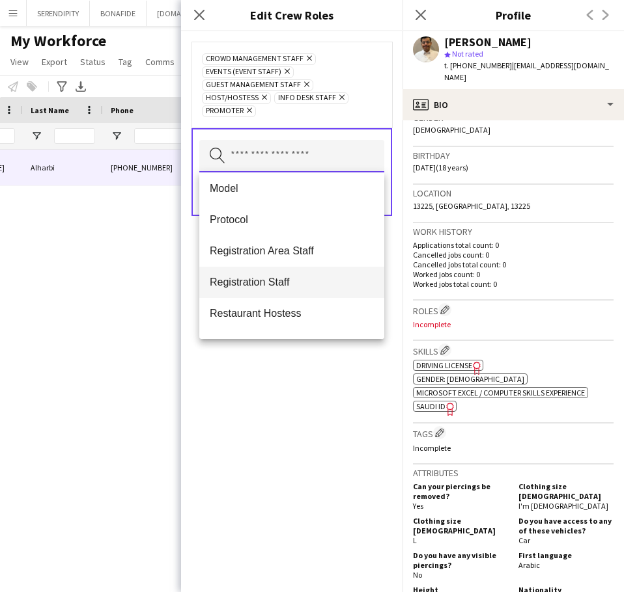
scroll to position [456, 0]
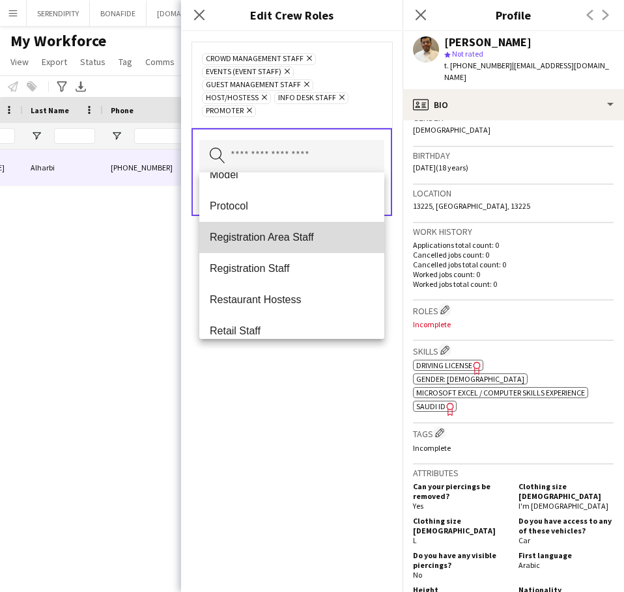
click at [304, 245] on mat-option "Registration Area Staff" at bounding box center [291, 237] width 185 height 31
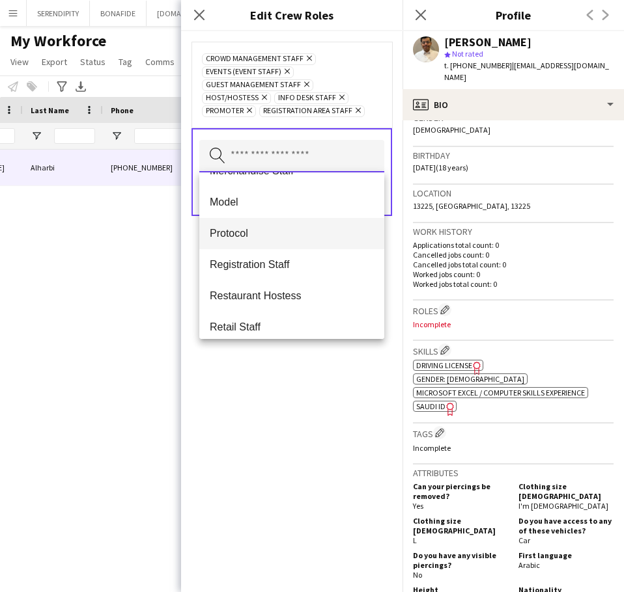
scroll to position [434, 0]
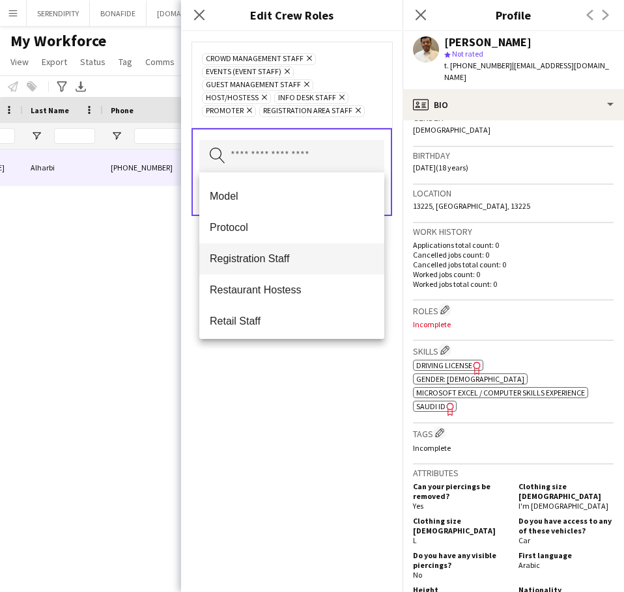
click at [301, 267] on mat-option "Registration Staff" at bounding box center [291, 258] width 185 height 31
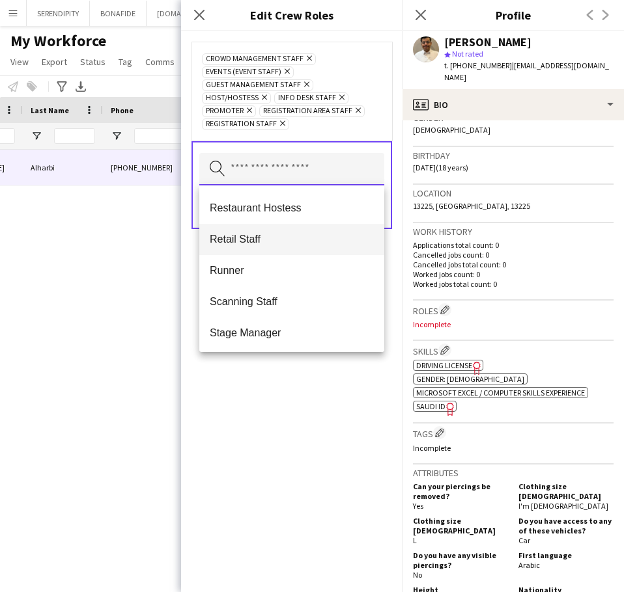
scroll to position [499, 0]
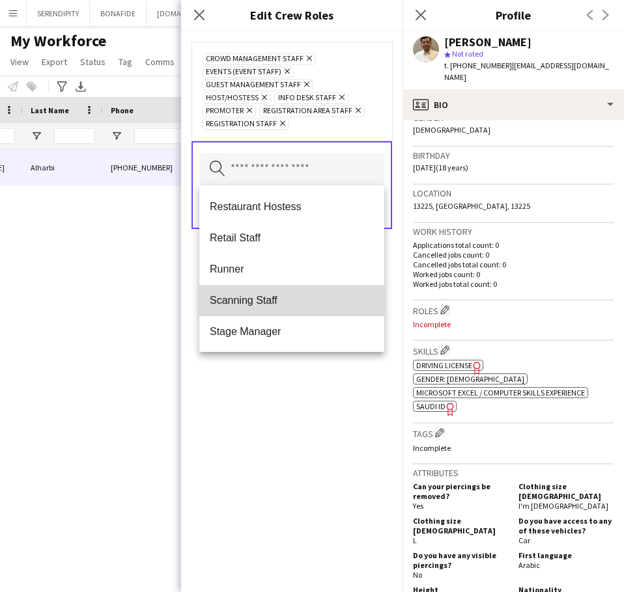
click at [303, 292] on mat-option "Scanning Staff" at bounding box center [291, 300] width 185 height 31
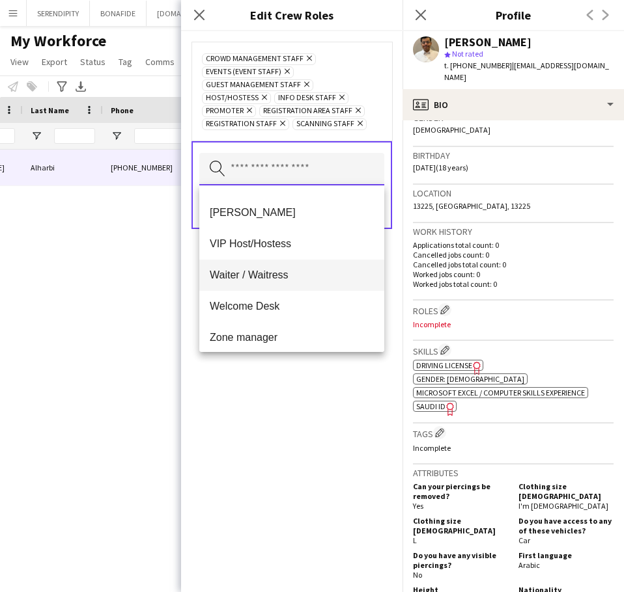
scroll to position [875, 0]
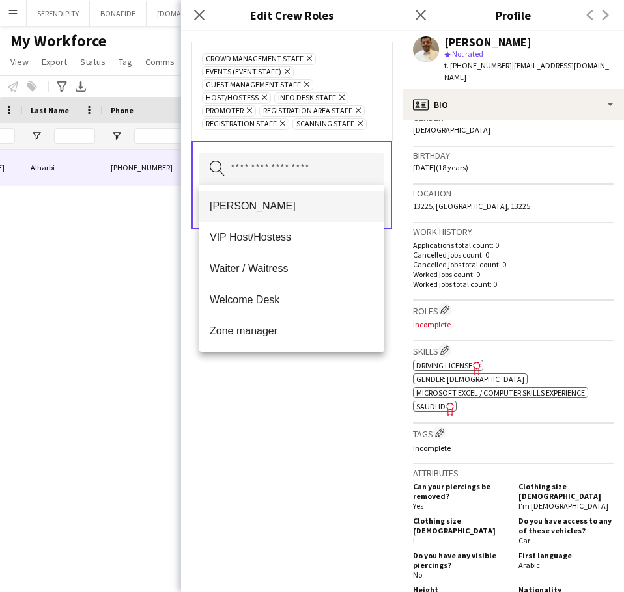
click at [305, 221] on mat-option "[PERSON_NAME]" at bounding box center [291, 206] width 185 height 31
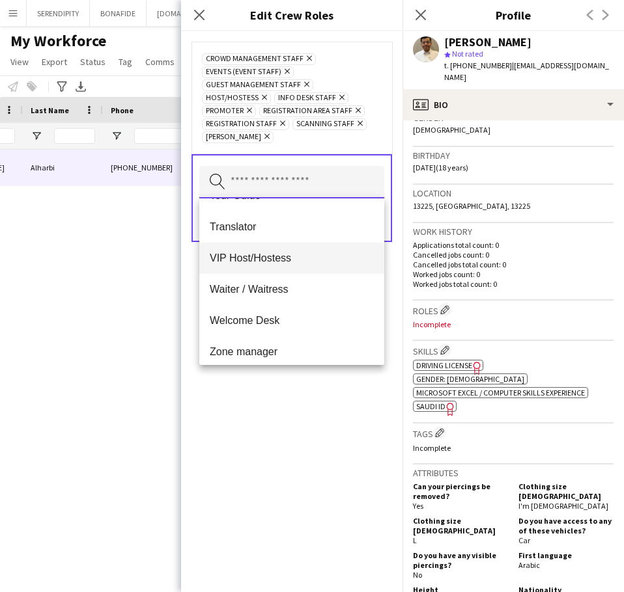
scroll to position [844, 0]
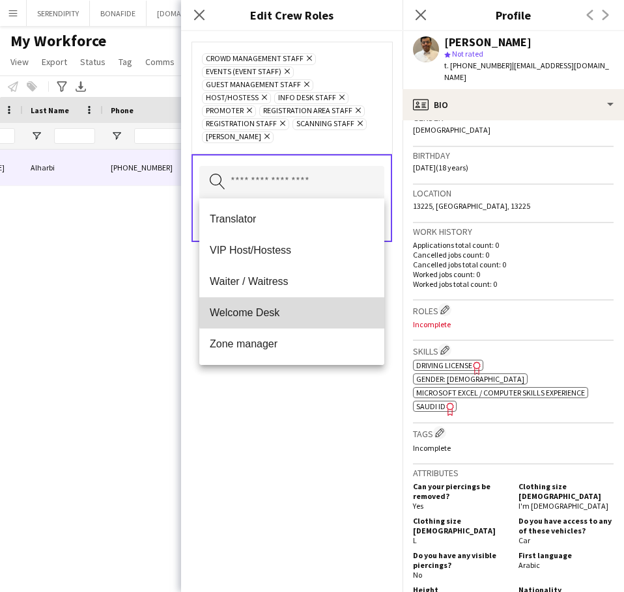
click at [310, 310] on span "Welcome Desk" at bounding box center [292, 313] width 164 height 12
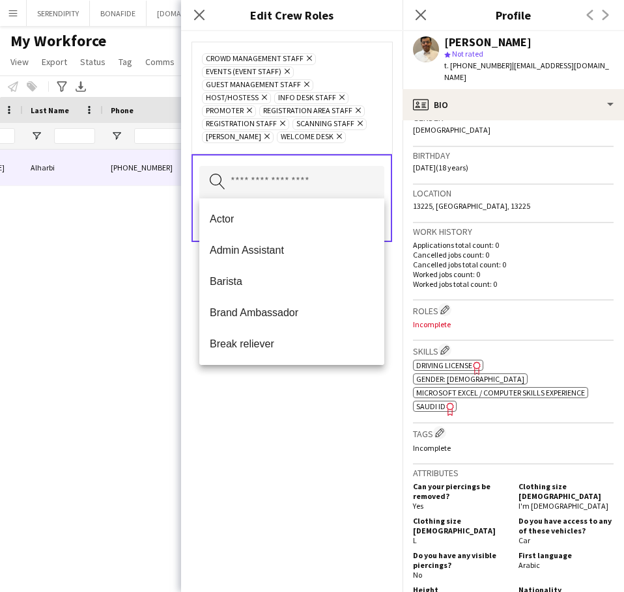
click at [312, 407] on div "Crowd Management Staff Remove Events (Event Staff) Remove Guest Management Staf…" at bounding box center [291, 311] width 221 height 561
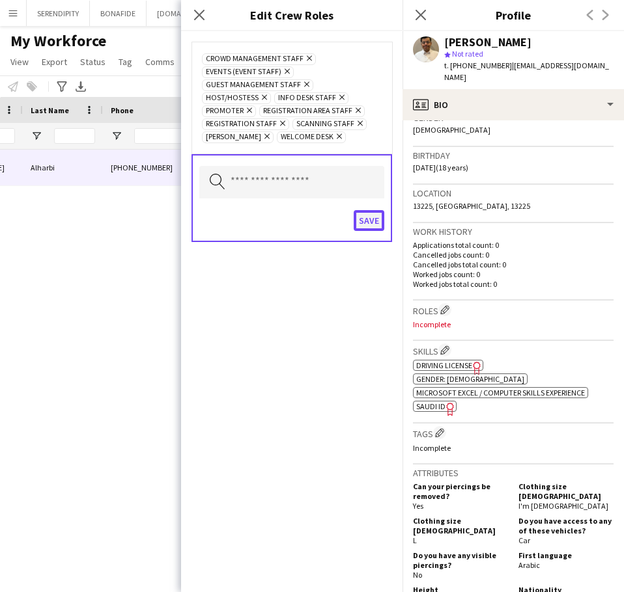
click at [374, 228] on button "Save" at bounding box center [368, 220] width 31 height 21
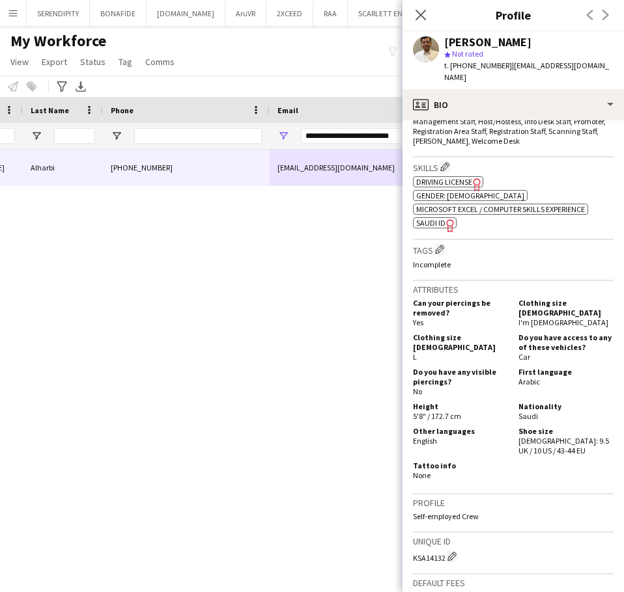
scroll to position [434, 0]
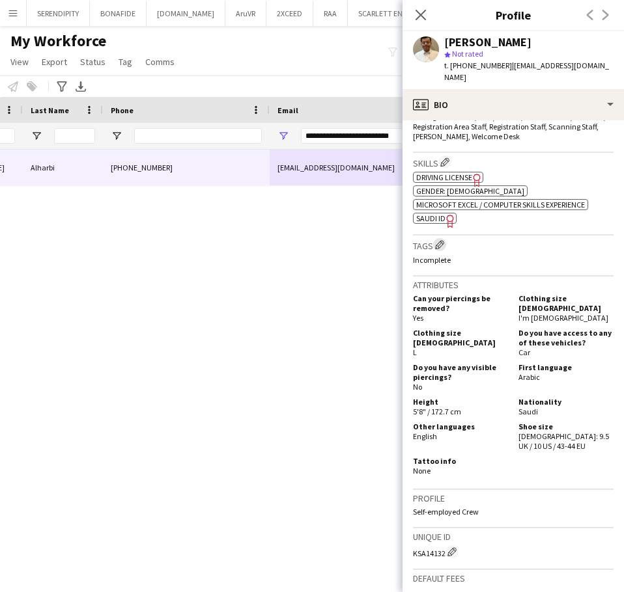
click at [443, 240] on app-icon "Edit crew company tags" at bounding box center [439, 244] width 9 height 9
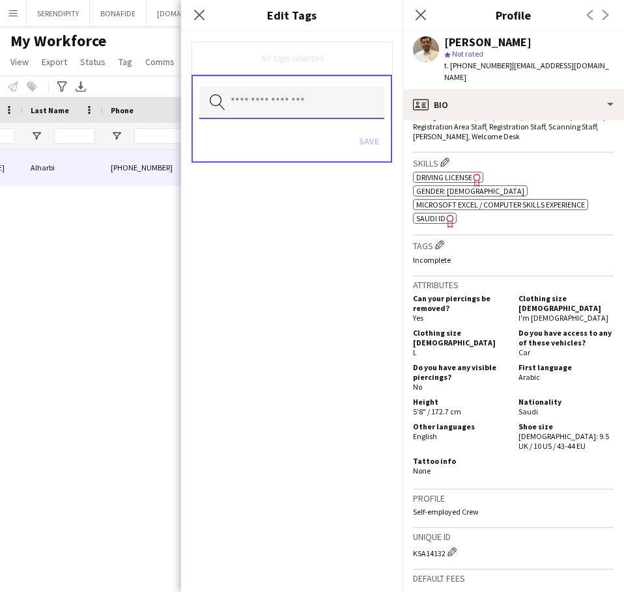
click at [272, 112] on input "text" at bounding box center [291, 103] width 185 height 33
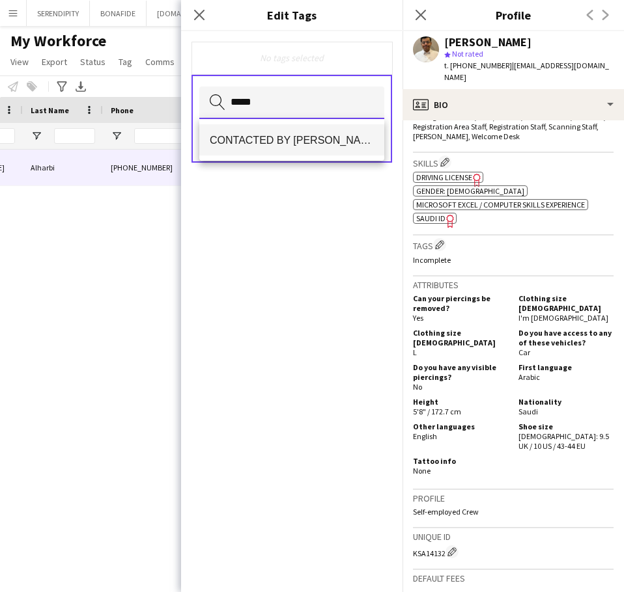
type input "*****"
click at [337, 135] on span "CONTACTED BY [PERSON_NAME]" at bounding box center [292, 140] width 164 height 12
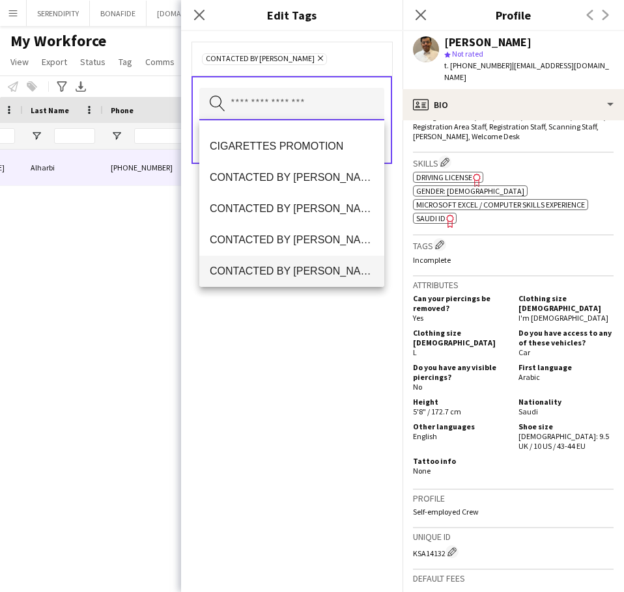
scroll to position [152, 0]
click at [283, 384] on div "CONTACTED BY [PERSON_NAME] Remove Search by tag name Save" at bounding box center [291, 311] width 221 height 561
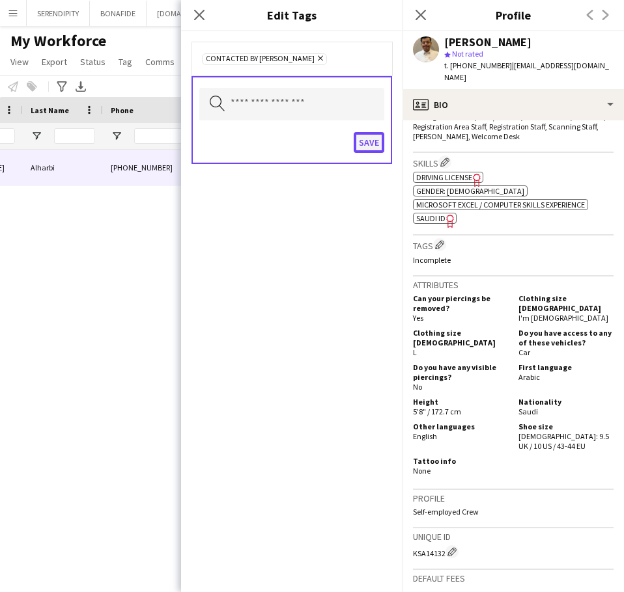
click at [374, 145] on button "Save" at bounding box center [368, 142] width 31 height 21
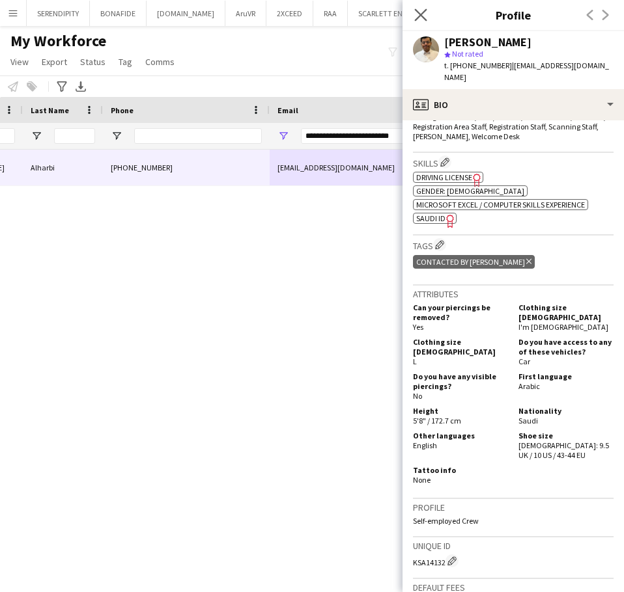
click at [422, 8] on icon "Close pop-in" at bounding box center [420, 14] width 12 height 12
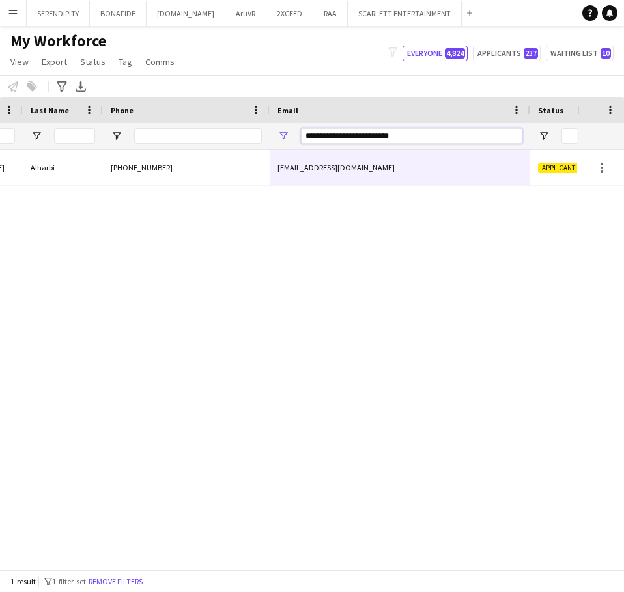
drag, startPoint x: 439, startPoint y: 133, endPoint x: 236, endPoint y: 107, distance: 204.8
paste input "Email Filter Input"
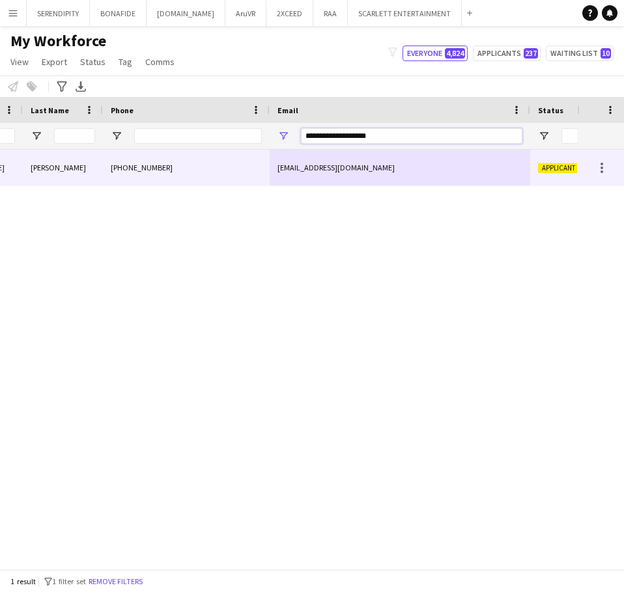
type input "**********"
click at [372, 169] on div "[EMAIL_ADDRESS][DOMAIN_NAME]" at bounding box center [399, 168] width 260 height 36
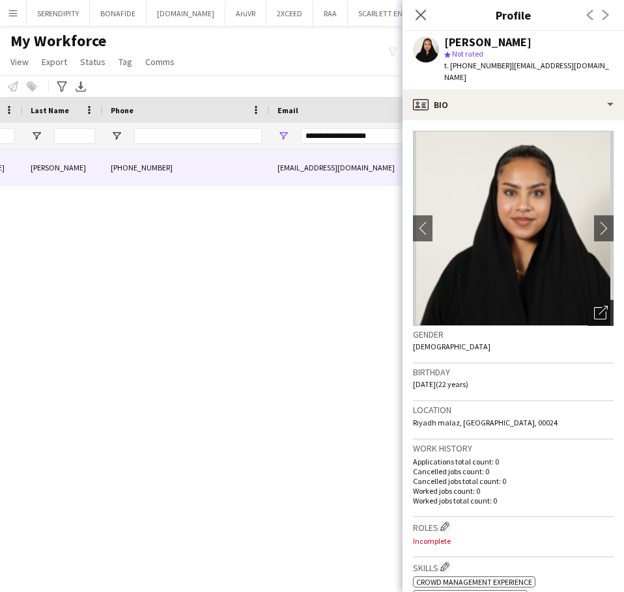
click at [597, 306] on icon "Open photos pop-in" at bounding box center [601, 313] width 14 height 14
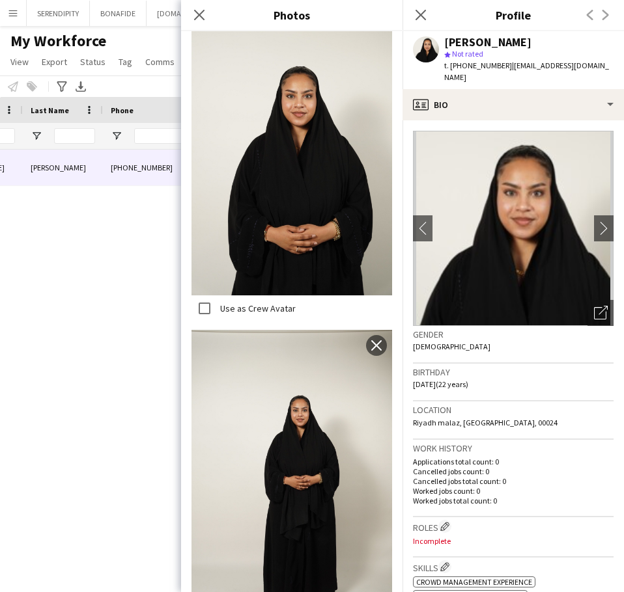
scroll to position [670, 0]
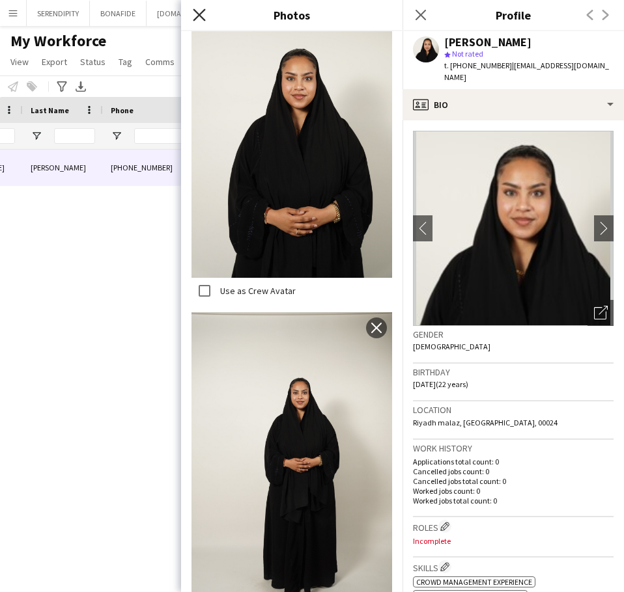
click at [204, 13] on icon "Close pop-in" at bounding box center [199, 14] width 12 height 12
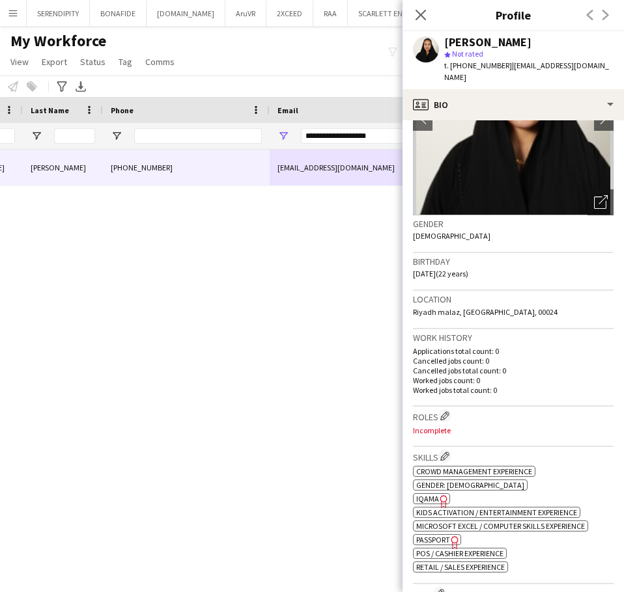
scroll to position [109, 0]
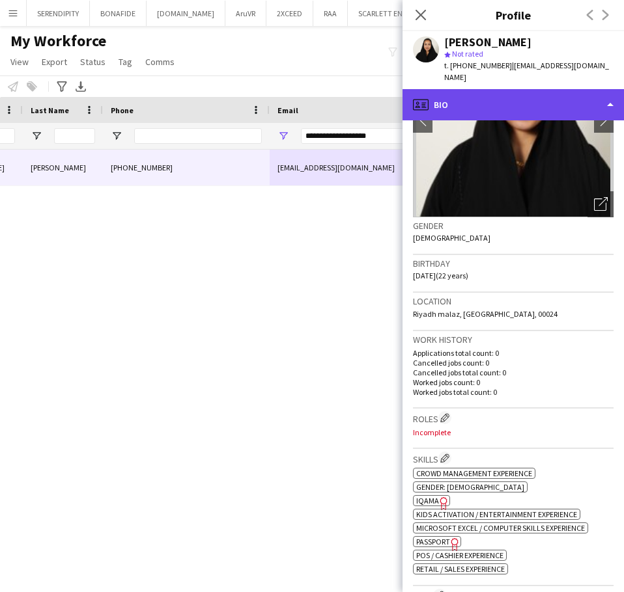
click at [503, 96] on div "profile Bio" at bounding box center [512, 104] width 221 height 31
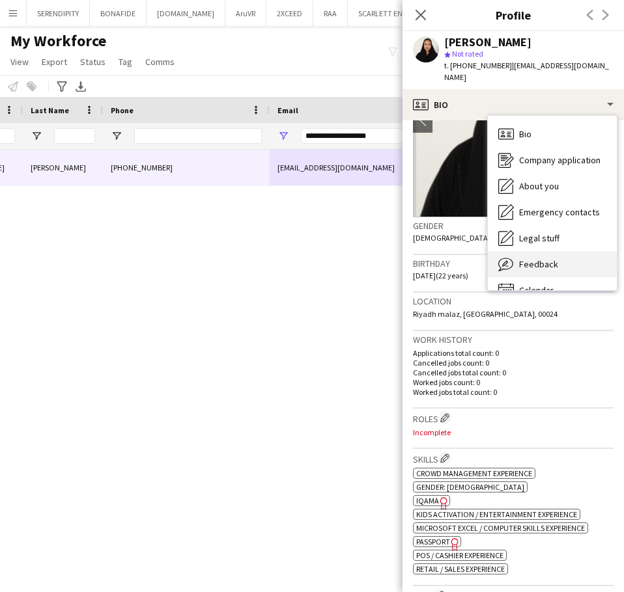
click at [555, 258] on span "Feedback" at bounding box center [538, 264] width 39 height 12
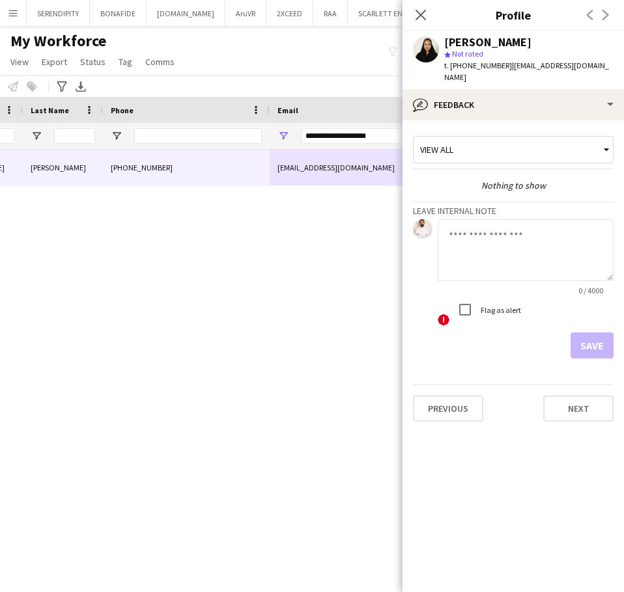
click at [508, 244] on textarea at bounding box center [525, 250] width 176 height 62
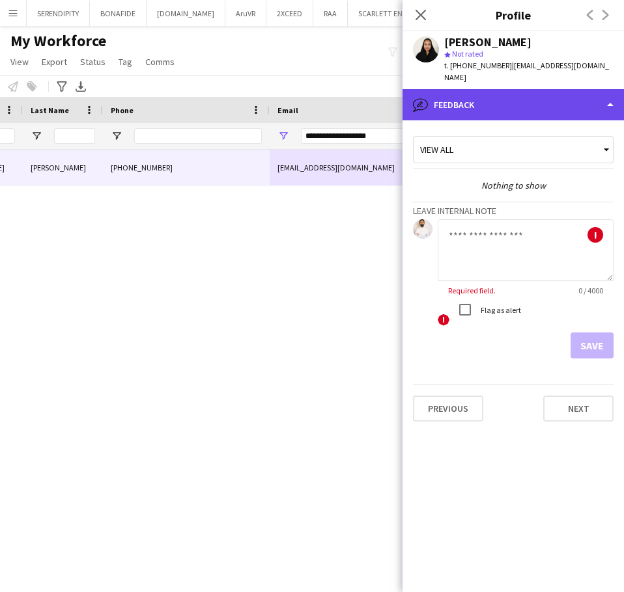
click at [529, 90] on div "bubble-pencil Feedback" at bounding box center [512, 104] width 221 height 31
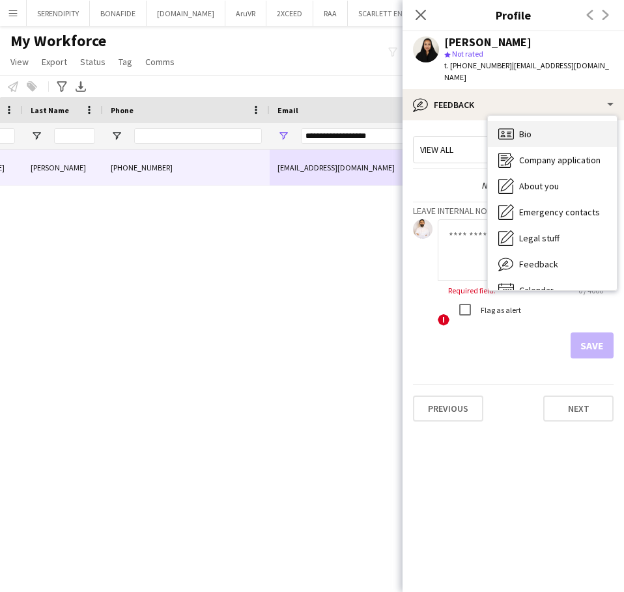
click at [570, 123] on div "Bio Bio" at bounding box center [552, 134] width 129 height 26
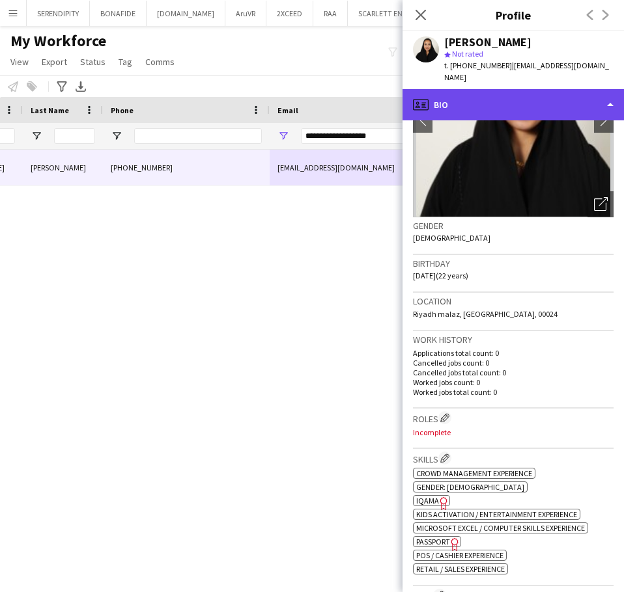
click at [484, 98] on div "profile Bio" at bounding box center [512, 104] width 221 height 31
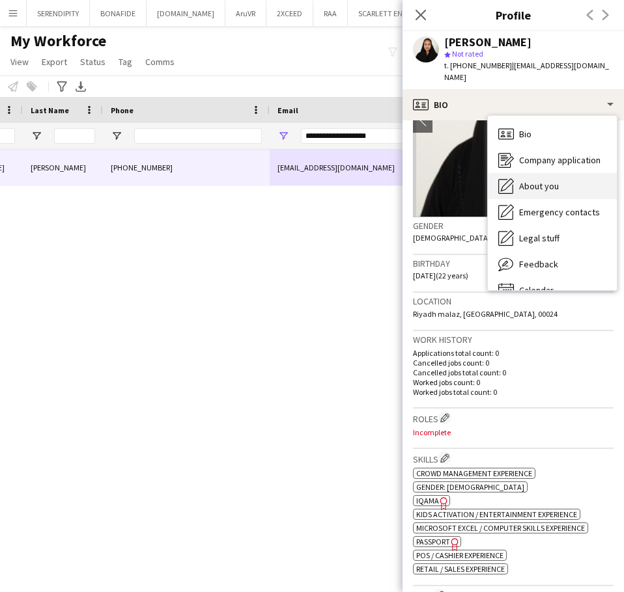
click at [560, 180] on div "About you About you" at bounding box center [552, 186] width 129 height 26
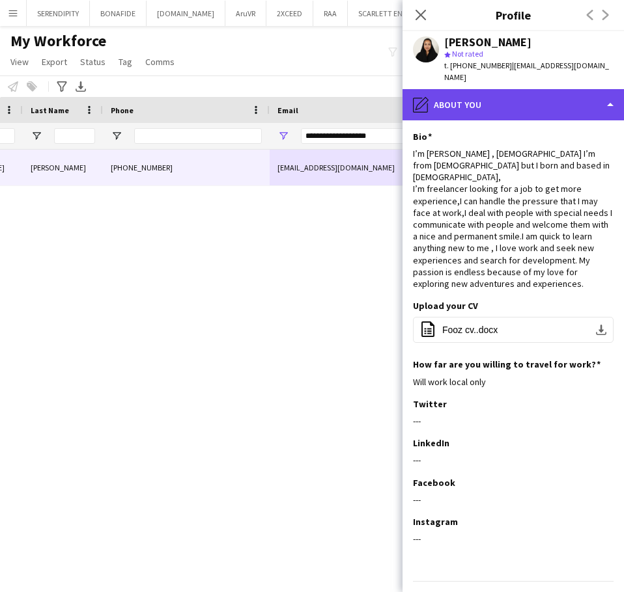
click at [525, 89] on div "pencil4 About you" at bounding box center [512, 104] width 221 height 31
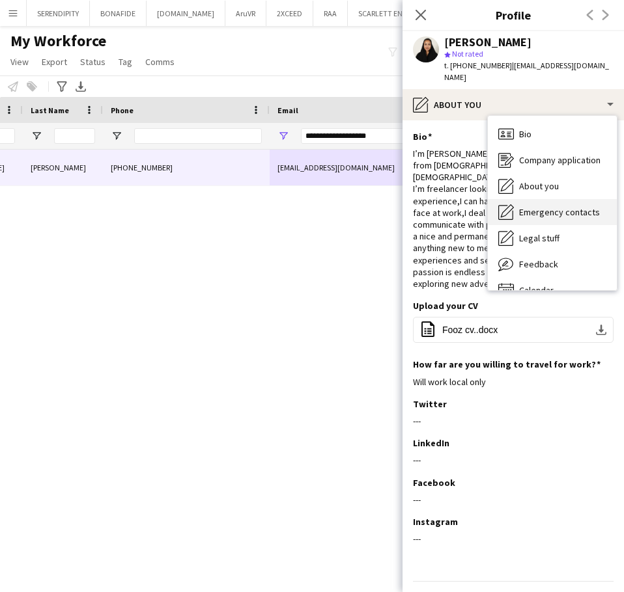
click at [551, 206] on span "Emergency contacts" at bounding box center [559, 212] width 81 height 12
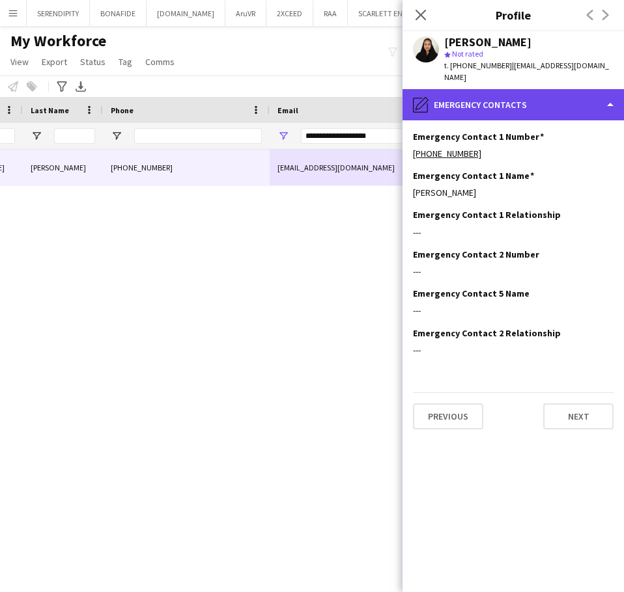
click at [550, 90] on div "pencil4 Emergency contacts" at bounding box center [512, 104] width 221 height 31
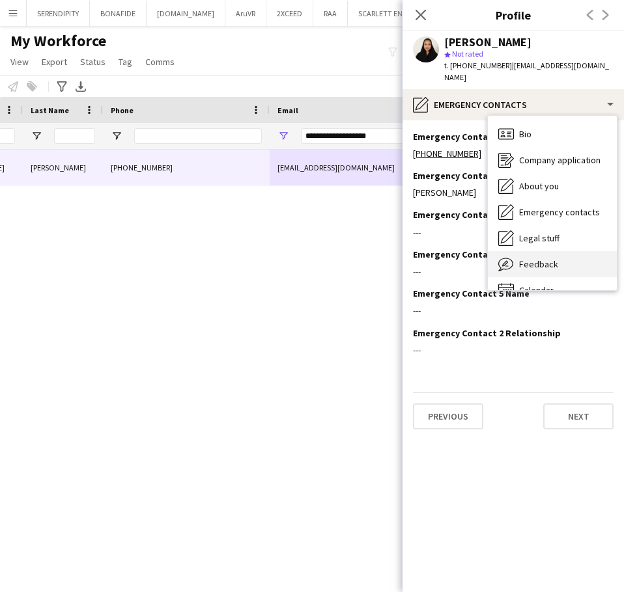
click at [565, 251] on div "Feedback Feedback" at bounding box center [552, 264] width 129 height 26
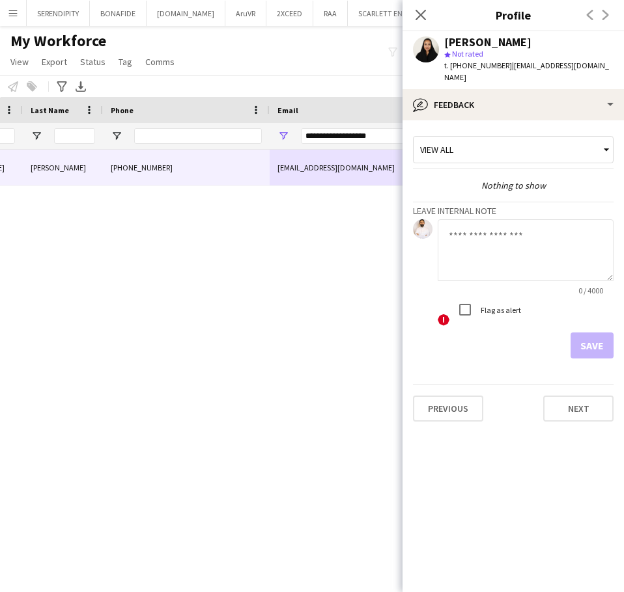
click at [495, 234] on textarea at bounding box center [525, 250] width 176 height 62
paste textarea "**********"
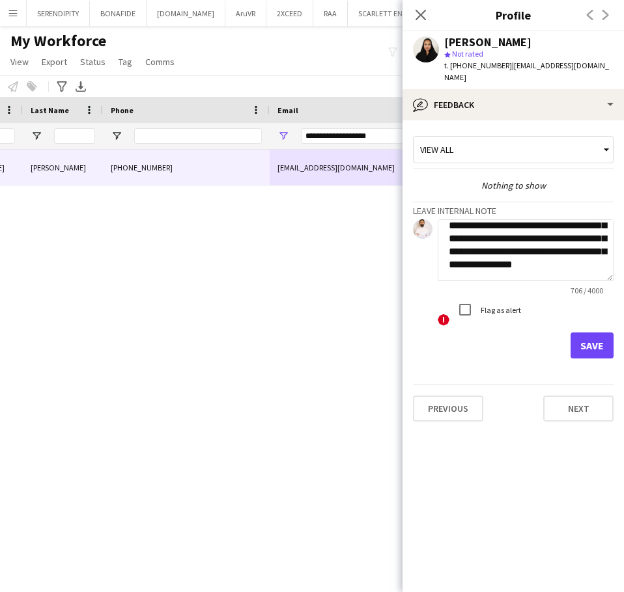
type textarea "**********"
click at [599, 333] on button "Save" at bounding box center [591, 346] width 43 height 26
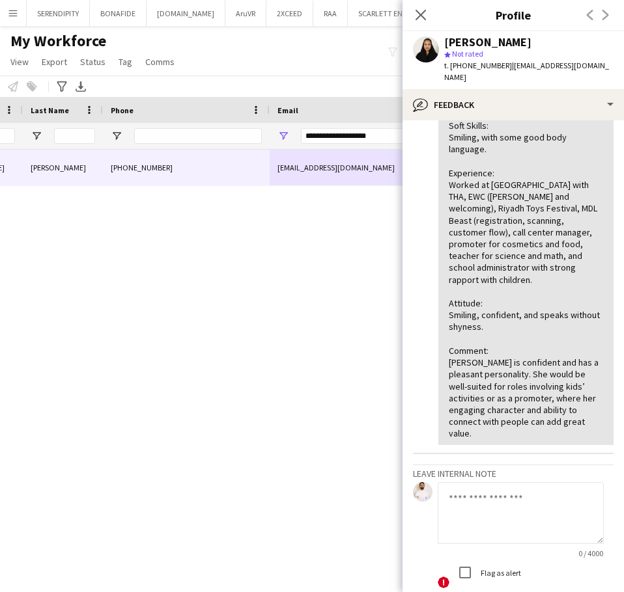
scroll to position [239, 0]
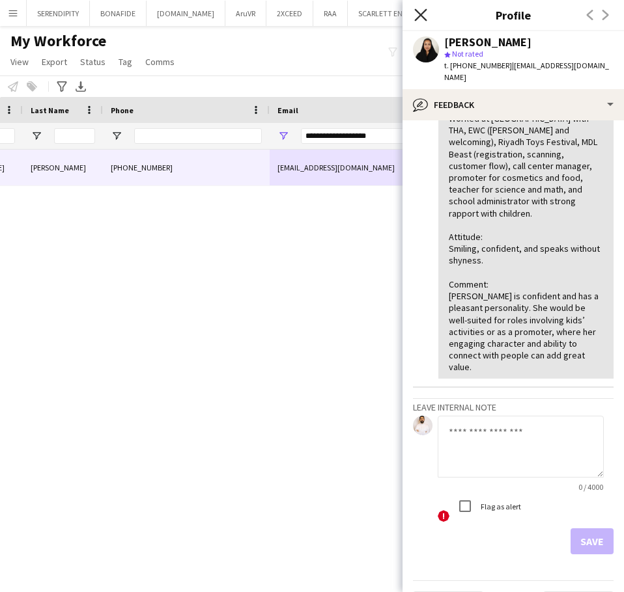
click at [417, 16] on icon "Close pop-in" at bounding box center [420, 14] width 12 height 12
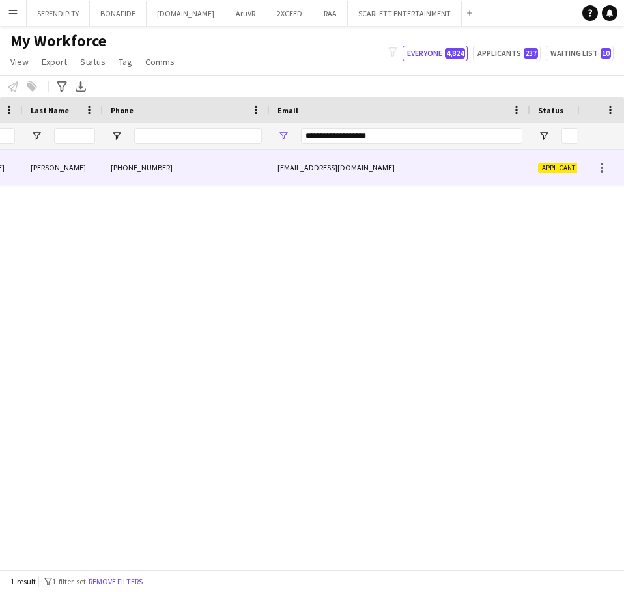
click at [386, 163] on div "[EMAIL_ADDRESS][DOMAIN_NAME]" at bounding box center [399, 168] width 260 height 36
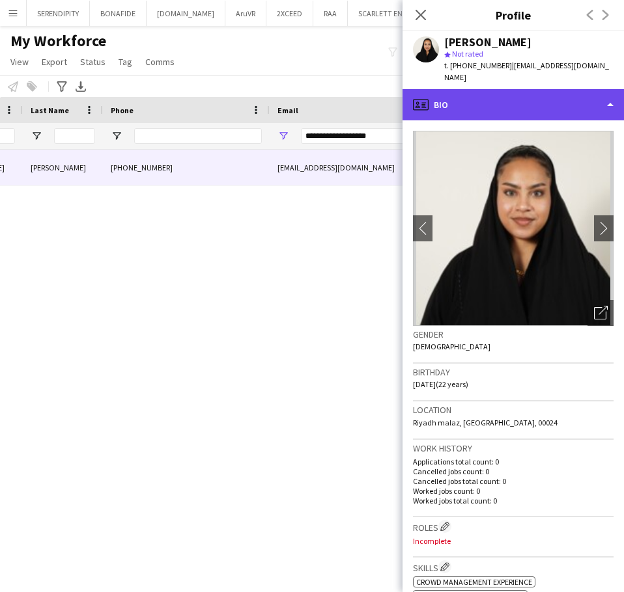
click at [516, 89] on div "profile Bio" at bounding box center [512, 104] width 221 height 31
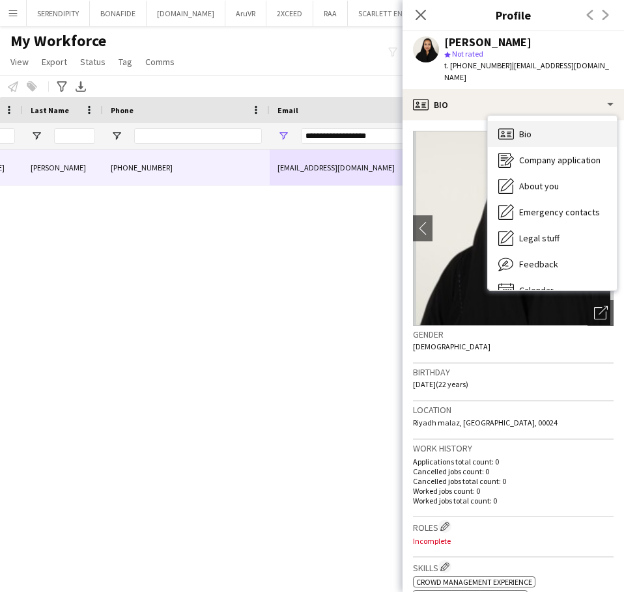
click at [559, 127] on div "Bio Bio" at bounding box center [552, 134] width 129 height 26
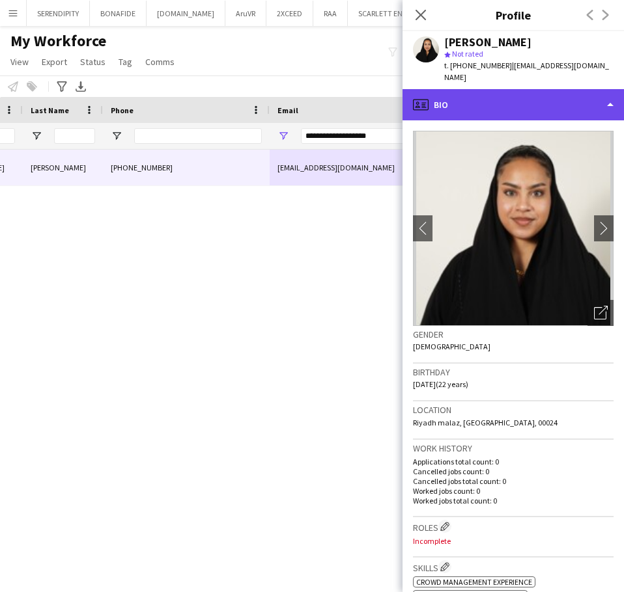
click at [549, 92] on div "profile Bio" at bounding box center [512, 104] width 221 height 31
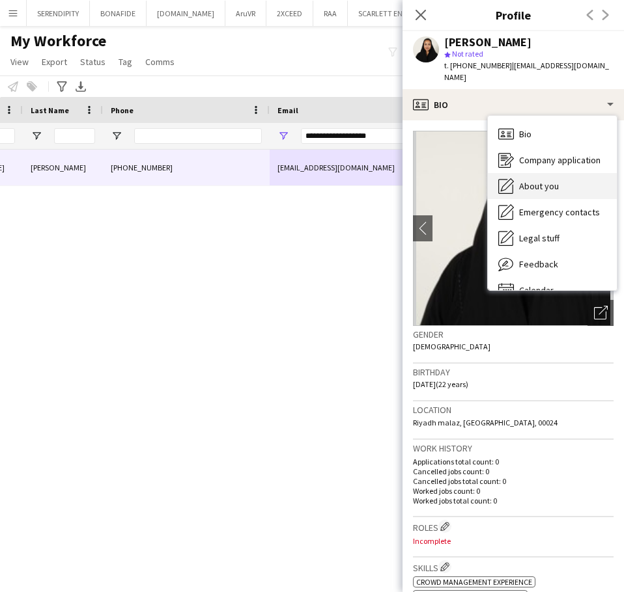
click at [553, 180] on span "About you" at bounding box center [539, 186] width 40 height 12
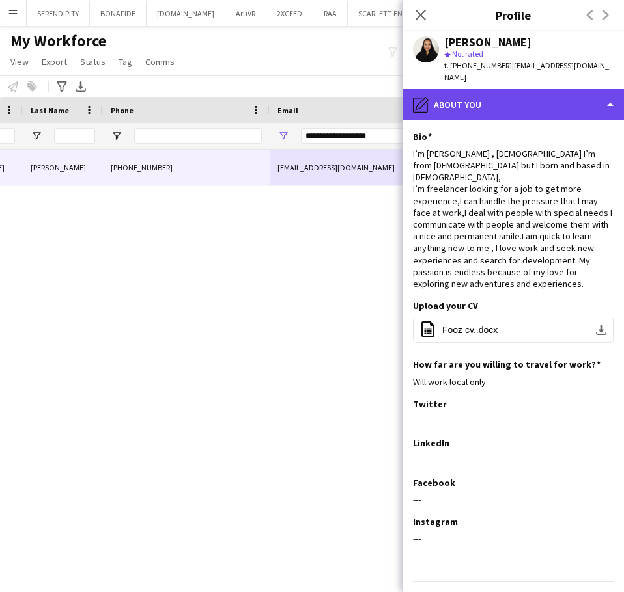
click at [527, 96] on div "pencil4 About you" at bounding box center [512, 104] width 221 height 31
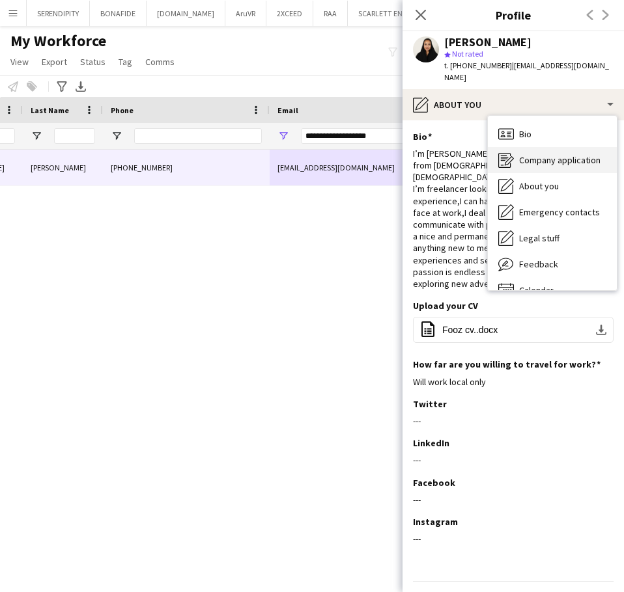
click at [556, 154] on span "Company application" at bounding box center [559, 160] width 81 height 12
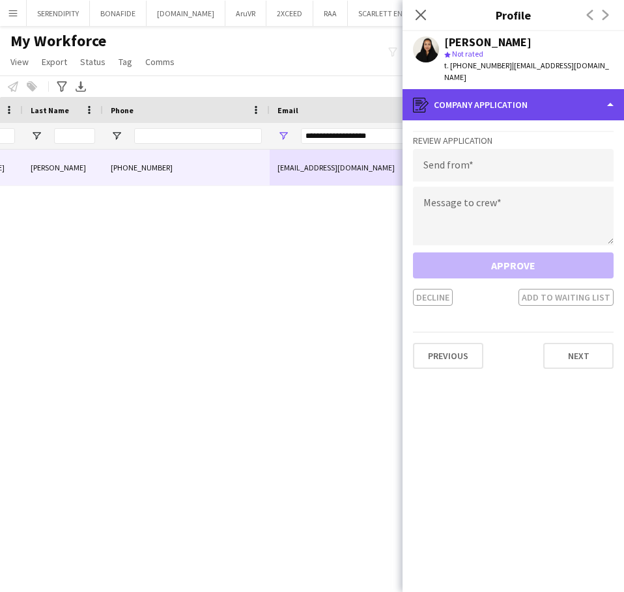
click at [532, 89] on div "register Company application" at bounding box center [512, 104] width 221 height 31
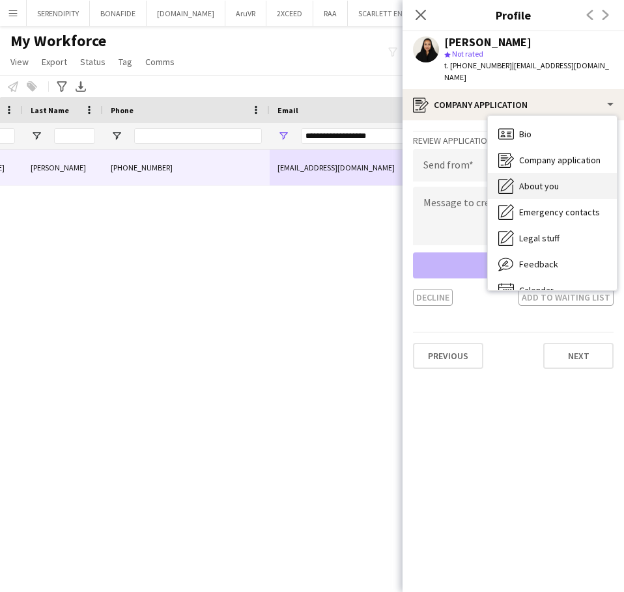
click at [557, 180] on span "About you" at bounding box center [539, 186] width 40 height 12
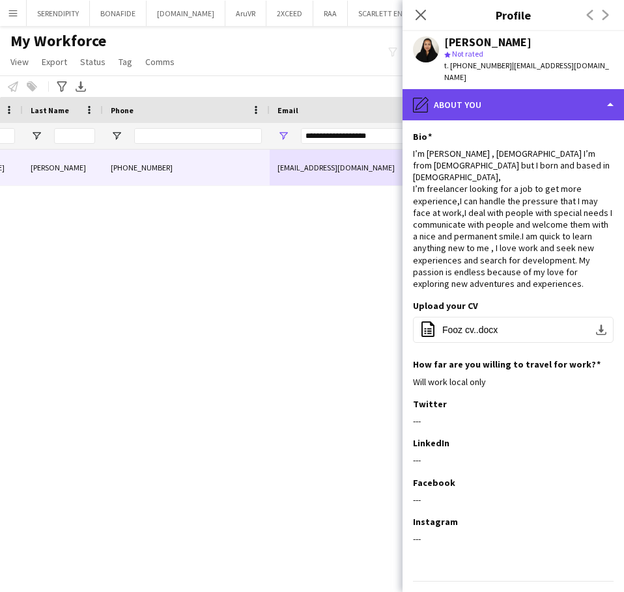
click at [516, 101] on div "pencil4 About you" at bounding box center [512, 104] width 221 height 31
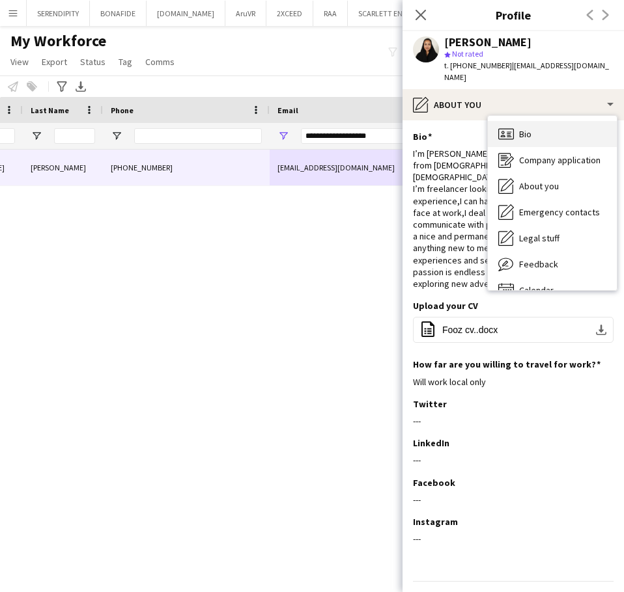
click at [536, 121] on div "Bio Bio" at bounding box center [552, 134] width 129 height 26
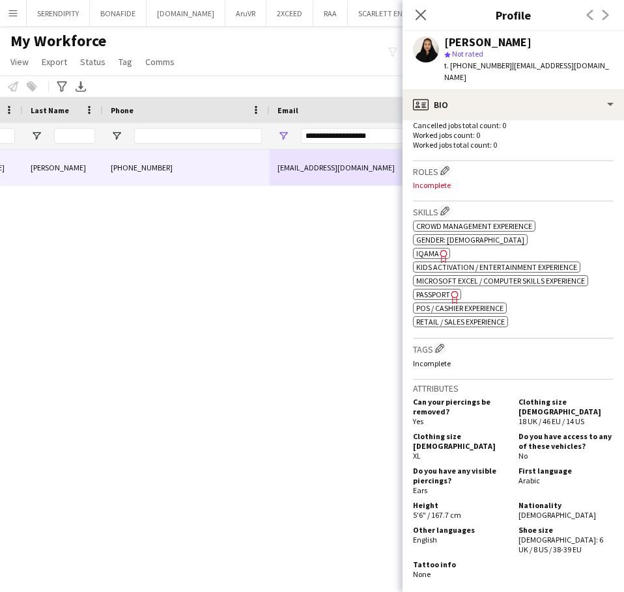
scroll to position [369, 0]
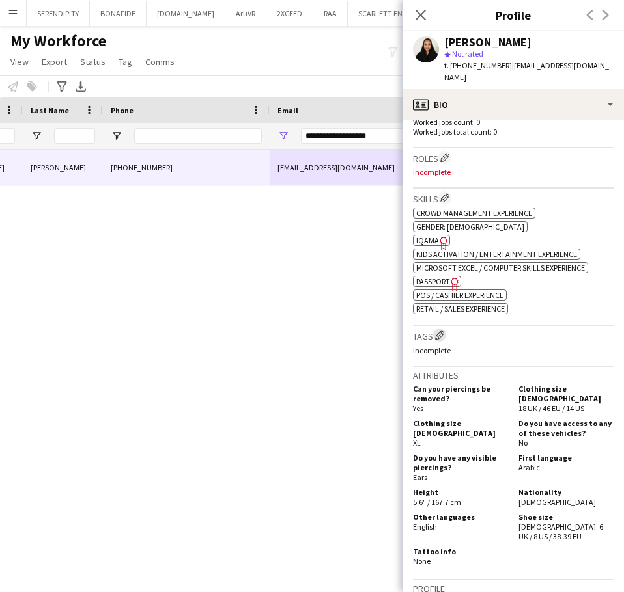
click at [443, 331] on app-icon "Edit crew company tags" at bounding box center [439, 335] width 9 height 9
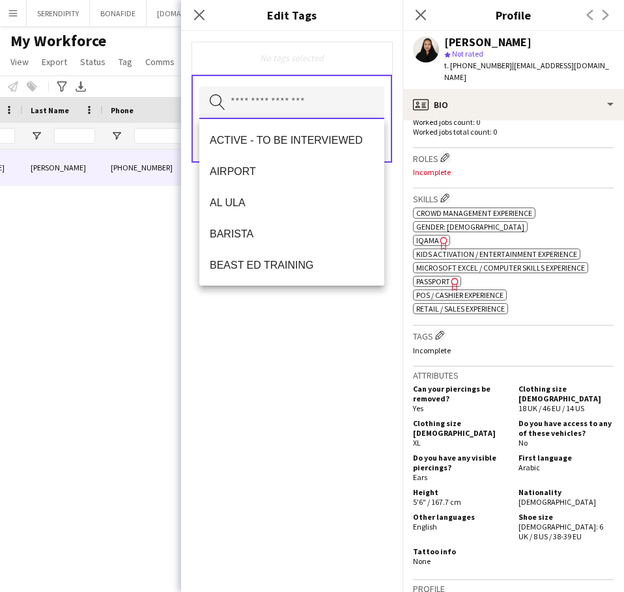
click at [297, 107] on input "text" at bounding box center [291, 103] width 185 height 33
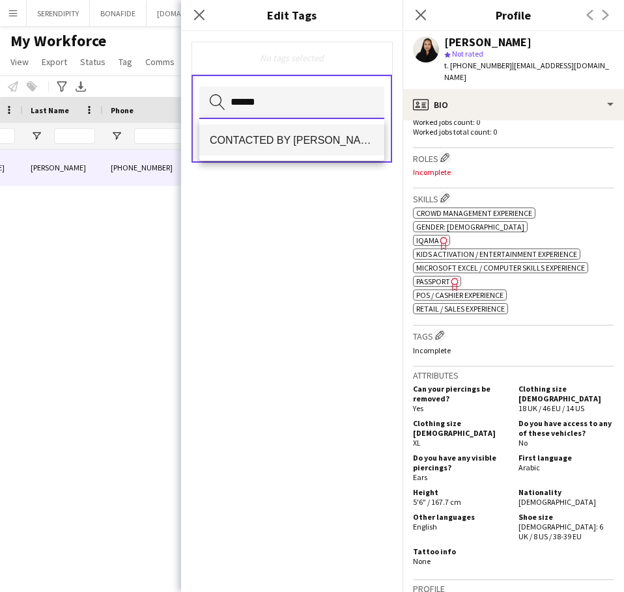
type input "*****"
click at [301, 142] on span "CONTACTED BY [PERSON_NAME]" at bounding box center [292, 140] width 164 height 12
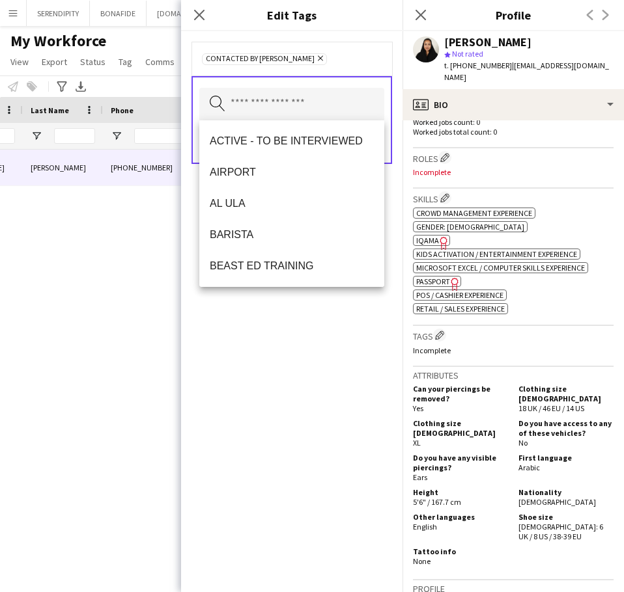
click at [264, 354] on div "CONTACTED BY [PERSON_NAME] Remove Search by tag name Save" at bounding box center [291, 311] width 221 height 561
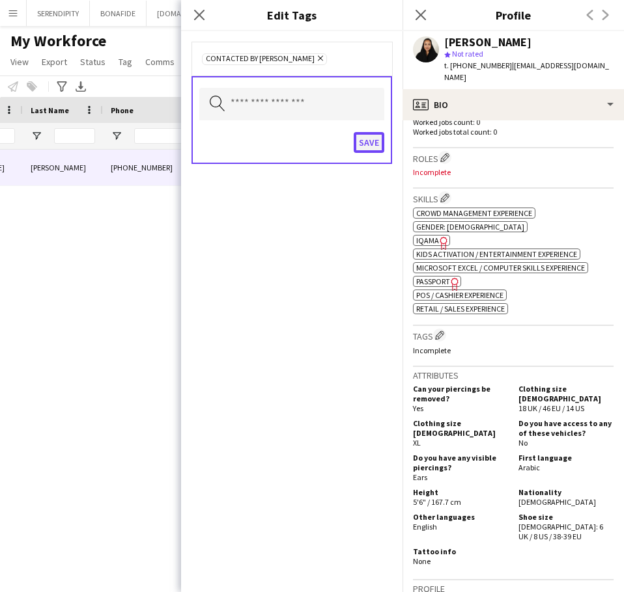
click at [365, 147] on button "Save" at bounding box center [368, 142] width 31 height 21
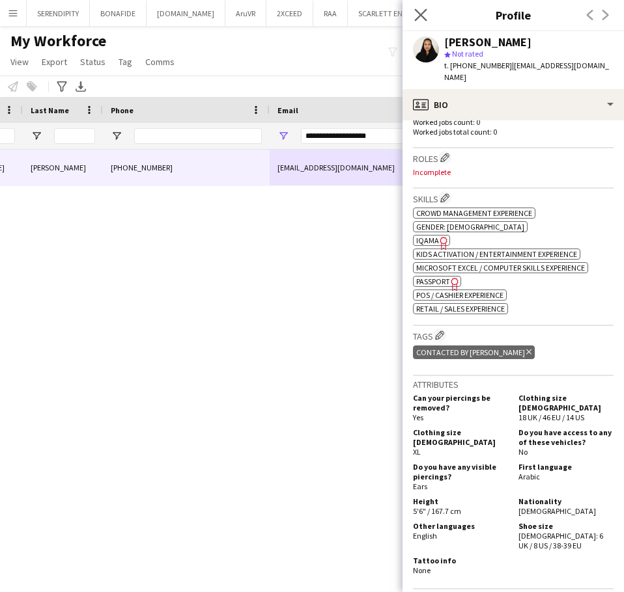
click at [424, 8] on icon "Close pop-in" at bounding box center [420, 14] width 12 height 12
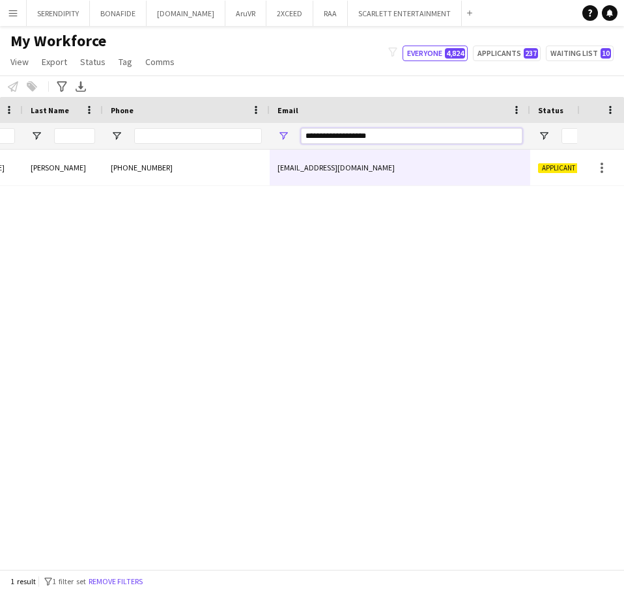
drag, startPoint x: 406, startPoint y: 136, endPoint x: 284, endPoint y: 140, distance: 122.4
click at [284, 140] on div "**********" at bounding box center [399, 136] width 260 height 26
paste input "**********"
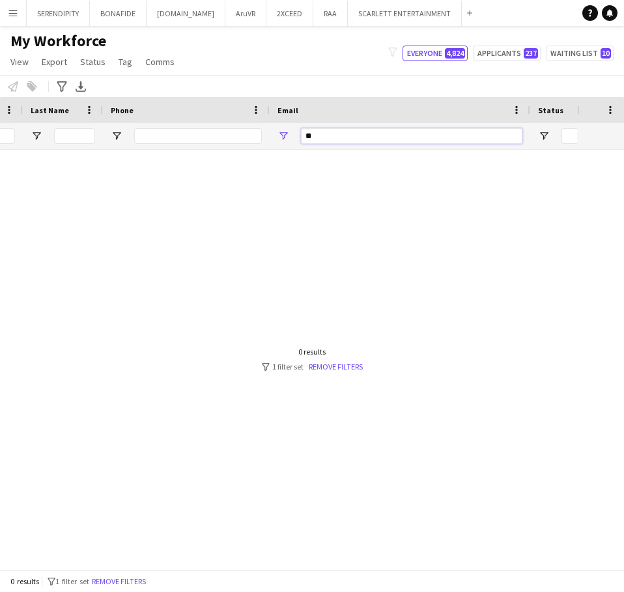
type input "*"
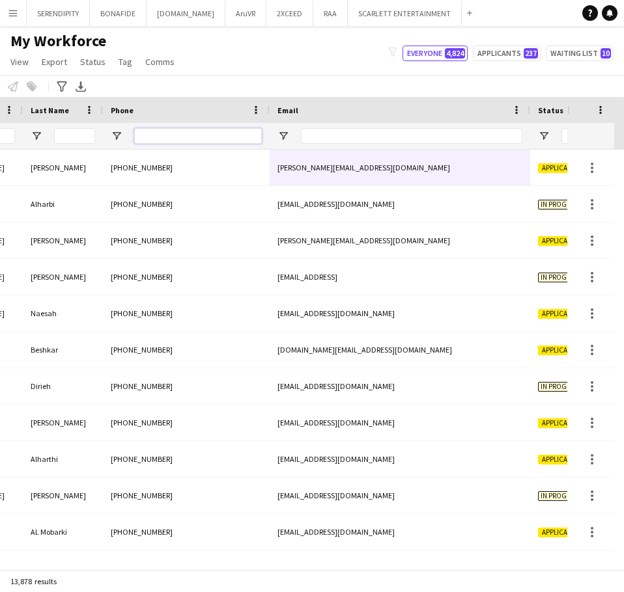
click at [212, 133] on input "Phone Filter Input" at bounding box center [198, 136] width 128 height 16
paste input "**********"
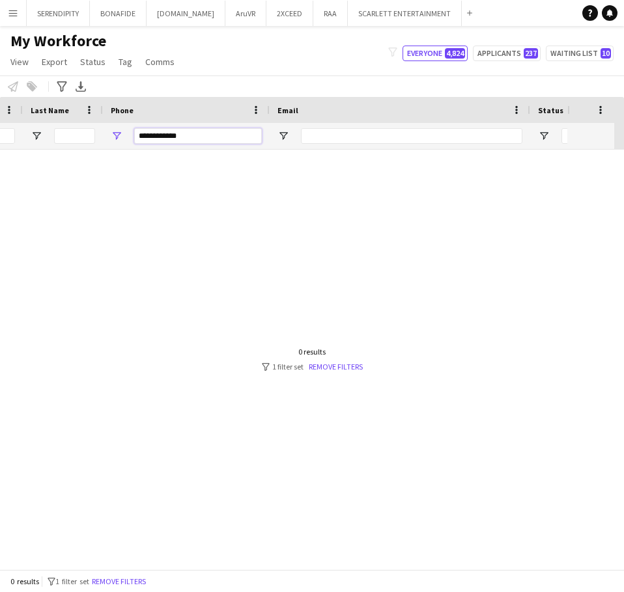
click at [165, 138] on input "**********" at bounding box center [198, 136] width 128 height 16
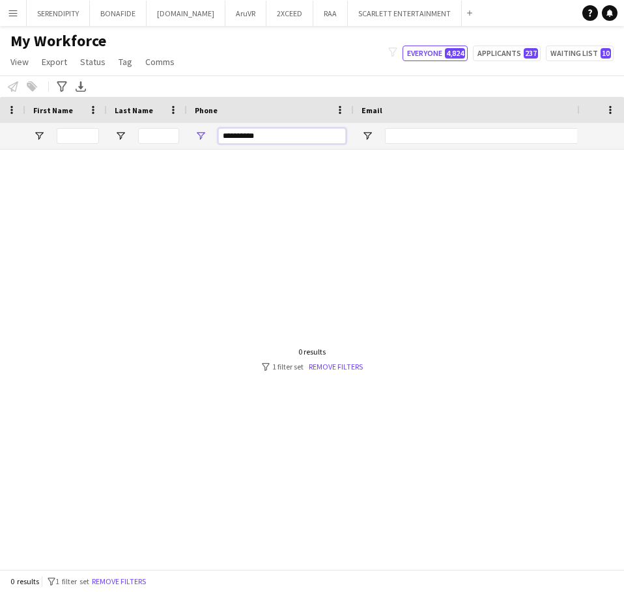
scroll to position [0, 225]
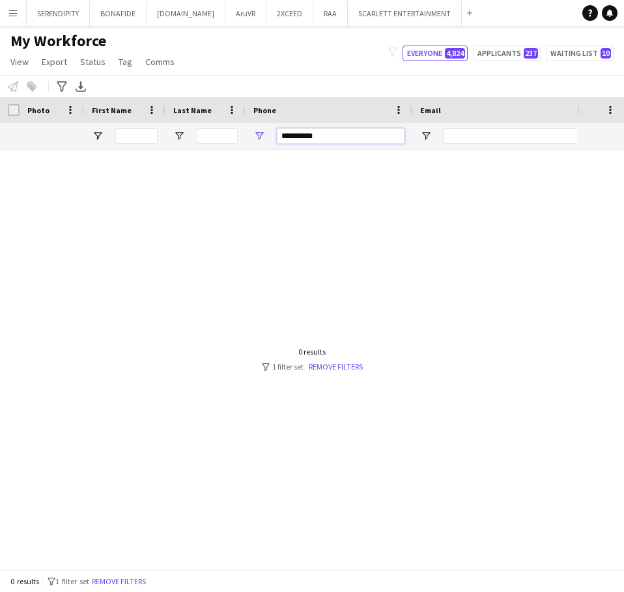
drag, startPoint x: 334, startPoint y: 134, endPoint x: 148, endPoint y: 145, distance: 185.8
click at [366, 135] on input "*********" at bounding box center [341, 136] width 128 height 16
type input "*"
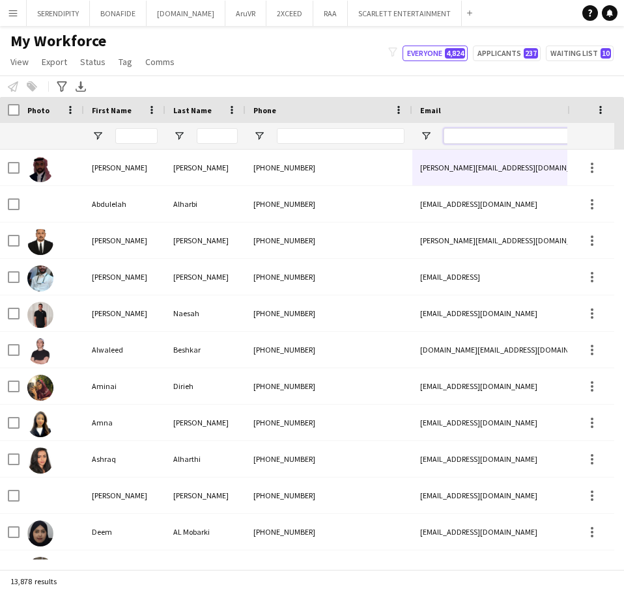
click at [488, 131] on input "Email Filter Input" at bounding box center [553, 136] width 221 height 16
paste input "**********"
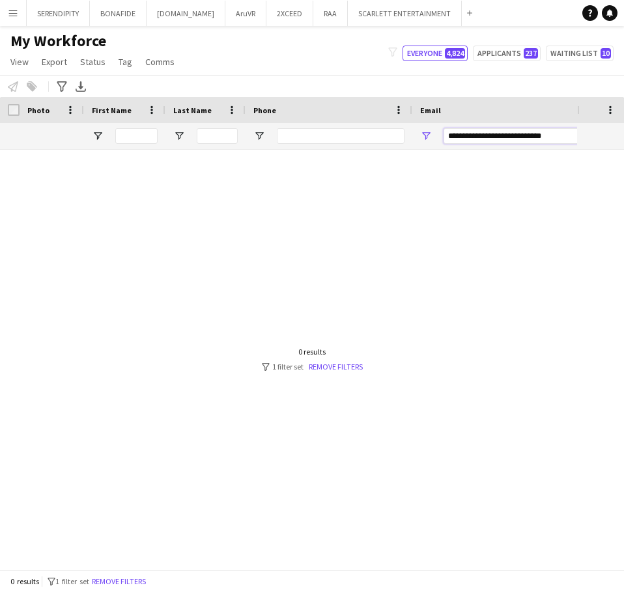
drag, startPoint x: 450, startPoint y: 137, endPoint x: 460, endPoint y: 137, distance: 10.4
click at [450, 137] on input "**********" at bounding box center [553, 136] width 221 height 16
click at [566, 138] on input "**********" at bounding box center [553, 136] width 221 height 16
click at [490, 138] on input "**********" at bounding box center [553, 136] width 221 height 16
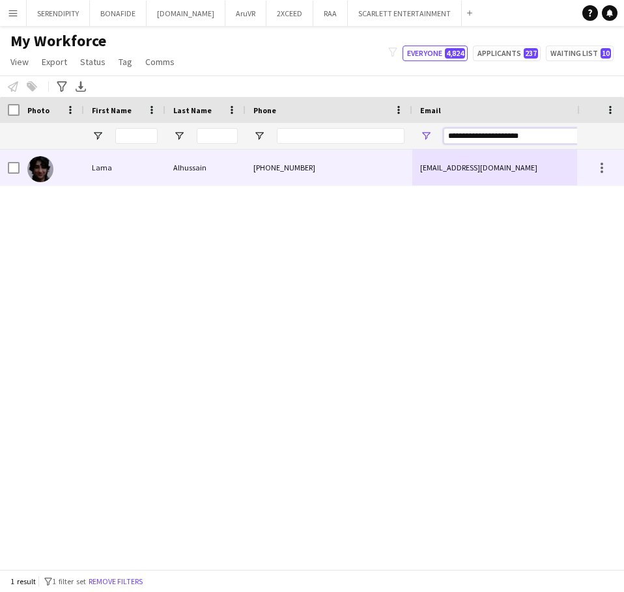
type input "**********"
click at [523, 174] on div "[EMAIL_ADDRESS][DOMAIN_NAME]" at bounding box center [542, 168] width 260 height 36
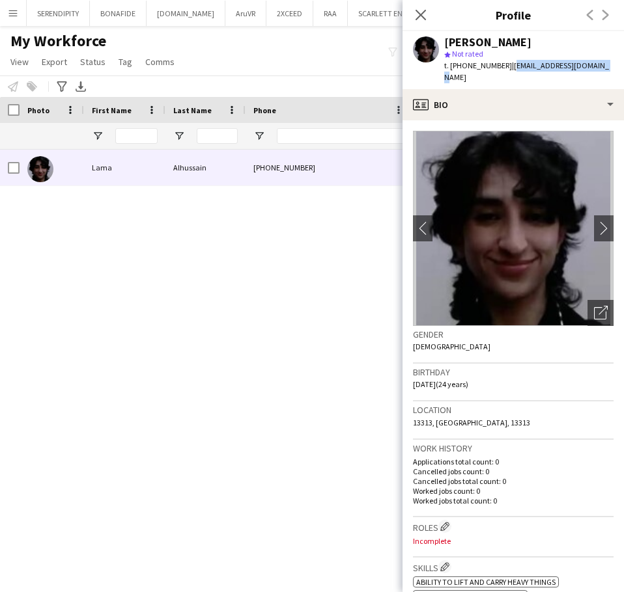
drag, startPoint x: 595, startPoint y: 64, endPoint x: 506, endPoint y: 68, distance: 88.6
click at [506, 68] on span "| [EMAIL_ADDRESS][DOMAIN_NAME]" at bounding box center [526, 71] width 165 height 21
copy span "[EMAIL_ADDRESS][DOMAIN_NAME]"
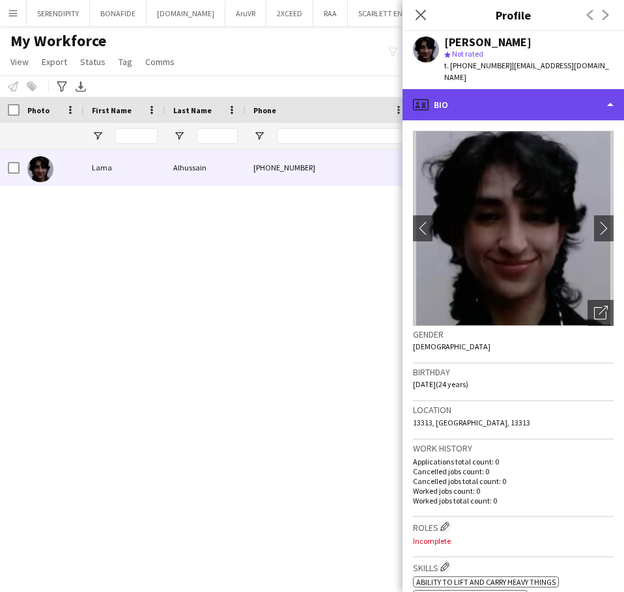
click at [530, 95] on div "profile Bio" at bounding box center [512, 104] width 221 height 31
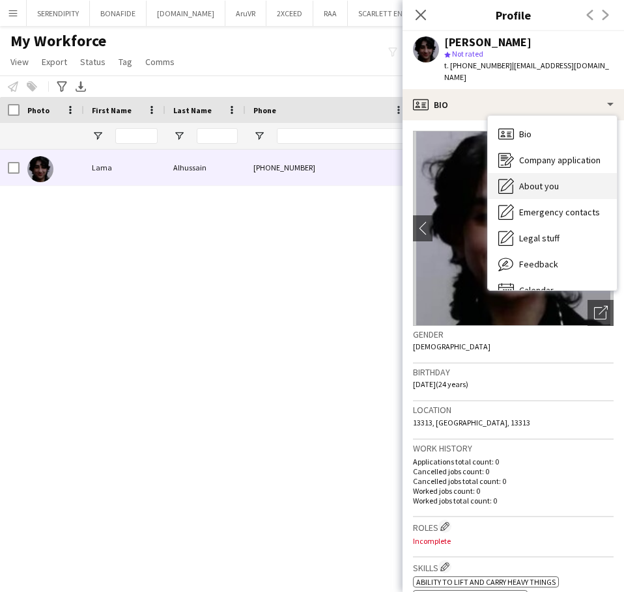
click at [564, 173] on div "About you About you" at bounding box center [552, 186] width 129 height 26
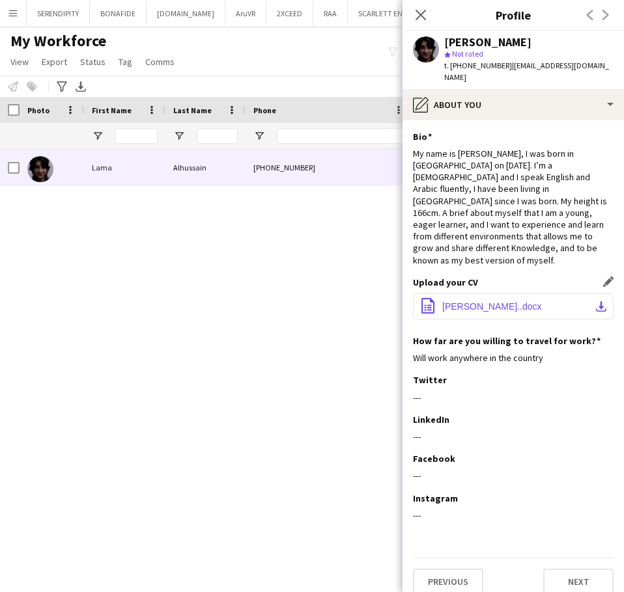
click at [528, 294] on button "office-file-sheet [PERSON_NAME]..docx download-bottom" at bounding box center [513, 307] width 200 height 26
click at [525, 301] on span "[PERSON_NAME]..docx" at bounding box center [492, 306] width 100 height 10
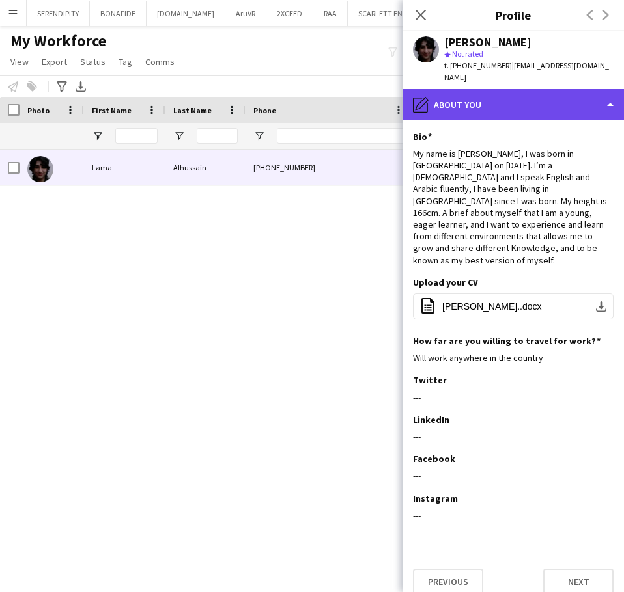
click at [586, 89] on div "pencil4 About you" at bounding box center [512, 104] width 221 height 31
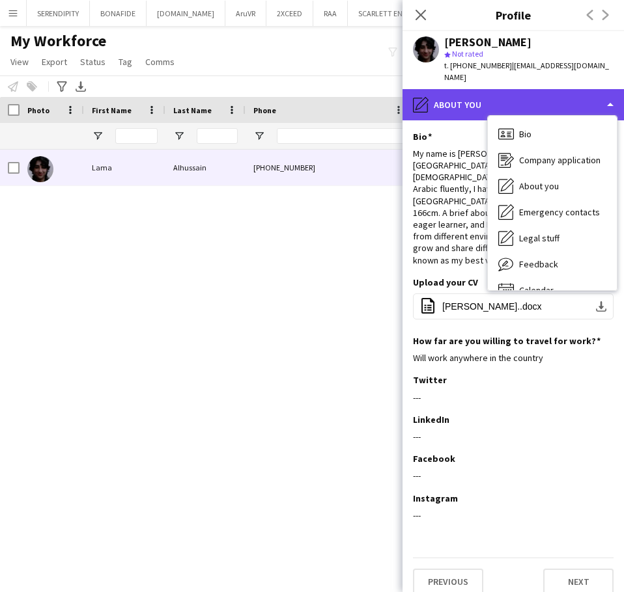
click at [461, 89] on div "pencil4 About you" at bounding box center [512, 104] width 221 height 31
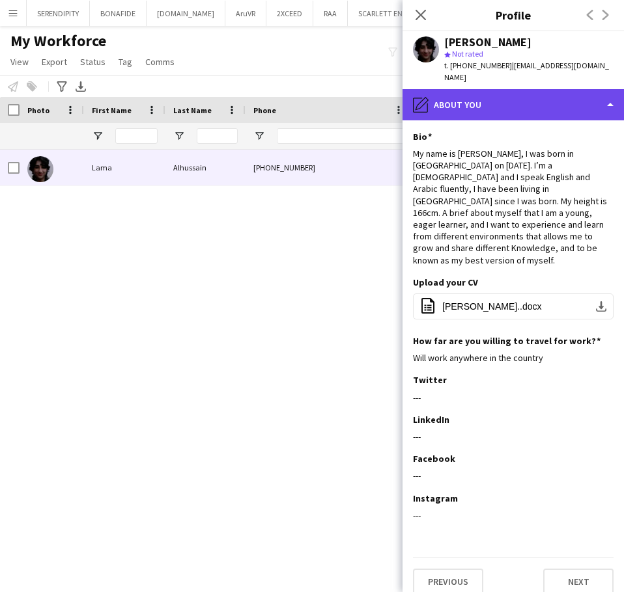
click at [471, 94] on div "pencil4 About you" at bounding box center [512, 104] width 221 height 31
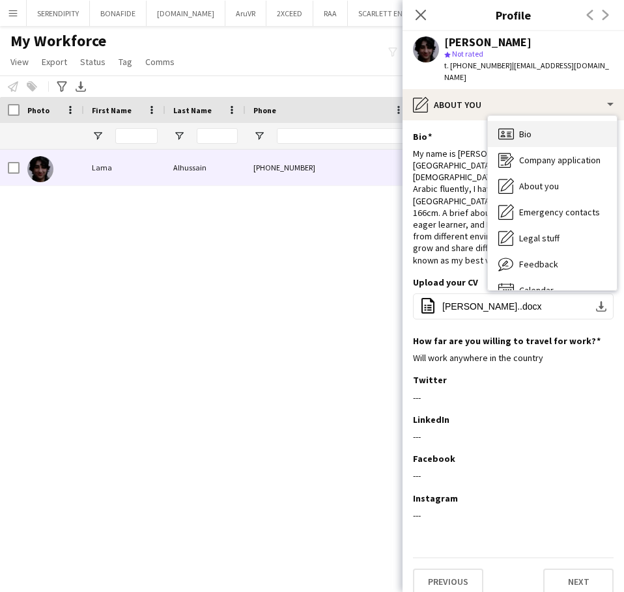
click at [516, 121] on div "Bio Bio" at bounding box center [552, 134] width 129 height 26
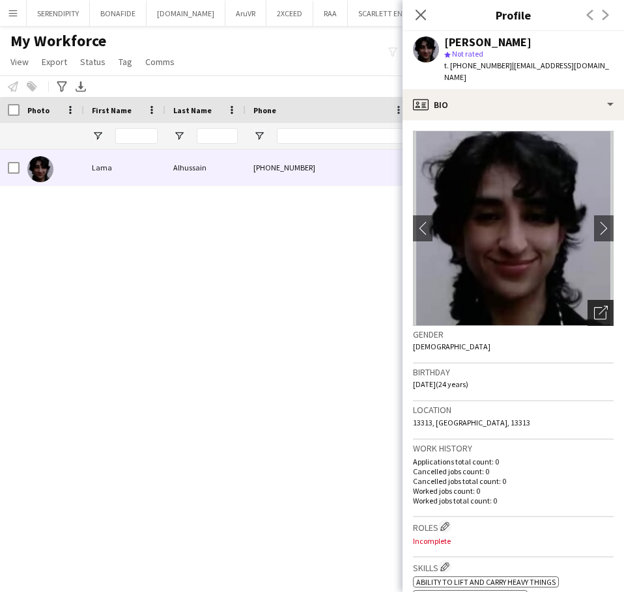
click at [596, 308] on div "Open photos pop-in" at bounding box center [600, 313] width 26 height 26
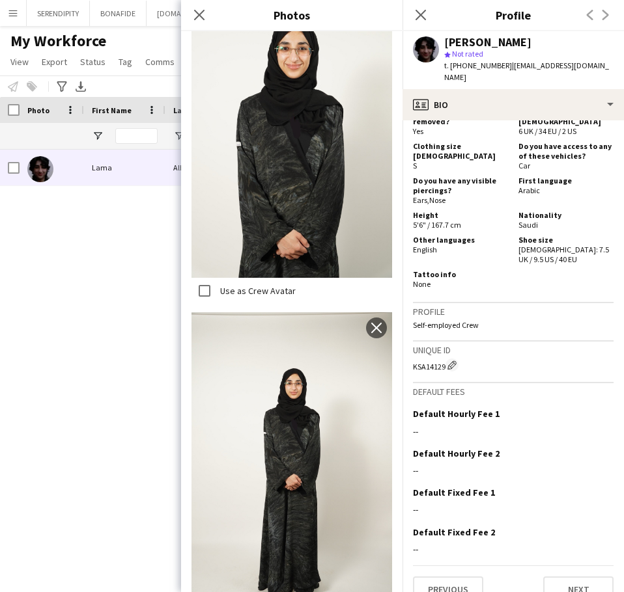
scroll to position [614, 0]
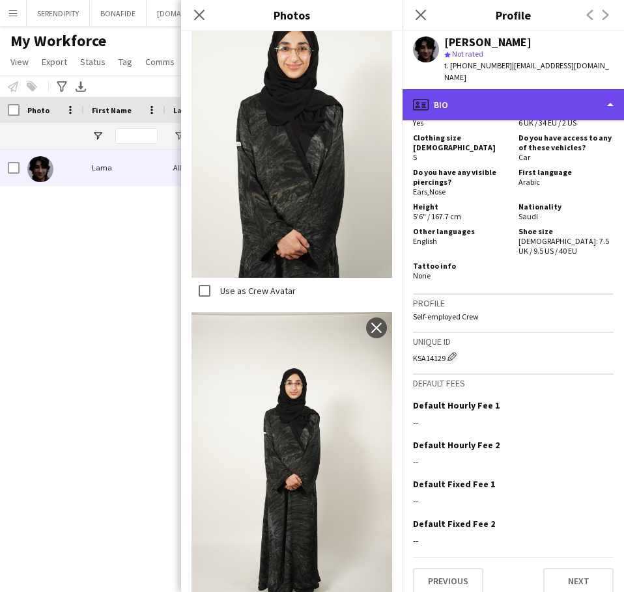
click at [484, 89] on div "profile Bio" at bounding box center [512, 104] width 221 height 31
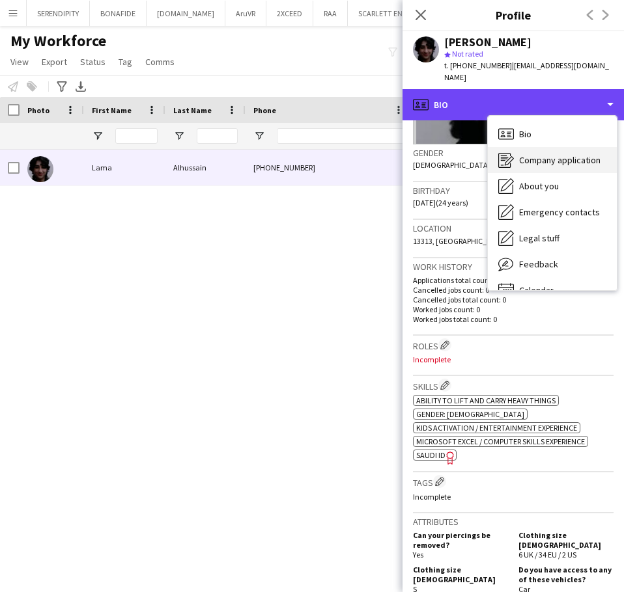
scroll to position [180, 0]
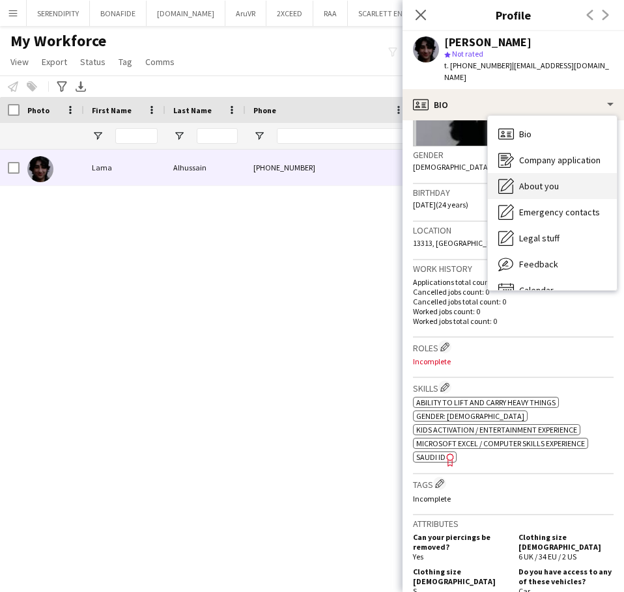
click at [559, 174] on div "About you About you" at bounding box center [552, 186] width 129 height 26
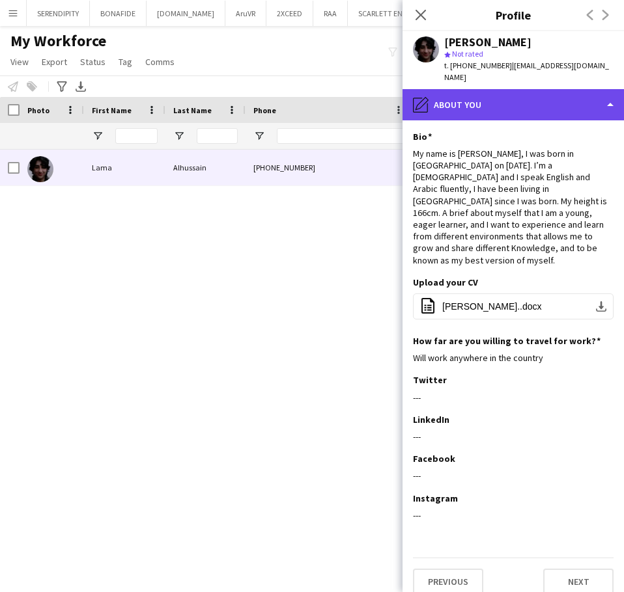
click at [529, 100] on div "pencil4 About you" at bounding box center [512, 104] width 221 height 31
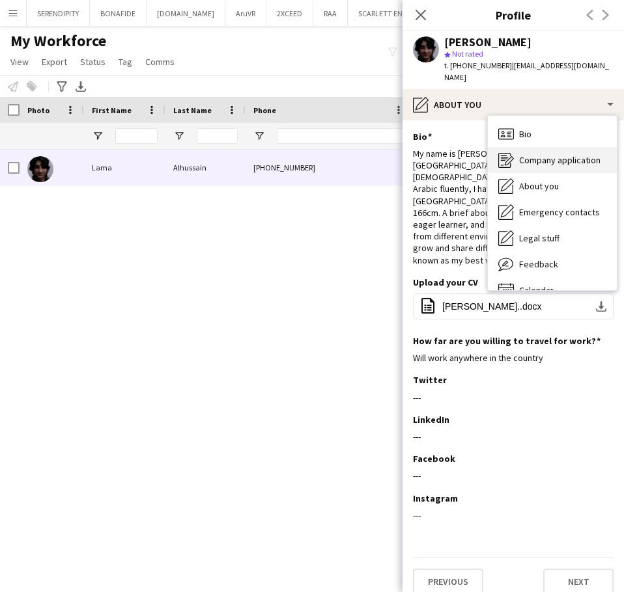
click at [564, 154] on span "Company application" at bounding box center [559, 160] width 81 height 12
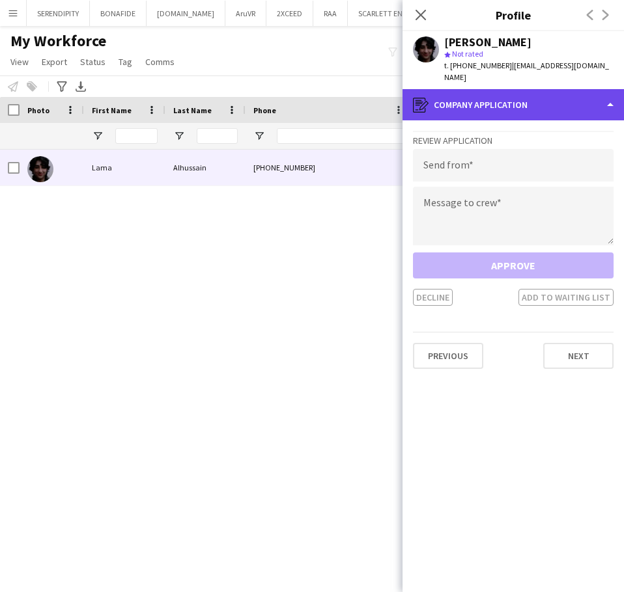
click at [536, 90] on div "register Company application" at bounding box center [512, 104] width 221 height 31
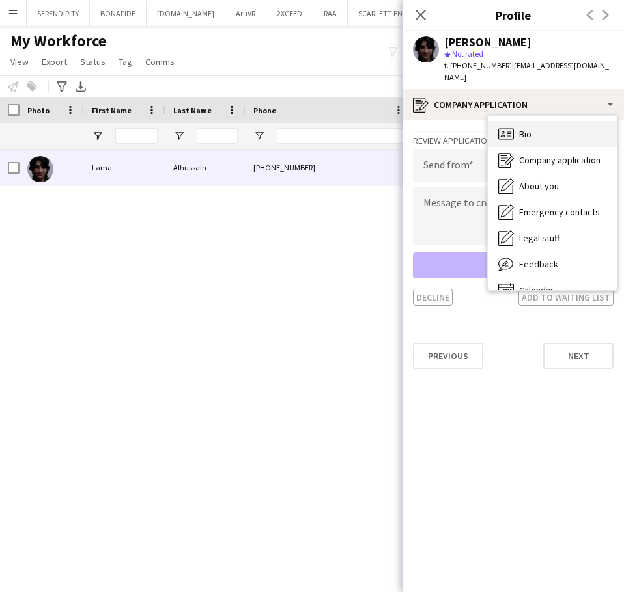
click at [563, 127] on div "Bio Bio" at bounding box center [552, 134] width 129 height 26
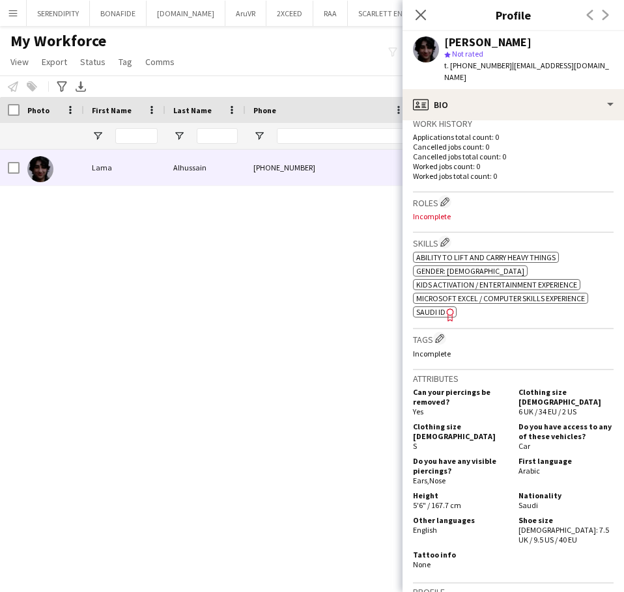
scroll to position [325, 0]
click at [441, 333] on app-icon "Edit crew company tags" at bounding box center [439, 337] width 9 height 9
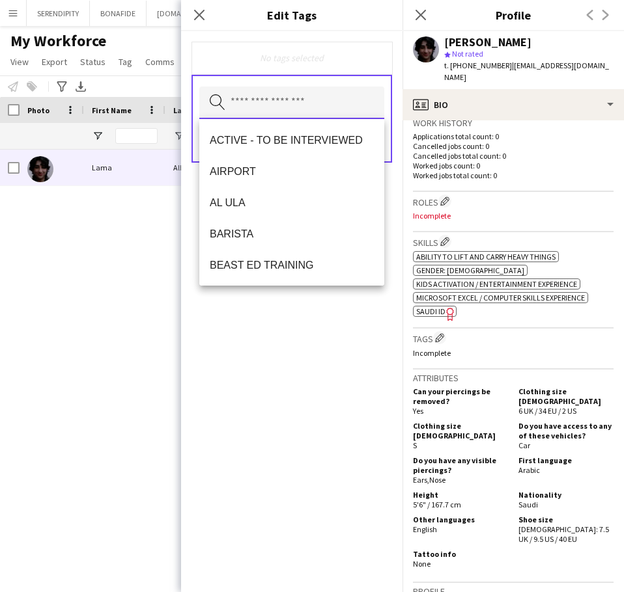
click at [319, 104] on input "text" at bounding box center [291, 103] width 185 height 33
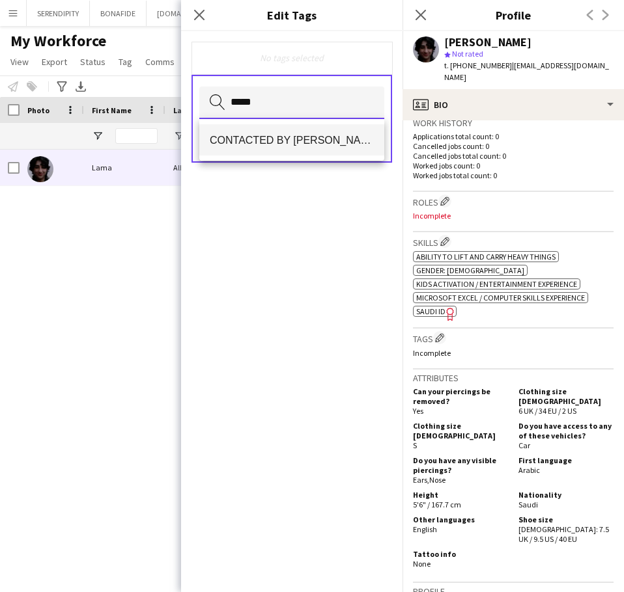
type input "*****"
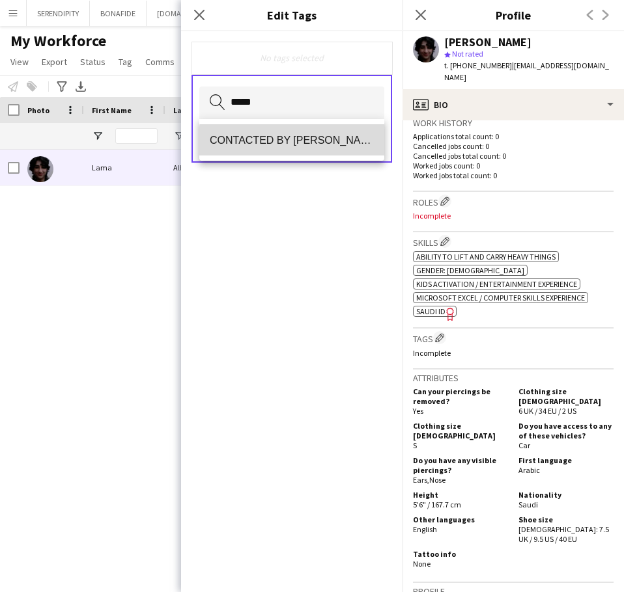
click at [316, 143] on span "CONTACTED BY [PERSON_NAME]" at bounding box center [292, 140] width 164 height 12
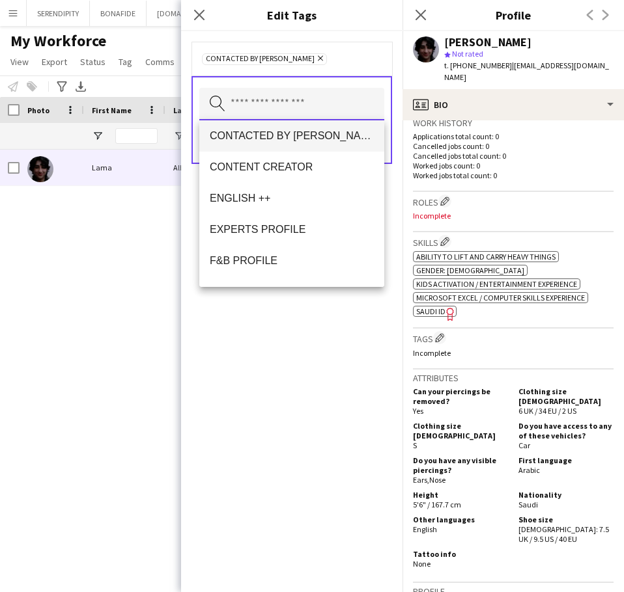
scroll to position [499, 0]
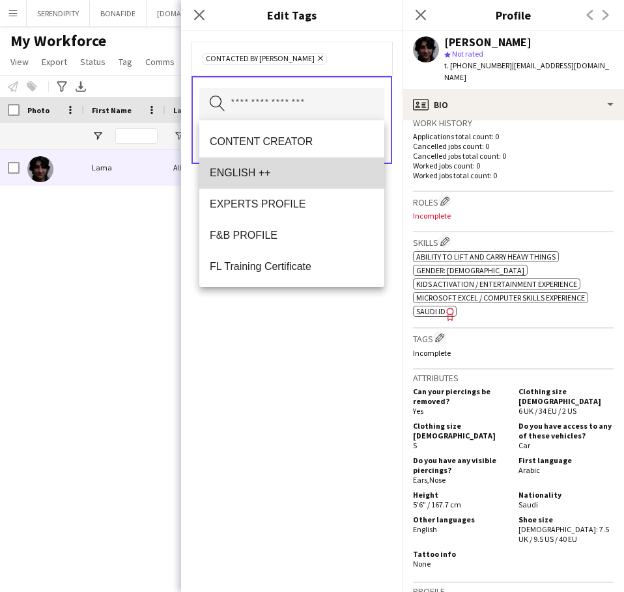
click at [311, 182] on mat-option "ENGLISH ++" at bounding box center [291, 173] width 185 height 31
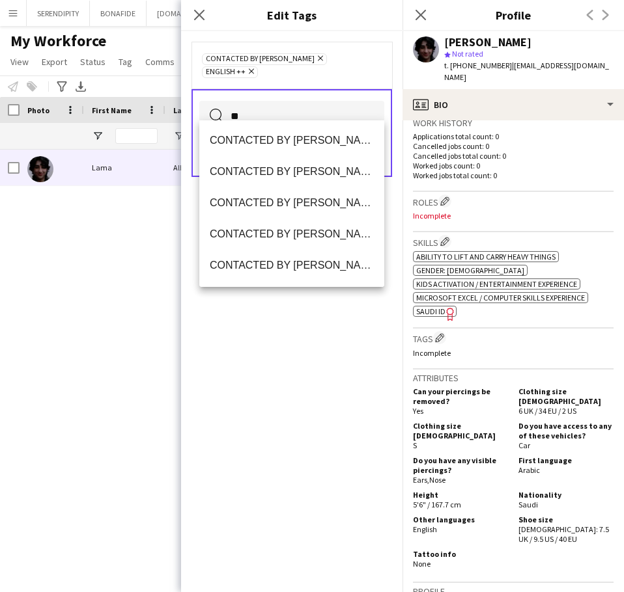
scroll to position [0, 0]
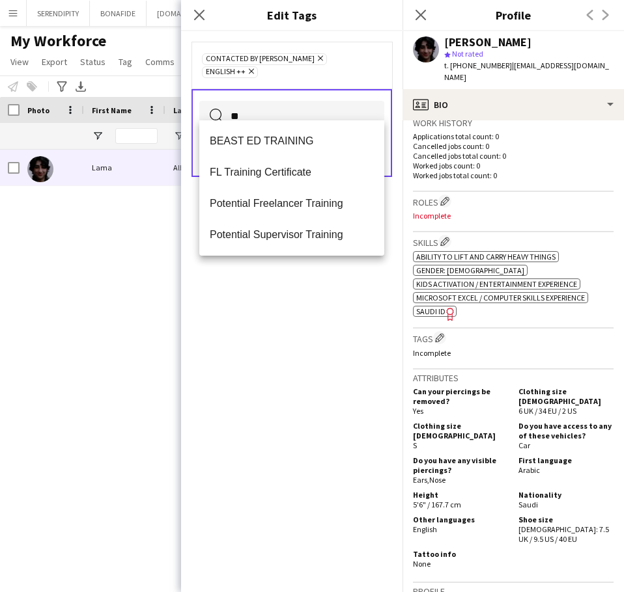
type input "*"
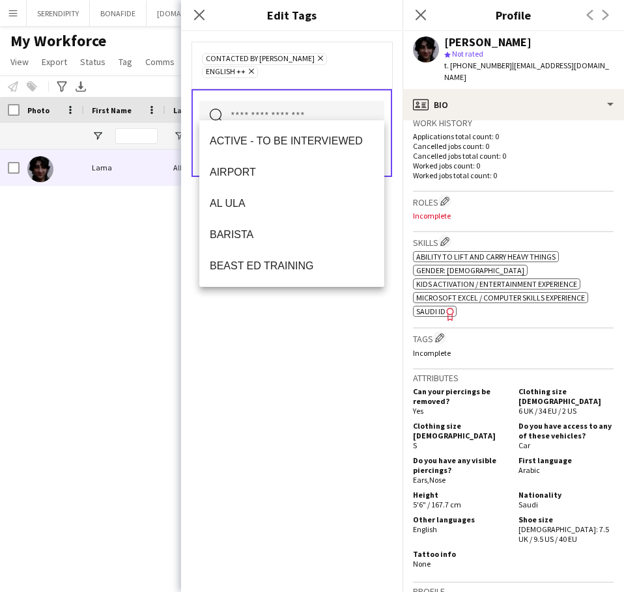
click at [329, 432] on div "CONTACTED BY [PERSON_NAME] Remove ENGLISH ++ Remove Search by tag name Save" at bounding box center [291, 311] width 221 height 561
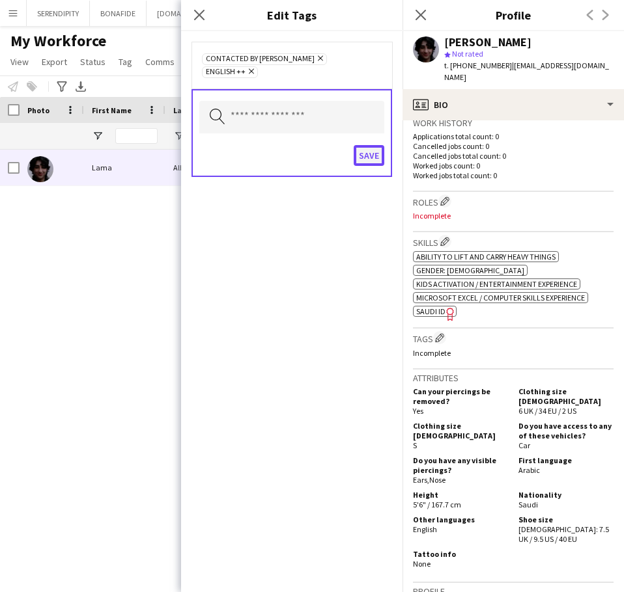
click at [357, 145] on button "Save" at bounding box center [368, 155] width 31 height 21
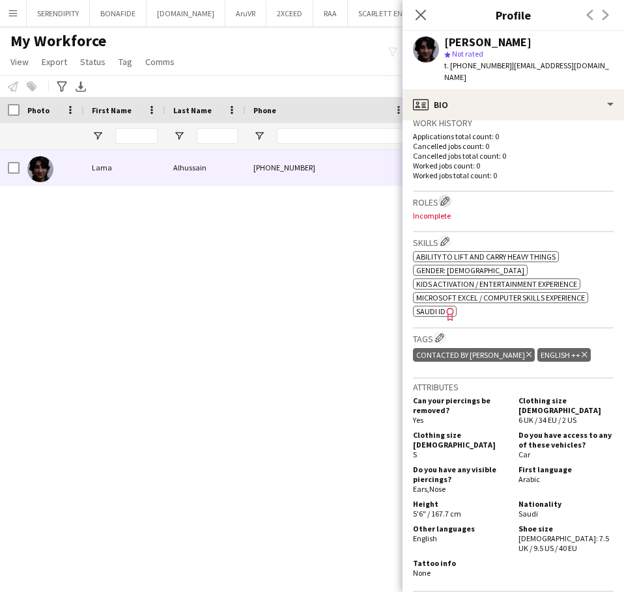
click at [448, 197] on app-icon "Edit crew company roles" at bounding box center [444, 201] width 9 height 9
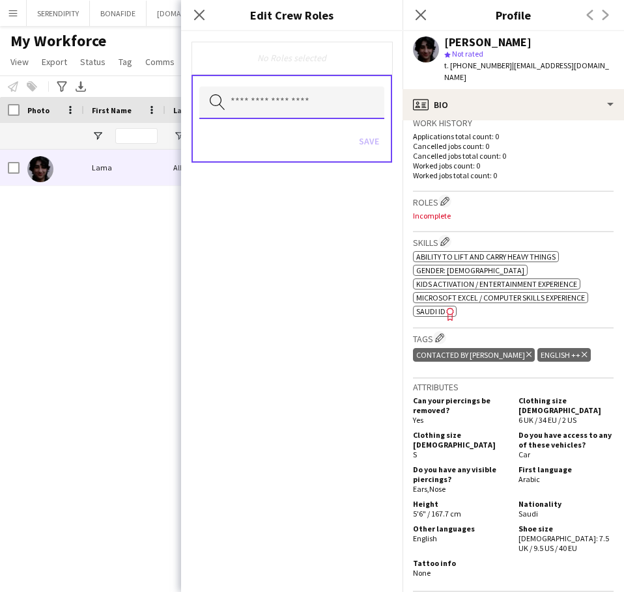
click at [279, 113] on input "text" at bounding box center [291, 103] width 185 height 33
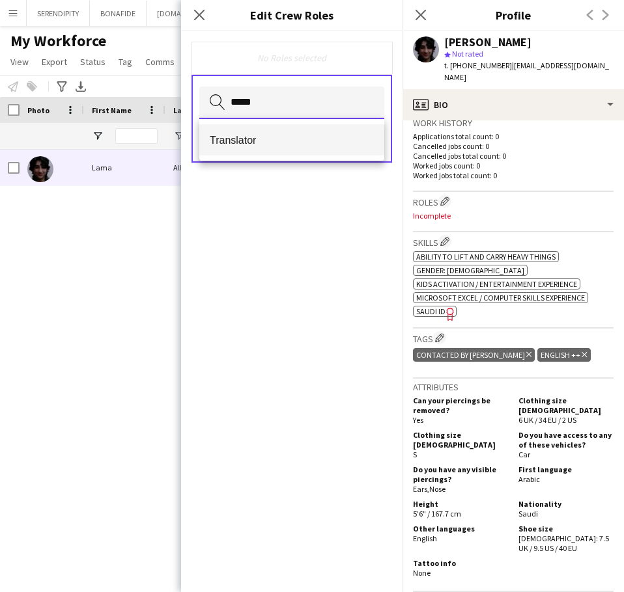
type input "*****"
click at [297, 144] on span "Translator" at bounding box center [292, 140] width 164 height 12
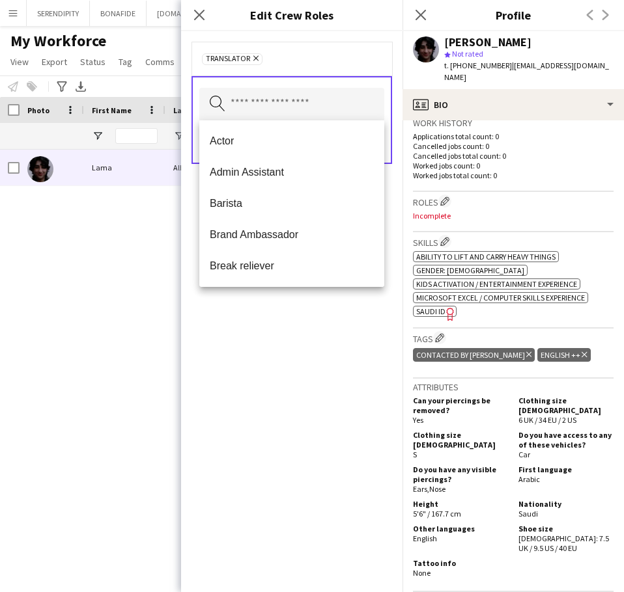
click at [326, 419] on div "Translator Remove Search by role type Save" at bounding box center [291, 311] width 221 height 561
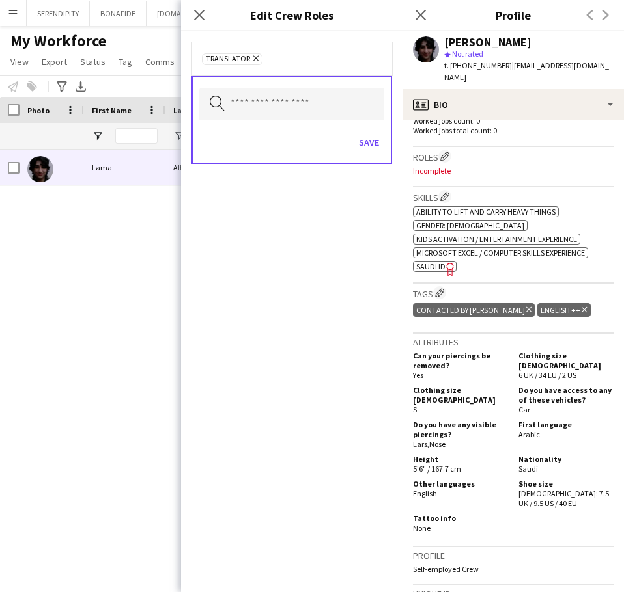
scroll to position [434, 0]
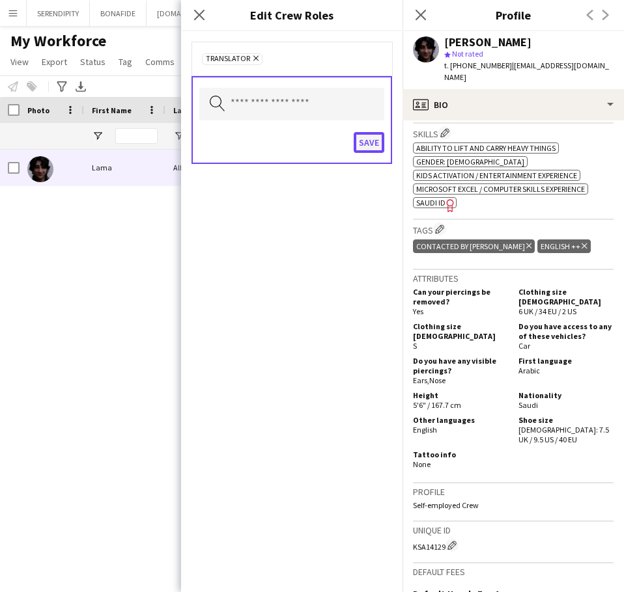
click at [376, 146] on button "Save" at bounding box center [368, 142] width 31 height 21
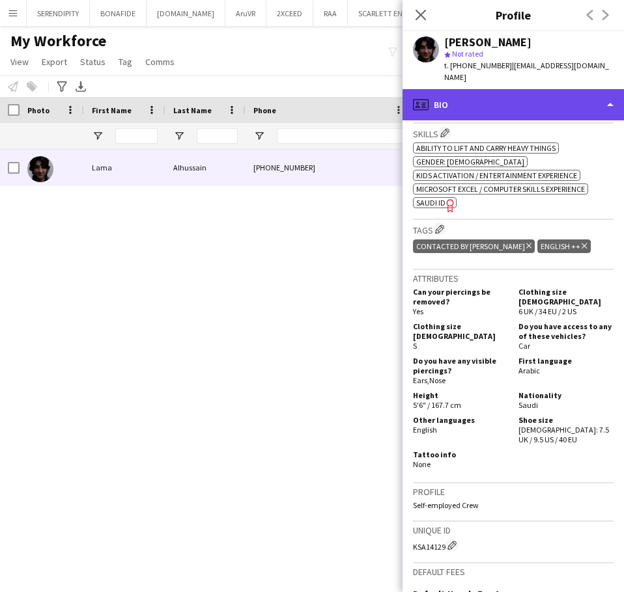
click at [520, 89] on div "profile Bio" at bounding box center [512, 104] width 221 height 31
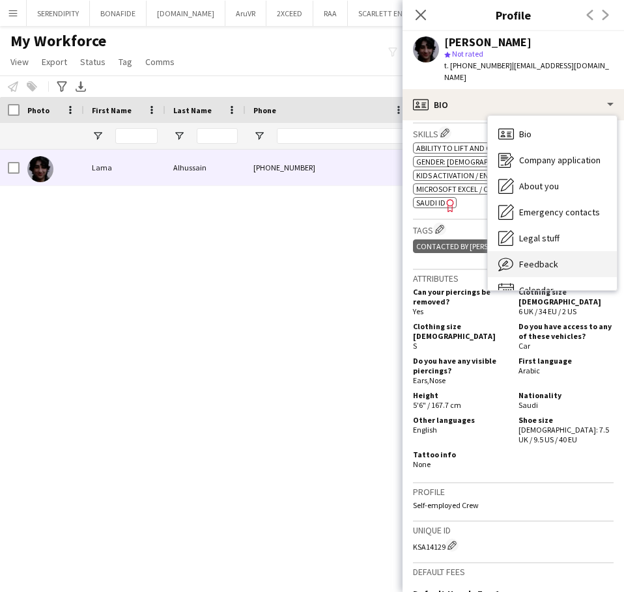
click at [564, 251] on div "Feedback Feedback" at bounding box center [552, 264] width 129 height 26
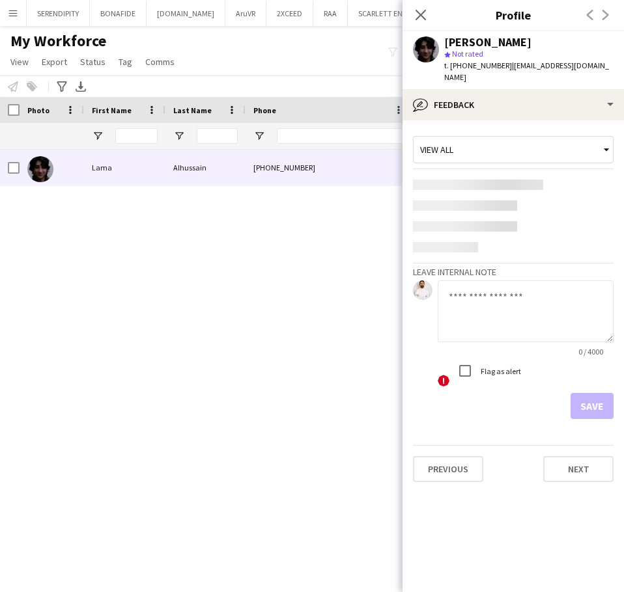
click at [509, 296] on div "0 / 4000 ! Flag as alert" at bounding box center [525, 335] width 176 height 108
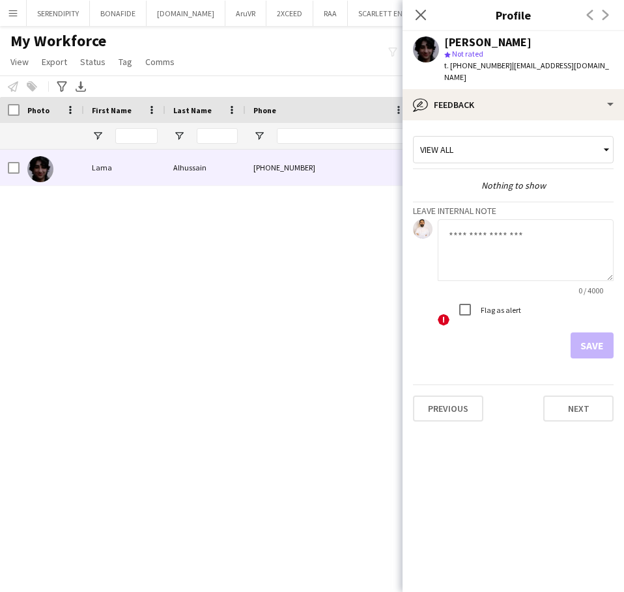
click at [496, 234] on textarea at bounding box center [525, 250] width 176 height 62
paste textarea "**********"
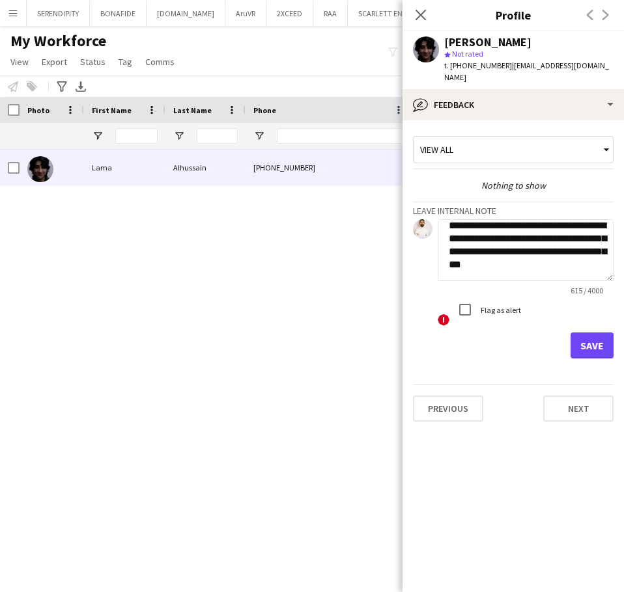
type textarea "**********"
click at [594, 333] on button "Save" at bounding box center [591, 346] width 43 height 26
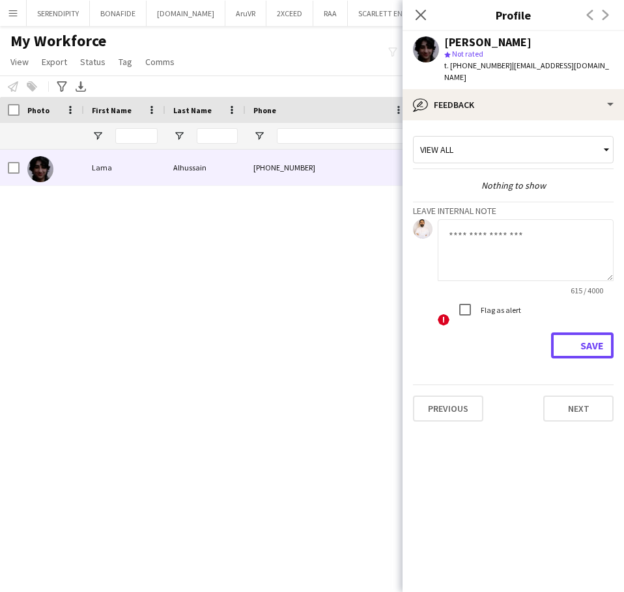
scroll to position [0, 0]
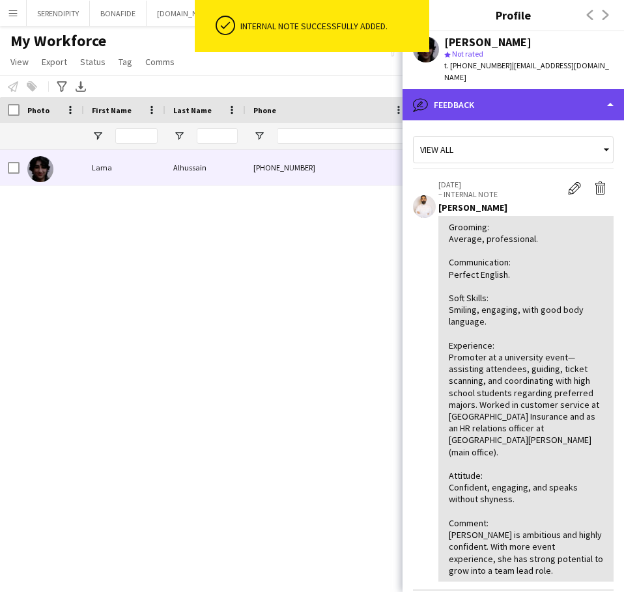
click at [512, 89] on div "bubble-pencil Feedback" at bounding box center [512, 104] width 221 height 31
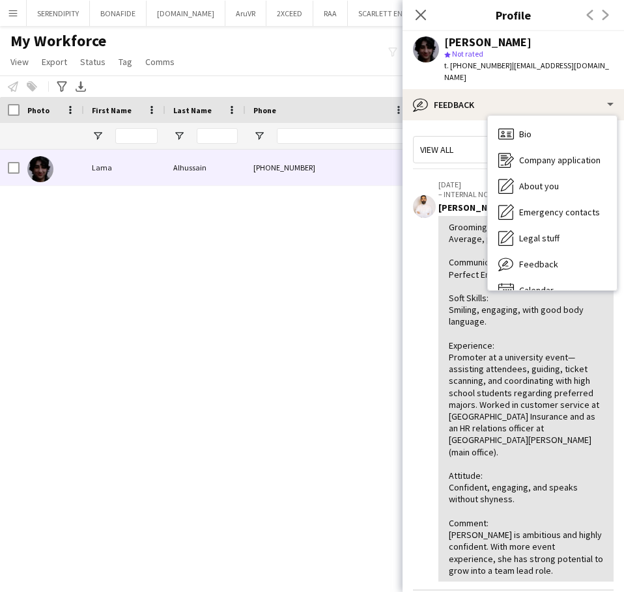
click at [281, 236] on div "[PERSON_NAME] [PHONE_NUMBER] [EMAIL_ADDRESS][DOMAIN_NAME] Applicant" at bounding box center [288, 355] width 577 height 410
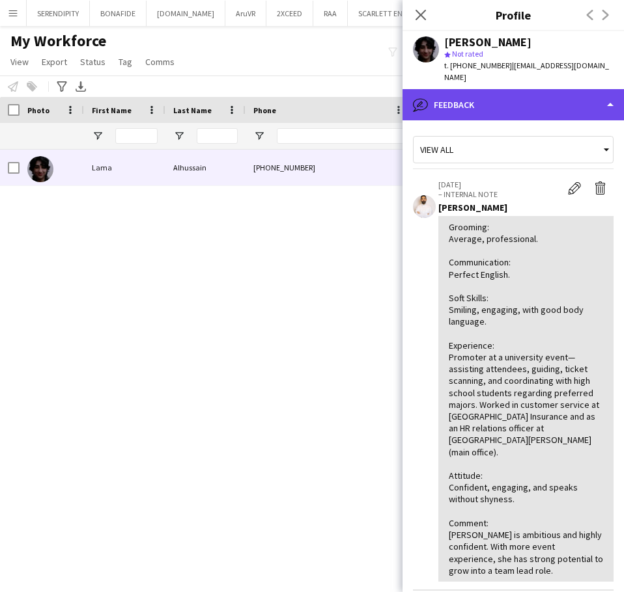
click at [465, 94] on div "bubble-pencil Feedback" at bounding box center [512, 104] width 221 height 31
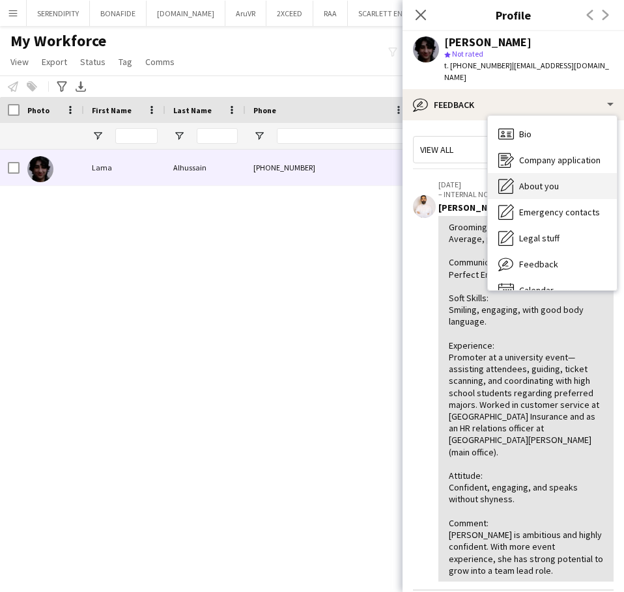
click at [551, 173] on div "About you About you" at bounding box center [552, 186] width 129 height 26
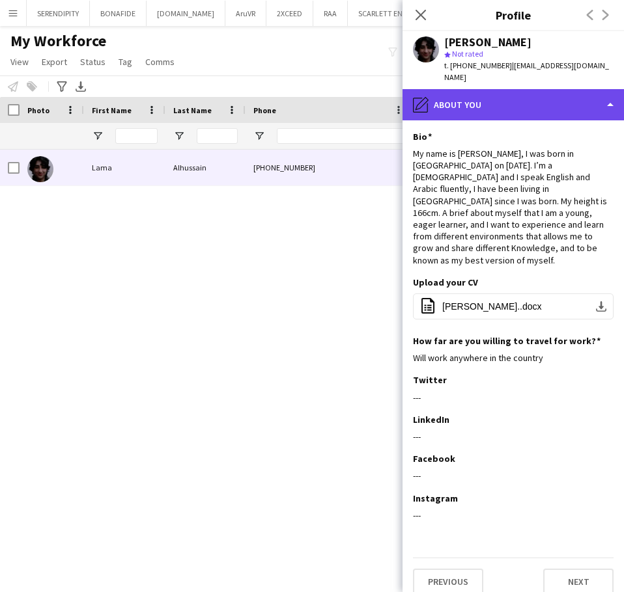
click at [527, 106] on div "pencil4 About you" at bounding box center [512, 104] width 221 height 31
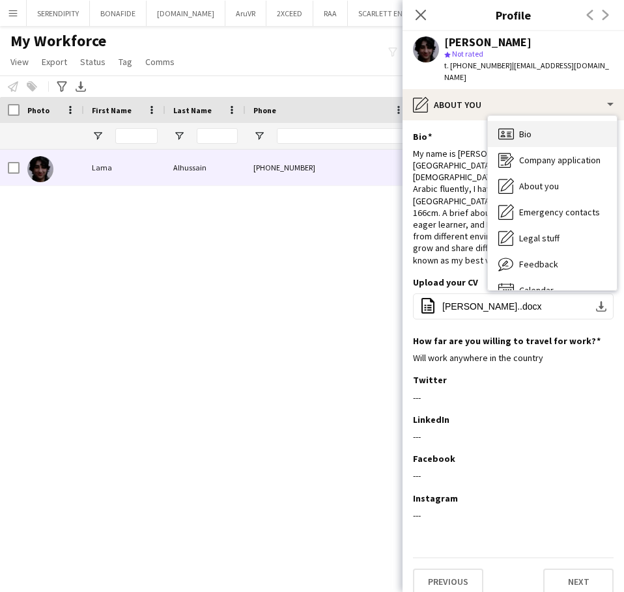
click at [557, 122] on div "Bio Bio" at bounding box center [552, 134] width 129 height 26
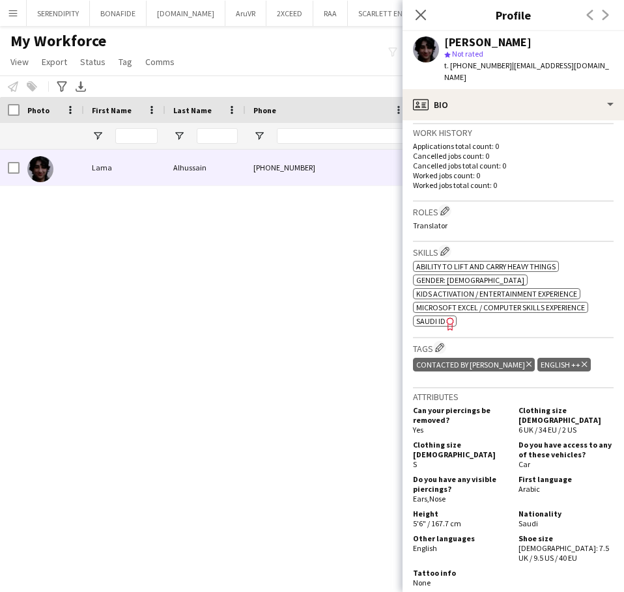
scroll to position [325, 0]
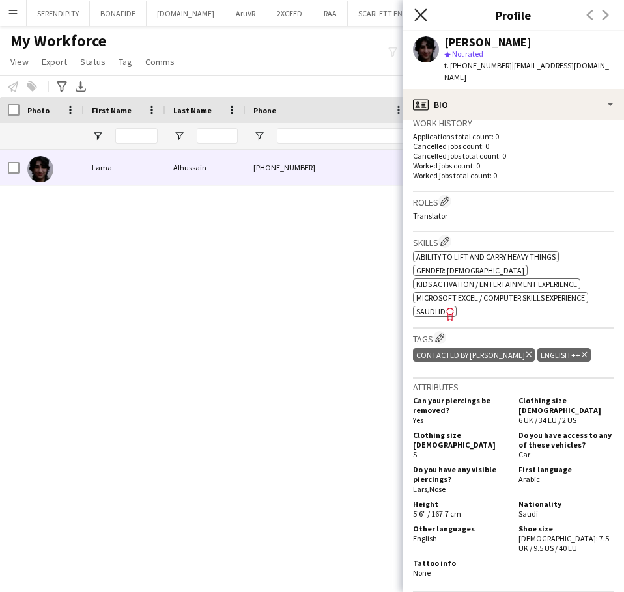
click at [423, 16] on icon "Close pop-in" at bounding box center [420, 14] width 12 height 12
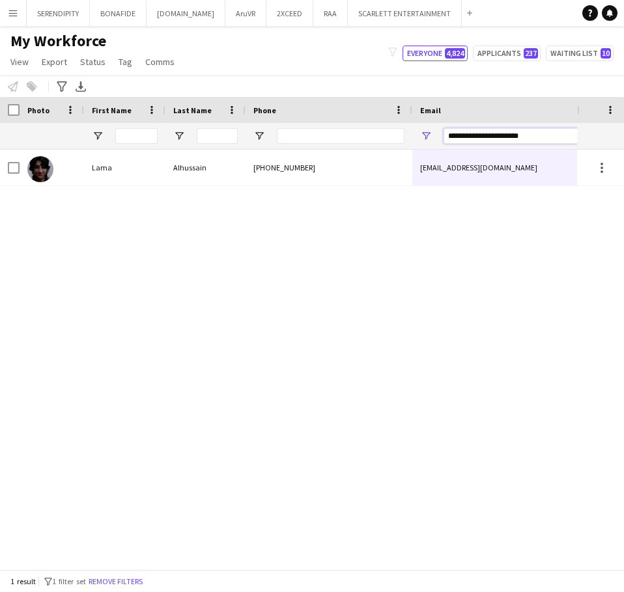
drag, startPoint x: 540, startPoint y: 133, endPoint x: 384, endPoint y: 143, distance: 156.5
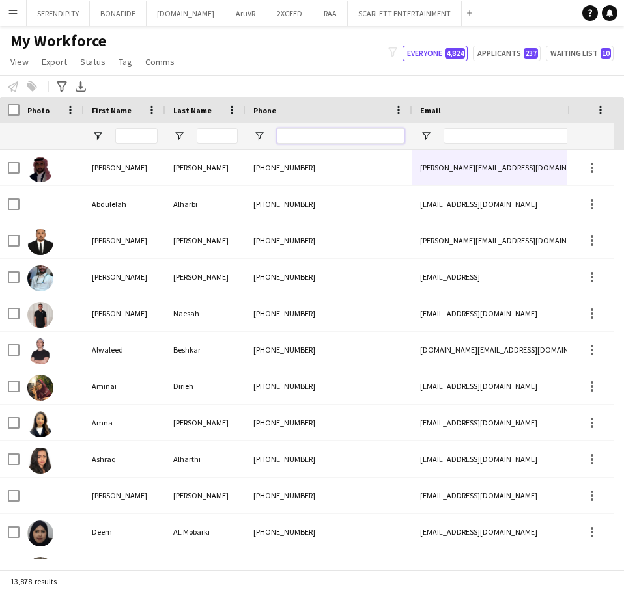
click at [328, 137] on input "Phone Filter Input" at bounding box center [341, 136] width 128 height 16
click at [452, 131] on input "Email Filter Input" at bounding box center [553, 136] width 221 height 16
paste input "**********"
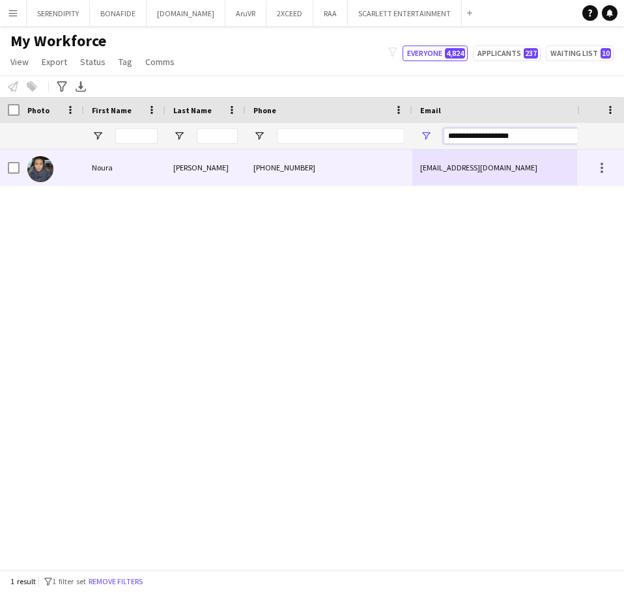
type input "**********"
click at [424, 165] on div "[EMAIL_ADDRESS][DOMAIN_NAME]" at bounding box center [542, 168] width 260 height 36
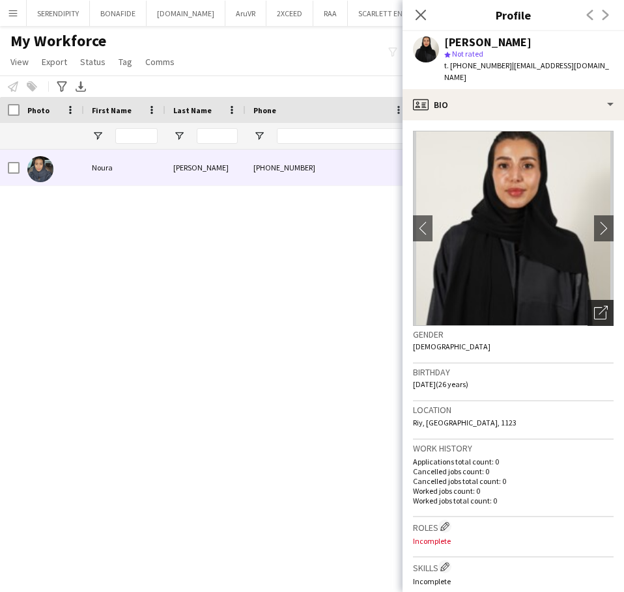
click at [594, 306] on icon "Open photos pop-in" at bounding box center [601, 313] width 14 height 14
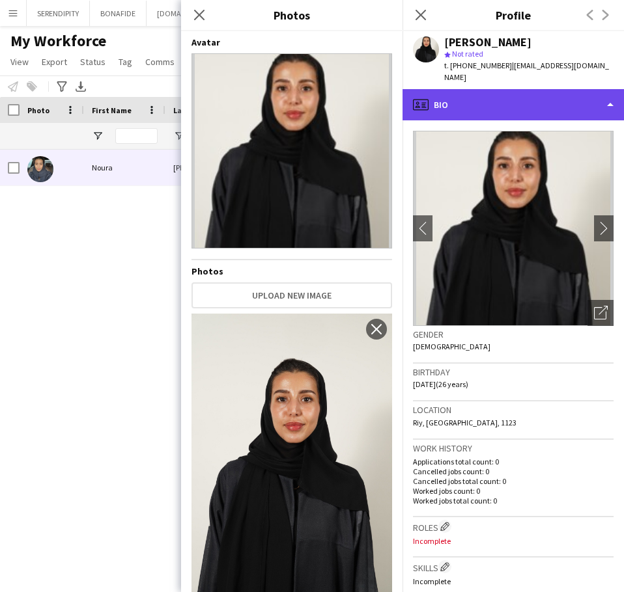
click at [499, 92] on div "profile Bio" at bounding box center [512, 104] width 221 height 31
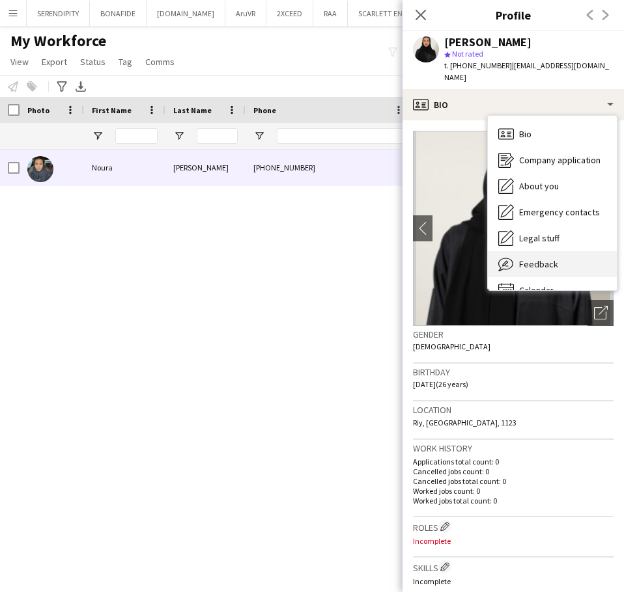
click at [568, 251] on div "Feedback Feedback" at bounding box center [552, 264] width 129 height 26
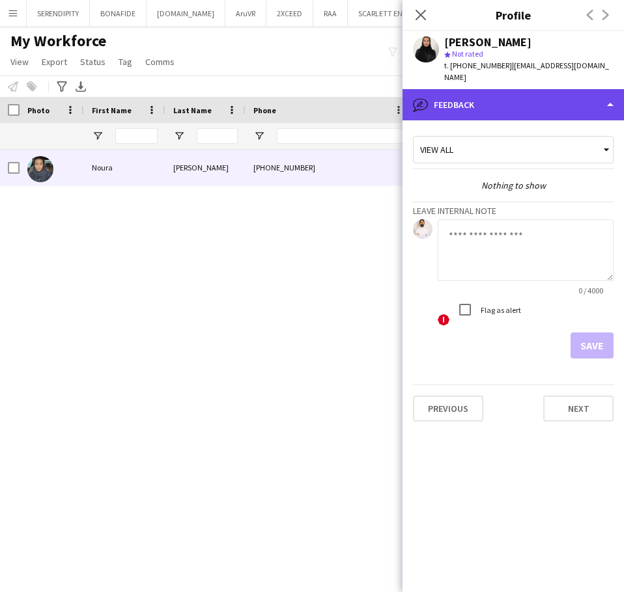
click at [566, 102] on div "bubble-pencil Feedback" at bounding box center [512, 104] width 221 height 31
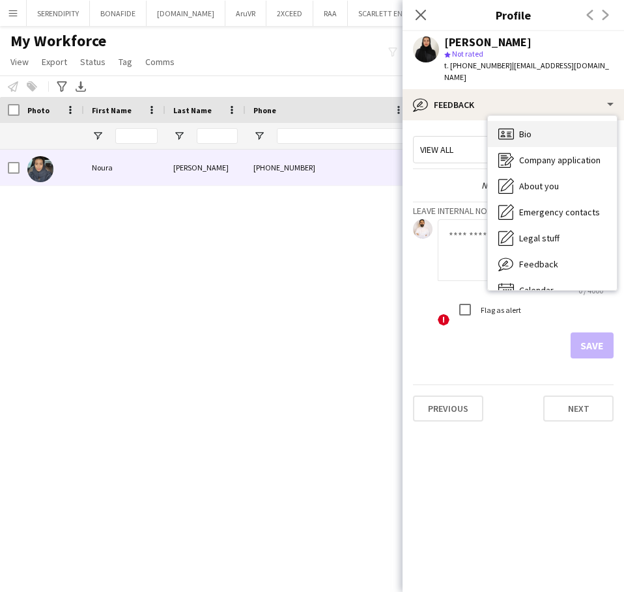
click at [560, 123] on div "Bio Bio" at bounding box center [552, 134] width 129 height 26
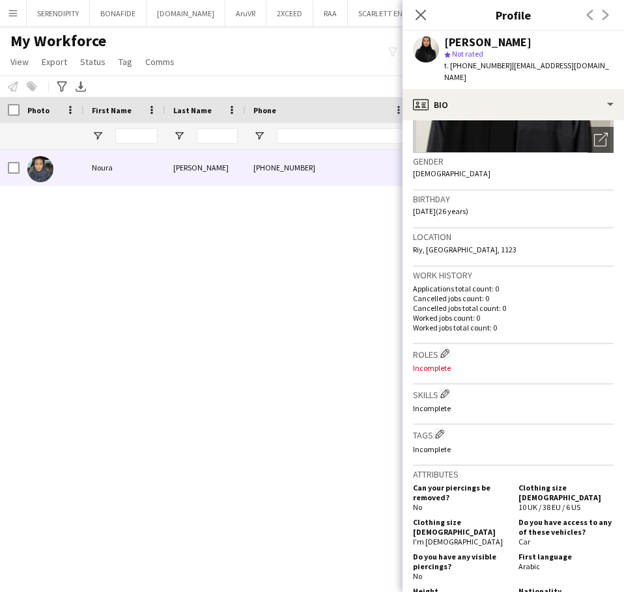
scroll to position [174, 0]
click at [441, 429] on app-icon "Edit crew company tags" at bounding box center [439, 433] width 9 height 9
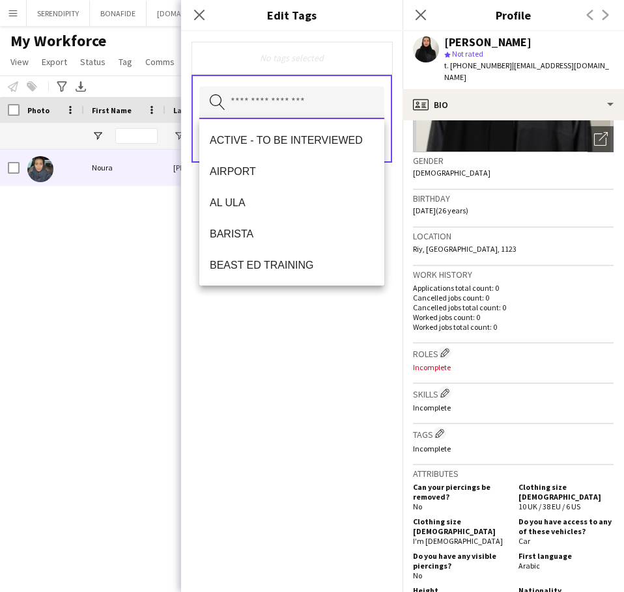
click at [310, 95] on input "text" at bounding box center [291, 103] width 185 height 33
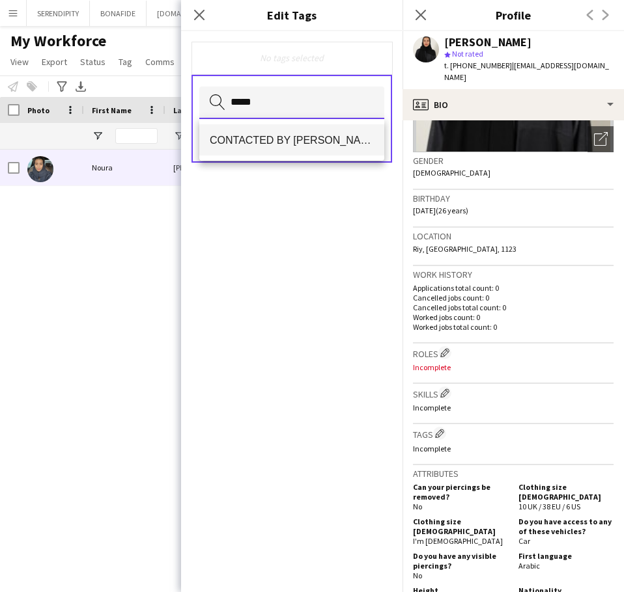
type input "*****"
click at [322, 144] on span "CONTACTED BY [PERSON_NAME]" at bounding box center [292, 140] width 164 height 12
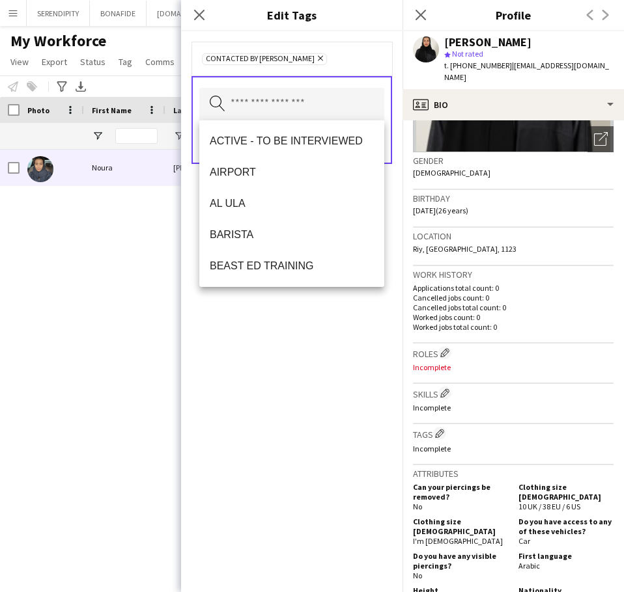
click at [312, 370] on div "CONTACTED BY [PERSON_NAME] Remove Search by tag name Save" at bounding box center [291, 311] width 221 height 561
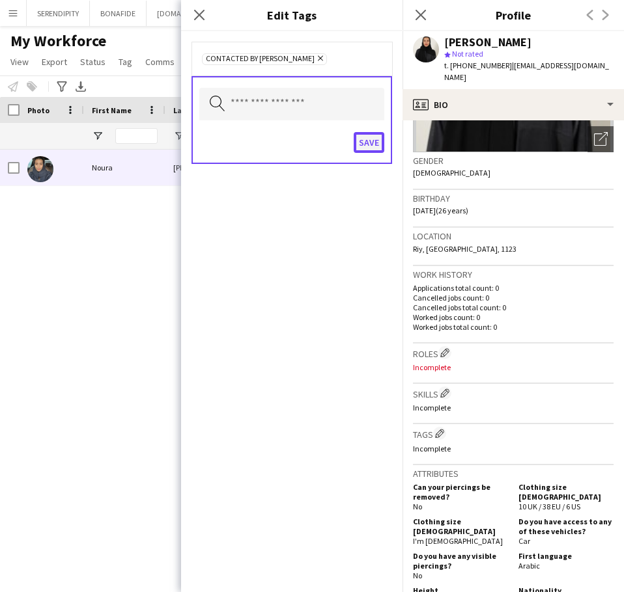
click at [363, 144] on button "Save" at bounding box center [368, 142] width 31 height 21
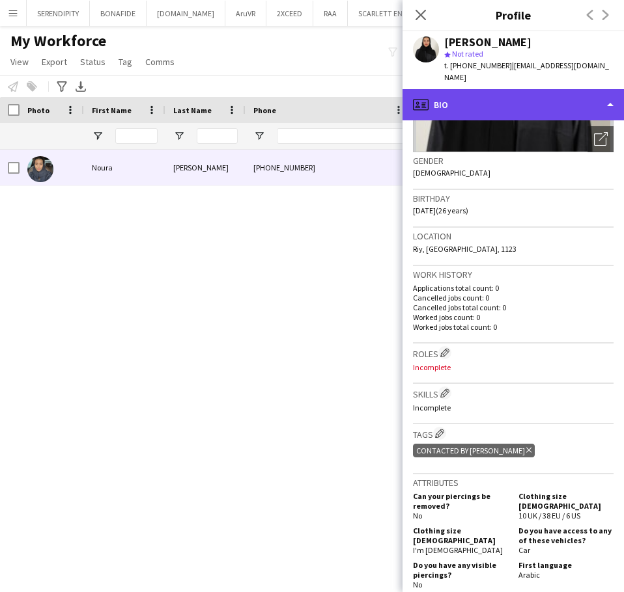
click at [544, 89] on div "profile Bio" at bounding box center [512, 104] width 221 height 31
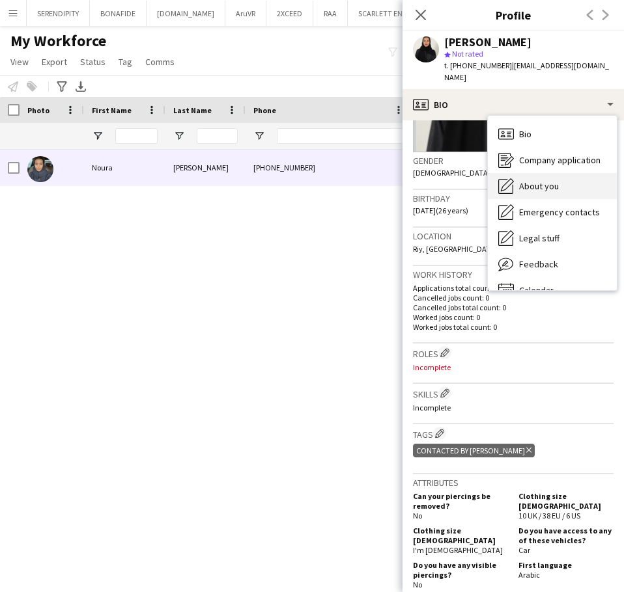
click at [553, 180] on span "About you" at bounding box center [539, 186] width 40 height 12
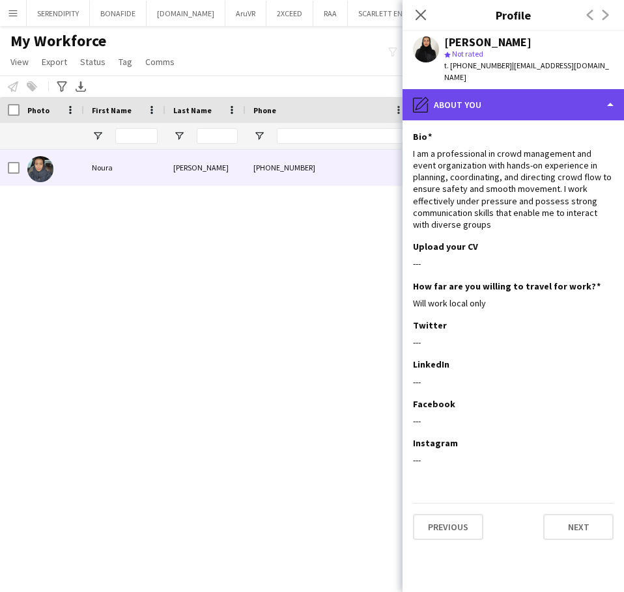
click at [548, 100] on div "pencil4 About you" at bounding box center [512, 104] width 221 height 31
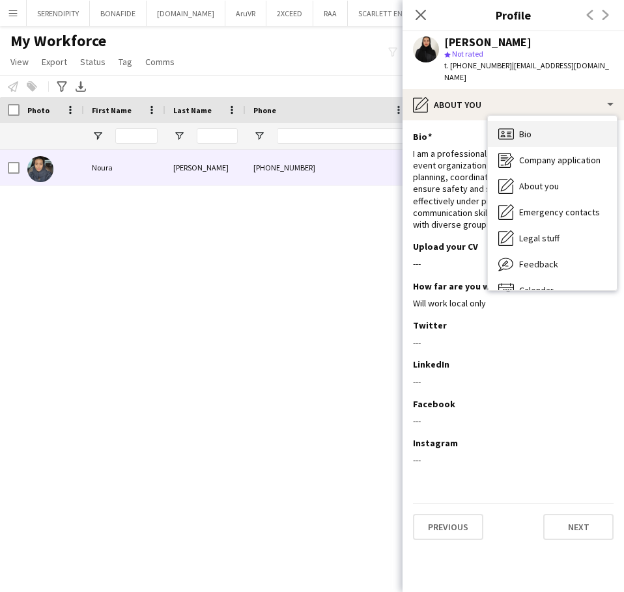
click at [548, 130] on div "Bio Bio" at bounding box center [552, 134] width 129 height 26
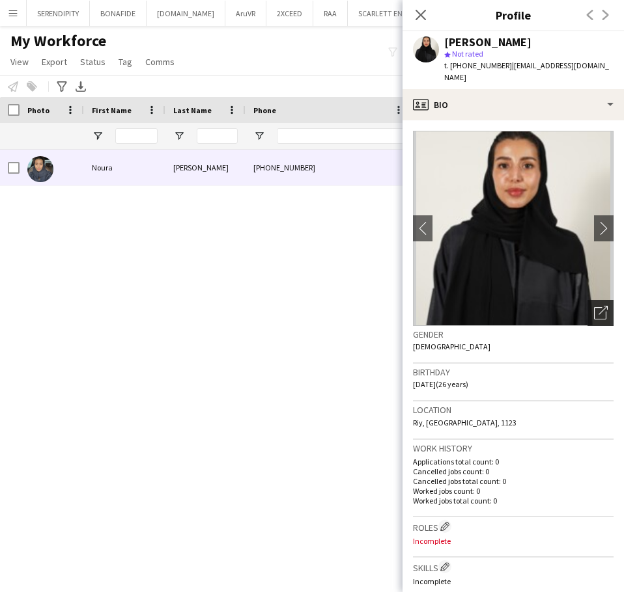
click at [594, 306] on icon "Open photos pop-in" at bounding box center [601, 313] width 14 height 14
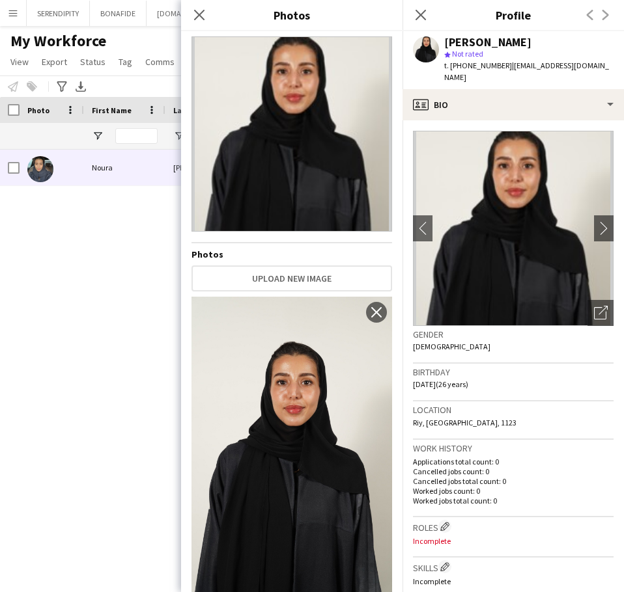
scroll to position [0, 0]
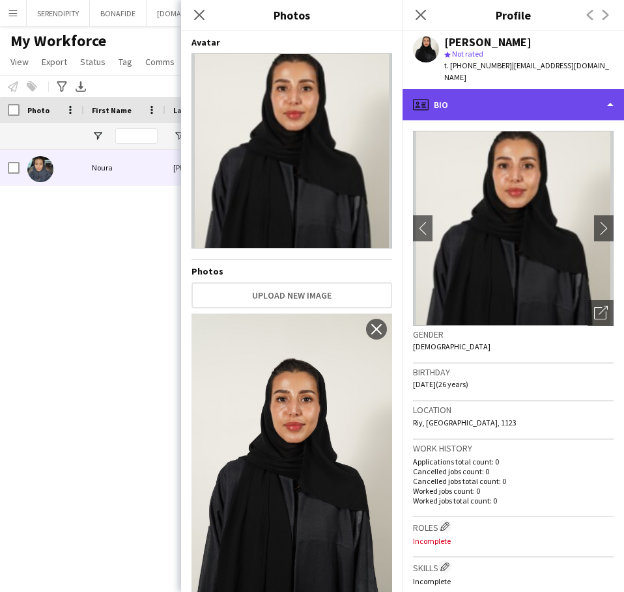
click at [492, 94] on div "profile Bio" at bounding box center [512, 104] width 221 height 31
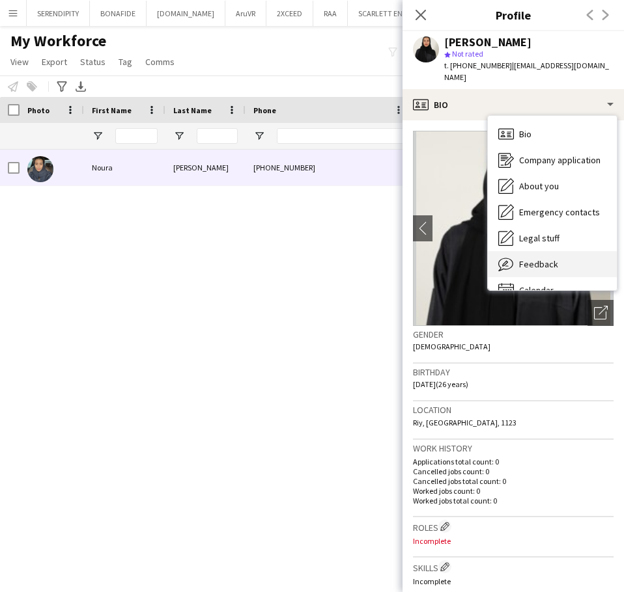
click at [570, 251] on div "Feedback Feedback" at bounding box center [552, 264] width 129 height 26
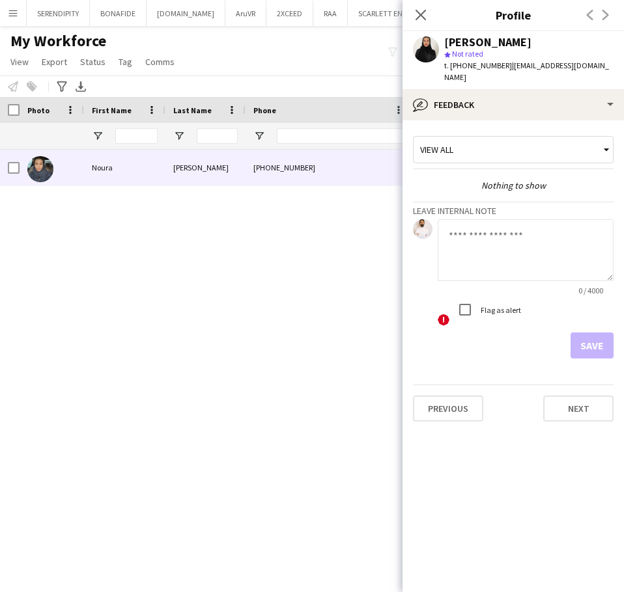
click at [480, 247] on textarea at bounding box center [525, 250] width 176 height 62
paste textarea "**********"
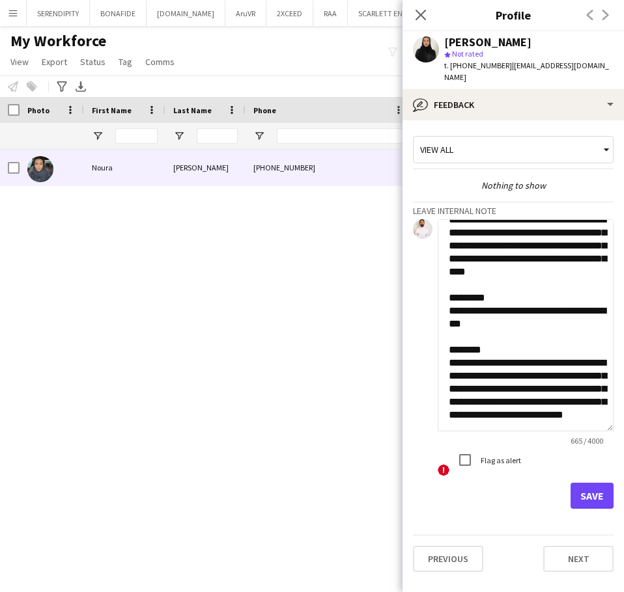
scroll to position [215, 0]
drag, startPoint x: 610, startPoint y: 266, endPoint x: 609, endPoint y: 439, distance: 172.5
click at [609, 432] on textarea "**********" at bounding box center [525, 325] width 176 height 212
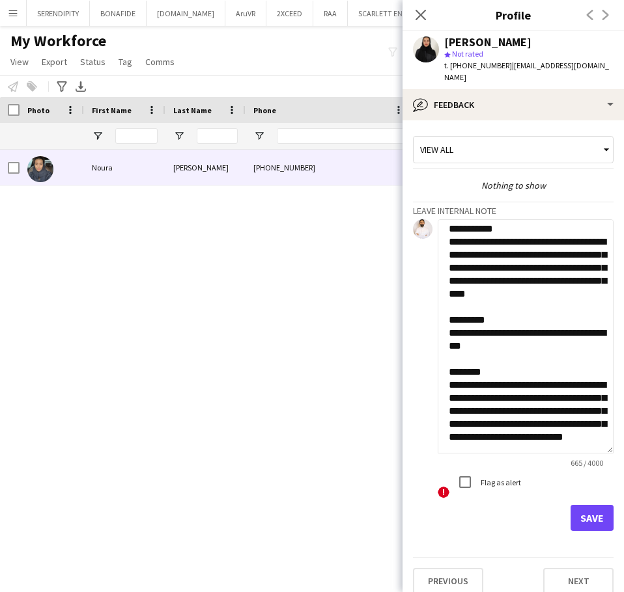
type textarea "**********"
click at [596, 505] on button "Save" at bounding box center [591, 518] width 43 height 26
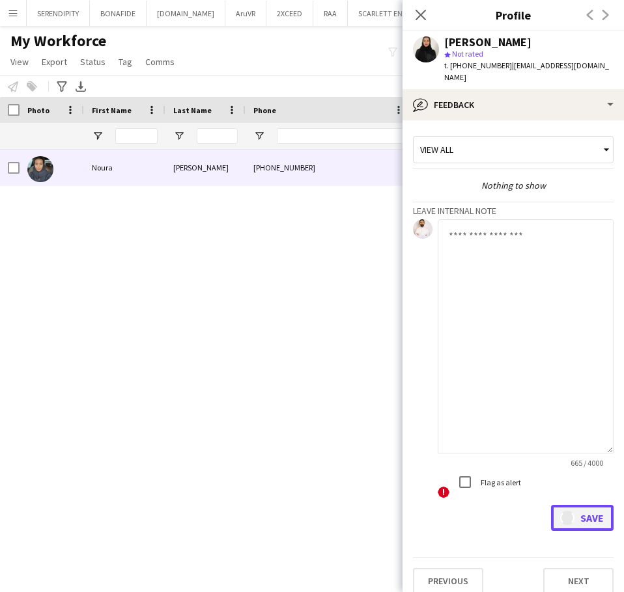
scroll to position [0, 0]
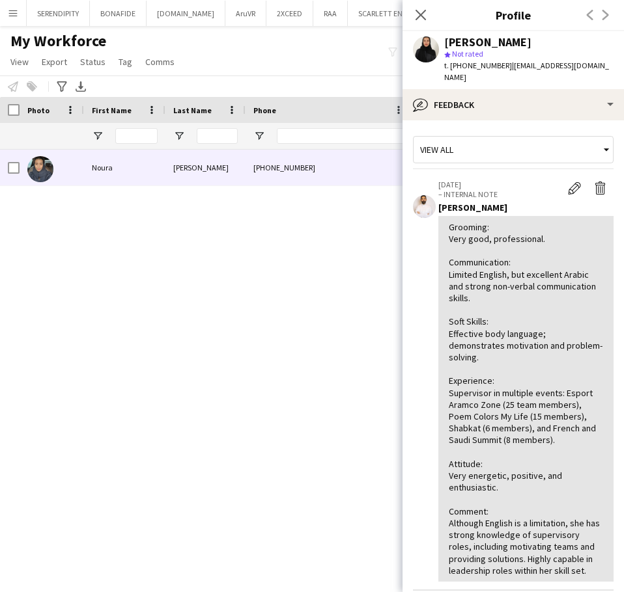
click at [421, 14] on icon "Close pop-in" at bounding box center [420, 15] width 10 height 10
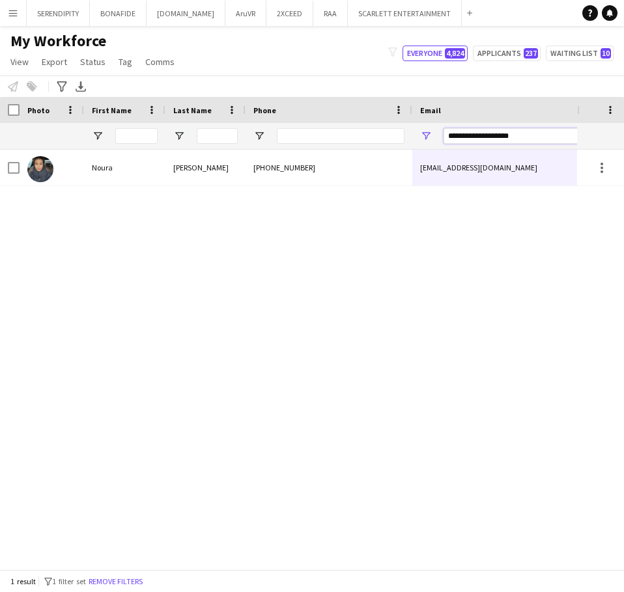
drag, startPoint x: 527, startPoint y: 131, endPoint x: 271, endPoint y: 137, distance: 255.9
click at [324, 145] on div at bounding box center [341, 136] width 128 height 26
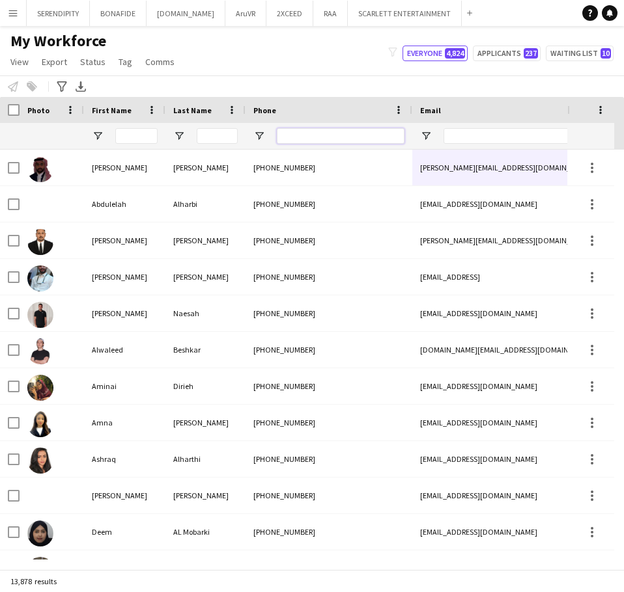
click at [301, 137] on input "Phone Filter Input" at bounding box center [341, 136] width 128 height 16
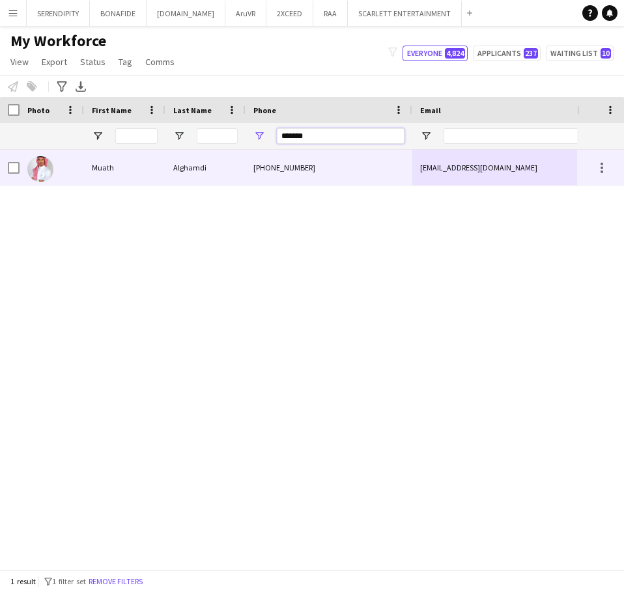
type input "*******"
click at [292, 158] on div "[PHONE_NUMBER]" at bounding box center [328, 168] width 167 height 36
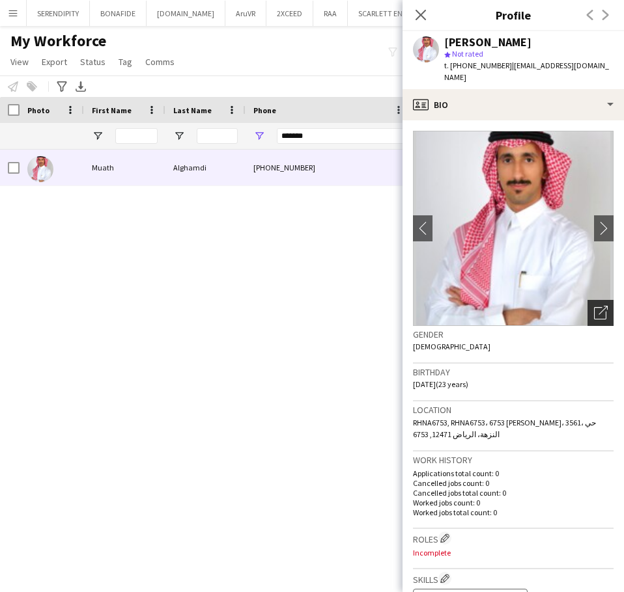
click at [594, 306] on icon "Open photos pop-in" at bounding box center [601, 313] width 14 height 14
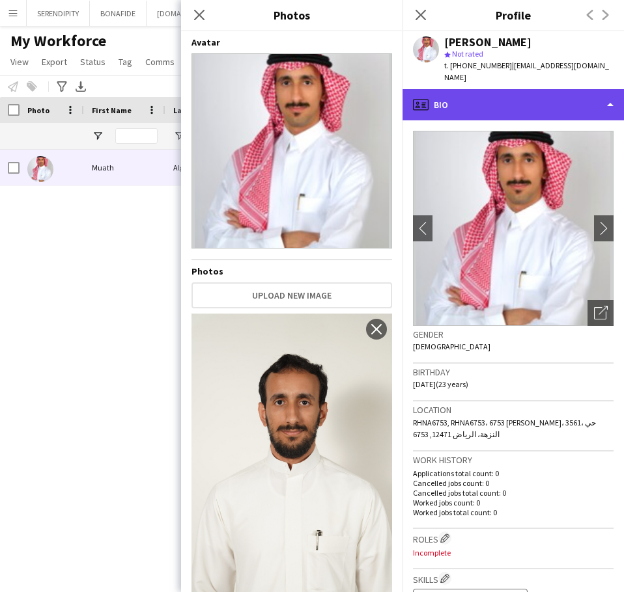
click at [514, 98] on div "profile Bio" at bounding box center [512, 104] width 221 height 31
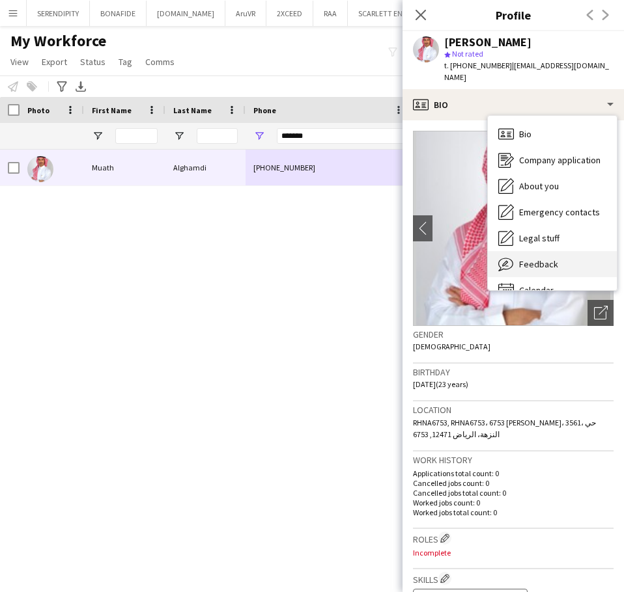
click at [544, 258] on span "Feedback" at bounding box center [538, 264] width 39 height 12
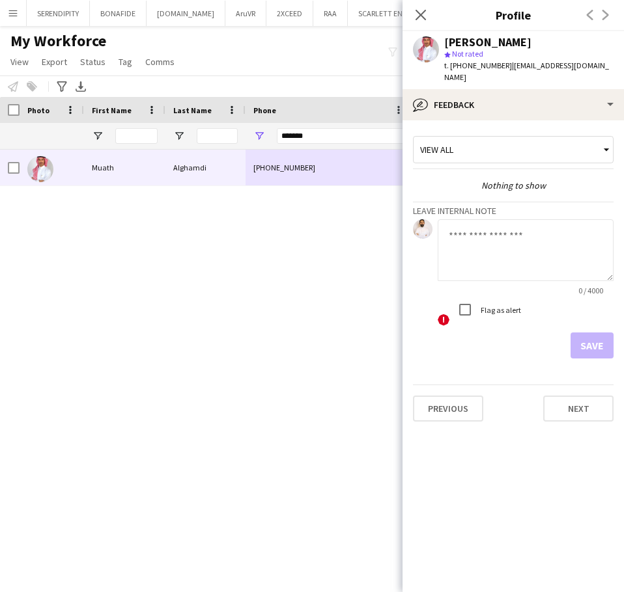
click at [494, 240] on textarea at bounding box center [525, 250] width 176 height 62
paste textarea "**********"
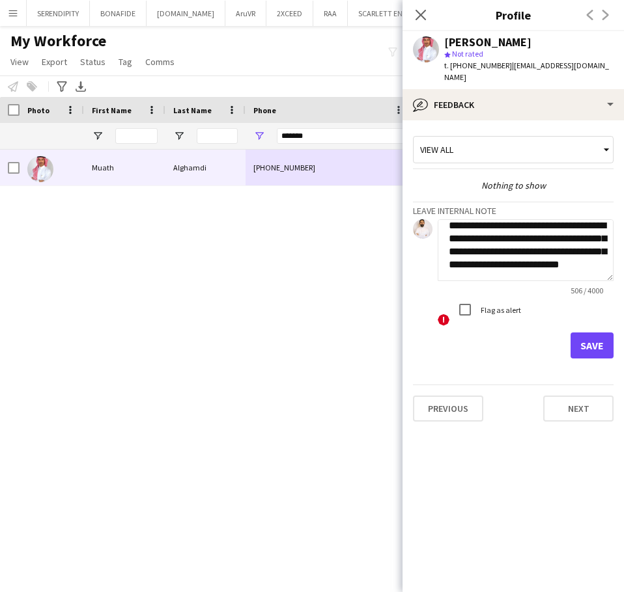
type textarea "**********"
click at [585, 338] on button "Save" at bounding box center [591, 346] width 43 height 26
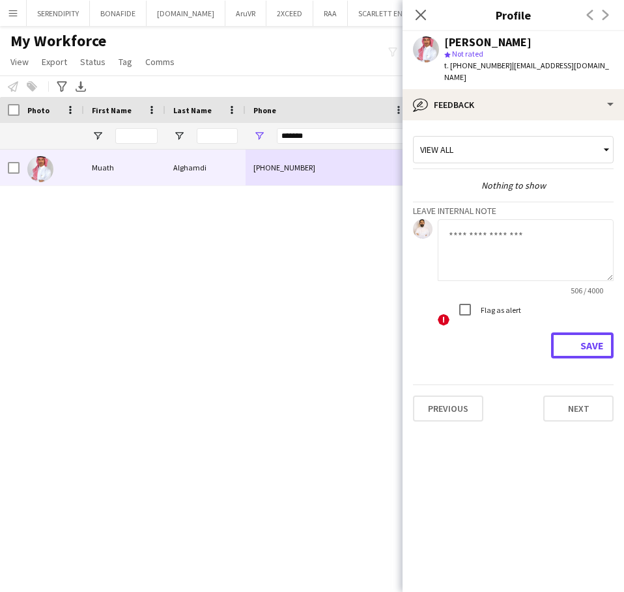
scroll to position [0, 0]
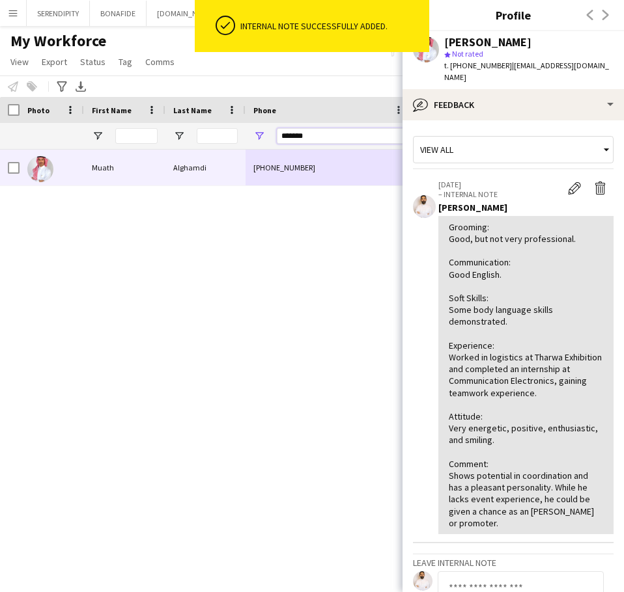
drag, startPoint x: 337, startPoint y: 135, endPoint x: 275, endPoint y: 133, distance: 62.5
click at [275, 133] on div "*******" at bounding box center [328, 136] width 167 height 26
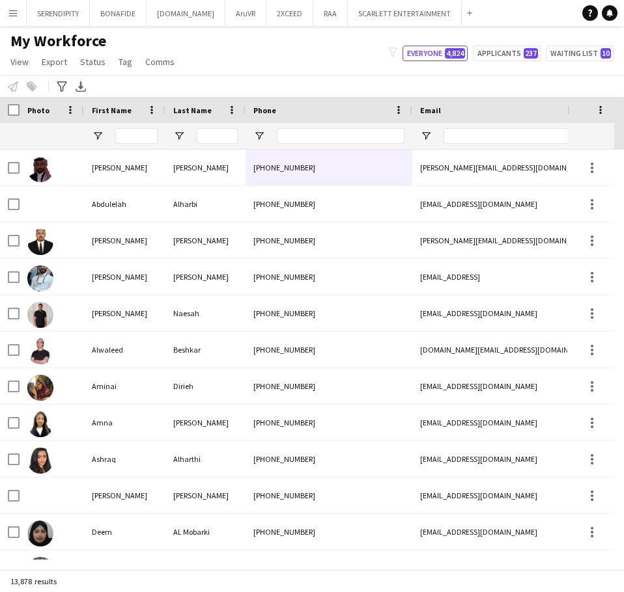
click at [331, 127] on div at bounding box center [341, 136] width 128 height 26
click at [332, 132] on input "Phone Filter Input" at bounding box center [341, 136] width 128 height 16
click at [473, 129] on input "Email Filter Input" at bounding box center [553, 136] width 221 height 16
paste input "**********"
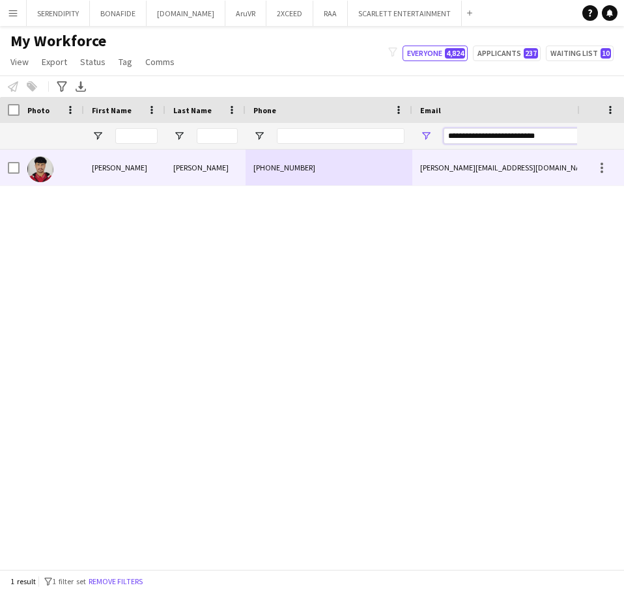
type input "**********"
click at [432, 161] on div "[PERSON_NAME][EMAIL_ADDRESS][DOMAIN_NAME]" at bounding box center [542, 168] width 260 height 36
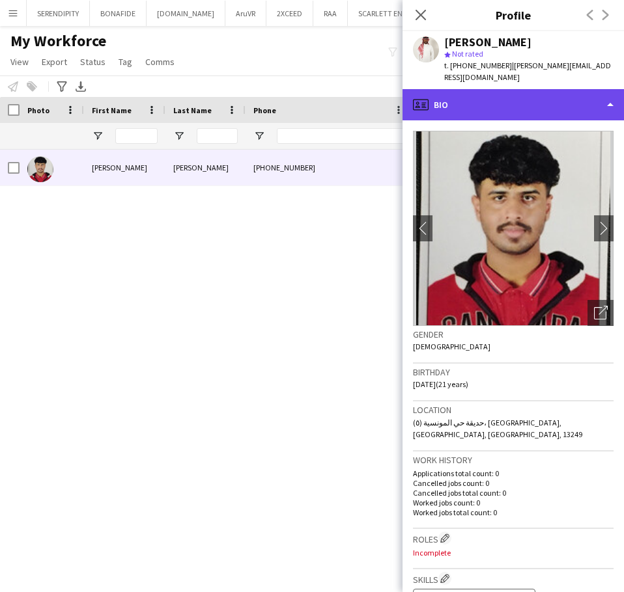
click at [544, 109] on div "profile Bio" at bounding box center [512, 104] width 221 height 31
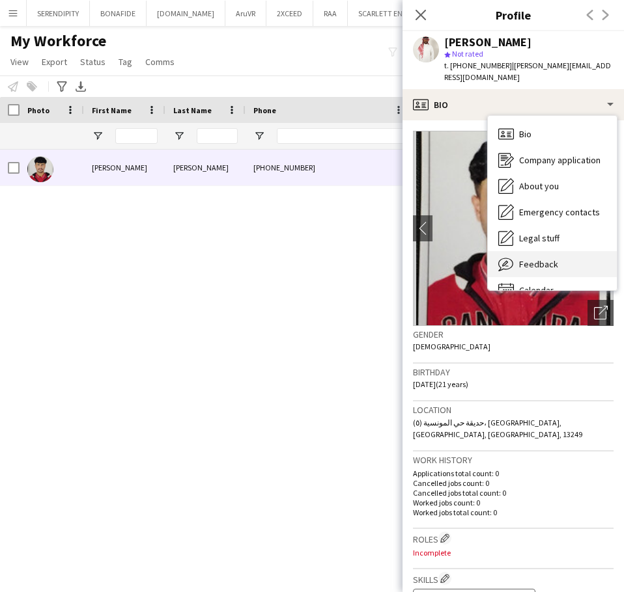
click at [563, 261] on div "Feedback Feedback" at bounding box center [552, 264] width 129 height 26
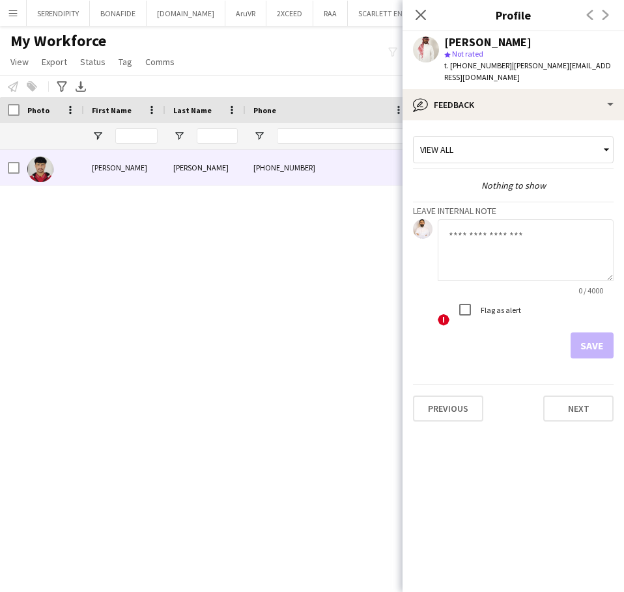
click at [502, 247] on textarea at bounding box center [525, 250] width 176 height 62
paste textarea "**********"
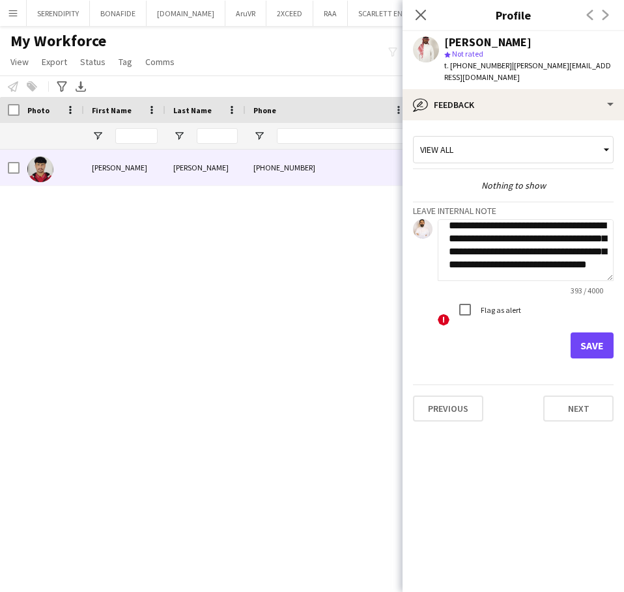
scroll to position [270, 0]
type textarea "**********"
click at [592, 340] on button "Save" at bounding box center [591, 346] width 43 height 26
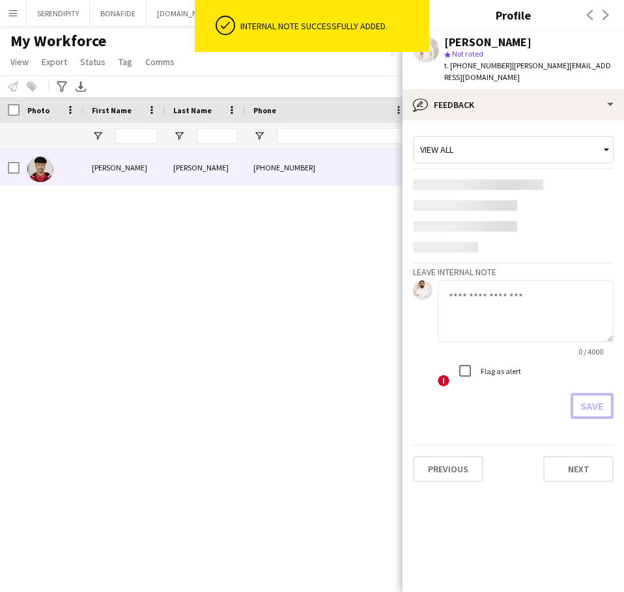
scroll to position [0, 0]
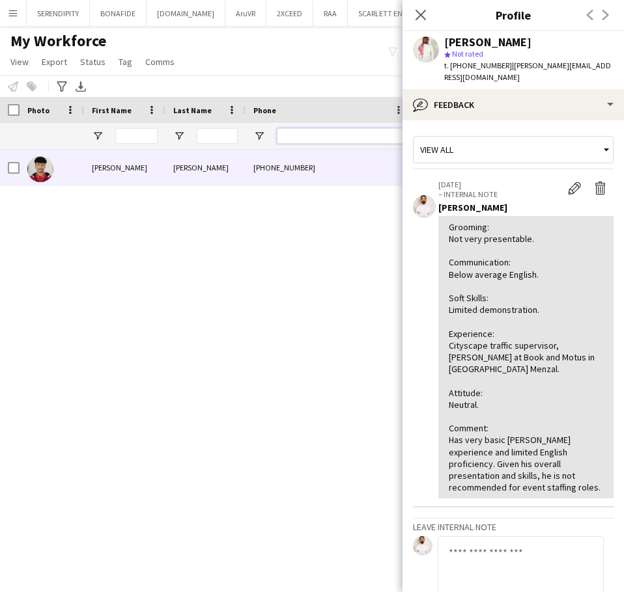
click at [356, 141] on input "Phone Filter Input" at bounding box center [341, 136] width 128 height 16
click at [418, 18] on icon at bounding box center [420, 14] width 12 height 12
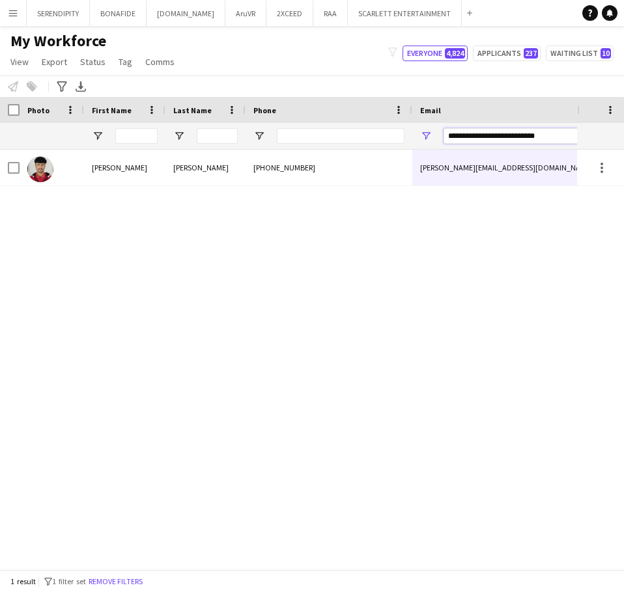
drag, startPoint x: 560, startPoint y: 135, endPoint x: 397, endPoint y: 120, distance: 163.4
paste input "Email Filter Input"
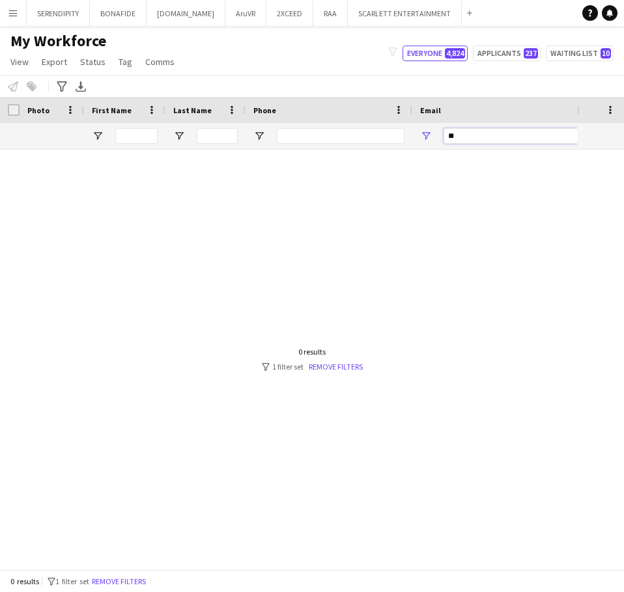
type input "*"
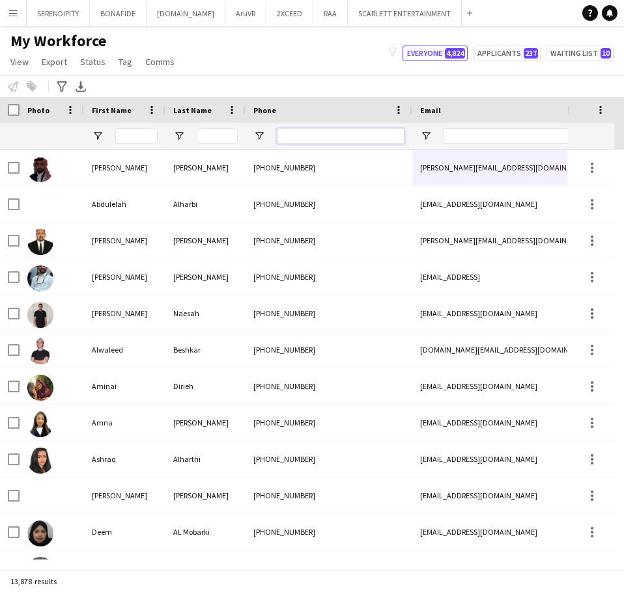
click at [318, 138] on input "Phone Filter Input" at bounding box center [341, 136] width 128 height 16
paste input "*********"
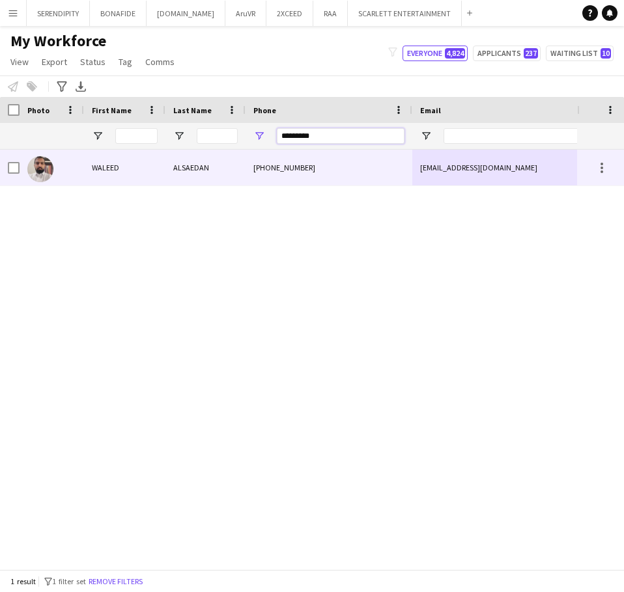
type input "*********"
click at [354, 162] on div "[PHONE_NUMBER]" at bounding box center [328, 168] width 167 height 36
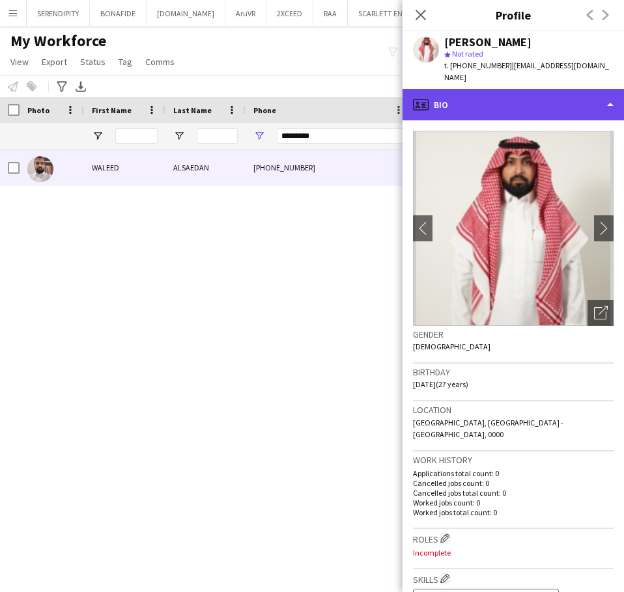
click at [546, 102] on div "profile Bio" at bounding box center [512, 104] width 221 height 31
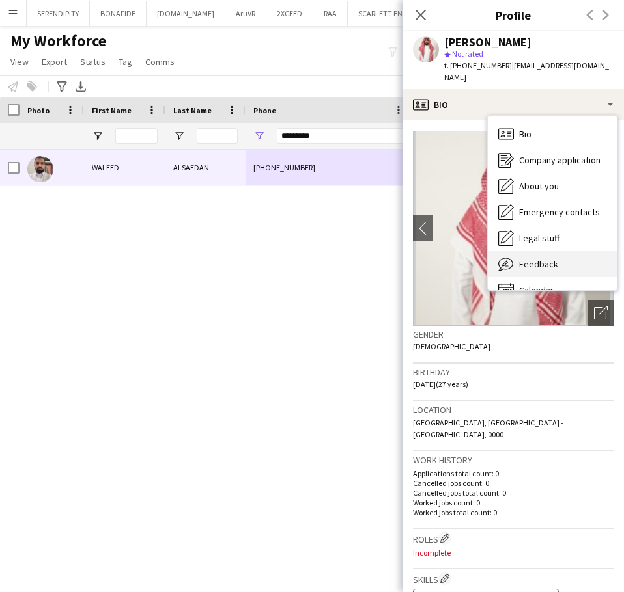
click at [566, 258] on div "Feedback Feedback" at bounding box center [552, 264] width 129 height 26
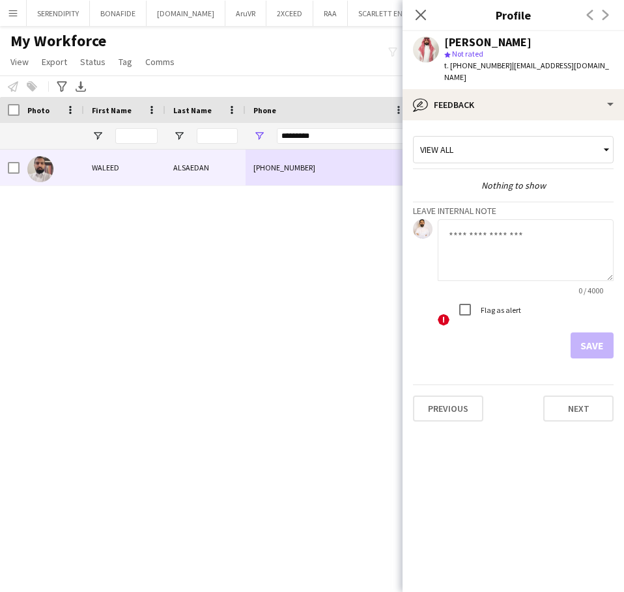
click at [480, 241] on textarea at bounding box center [525, 250] width 176 height 62
paste textarea "**********"
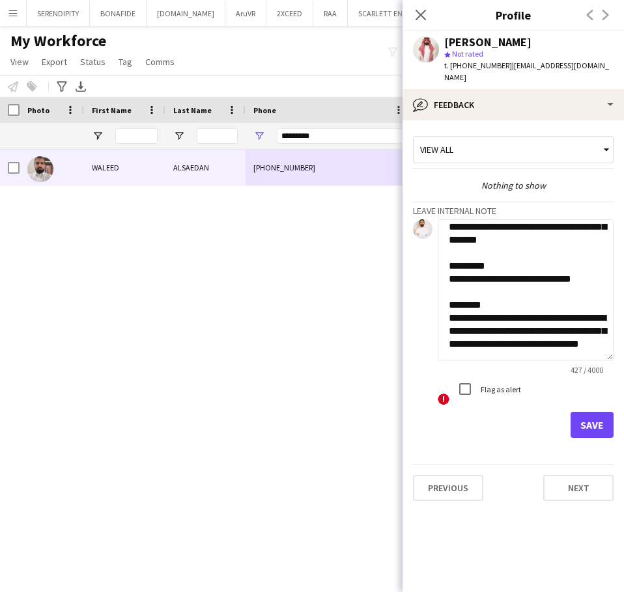
scroll to position [185, 0]
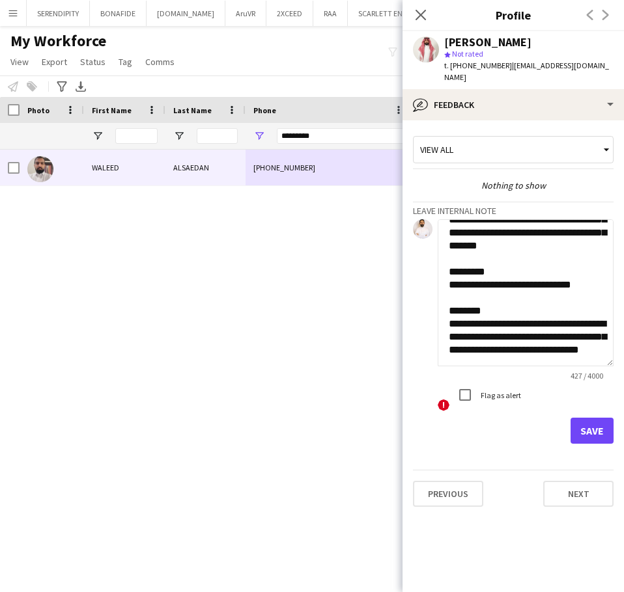
drag, startPoint x: 607, startPoint y: 266, endPoint x: 605, endPoint y: 352, distance: 85.3
click at [605, 352] on textarea "**********" at bounding box center [525, 292] width 176 height 147
type textarea "**********"
click at [587, 421] on button "Save" at bounding box center [591, 431] width 43 height 26
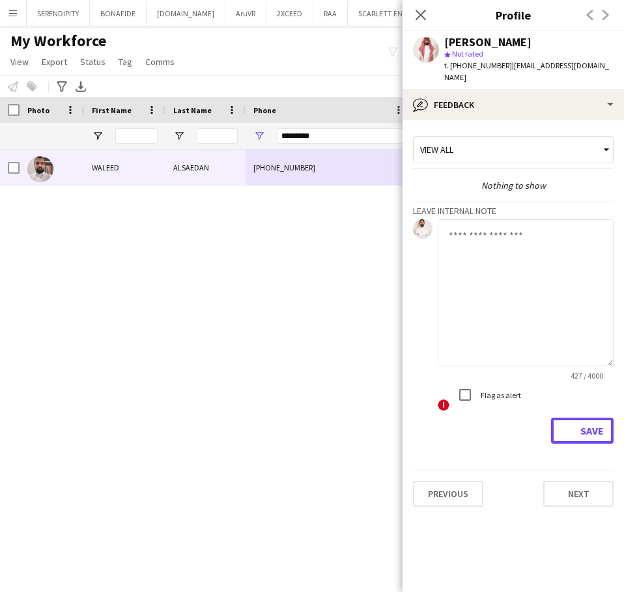
scroll to position [0, 0]
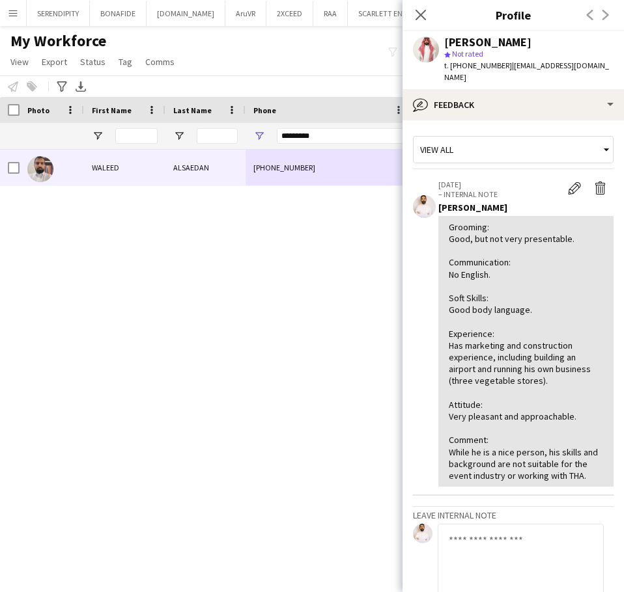
drag, startPoint x: 426, startPoint y: 11, endPoint x: 411, endPoint y: 29, distance: 23.1
click at [426, 11] on icon "Close pop-in" at bounding box center [420, 15] width 10 height 10
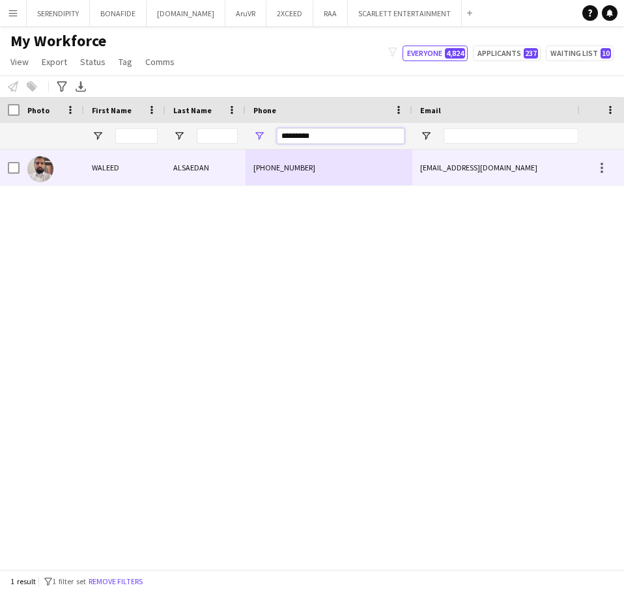
drag, startPoint x: 361, startPoint y: 131, endPoint x: 218, endPoint y: 151, distance: 144.6
click at [218, 151] on div "Workforce Details Status Email Phone" at bounding box center [312, 333] width 624 height 473
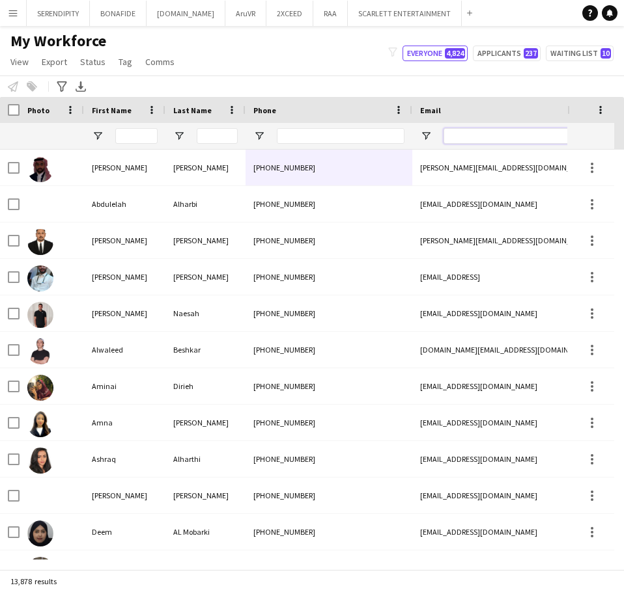
click at [464, 135] on input "Email Filter Input" at bounding box center [553, 136] width 221 height 16
paste input "**********"
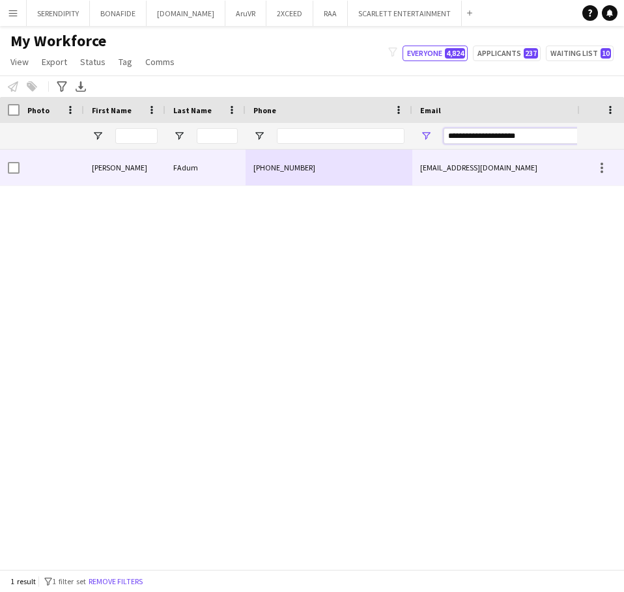
type input "**********"
click at [238, 172] on div "FAdum" at bounding box center [205, 168] width 80 height 36
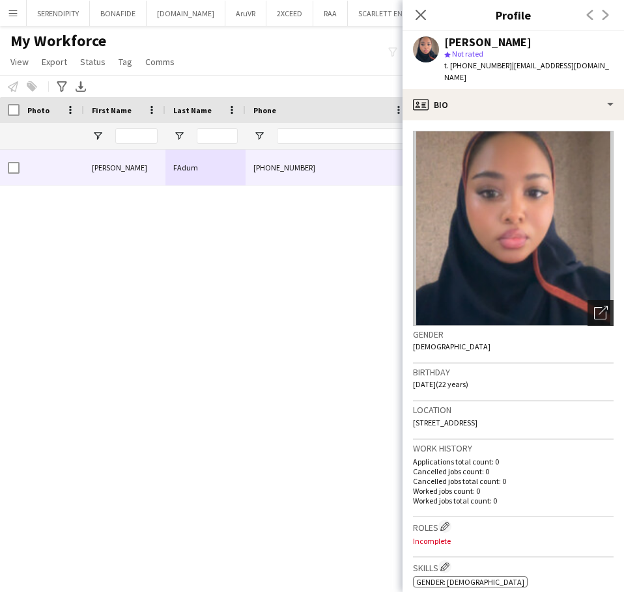
click at [594, 306] on icon "Open photos pop-in" at bounding box center [601, 313] width 14 height 14
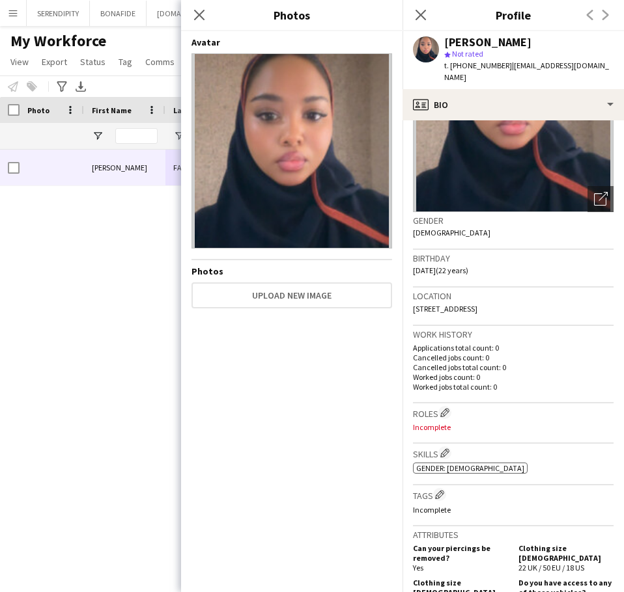
scroll to position [130, 0]
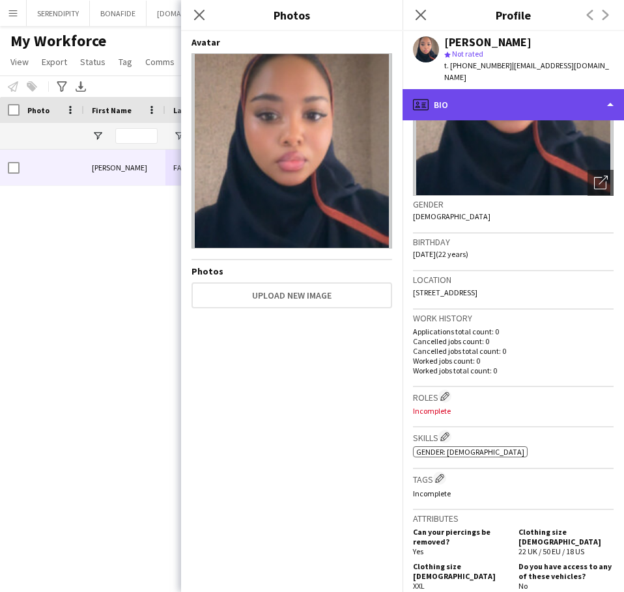
click at [517, 98] on div "profile Bio" at bounding box center [512, 104] width 221 height 31
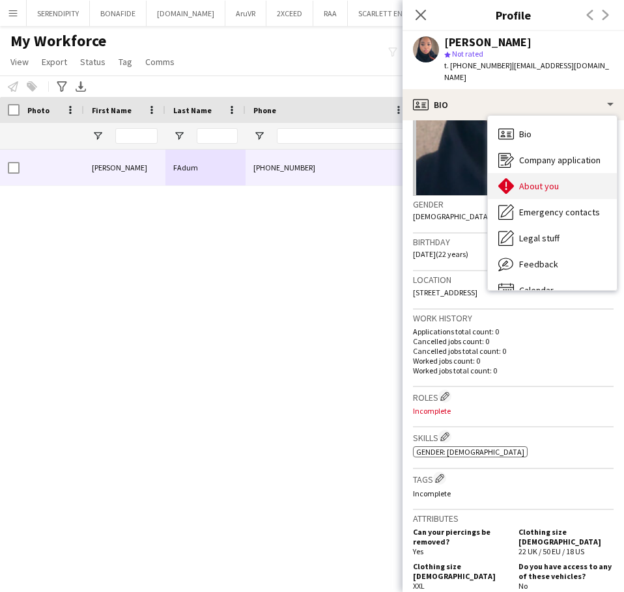
click at [557, 180] on span "About you" at bounding box center [539, 186] width 40 height 12
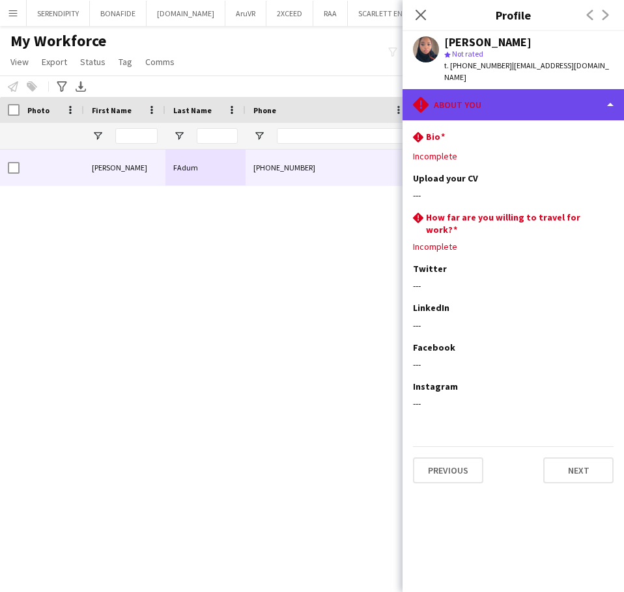
click at [566, 97] on div "rhombus-alert About you" at bounding box center [512, 104] width 221 height 31
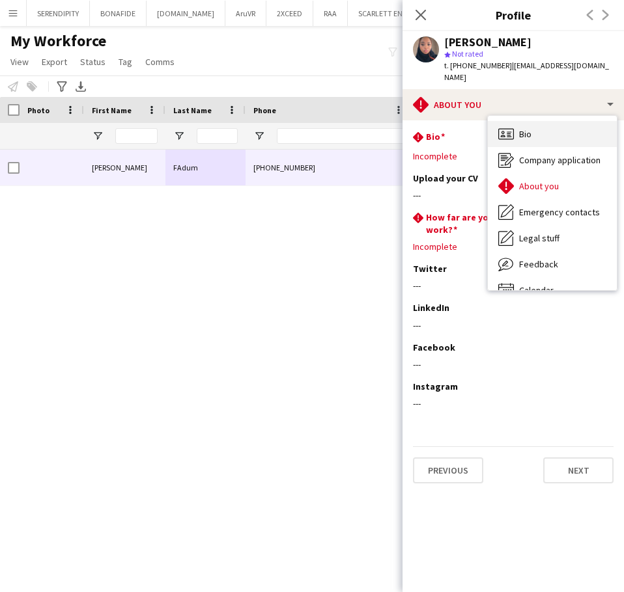
click at [556, 131] on div "Bio Bio" at bounding box center [552, 134] width 129 height 26
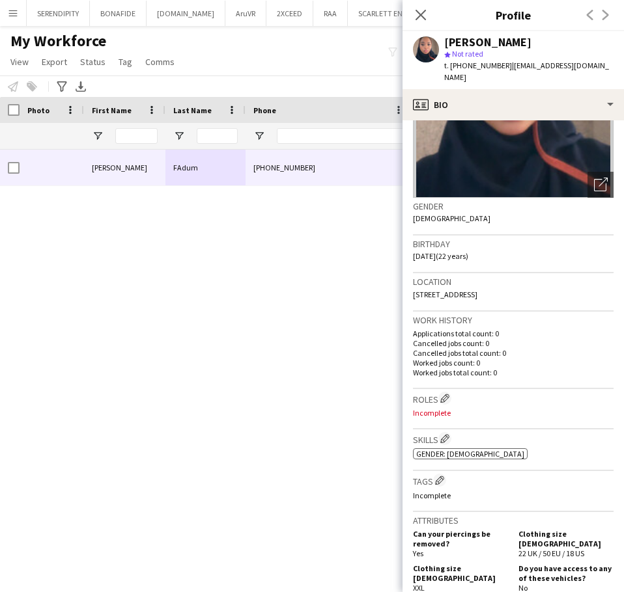
scroll to position [174, 0]
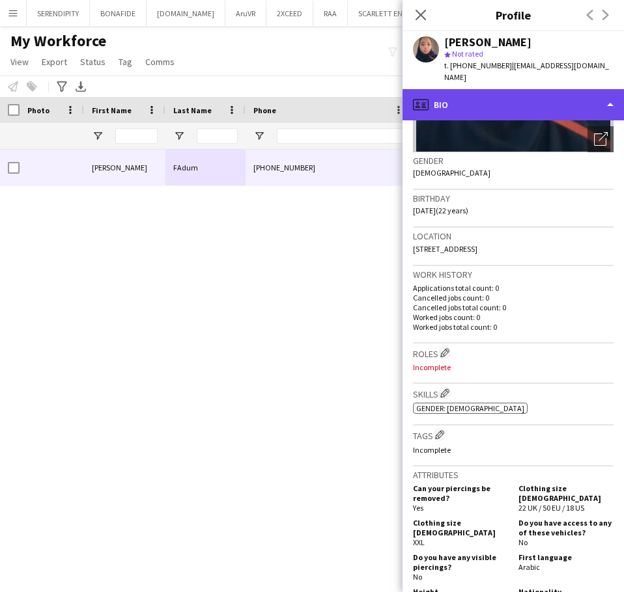
click at [558, 101] on div "profile Bio" at bounding box center [512, 104] width 221 height 31
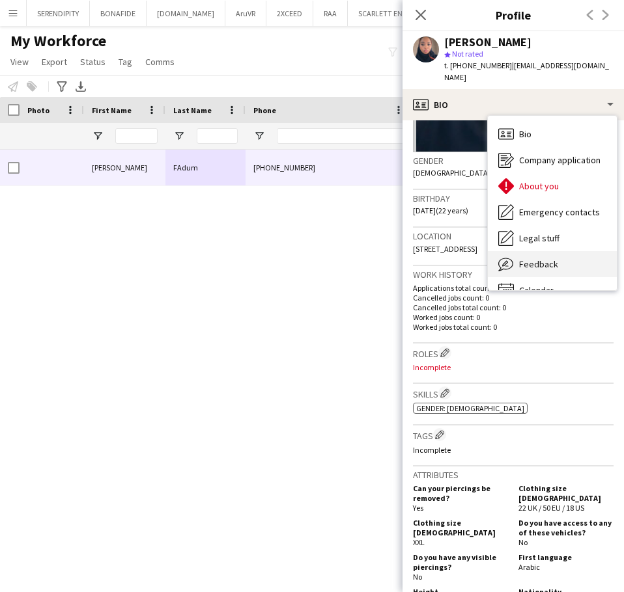
click at [575, 251] on div "Feedback Feedback" at bounding box center [552, 264] width 129 height 26
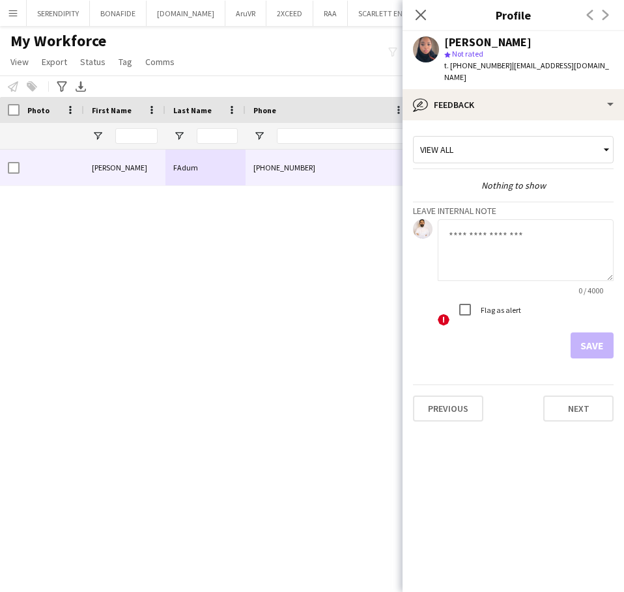
click at [521, 219] on textarea at bounding box center [525, 250] width 176 height 62
paste textarea "**********"
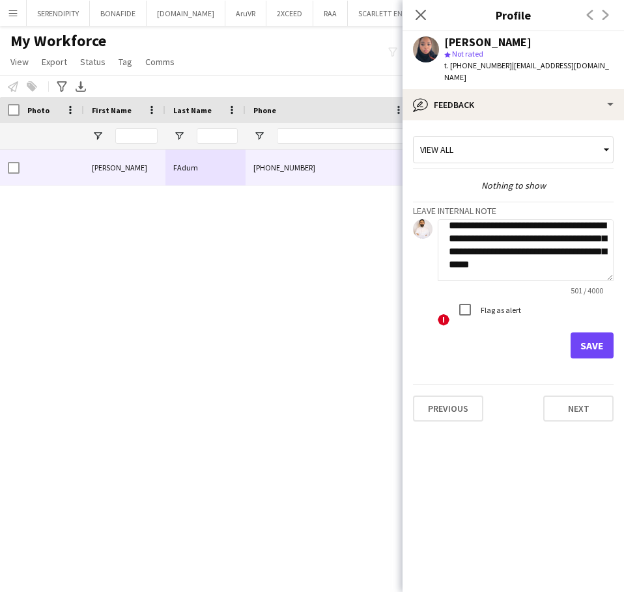
type textarea "**********"
click at [588, 338] on button "Save" at bounding box center [591, 346] width 43 height 26
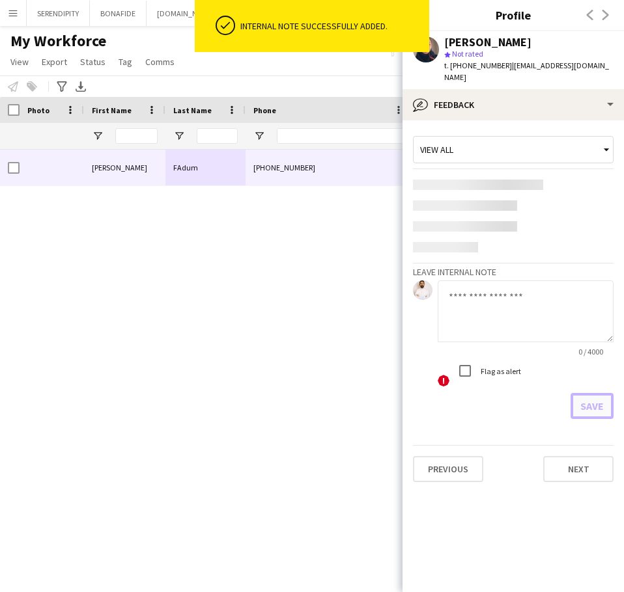
scroll to position [0, 0]
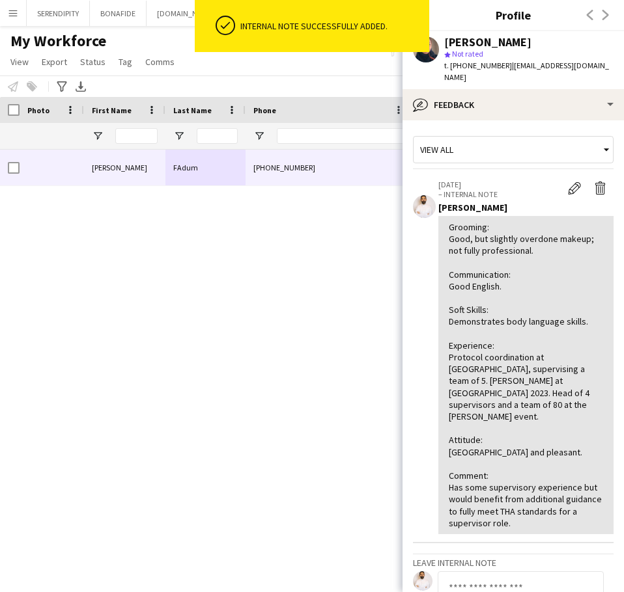
click at [376, 265] on div "[PERSON_NAME] [PHONE_NUMBER] [EMAIL_ADDRESS][DOMAIN_NAME] In progress" at bounding box center [288, 355] width 577 height 410
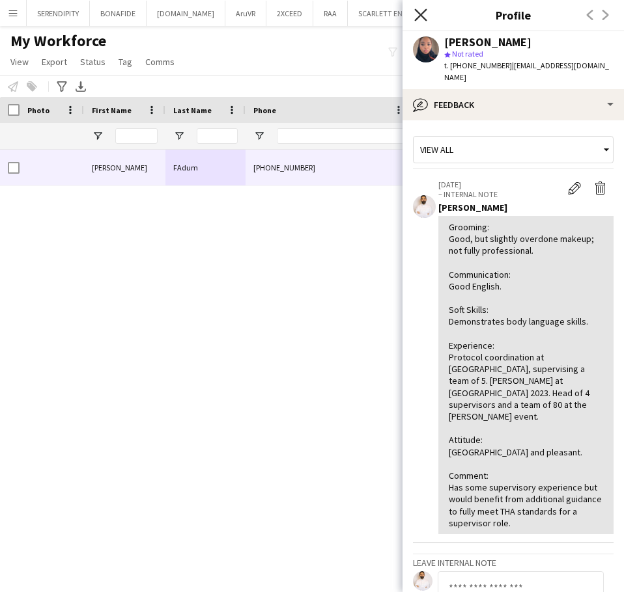
click at [422, 15] on icon "Close pop-in" at bounding box center [420, 14] width 12 height 12
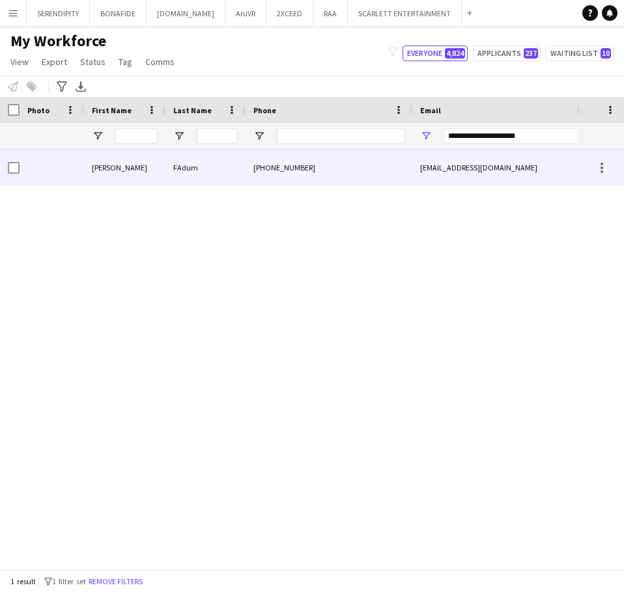
click at [447, 165] on div "[EMAIL_ADDRESS][DOMAIN_NAME]" at bounding box center [542, 168] width 260 height 36
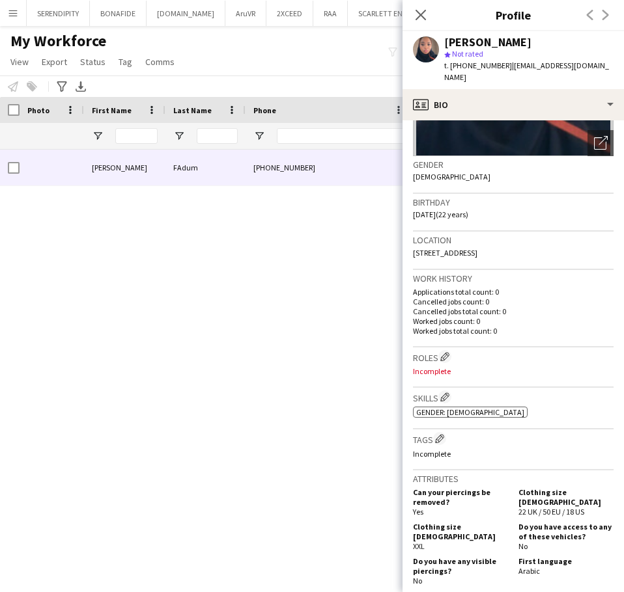
scroll to position [174, 0]
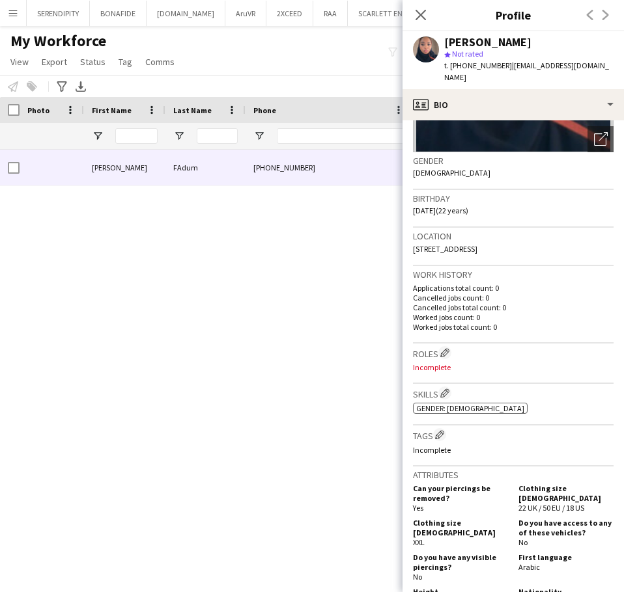
click at [438, 426] on div "Tags Edit crew company tags Incomplete" at bounding box center [513, 446] width 200 height 40
click at [439, 428] on button "Edit crew company tags" at bounding box center [439, 434] width 13 height 13
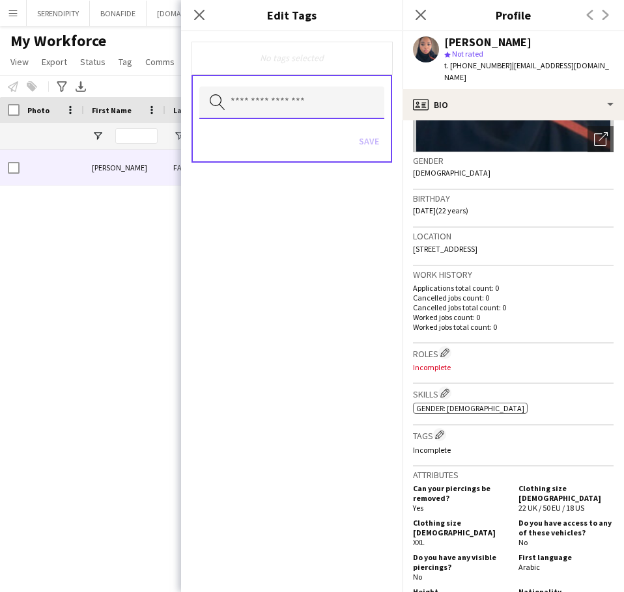
click at [314, 107] on input "text" at bounding box center [291, 103] width 185 height 33
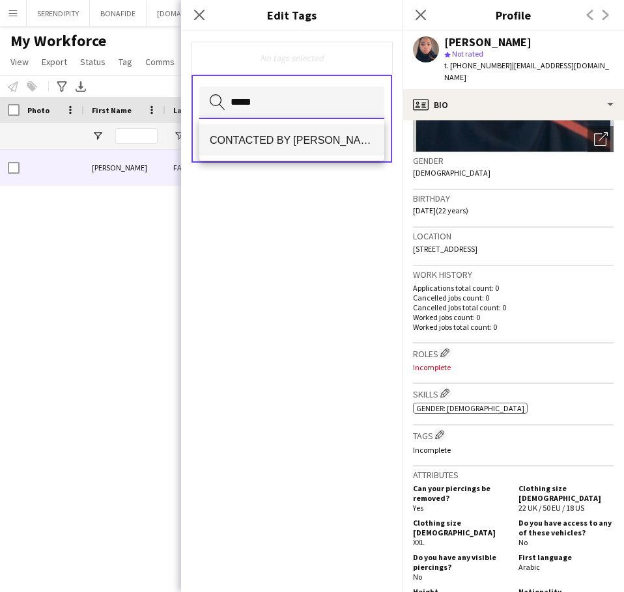
type input "*****"
click at [307, 145] on span "CONTACTED BY [PERSON_NAME]" at bounding box center [292, 140] width 164 height 12
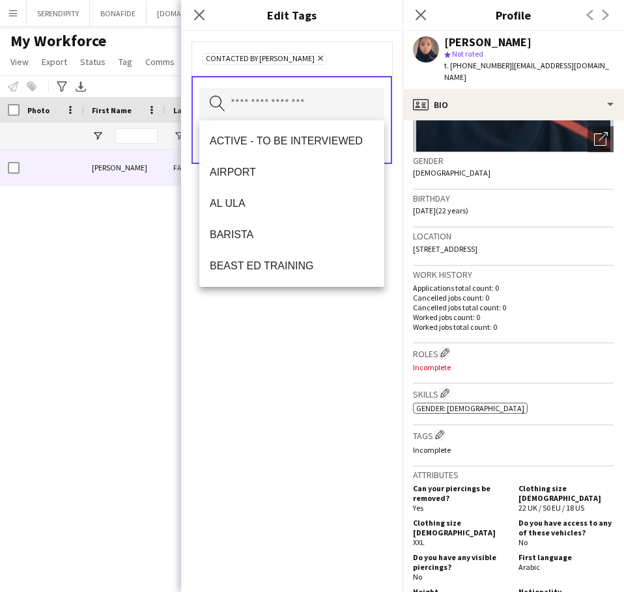
click at [249, 411] on div "CONTACTED BY [PERSON_NAME] Remove Search by tag name Save" at bounding box center [291, 311] width 221 height 561
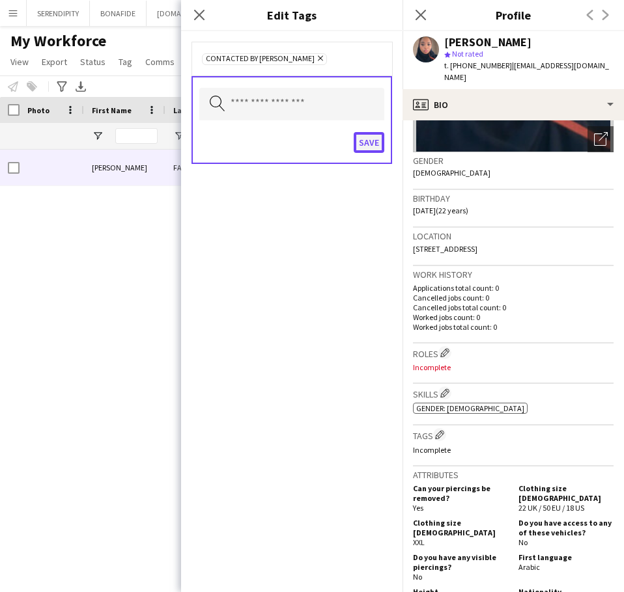
click at [361, 146] on button "Save" at bounding box center [368, 142] width 31 height 21
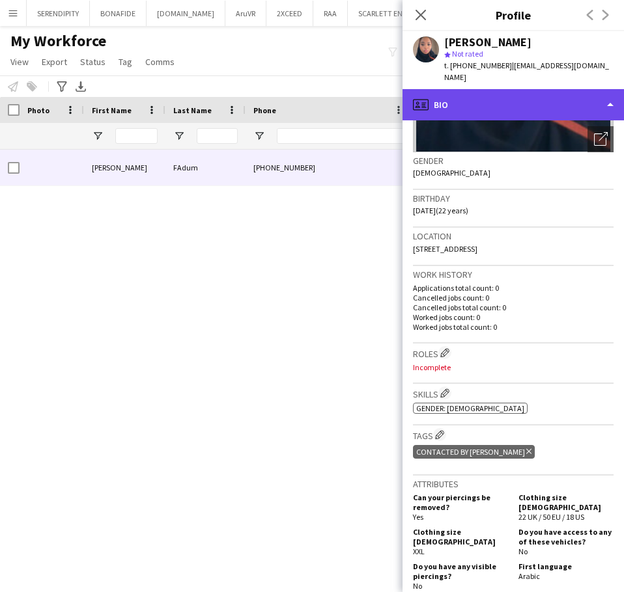
click at [471, 89] on div "profile Bio" at bounding box center [512, 104] width 221 height 31
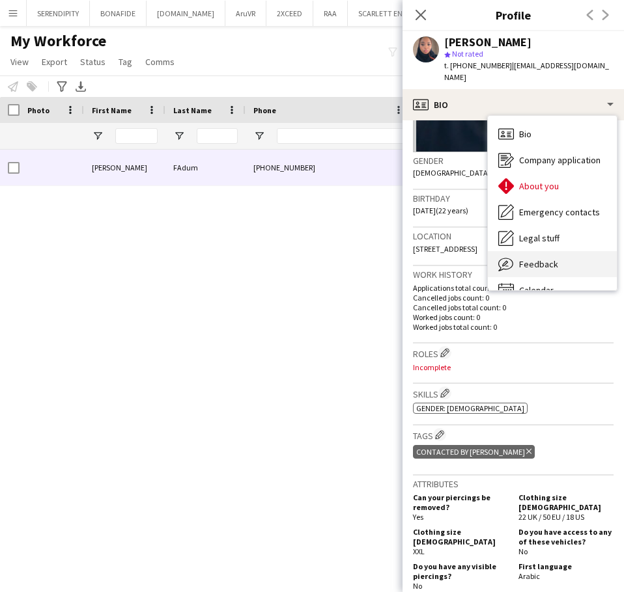
click at [551, 251] on div "Feedback Feedback" at bounding box center [552, 264] width 129 height 26
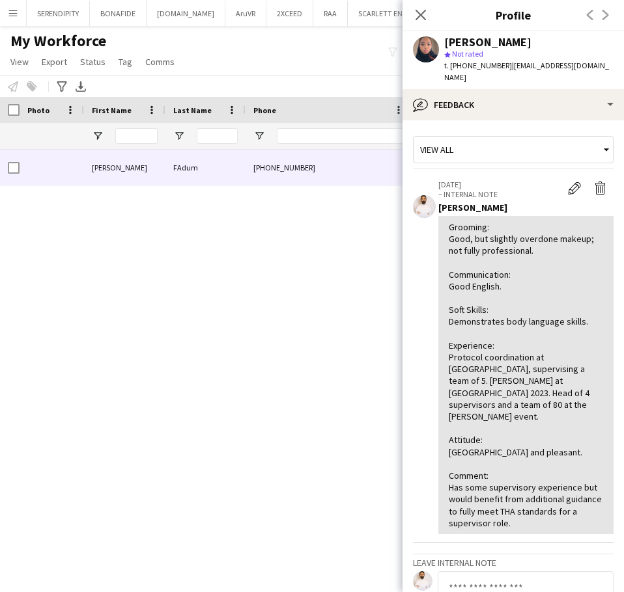
click at [337, 236] on div "[PERSON_NAME] [PHONE_NUMBER] [EMAIL_ADDRESS][DOMAIN_NAME] In progress" at bounding box center [288, 355] width 577 height 410
click at [419, 16] on icon at bounding box center [420, 15] width 10 height 10
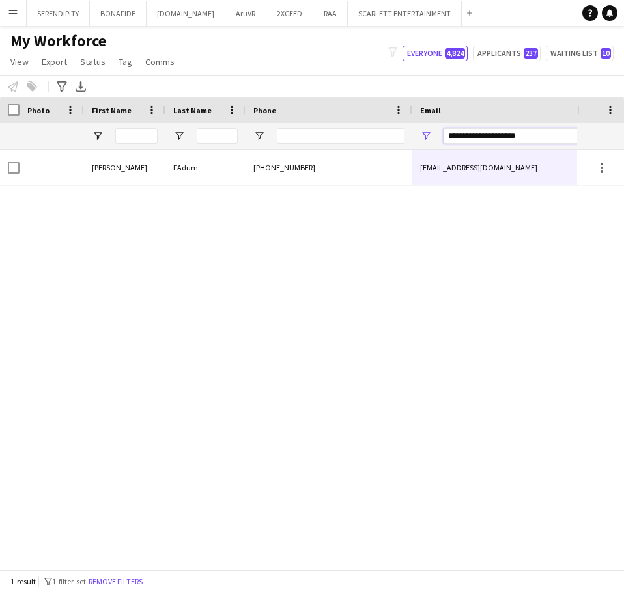
drag, startPoint x: 536, startPoint y: 135, endPoint x: 425, endPoint y: 131, distance: 111.4
click at [425, 131] on div "**********" at bounding box center [542, 136] width 260 height 26
paste input "Email Filter Input"
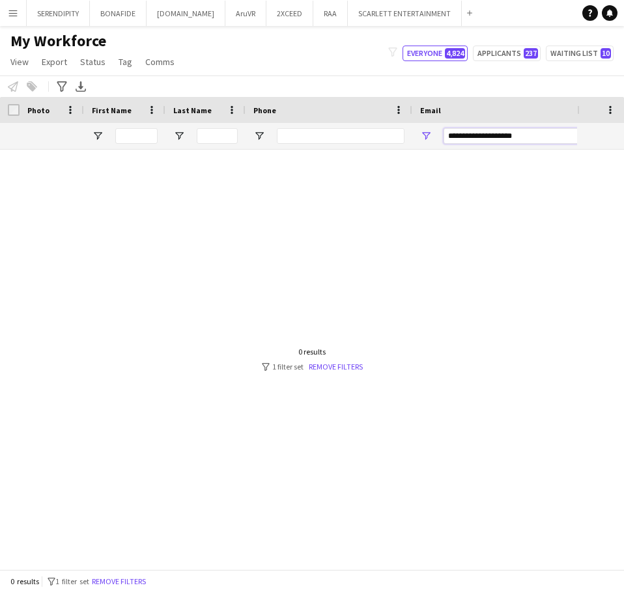
type input "**********"
click at [534, 141] on input "**********" at bounding box center [553, 136] width 221 height 16
drag, startPoint x: 532, startPoint y: 137, endPoint x: 447, endPoint y: 132, distance: 86.1
click at [447, 132] on input "**********" at bounding box center [553, 136] width 221 height 16
click at [329, 139] on input "Phone Filter Input" at bounding box center [341, 136] width 128 height 16
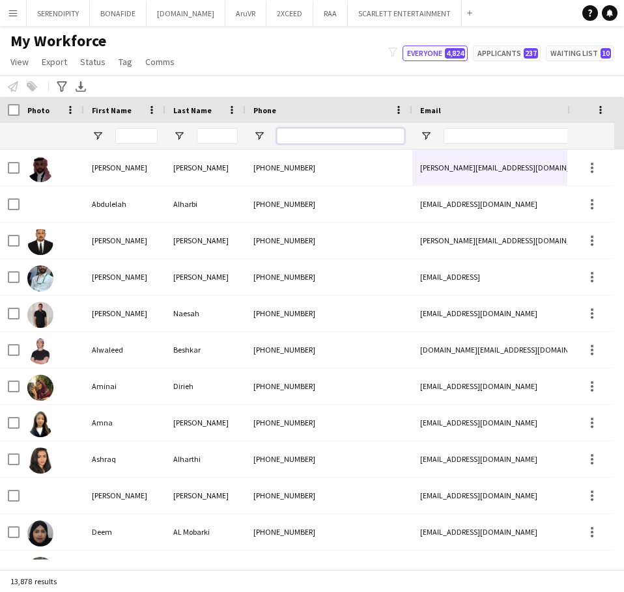
click at [333, 137] on input "Phone Filter Input" at bounding box center [341, 136] width 128 height 16
paste input "*********"
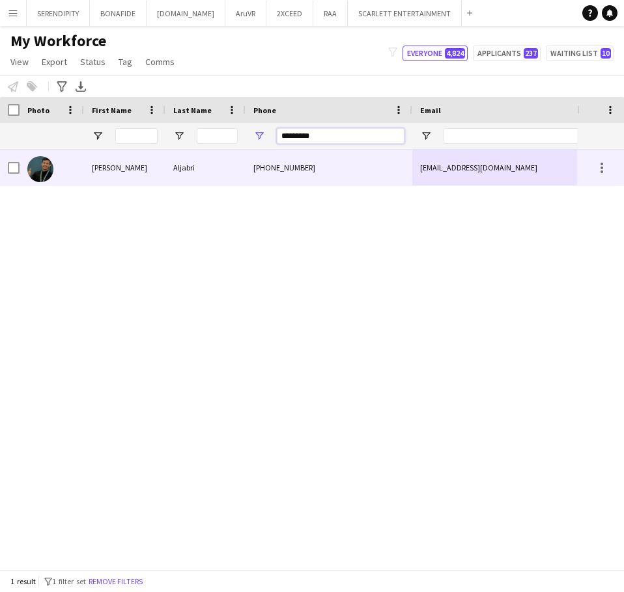
type input "*********"
click at [341, 171] on div "[PHONE_NUMBER]" at bounding box center [328, 168] width 167 height 36
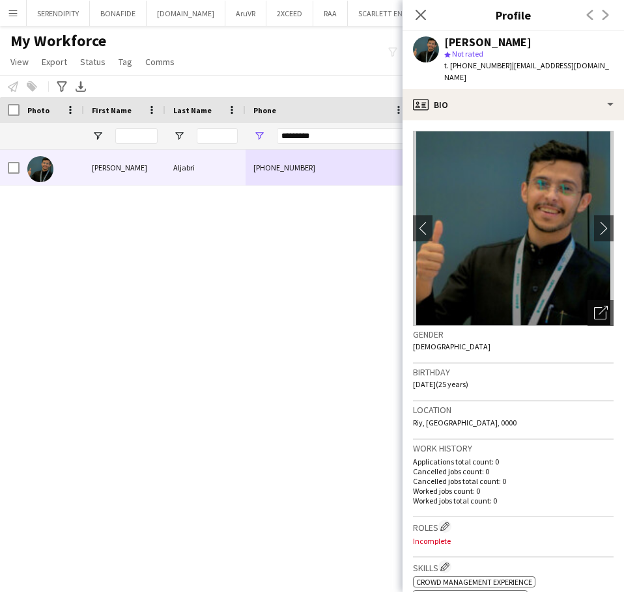
drag, startPoint x: 504, startPoint y: 66, endPoint x: 585, endPoint y: 64, distance: 80.7
click at [585, 64] on span "| [EMAIL_ADDRESS][DOMAIN_NAME]" at bounding box center [526, 71] width 165 height 21
copy span "[EMAIL_ADDRESS][DOMAIN_NAME]"
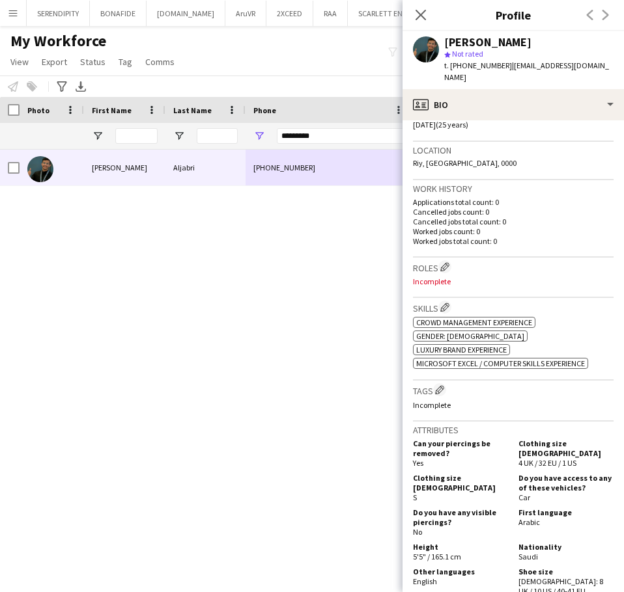
scroll to position [282, 0]
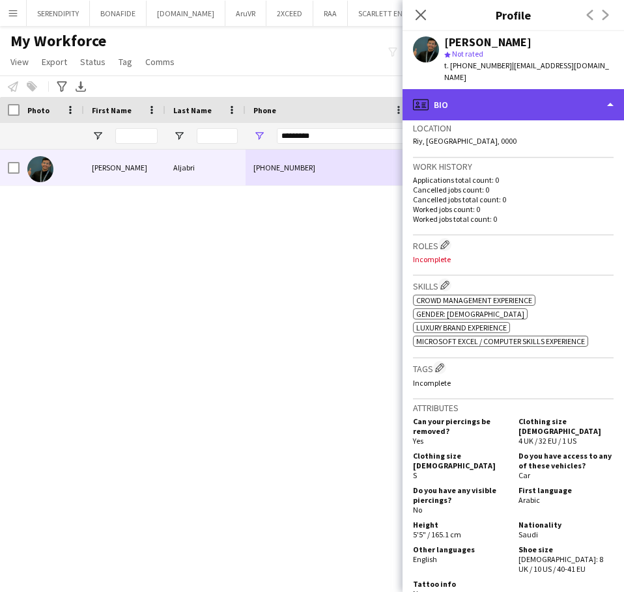
drag, startPoint x: 539, startPoint y: 87, endPoint x: 542, endPoint y: 96, distance: 8.9
click at [539, 89] on div "profile Bio" at bounding box center [512, 104] width 221 height 31
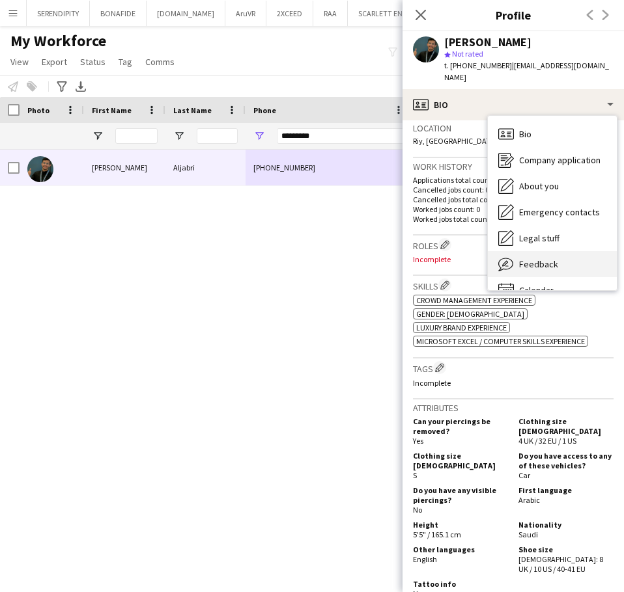
click at [567, 251] on div "Feedback Feedback" at bounding box center [552, 264] width 129 height 26
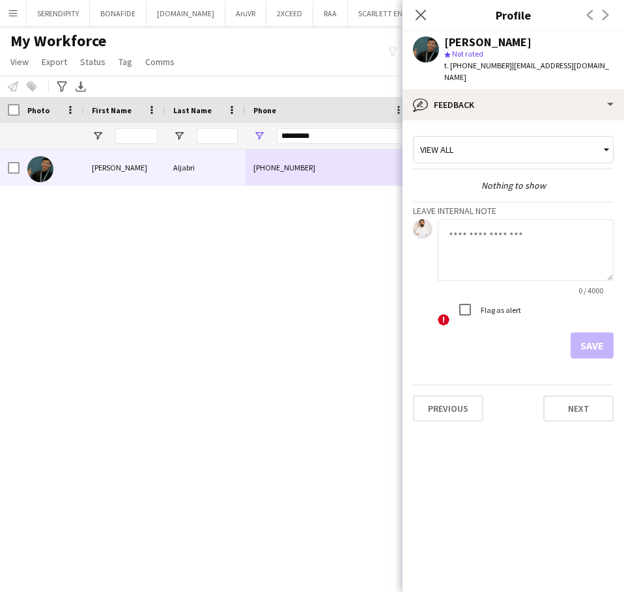
click at [510, 241] on textarea at bounding box center [525, 250] width 176 height 62
paste textarea "**********"
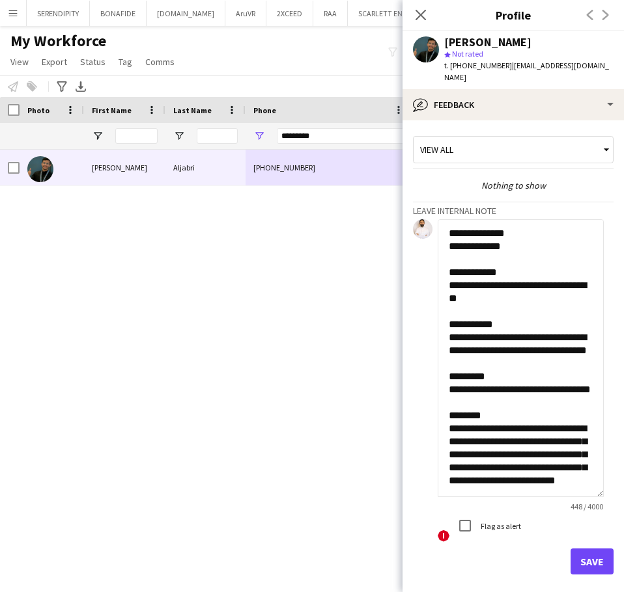
drag, startPoint x: 608, startPoint y: 264, endPoint x: 606, endPoint y: 481, distance: 217.4
click at [606, 481] on app-crew-profile-feedback-tab "**********" at bounding box center [512, 356] width 221 height 472
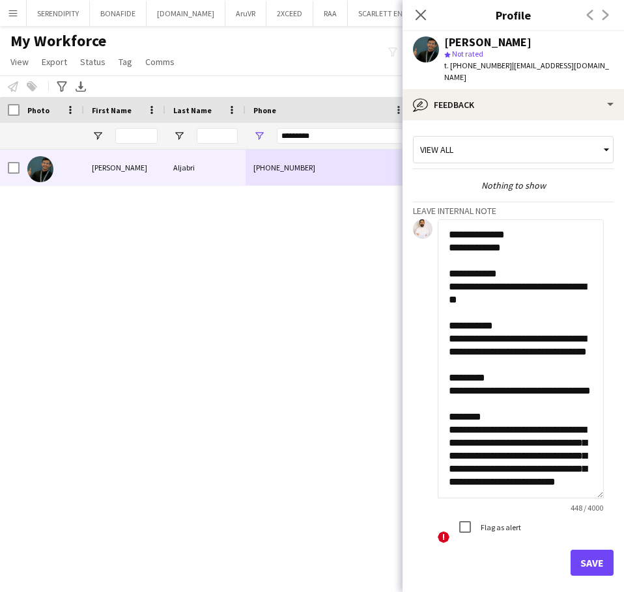
scroll to position [92, 0]
click at [577, 470] on textarea "**********" at bounding box center [520, 358] width 166 height 279
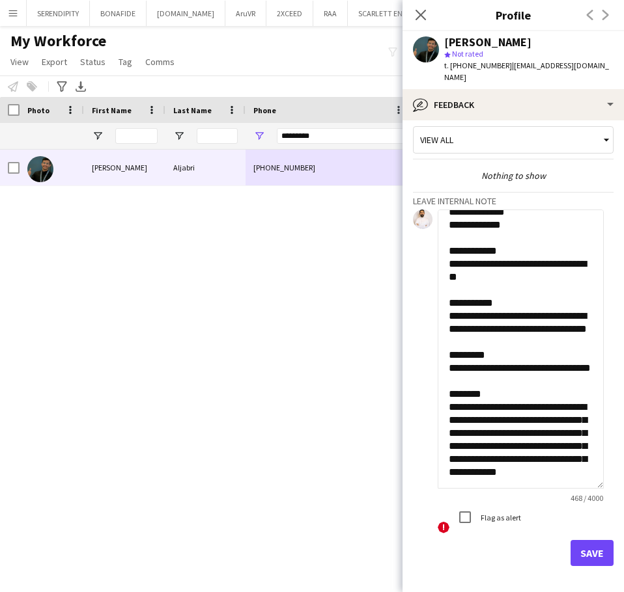
scroll to position [21, 0]
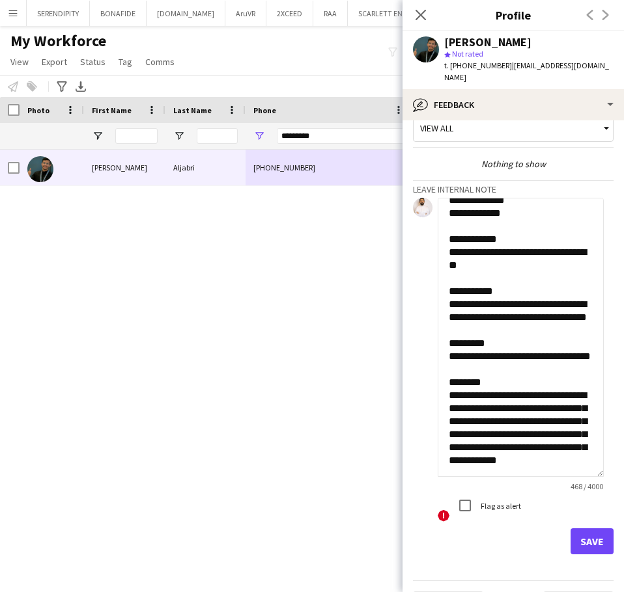
type textarea "**********"
click at [596, 529] on button "Save" at bounding box center [591, 542] width 43 height 26
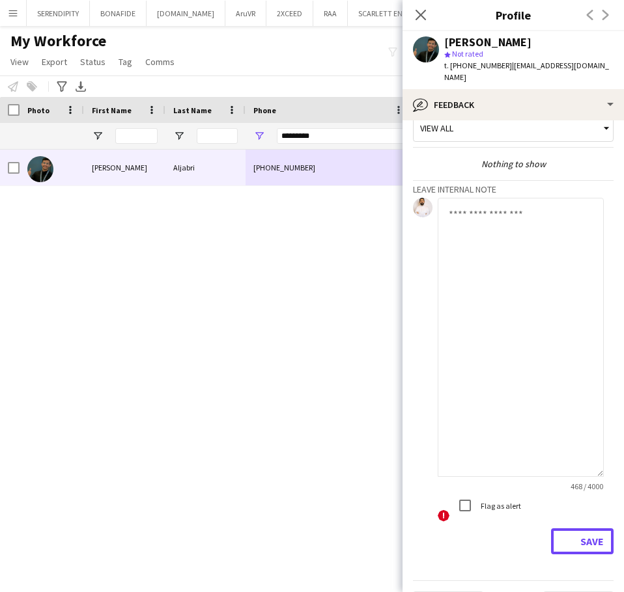
scroll to position [0, 0]
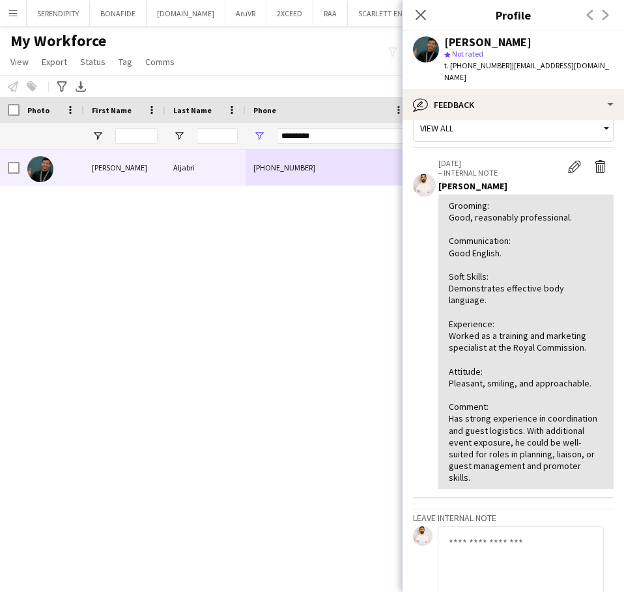
click at [426, 47] on app-user-avatar at bounding box center [426, 49] width 26 height 26
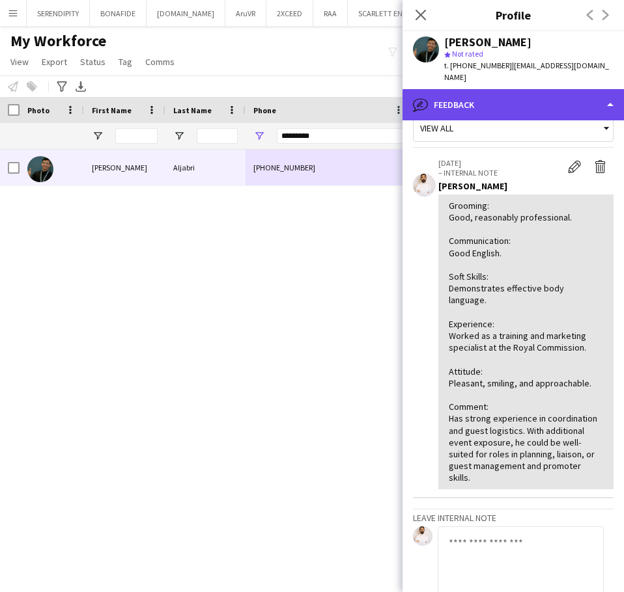
click at [491, 93] on div "bubble-pencil Feedback" at bounding box center [512, 104] width 221 height 31
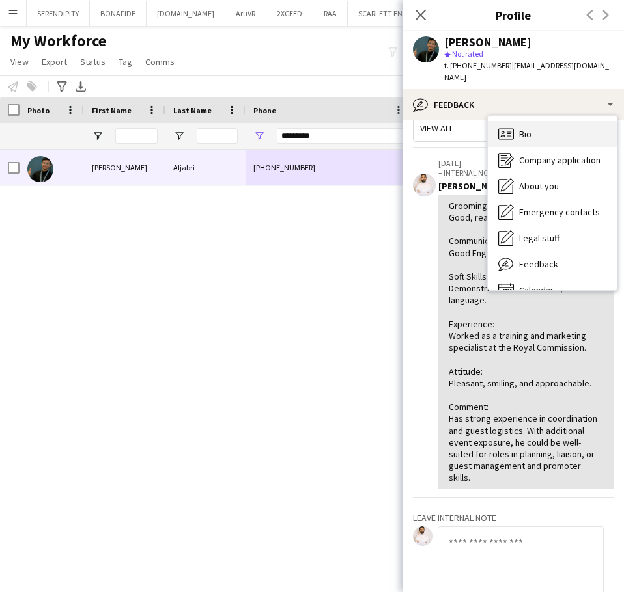
click at [519, 121] on div "Bio Bio" at bounding box center [552, 134] width 129 height 26
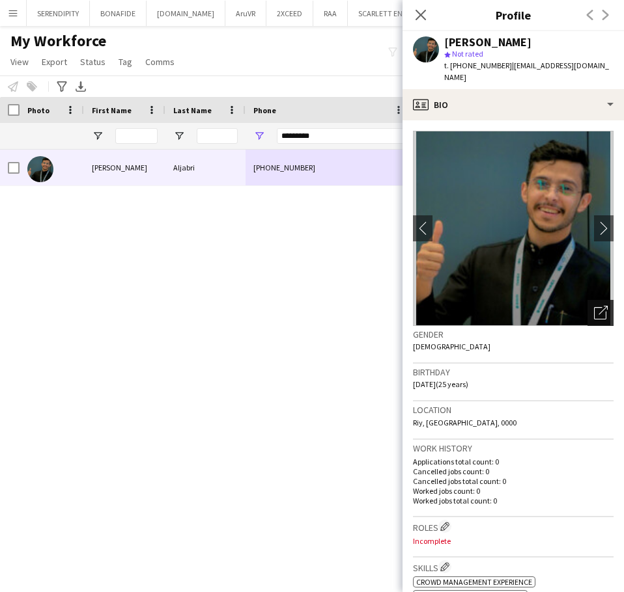
click at [594, 306] on icon "Open photos pop-in" at bounding box center [601, 313] width 14 height 14
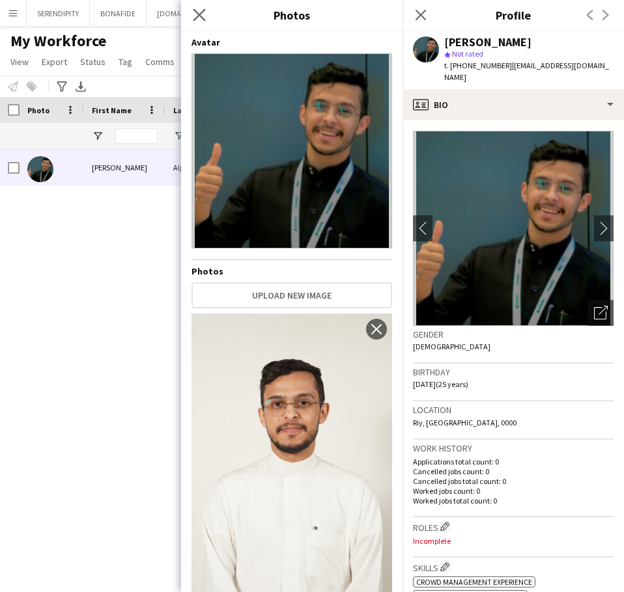
click at [196, 21] on icon "Close pop-in" at bounding box center [199, 14] width 12 height 12
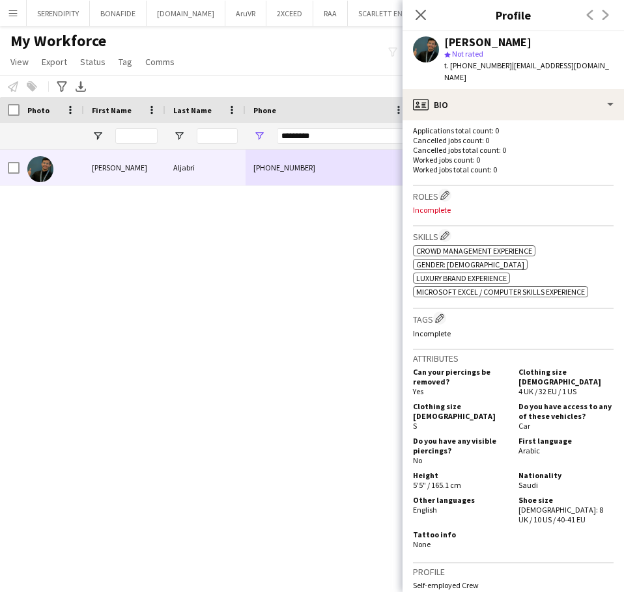
scroll to position [304, 0]
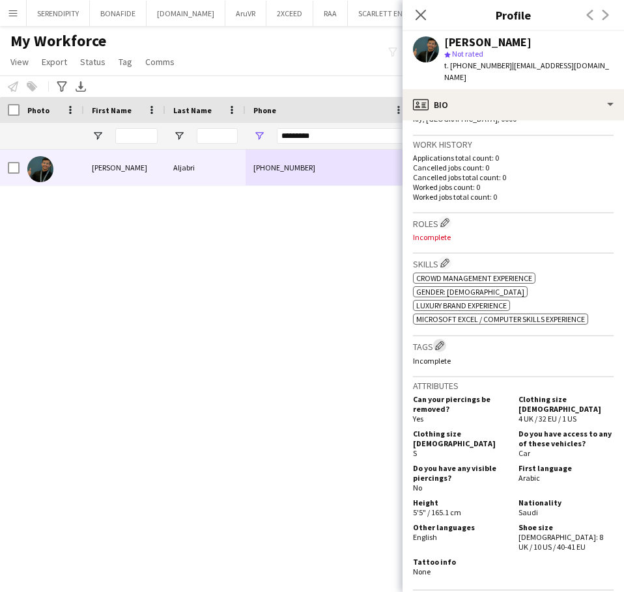
click at [441, 341] on app-icon "Edit crew company tags" at bounding box center [439, 345] width 9 height 9
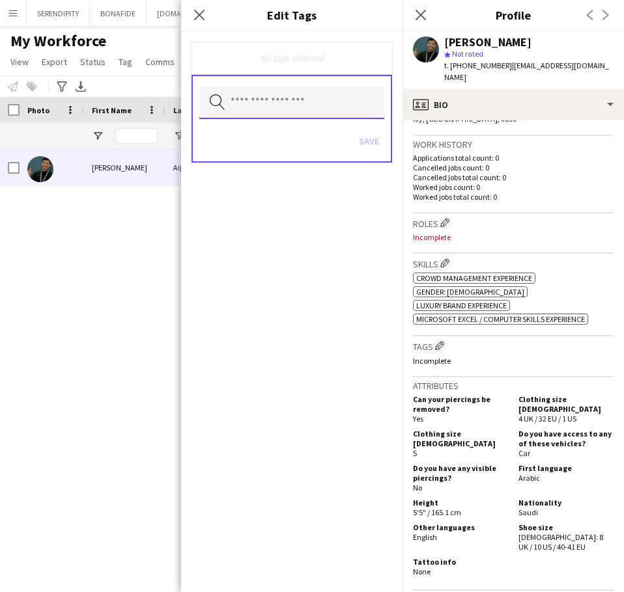
click at [326, 105] on input "text" at bounding box center [291, 103] width 185 height 33
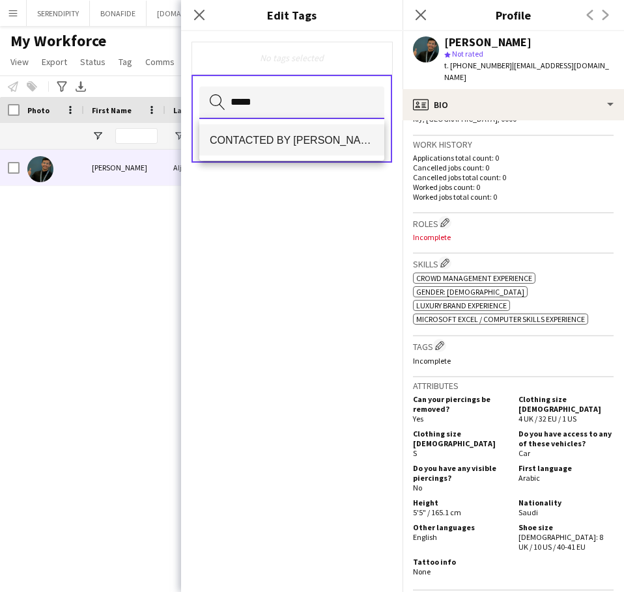
type input "*****"
click at [317, 128] on mat-option "CONTACTED BY [PERSON_NAME]" at bounding box center [291, 139] width 185 height 31
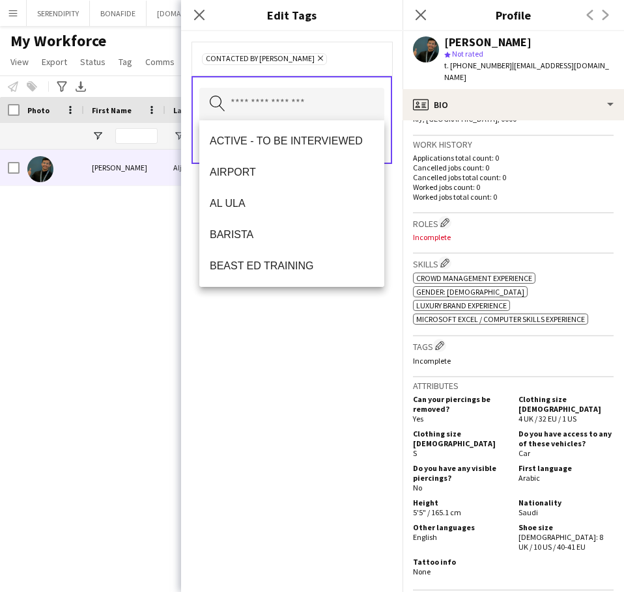
click at [290, 422] on div "CONTACTED BY [PERSON_NAME] Remove Search by tag name Save" at bounding box center [291, 311] width 221 height 561
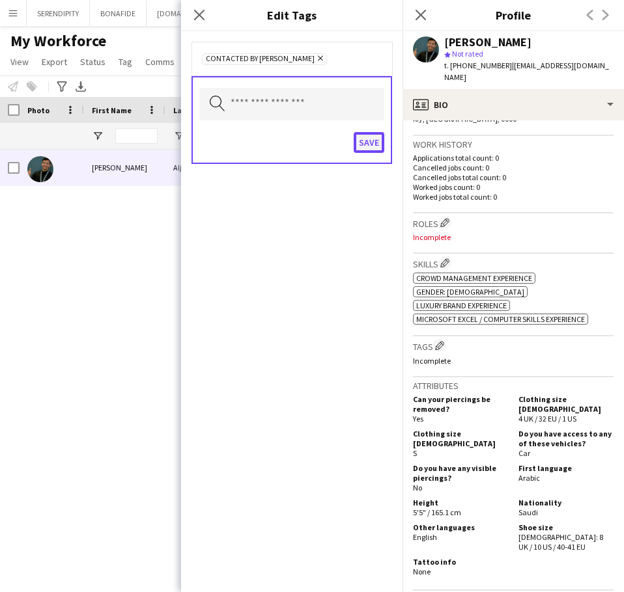
click at [375, 143] on button "Save" at bounding box center [368, 142] width 31 height 21
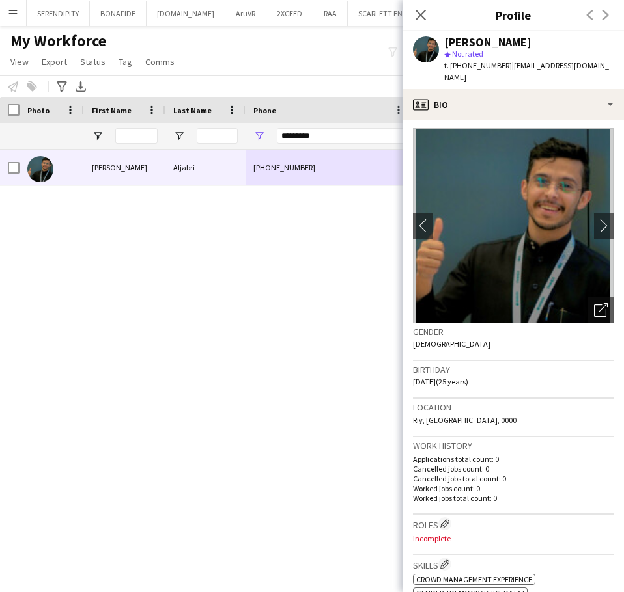
scroll to position [0, 0]
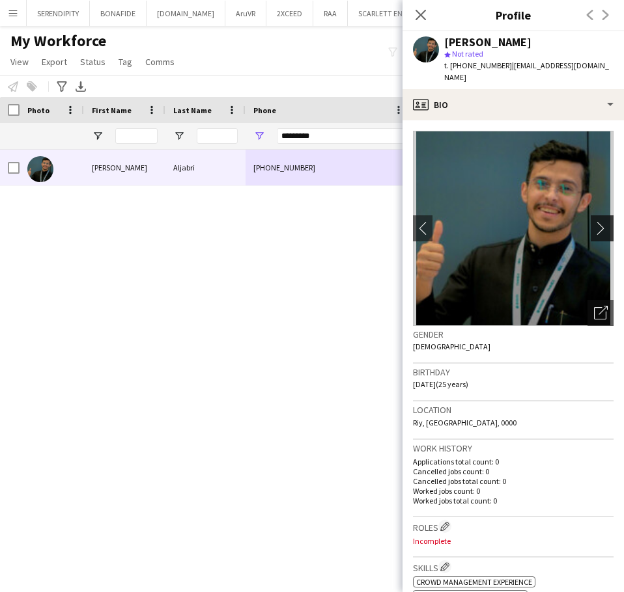
click at [594, 221] on app-icon "chevron-right" at bounding box center [604, 228] width 20 height 14
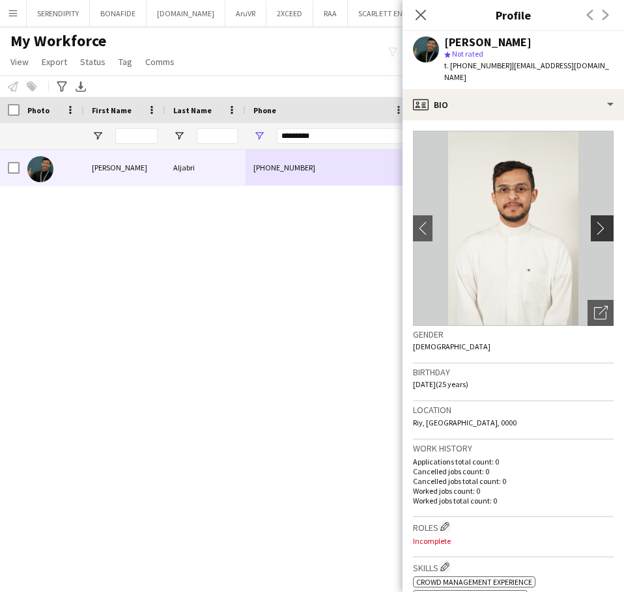
click at [594, 221] on app-icon "chevron-right" at bounding box center [604, 228] width 20 height 14
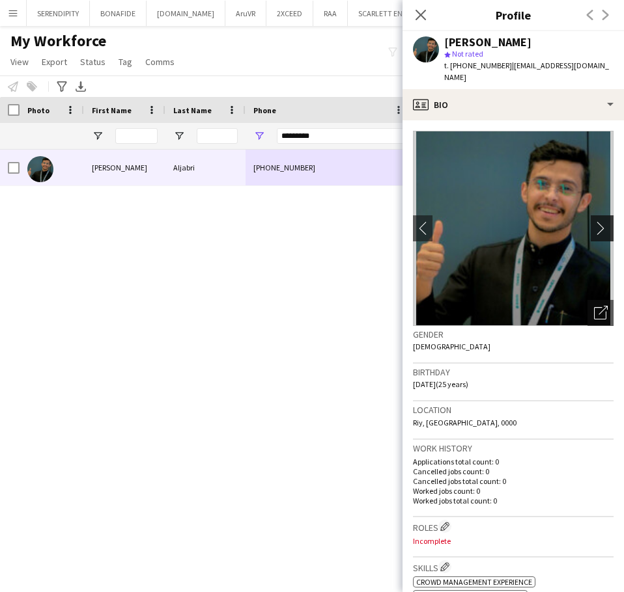
click at [594, 221] on app-icon "chevron-right" at bounding box center [604, 228] width 20 height 14
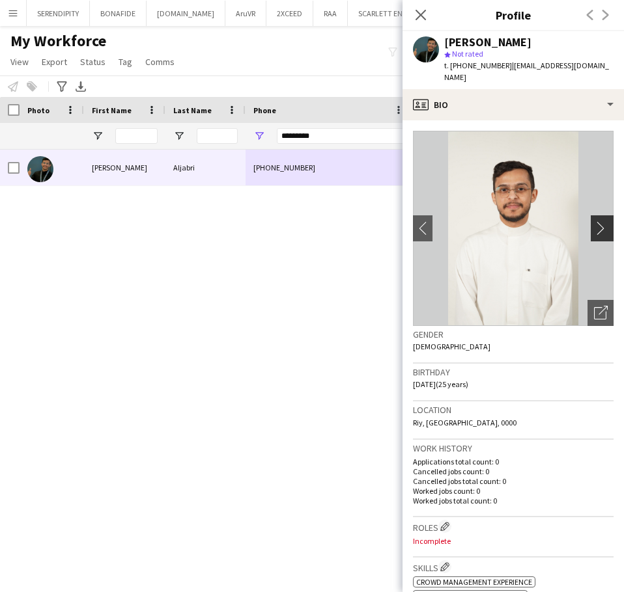
click at [594, 221] on app-icon "chevron-right" at bounding box center [604, 228] width 20 height 14
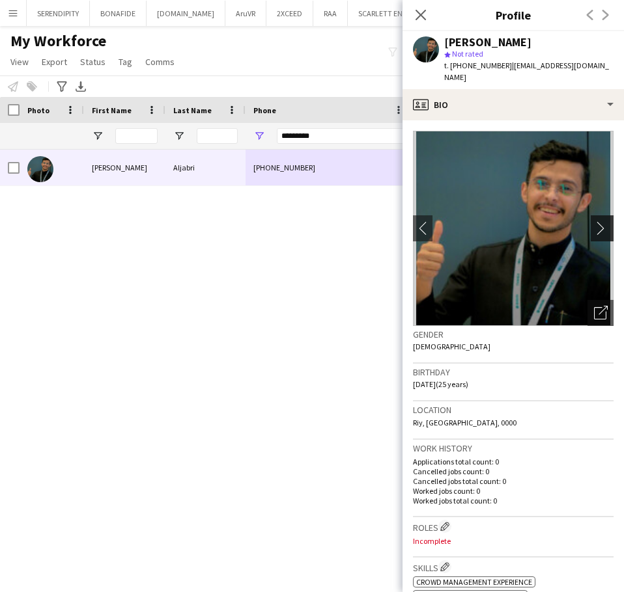
click at [594, 221] on app-icon "chevron-right" at bounding box center [604, 228] width 20 height 14
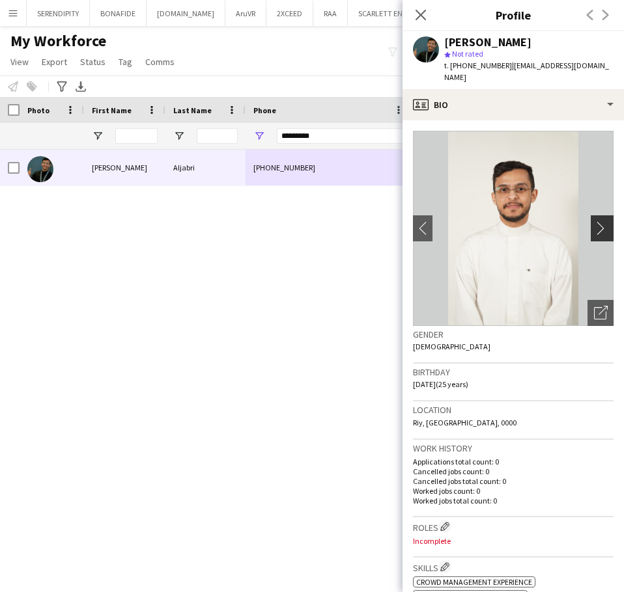
click at [594, 221] on app-icon "chevron-right" at bounding box center [604, 228] width 20 height 14
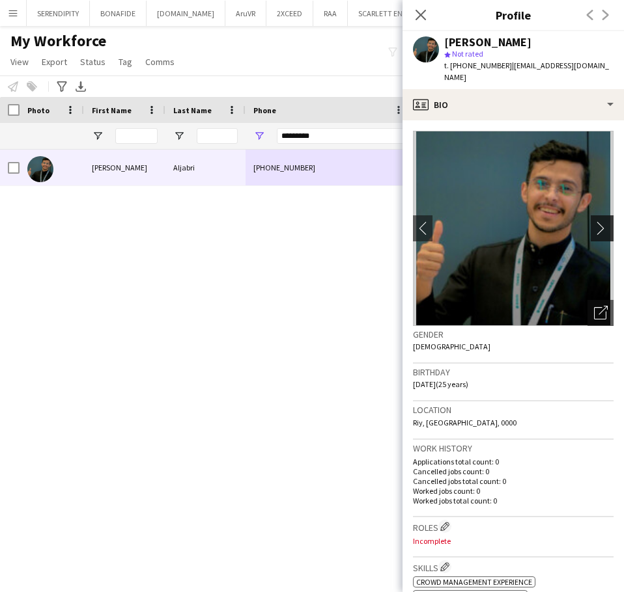
click at [594, 221] on app-icon "chevron-right" at bounding box center [604, 228] width 20 height 14
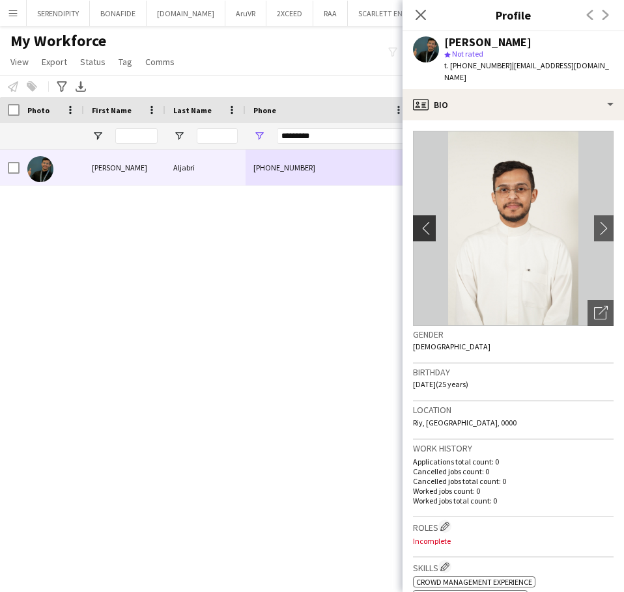
click at [416, 221] on app-icon "chevron-left" at bounding box center [423, 228] width 20 height 14
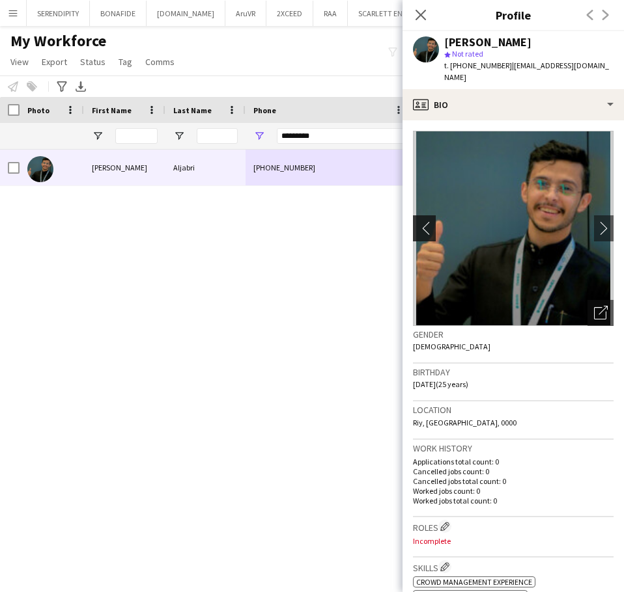
click at [422, 221] on app-icon "chevron-left" at bounding box center [423, 228] width 20 height 14
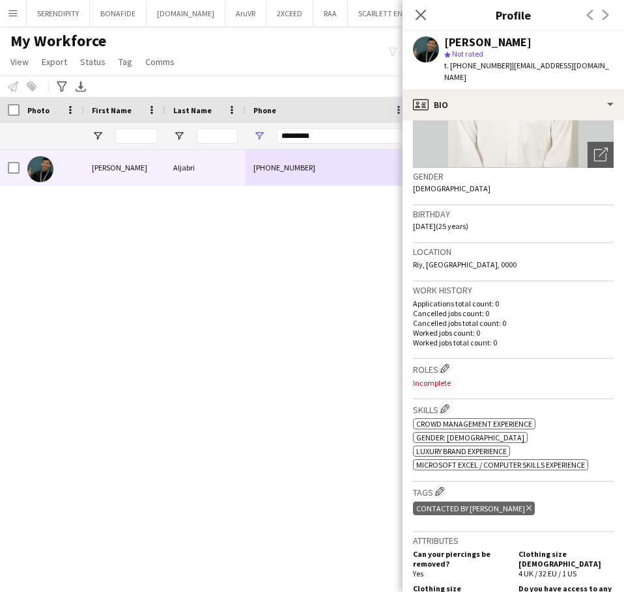
scroll to position [174, 0]
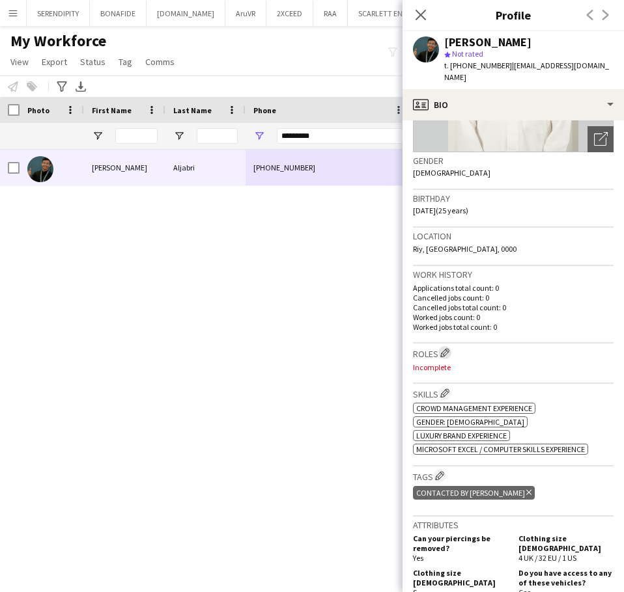
click at [448, 348] on app-icon "Edit crew company roles" at bounding box center [444, 352] width 9 height 9
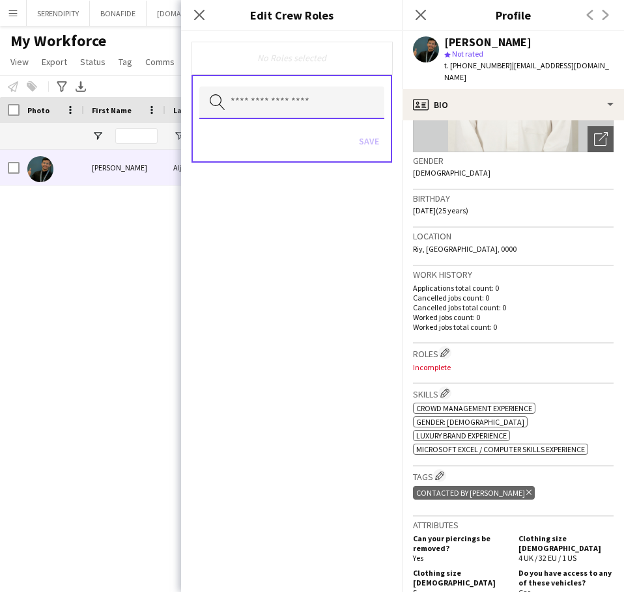
click at [281, 109] on input "text" at bounding box center [291, 103] width 185 height 33
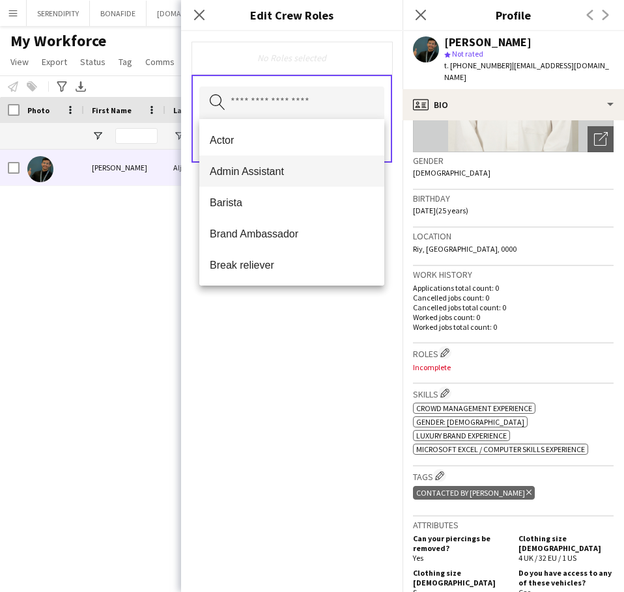
click at [282, 172] on span "Admin Assistant" at bounding box center [292, 171] width 164 height 12
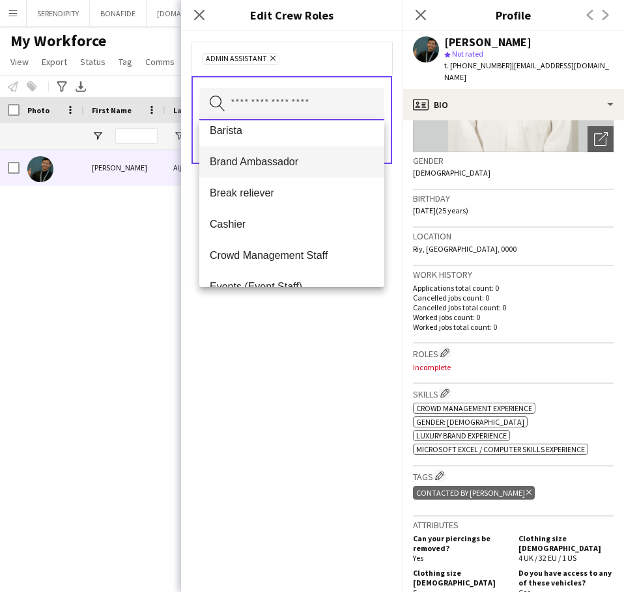
scroll to position [44, 0]
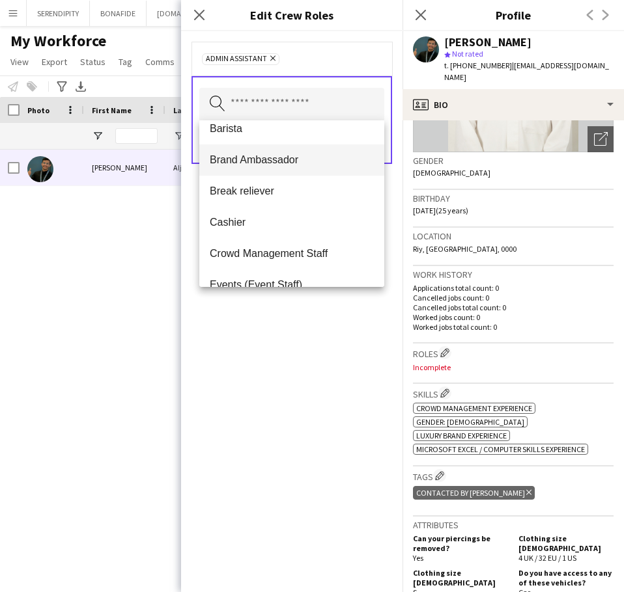
click at [271, 164] on span "Brand Ambassador" at bounding box center [292, 160] width 164 height 12
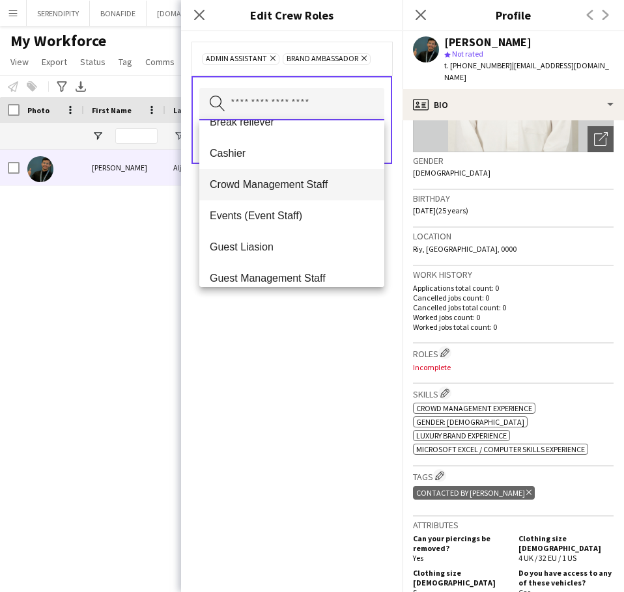
scroll to position [87, 0]
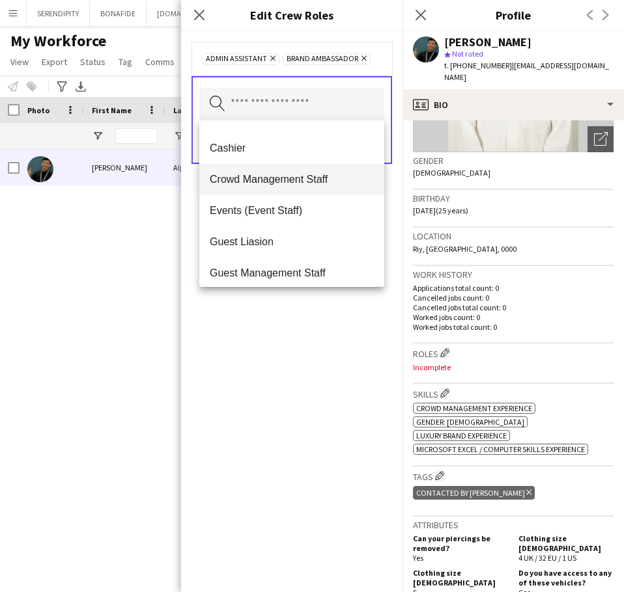
click at [283, 183] on span "Crowd Management Staff" at bounding box center [292, 179] width 164 height 12
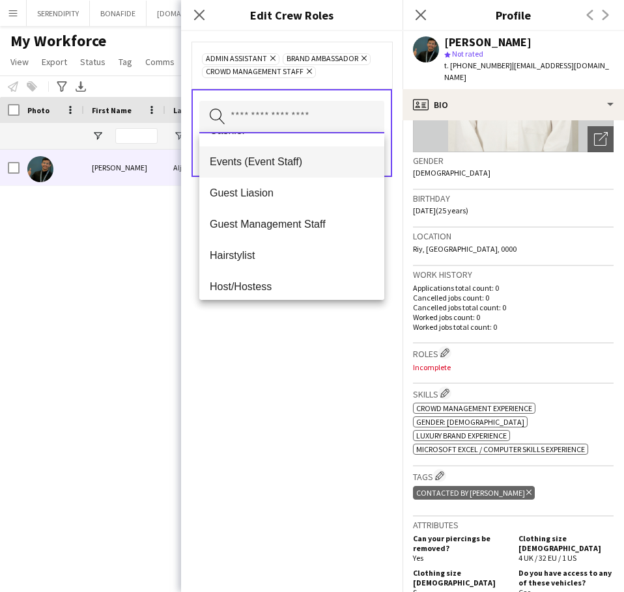
scroll to position [130, 0]
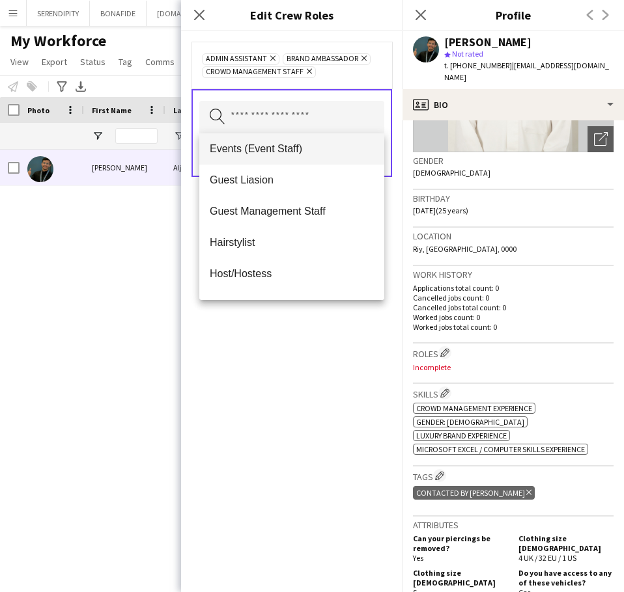
click at [287, 156] on mat-option "Events (Event Staff)" at bounding box center [291, 148] width 185 height 31
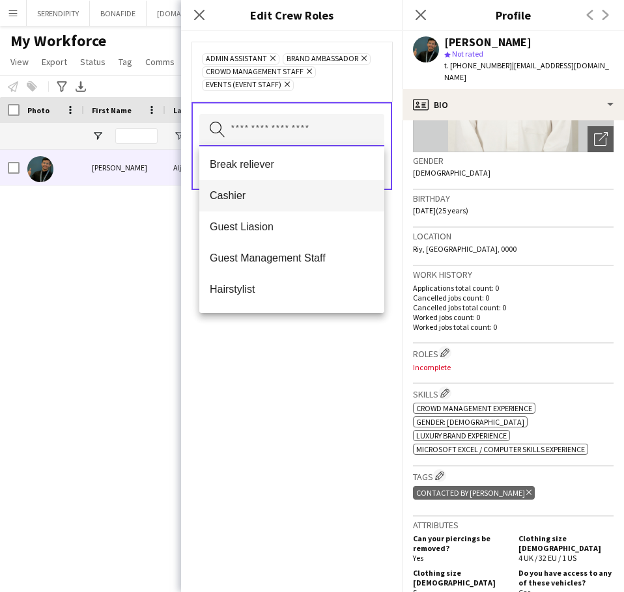
scroll to position [87, 0]
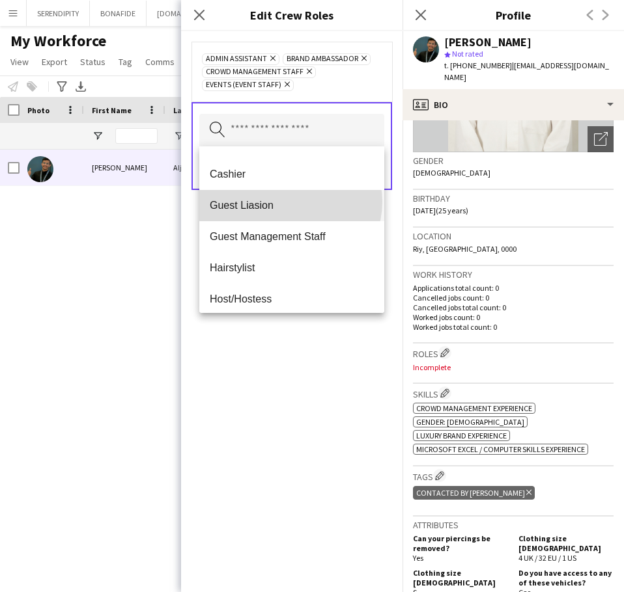
click at [290, 202] on span "Guest Liasion" at bounding box center [292, 205] width 164 height 12
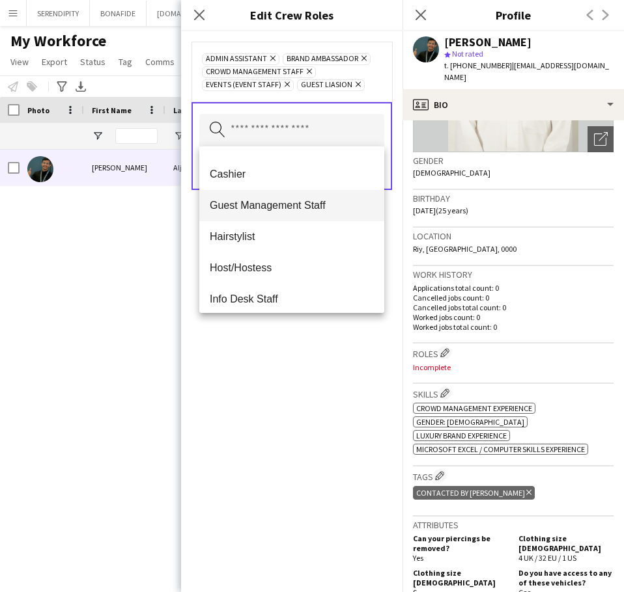
click at [278, 202] on span "Guest Management Staff" at bounding box center [292, 205] width 164 height 12
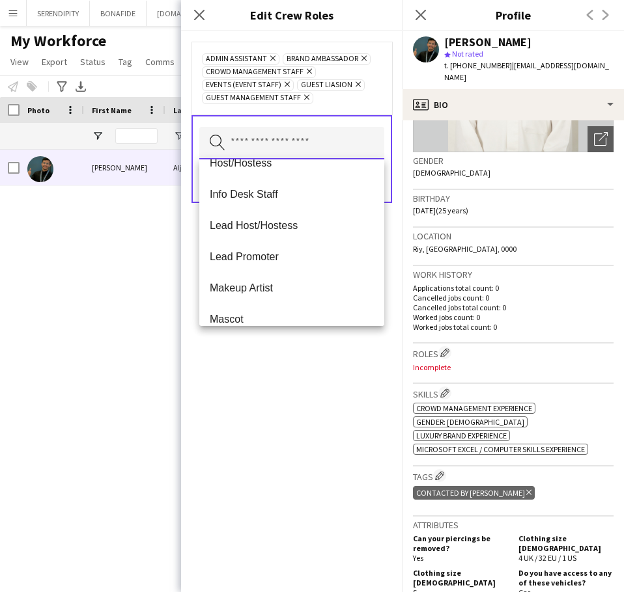
scroll to position [195, 0]
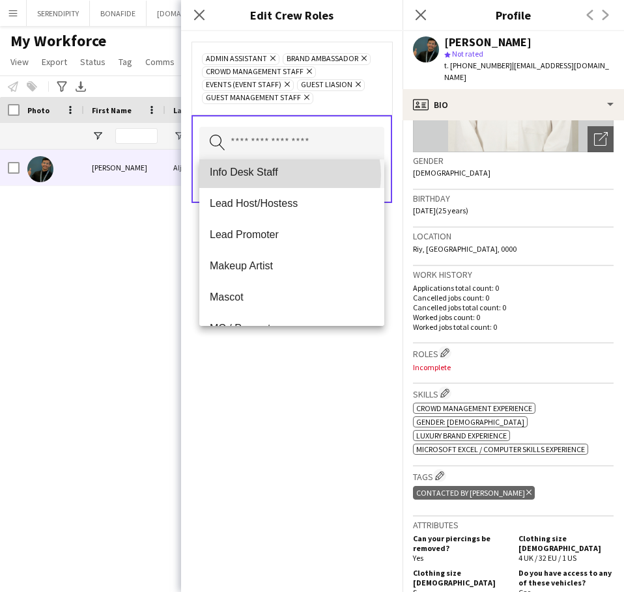
click at [289, 175] on span "Info Desk Staff" at bounding box center [292, 172] width 164 height 12
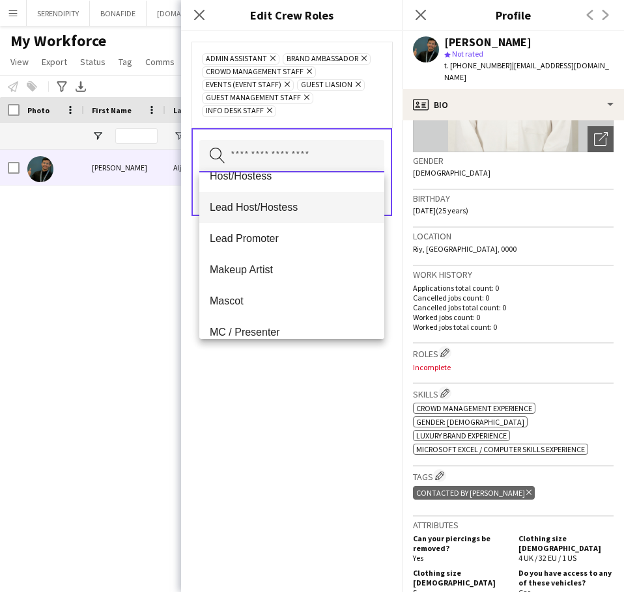
scroll to position [174, 0]
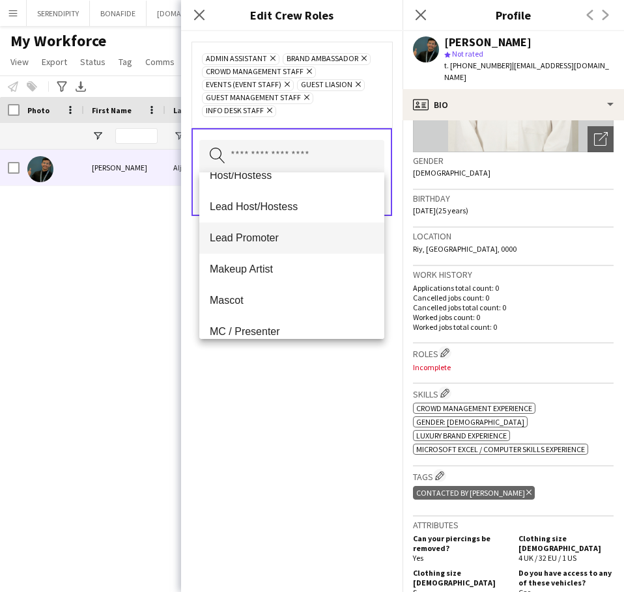
click at [286, 241] on span "Lead Promoter" at bounding box center [292, 238] width 164 height 12
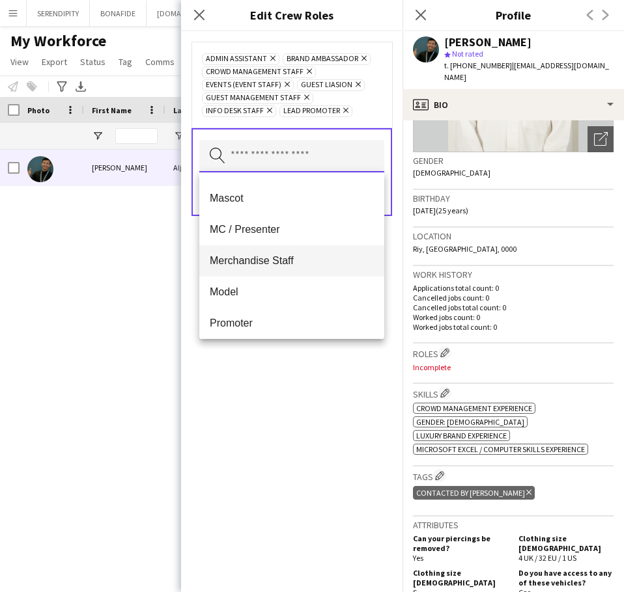
scroll to position [260, 0]
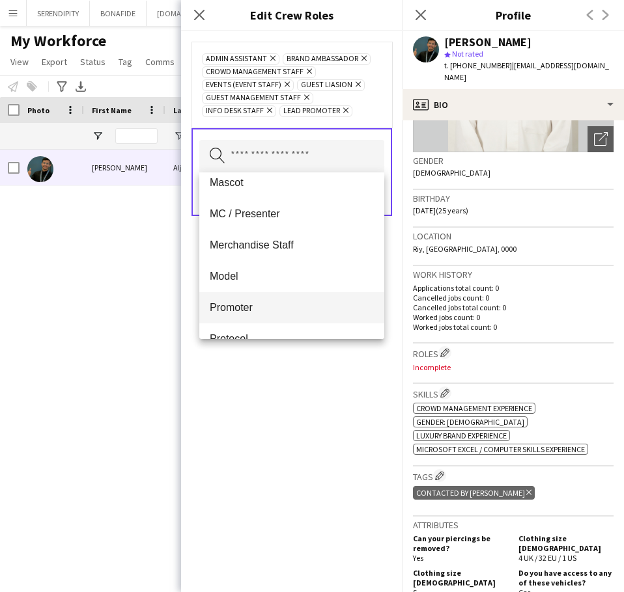
click at [288, 297] on mat-option "Promoter" at bounding box center [291, 307] width 185 height 31
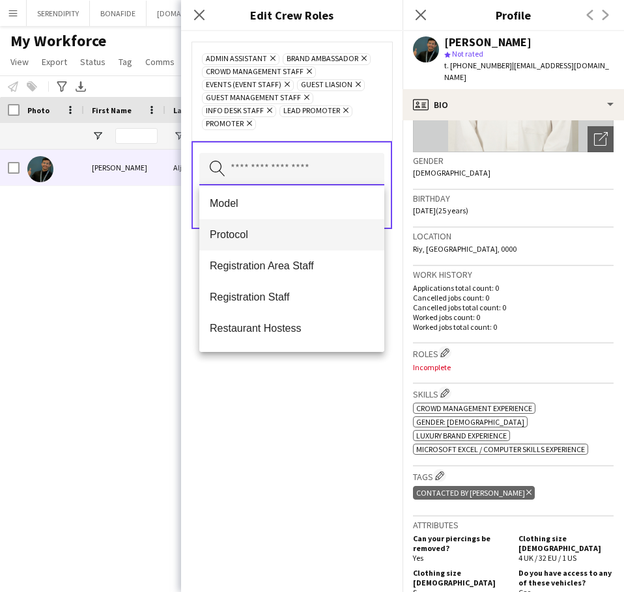
scroll to position [347, 0]
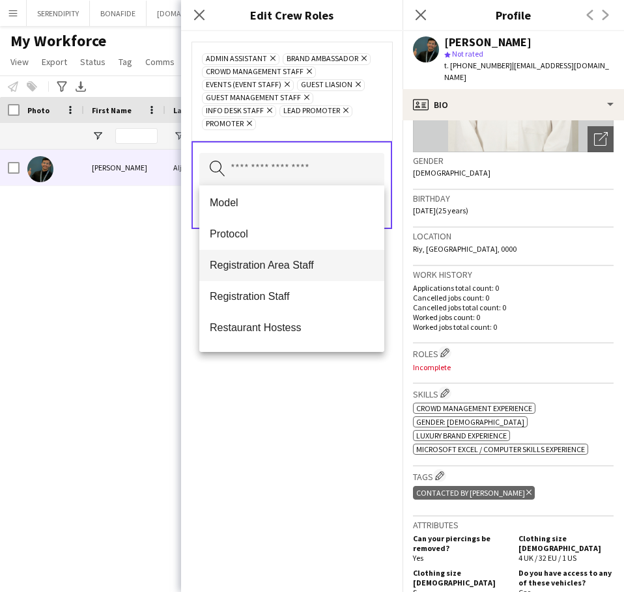
click at [296, 268] on span "Registration Area Staff" at bounding box center [292, 265] width 164 height 12
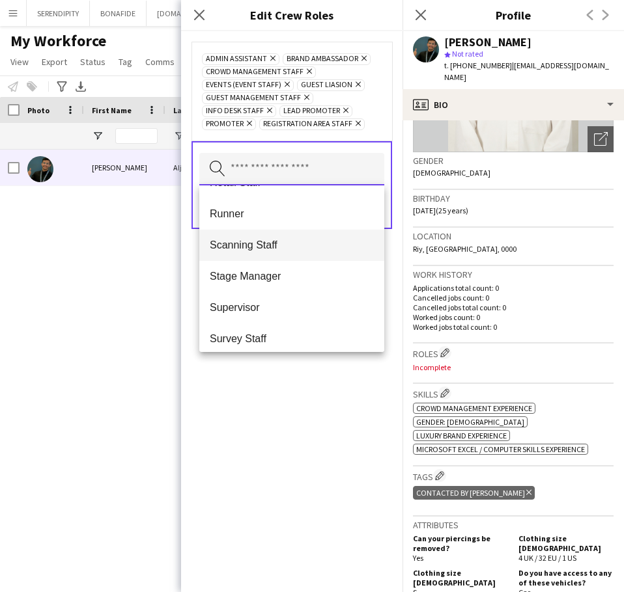
scroll to position [497, 0]
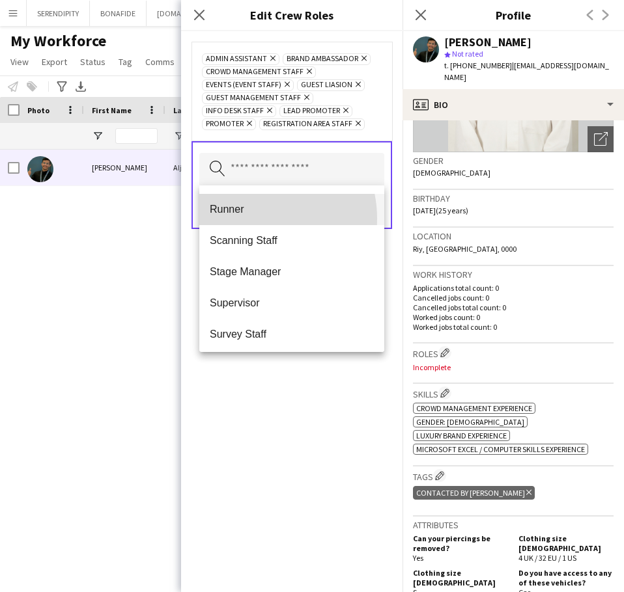
click at [252, 219] on mat-option "Runner" at bounding box center [291, 209] width 185 height 31
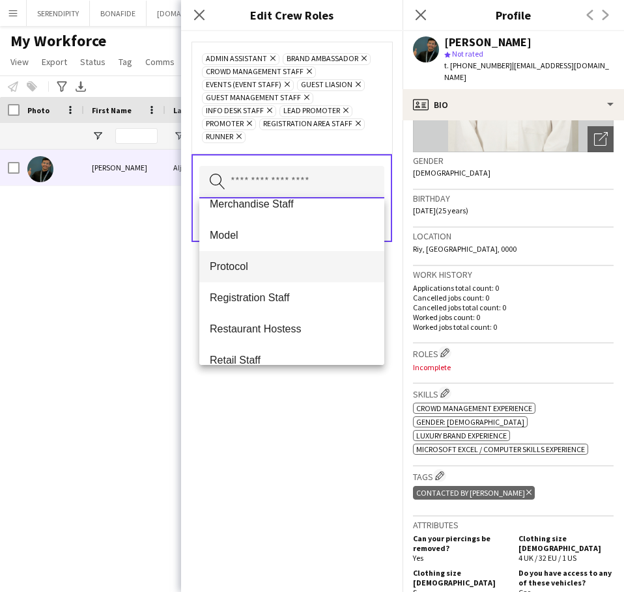
scroll to position [347, 0]
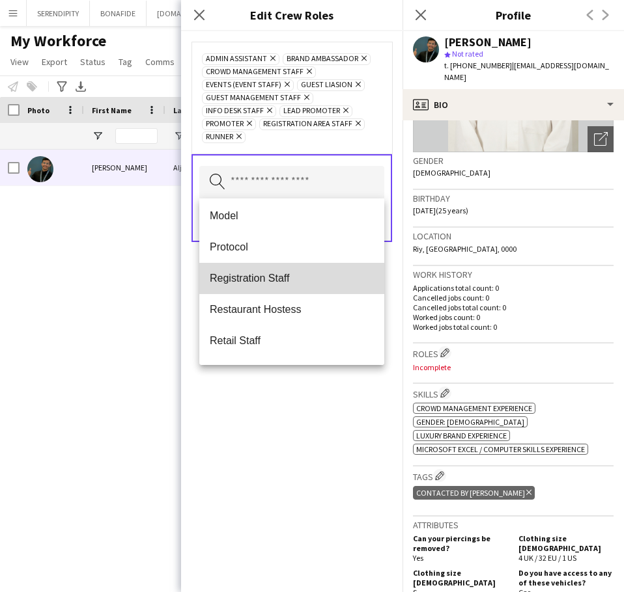
click at [311, 279] on span "Registration Staff" at bounding box center [292, 278] width 164 height 12
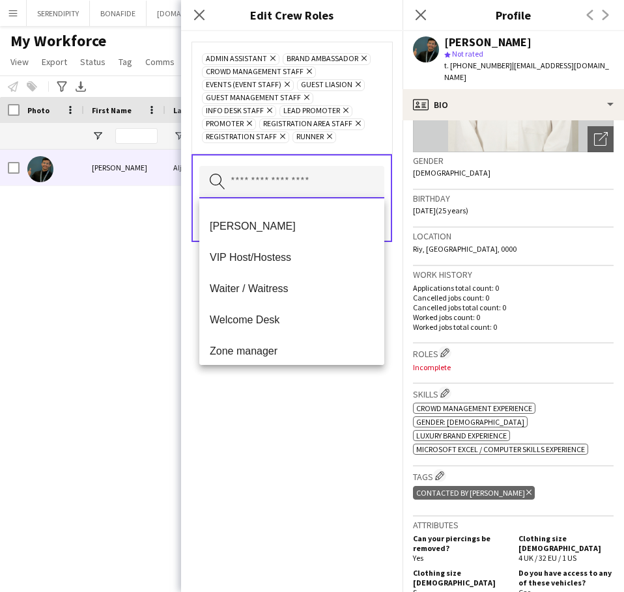
scroll to position [781, 0]
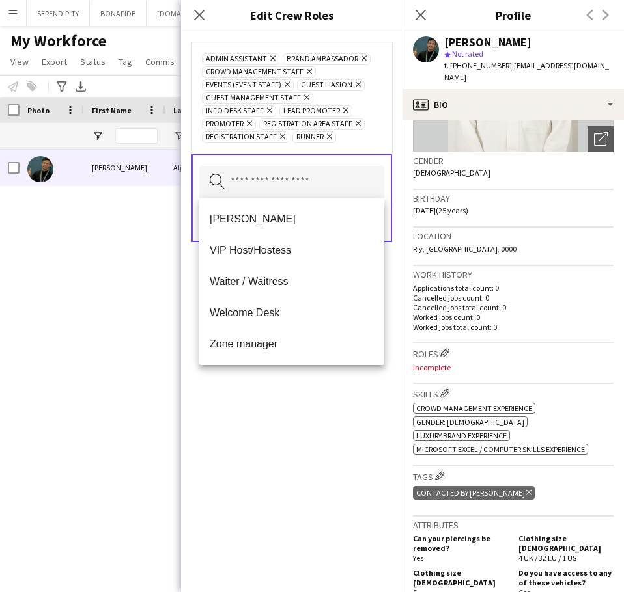
click at [298, 314] on span "Welcome Desk" at bounding box center [292, 313] width 164 height 12
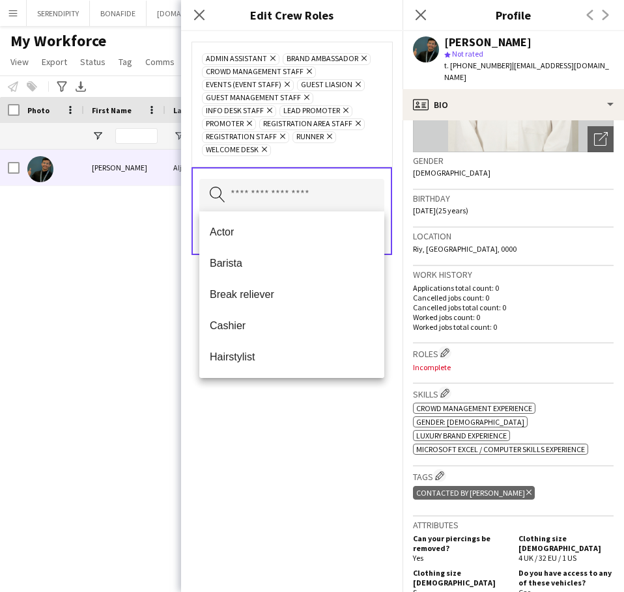
click at [316, 433] on div "Admin Assistant Remove Brand Ambassador Remove Crowd Management Staff Remove Ev…" at bounding box center [291, 311] width 221 height 561
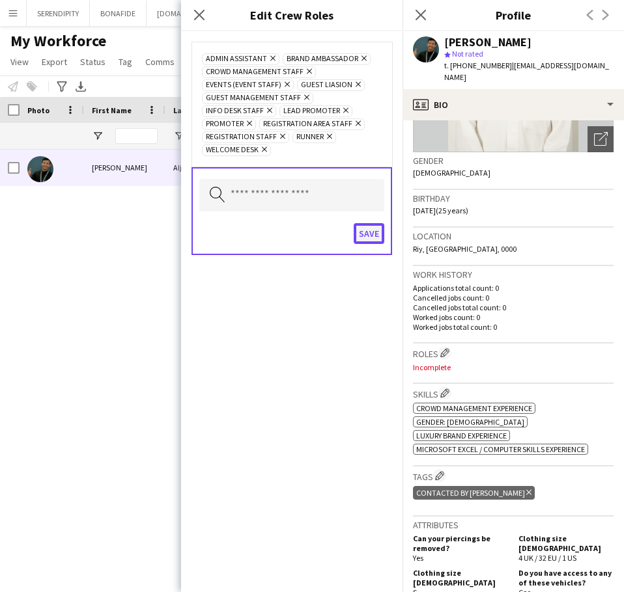
click at [370, 232] on button "Save" at bounding box center [368, 233] width 31 height 21
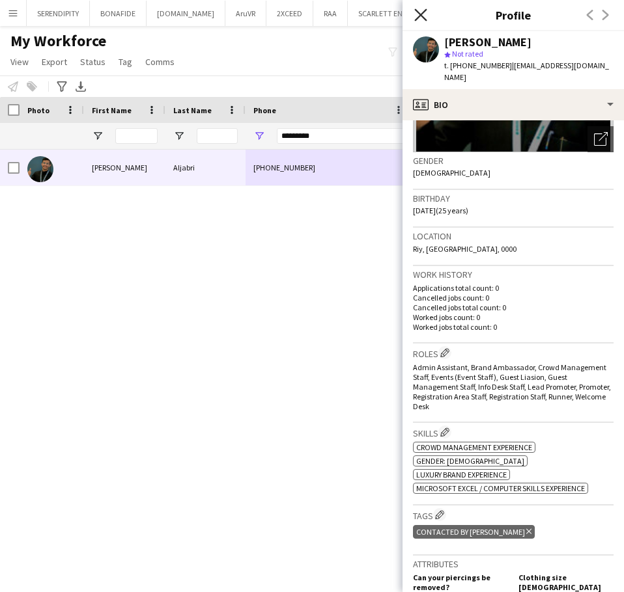
click at [421, 18] on icon "Close pop-in" at bounding box center [420, 14] width 12 height 12
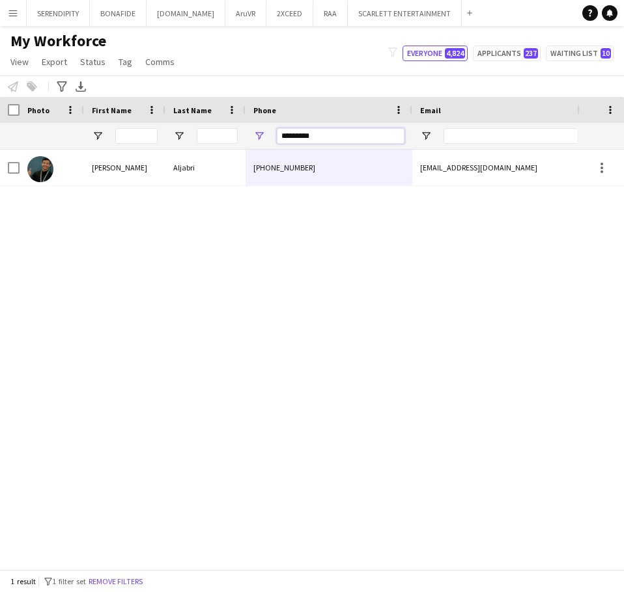
drag, startPoint x: 346, startPoint y: 133, endPoint x: 68, endPoint y: 135, distance: 278.0
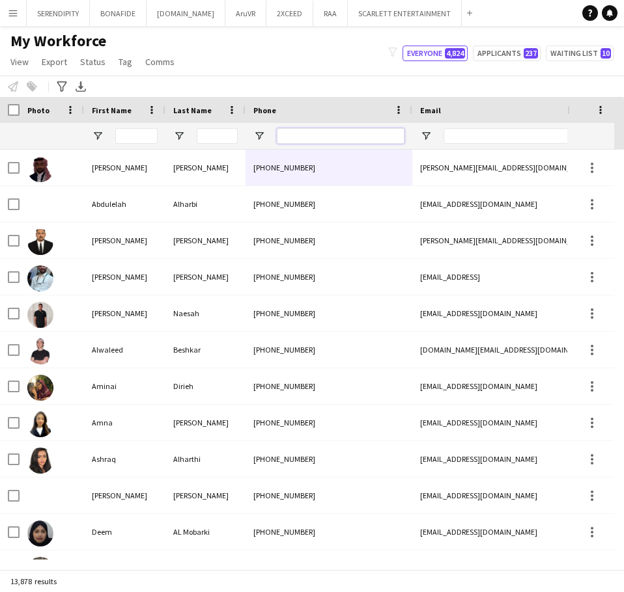
click at [335, 141] on input "Phone Filter Input" at bounding box center [341, 136] width 128 height 16
click at [478, 136] on input "Email Filter Input" at bounding box center [553, 136] width 221 height 16
paste input "**********"
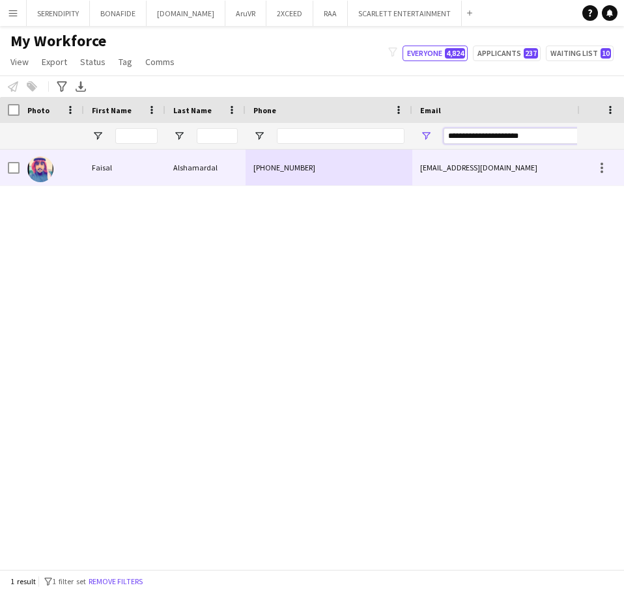
type input "**********"
click at [453, 172] on div "[EMAIL_ADDRESS][DOMAIN_NAME]" at bounding box center [542, 168] width 260 height 36
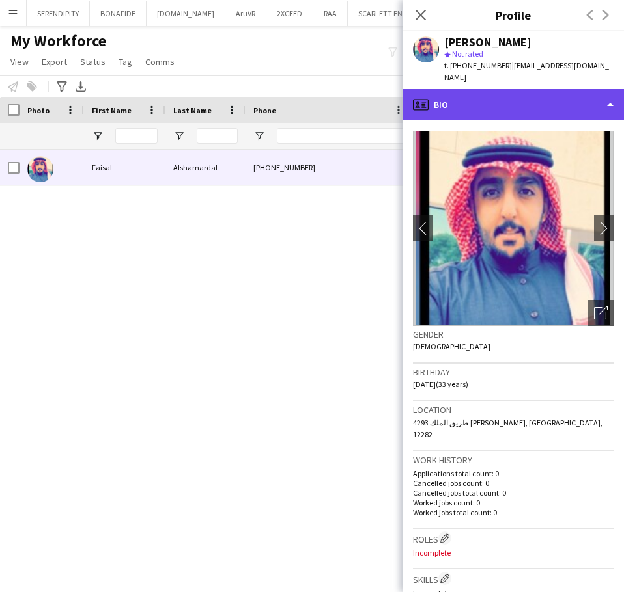
click at [544, 101] on div "profile Bio" at bounding box center [512, 104] width 221 height 31
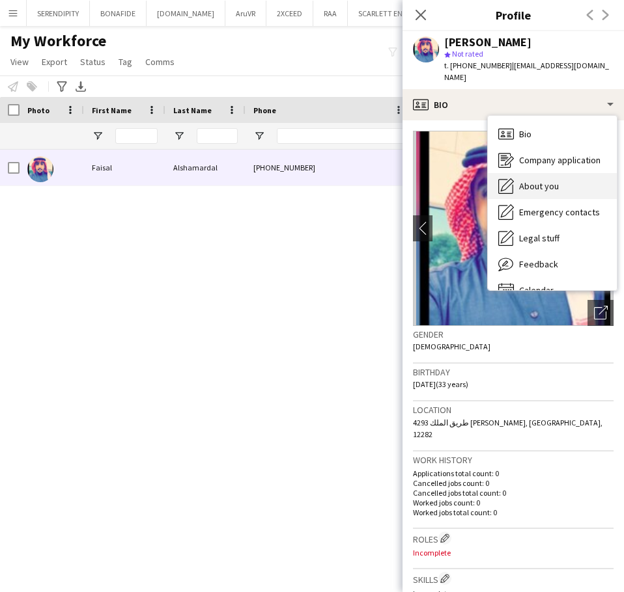
click at [564, 173] on div "About you About you" at bounding box center [552, 186] width 129 height 26
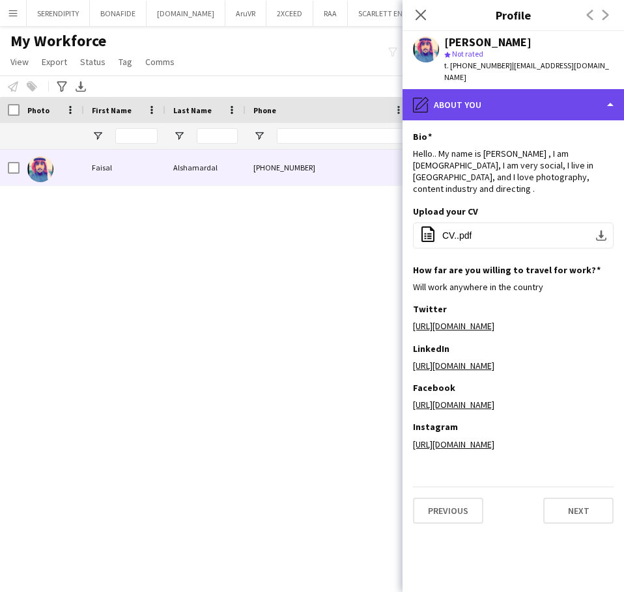
click at [566, 92] on div "pencil4 About you" at bounding box center [512, 104] width 221 height 31
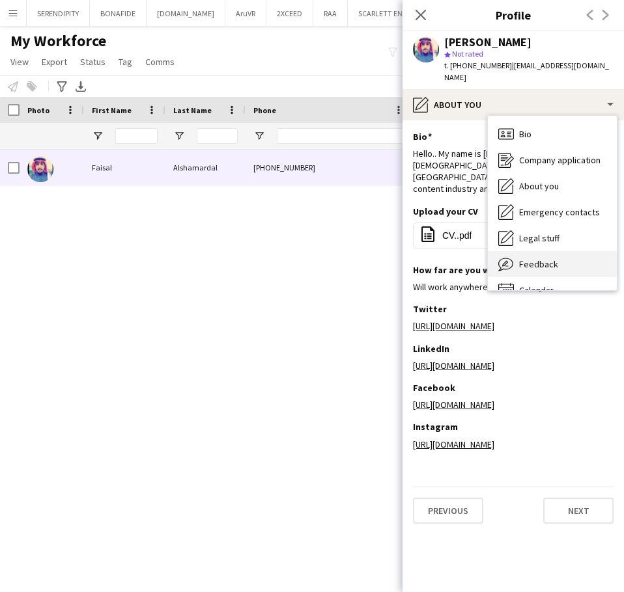
click at [559, 251] on div "Feedback Feedback" at bounding box center [552, 264] width 129 height 26
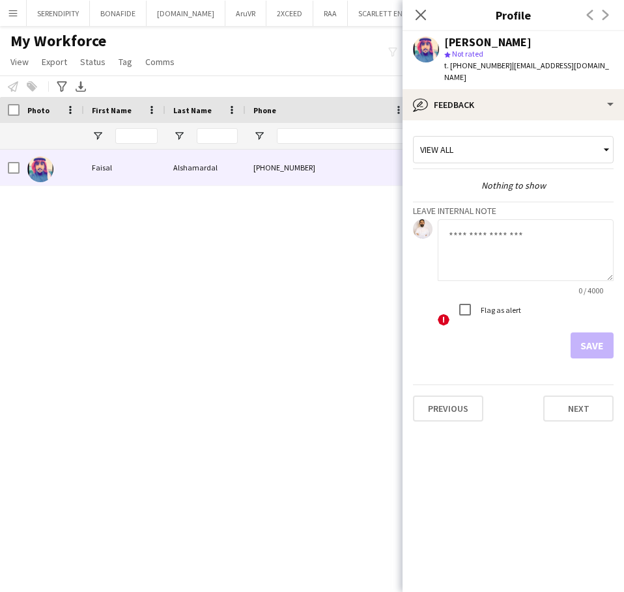
click at [501, 242] on textarea at bounding box center [525, 250] width 176 height 62
click at [480, 232] on textarea at bounding box center [525, 250] width 176 height 62
paste textarea "**********"
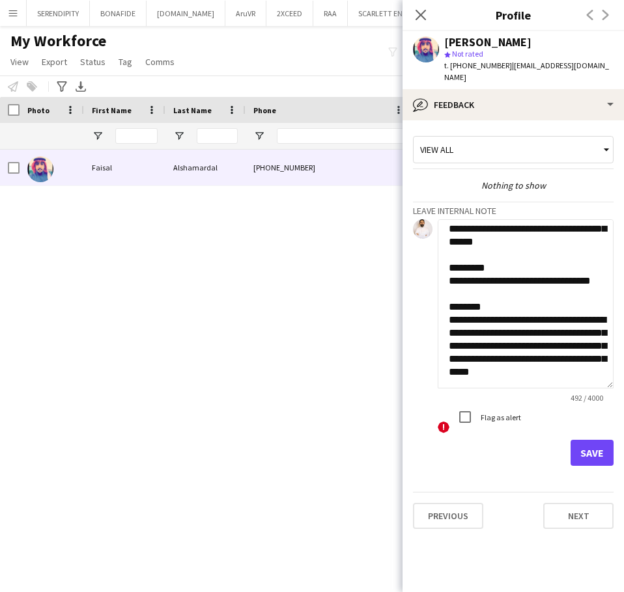
scroll to position [141, 0]
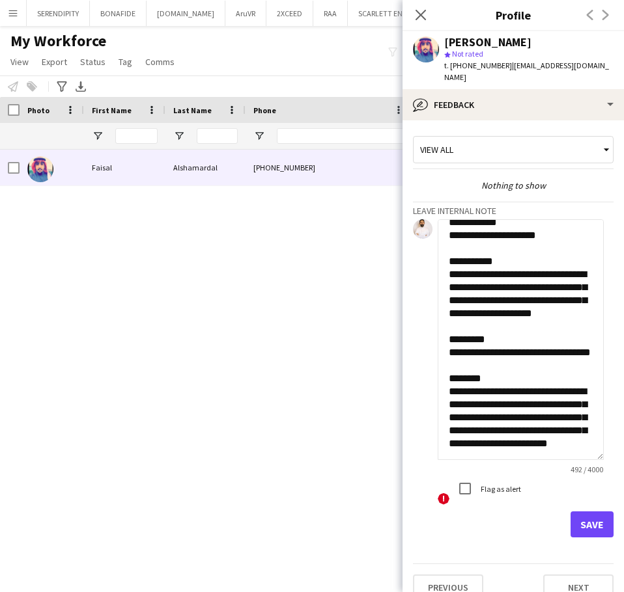
drag, startPoint x: 605, startPoint y: 265, endPoint x: 607, endPoint y: 444, distance: 179.0
click at [607, 444] on app-crew-profile-feedback-tab "**********" at bounding box center [512, 356] width 221 height 472
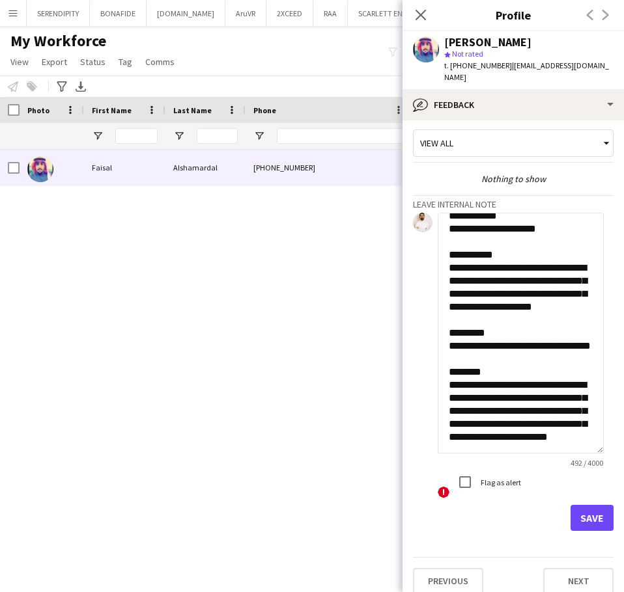
scroll to position [143, 0]
type textarea "**********"
click at [588, 505] on button "Save" at bounding box center [591, 518] width 43 height 26
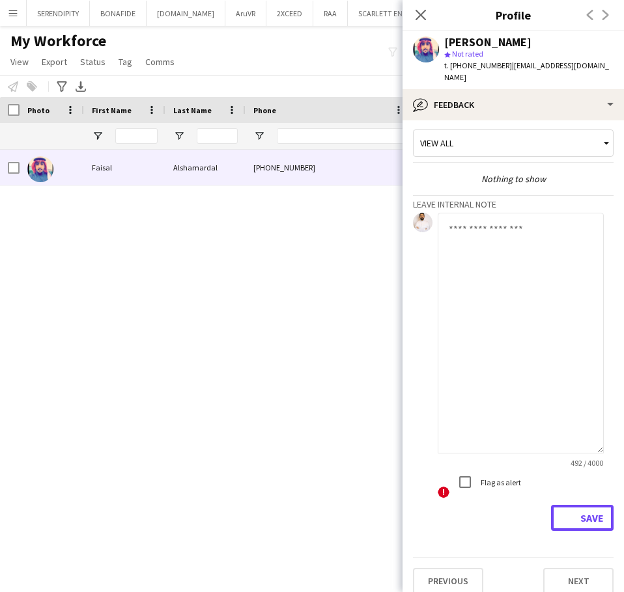
scroll to position [0, 0]
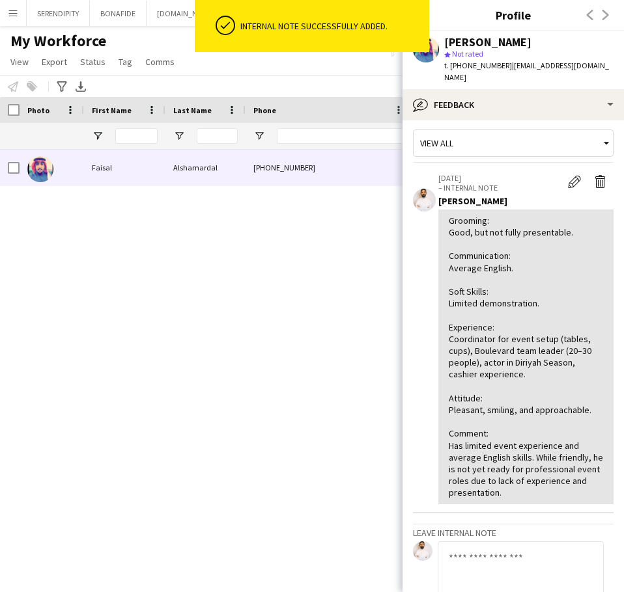
click at [315, 308] on div "[PERSON_NAME] [PHONE_NUMBER] [EMAIL_ADDRESS][DOMAIN_NAME] Applicant" at bounding box center [288, 355] width 577 height 410
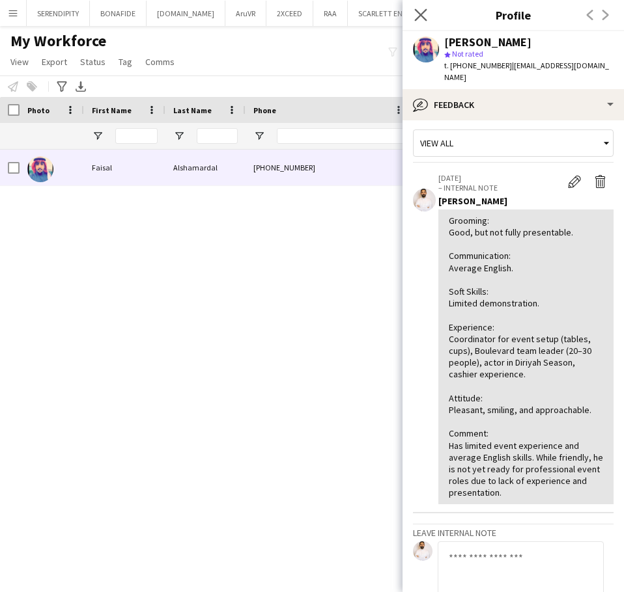
click at [419, 21] on app-icon "Close pop-in" at bounding box center [420, 15] width 19 height 19
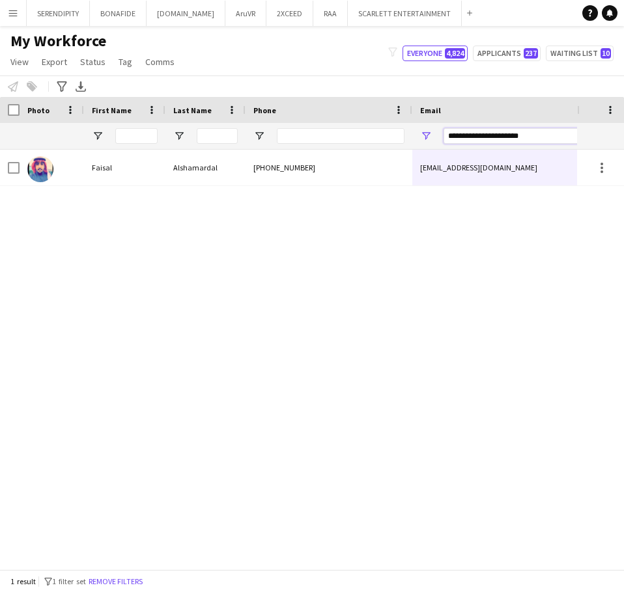
drag, startPoint x: 535, startPoint y: 135, endPoint x: 405, endPoint y: 128, distance: 130.4
paste input "Email Filter Input"
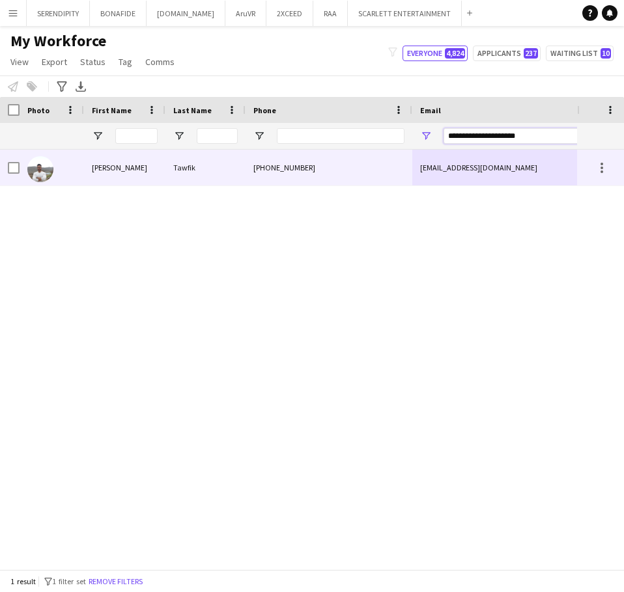
type input "**********"
click at [337, 165] on div "[PHONE_NUMBER]" at bounding box center [328, 168] width 167 height 36
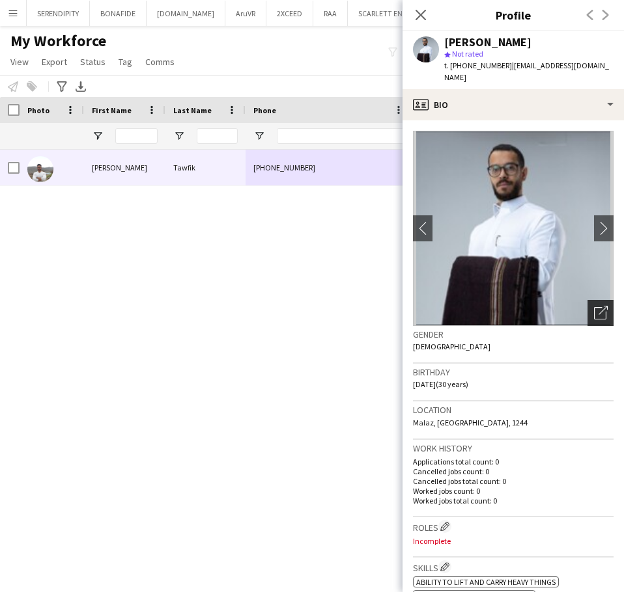
click at [588, 300] on div "Open photos pop-in" at bounding box center [600, 313] width 26 height 26
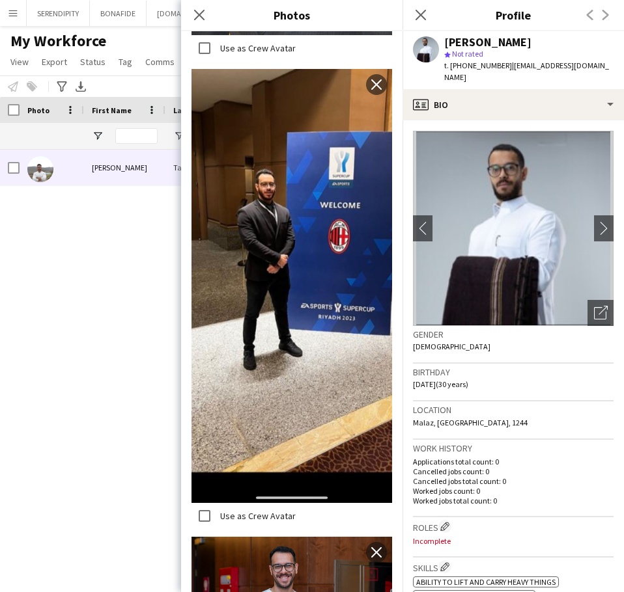
scroll to position [1193, 0]
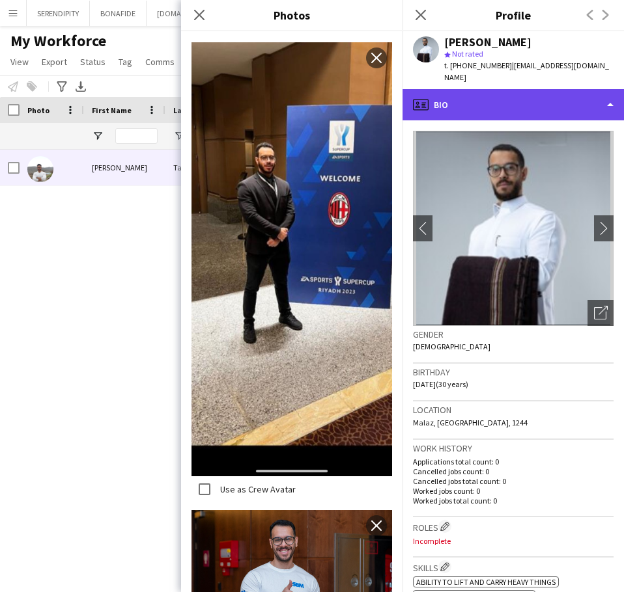
click at [497, 96] on div "profile Bio" at bounding box center [512, 104] width 221 height 31
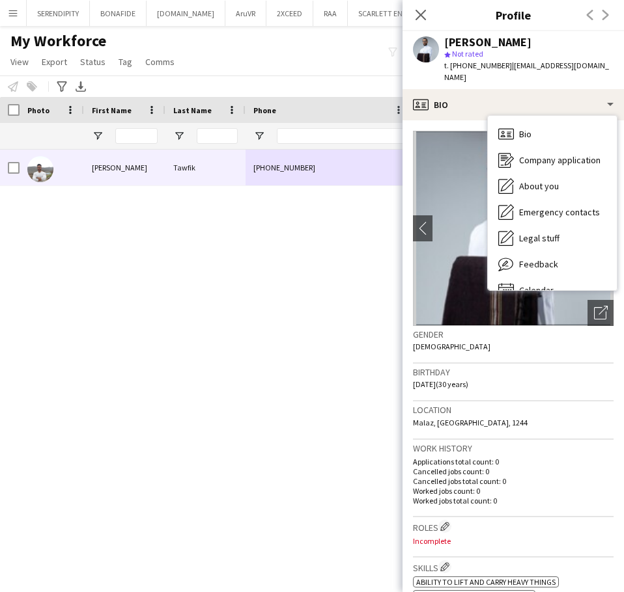
click at [350, 249] on div "[PERSON_NAME] [PHONE_NUMBER] [EMAIL_ADDRESS][DOMAIN_NAME] Applicant" at bounding box center [288, 355] width 577 height 410
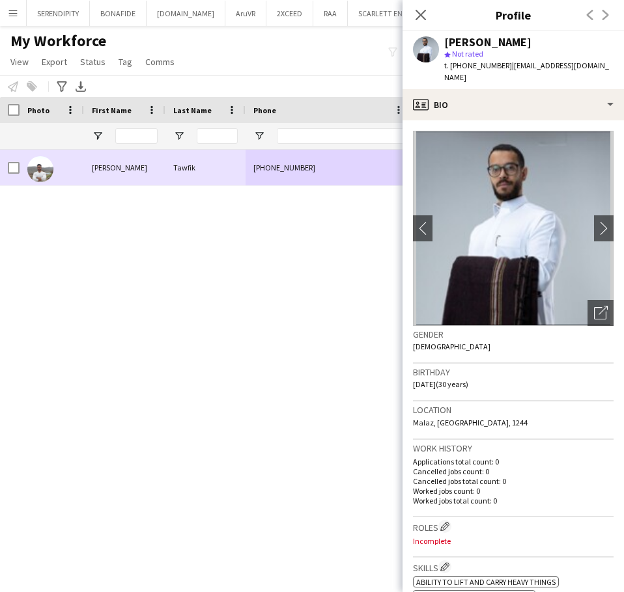
click at [333, 178] on div "[PHONE_NUMBER]" at bounding box center [328, 168] width 167 height 36
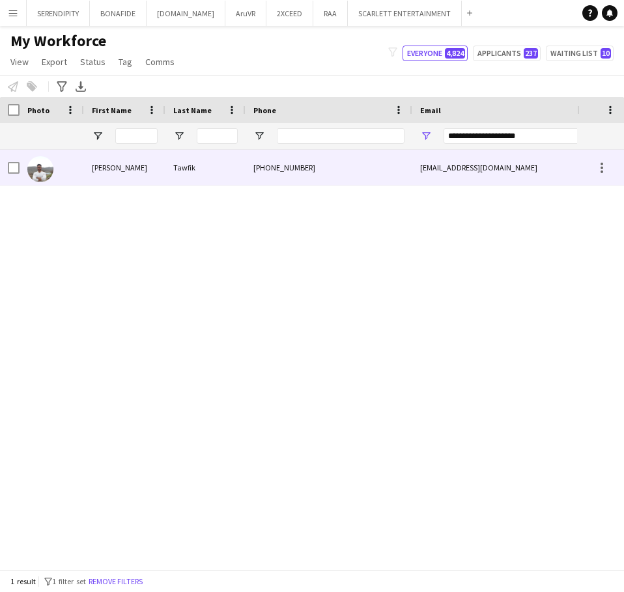
click at [473, 165] on div "[EMAIL_ADDRESS][DOMAIN_NAME]" at bounding box center [542, 168] width 260 height 36
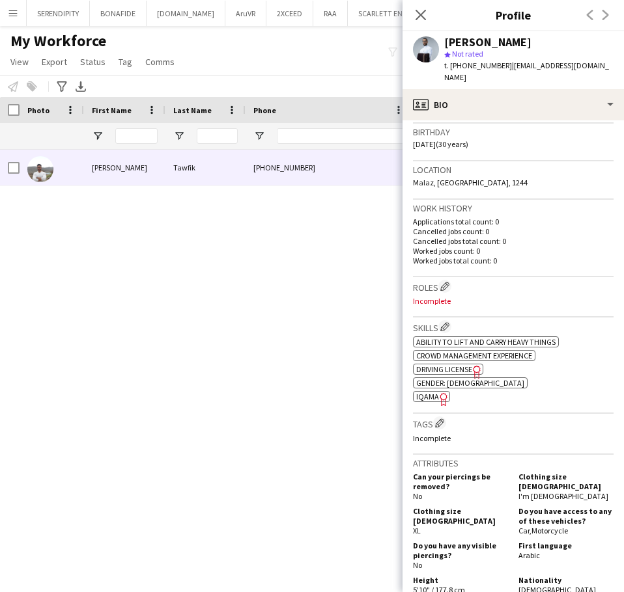
scroll to position [260, 0]
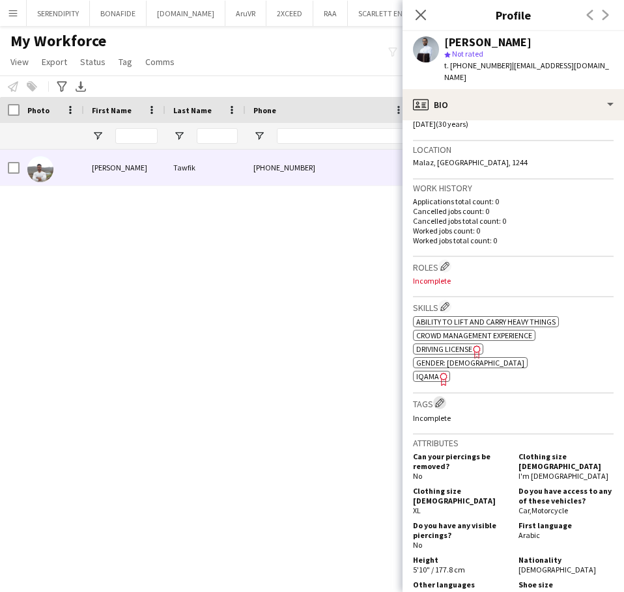
click at [443, 398] on app-icon "Edit crew company tags" at bounding box center [439, 402] width 9 height 9
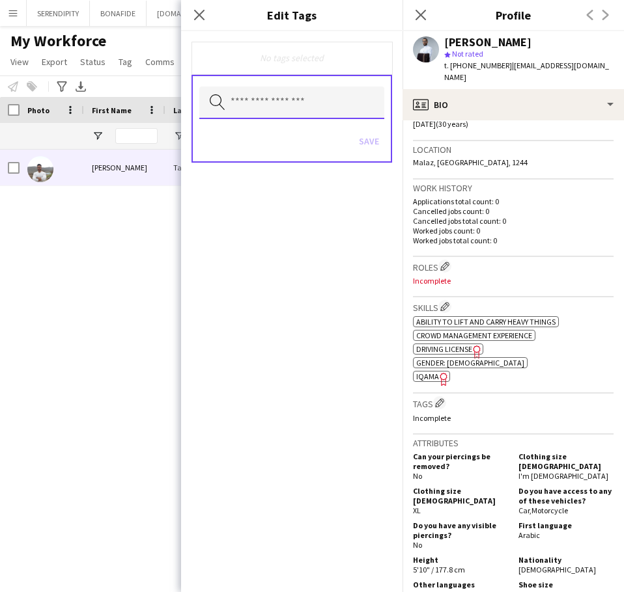
click at [286, 100] on input "text" at bounding box center [291, 103] width 185 height 33
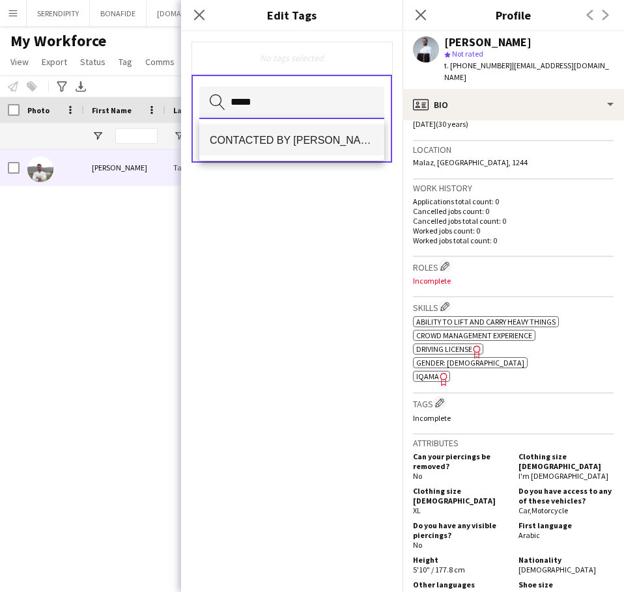
type input "*****"
click at [301, 131] on mat-option "CONTACTED BY [PERSON_NAME]" at bounding box center [291, 139] width 185 height 31
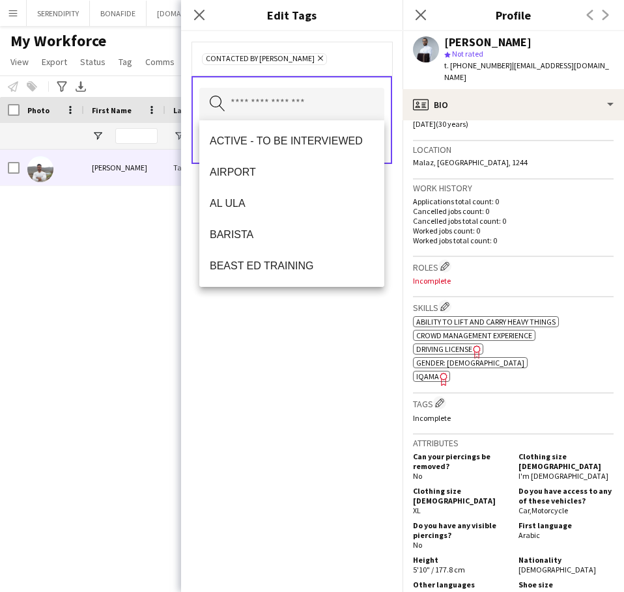
click at [344, 429] on div "CONTACTED BY [PERSON_NAME] Remove Search by tag name Save" at bounding box center [291, 311] width 221 height 561
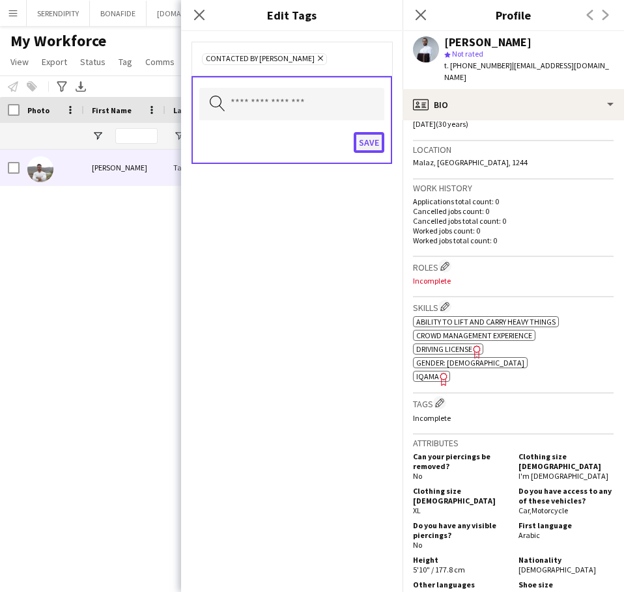
click at [368, 141] on button "Save" at bounding box center [368, 142] width 31 height 21
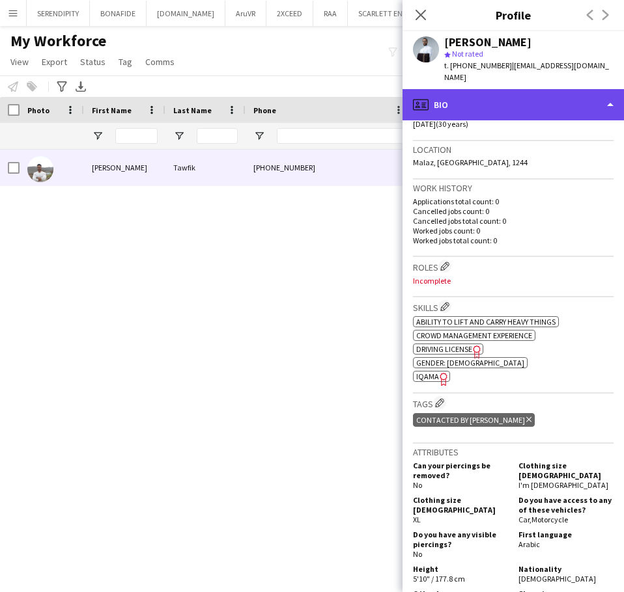
click at [554, 100] on div "profile Bio" at bounding box center [512, 104] width 221 height 31
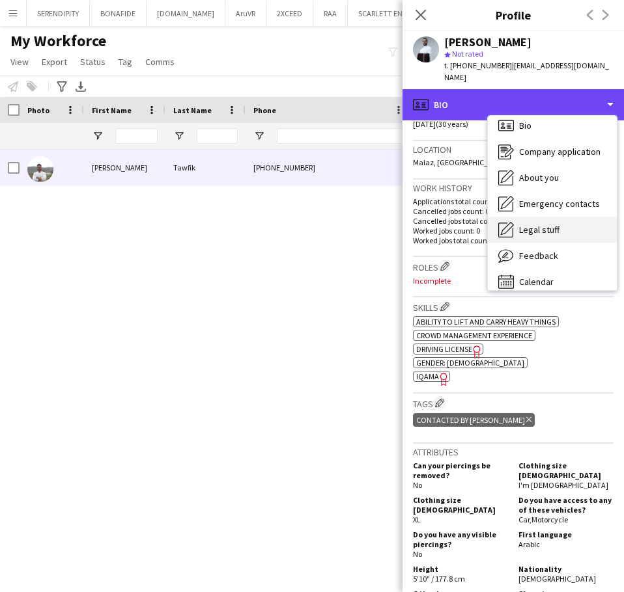
scroll to position [18, 0]
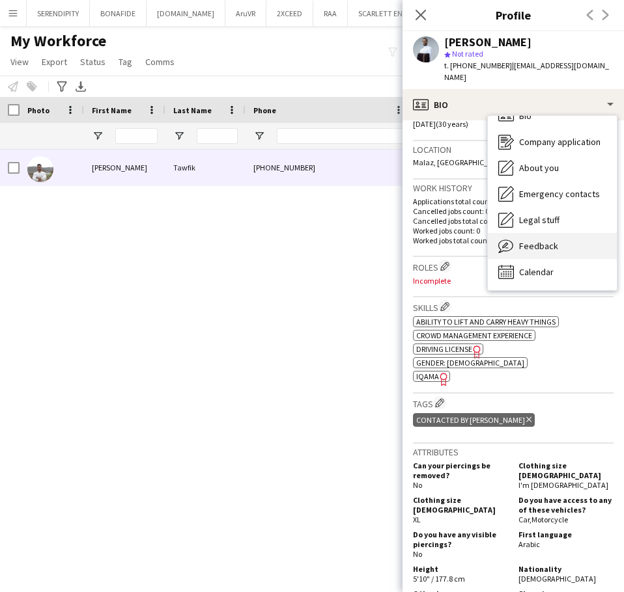
click at [557, 237] on div "Feedback Feedback" at bounding box center [552, 246] width 129 height 26
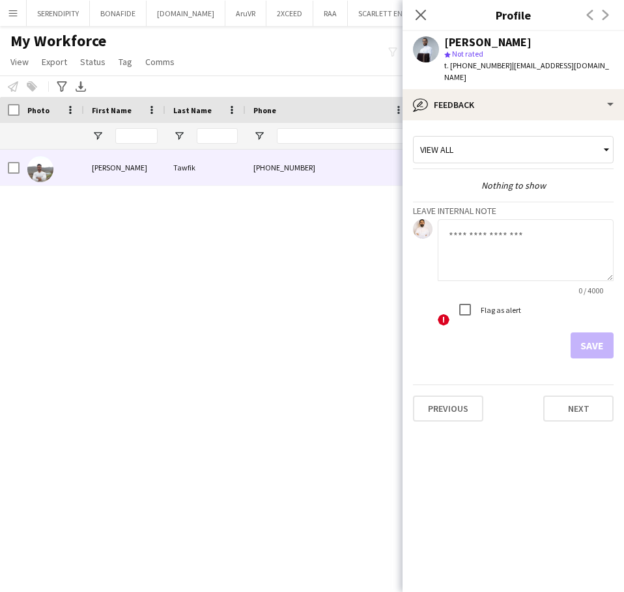
click at [493, 227] on textarea at bounding box center [525, 250] width 176 height 62
paste textarea "**********"
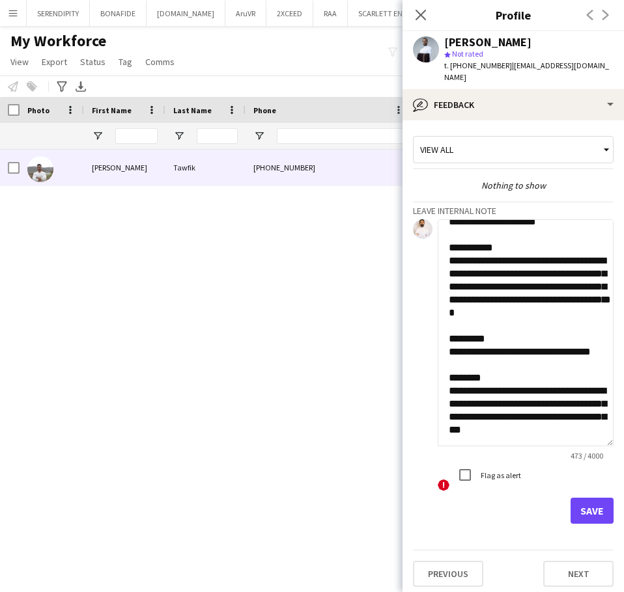
scroll to position [148, 0]
drag, startPoint x: 603, startPoint y: 266, endPoint x: 606, endPoint y: 439, distance: 173.8
click at [606, 439] on app-crew-profile-feedback-tab "**********" at bounding box center [512, 356] width 221 height 472
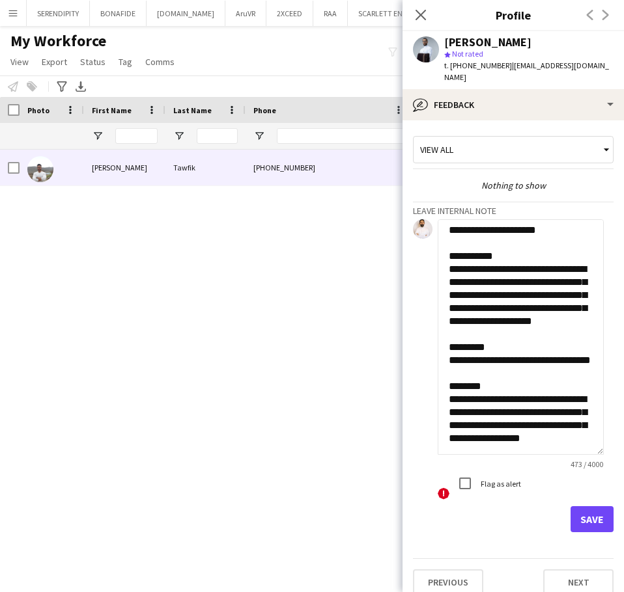
type textarea "**********"
click at [584, 506] on button "Save" at bounding box center [591, 519] width 43 height 26
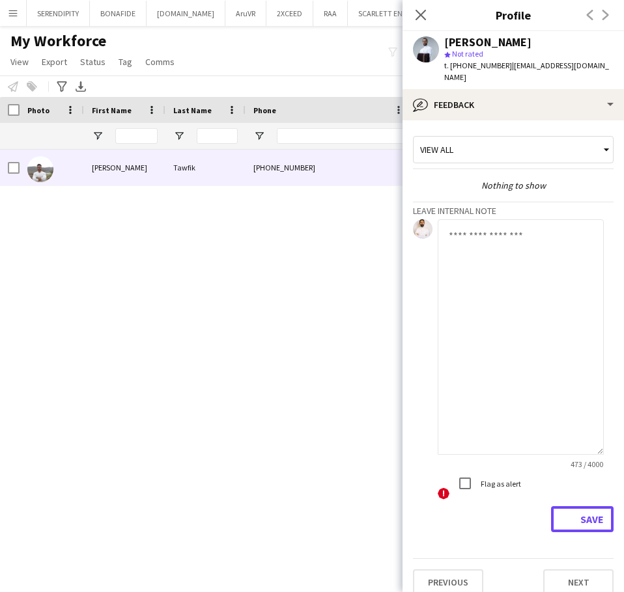
scroll to position [0, 0]
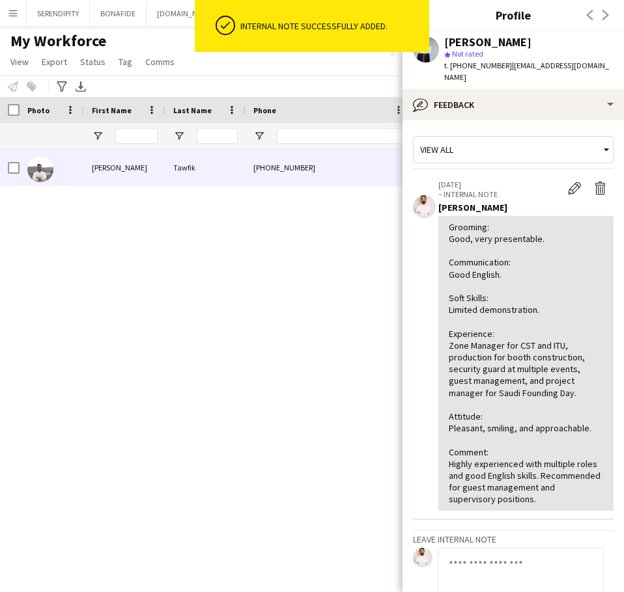
click at [320, 342] on div "[PERSON_NAME] [PHONE_NUMBER] [EMAIL_ADDRESS][DOMAIN_NAME] Applicant" at bounding box center [288, 355] width 577 height 410
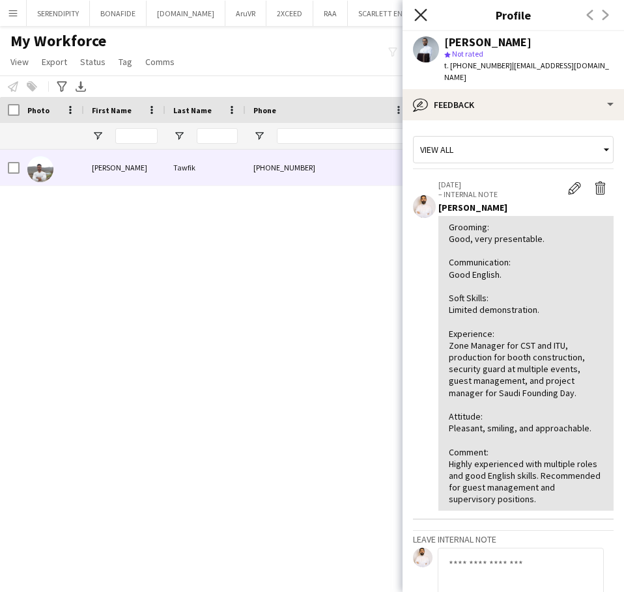
click at [424, 14] on icon "Close pop-in" at bounding box center [420, 14] width 12 height 12
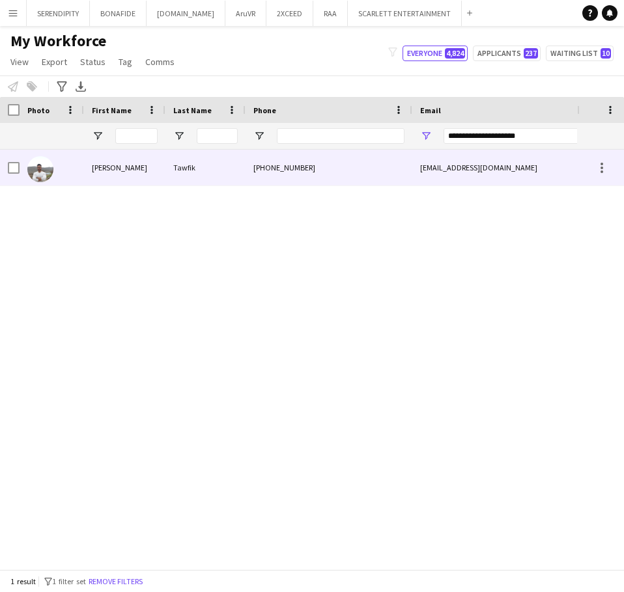
click at [320, 163] on div "[PHONE_NUMBER]" at bounding box center [328, 168] width 167 height 36
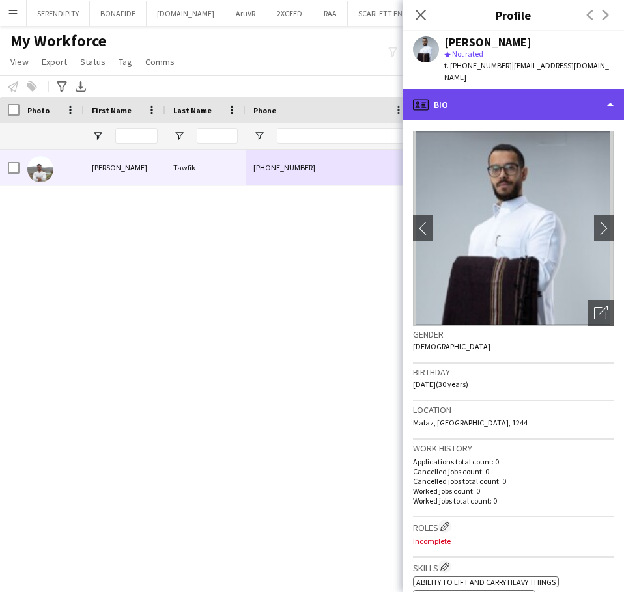
click at [504, 89] on div "profile Bio" at bounding box center [512, 104] width 221 height 31
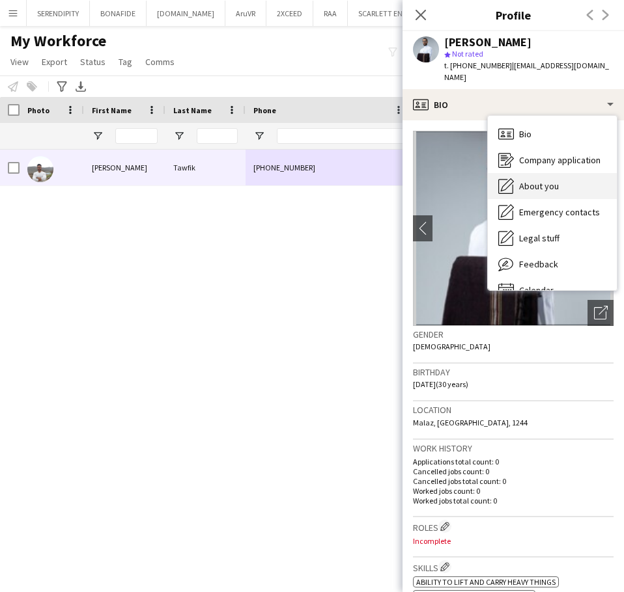
click at [572, 176] on div "About you About you" at bounding box center [552, 186] width 129 height 26
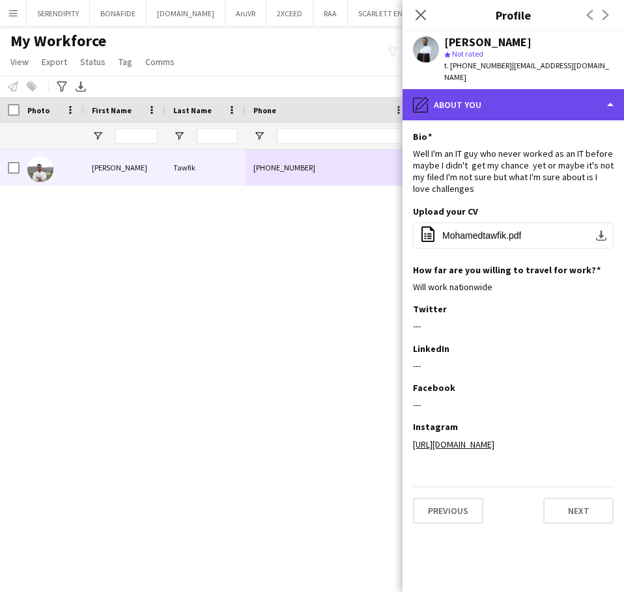
click at [486, 89] on div "pencil4 About you" at bounding box center [512, 104] width 221 height 31
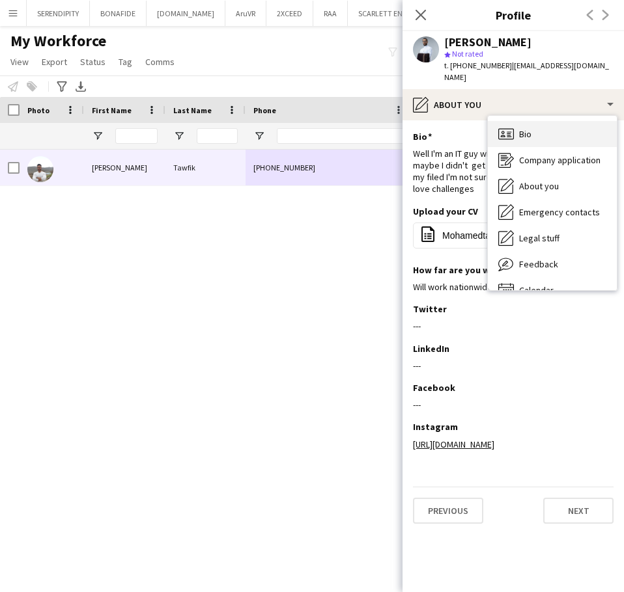
click at [524, 128] on span "Bio" at bounding box center [525, 134] width 12 height 12
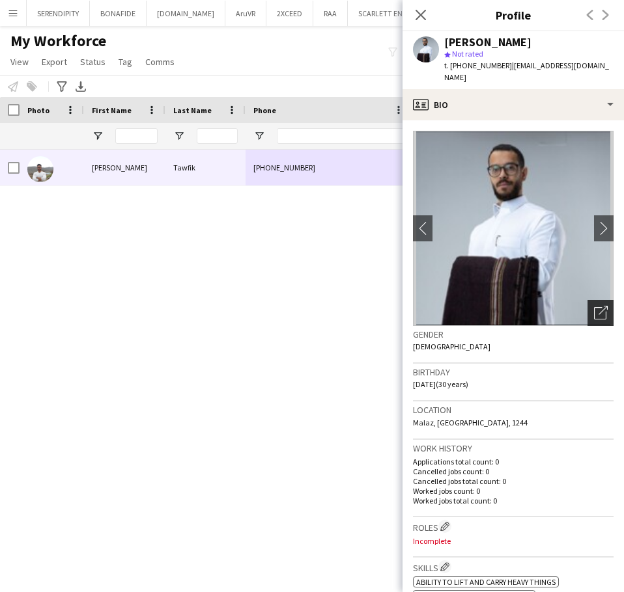
click at [594, 306] on icon "Open photos pop-in" at bounding box center [601, 313] width 14 height 14
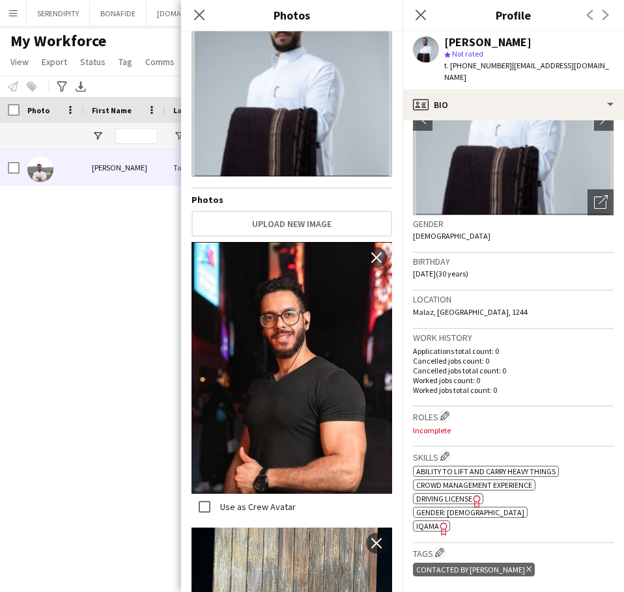
scroll to position [130, 0]
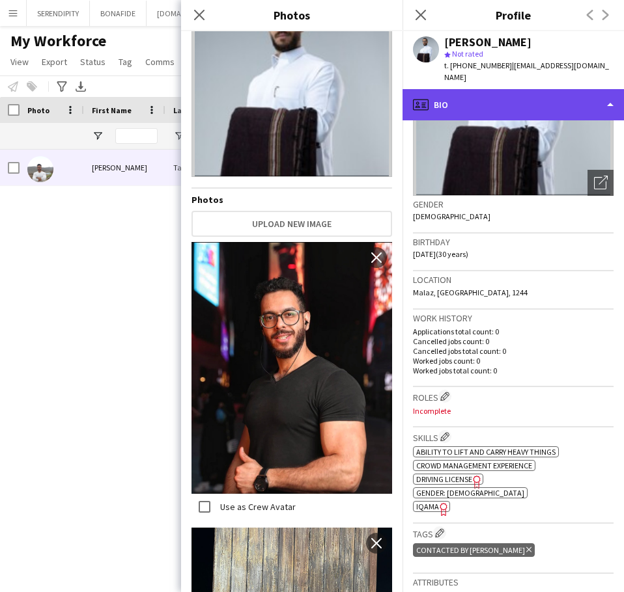
click at [516, 90] on div "profile Bio" at bounding box center [512, 104] width 221 height 31
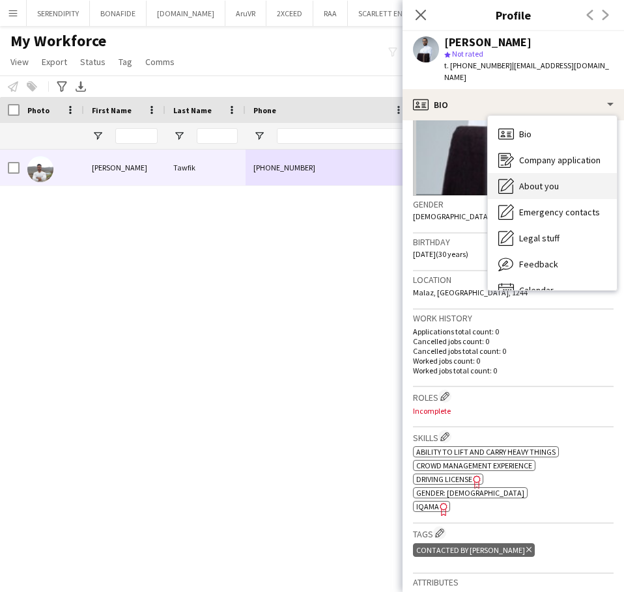
click at [549, 173] on div "About you About you" at bounding box center [552, 186] width 129 height 26
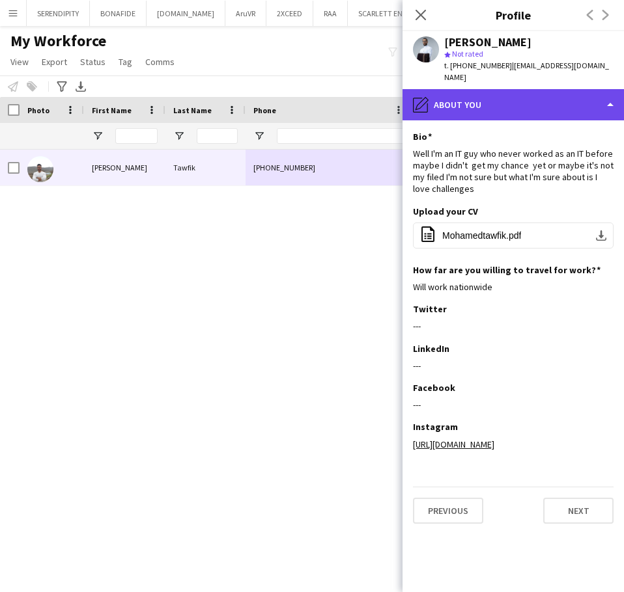
click at [545, 94] on div "pencil4 About you" at bounding box center [512, 104] width 221 height 31
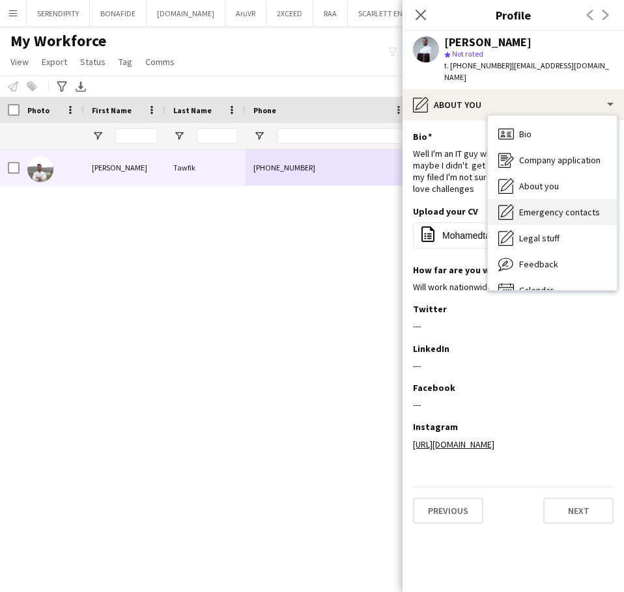
click at [579, 206] on span "Emergency contacts" at bounding box center [559, 212] width 81 height 12
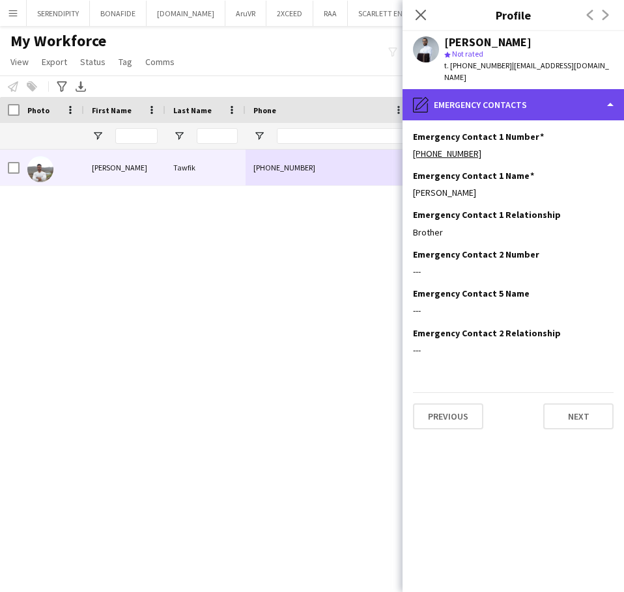
click at [543, 100] on div "pencil4 Emergency contacts" at bounding box center [512, 104] width 221 height 31
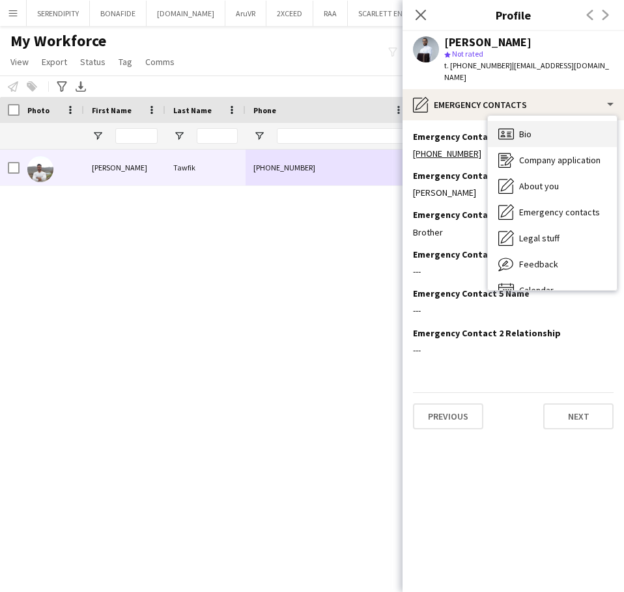
click at [548, 121] on div "Bio Bio" at bounding box center [552, 134] width 129 height 26
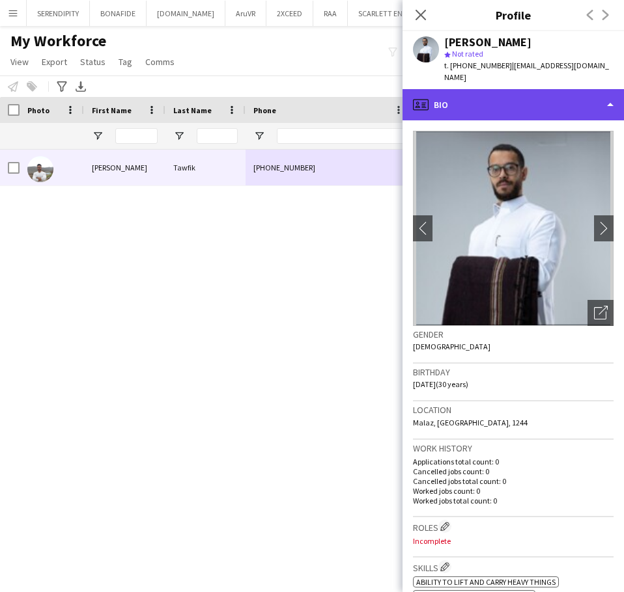
click at [507, 89] on div "profile Bio" at bounding box center [512, 104] width 221 height 31
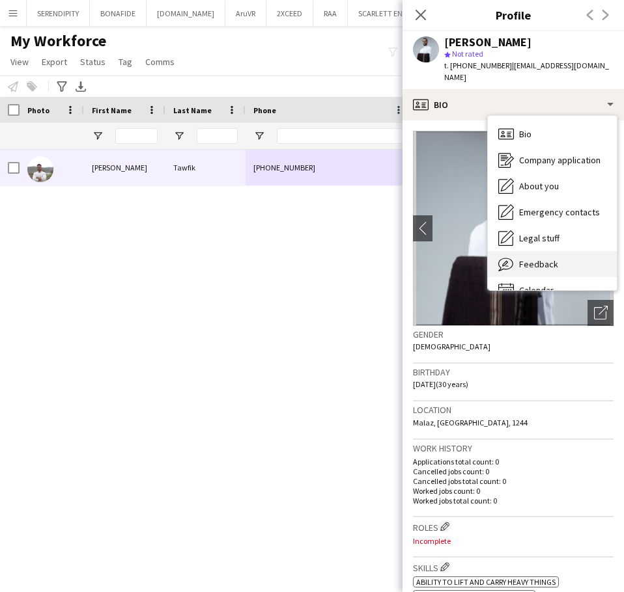
click at [547, 258] on span "Feedback" at bounding box center [538, 264] width 39 height 12
